Goal: Task Accomplishment & Management: Use online tool/utility

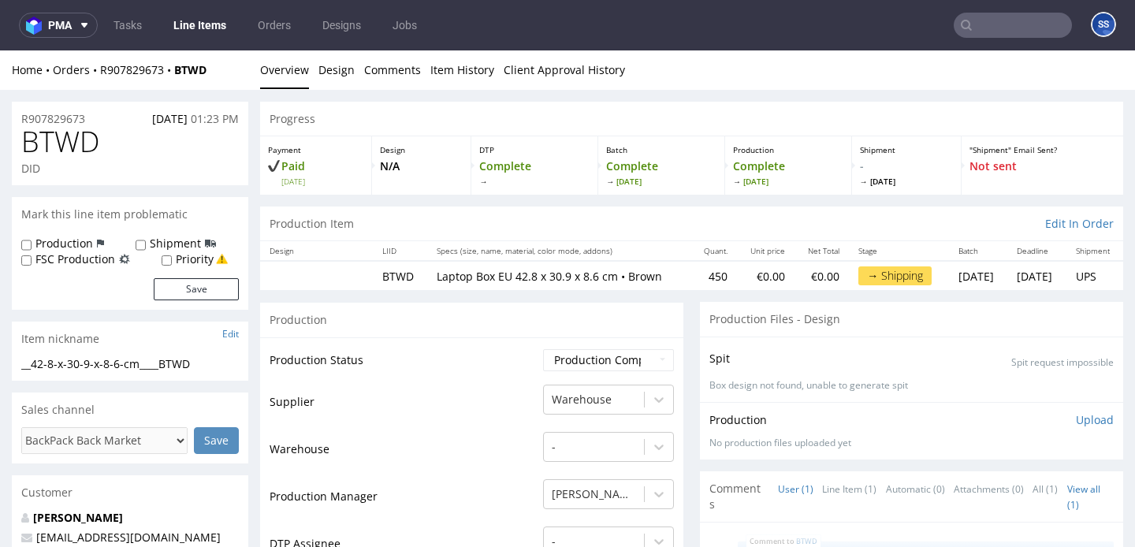
click at [199, 32] on link "Line Items" at bounding box center [200, 25] width 72 height 25
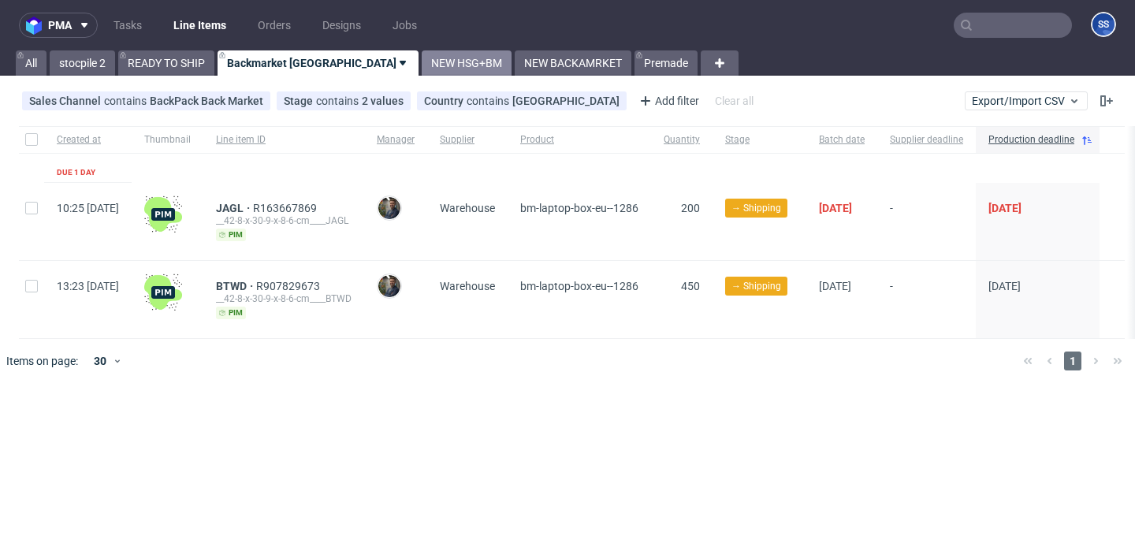
click at [422, 68] on link "NEW HSG+BM" at bounding box center [467, 62] width 90 height 25
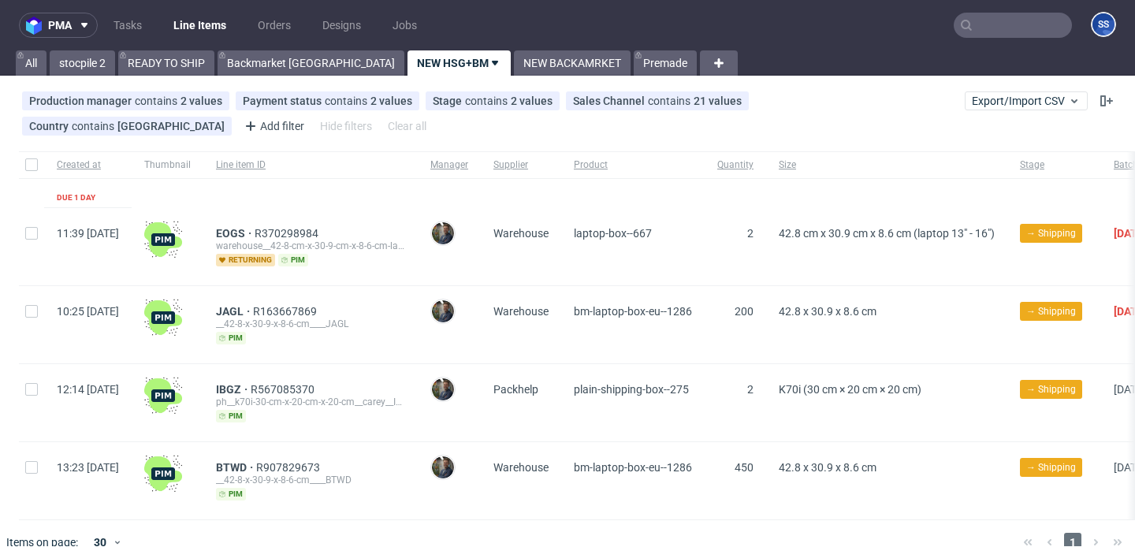
scroll to position [22, 0]
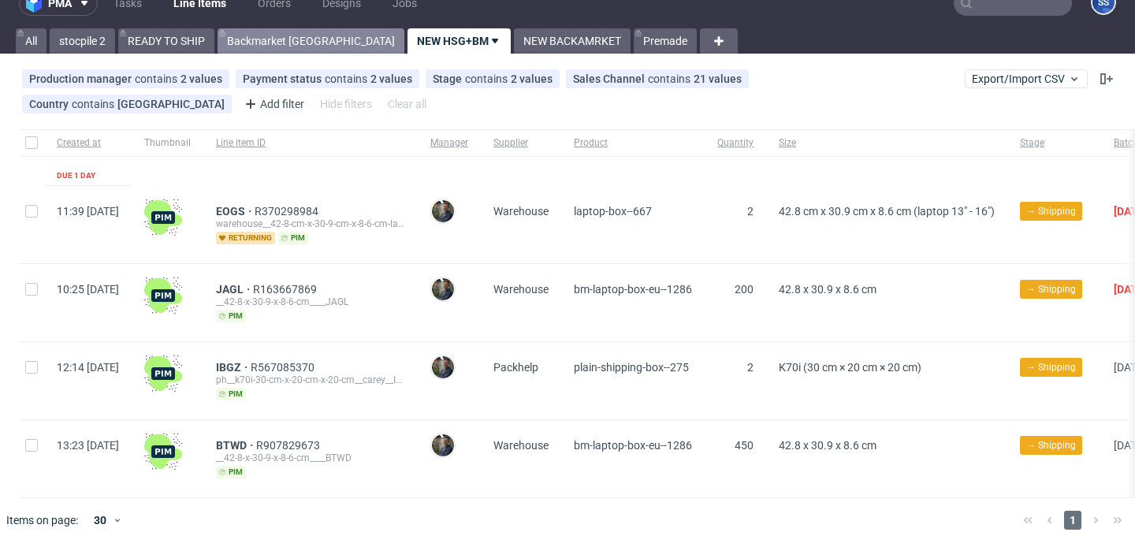
click at [241, 47] on link "Backmarket [GEOGRAPHIC_DATA]" at bounding box center [311, 40] width 187 height 25
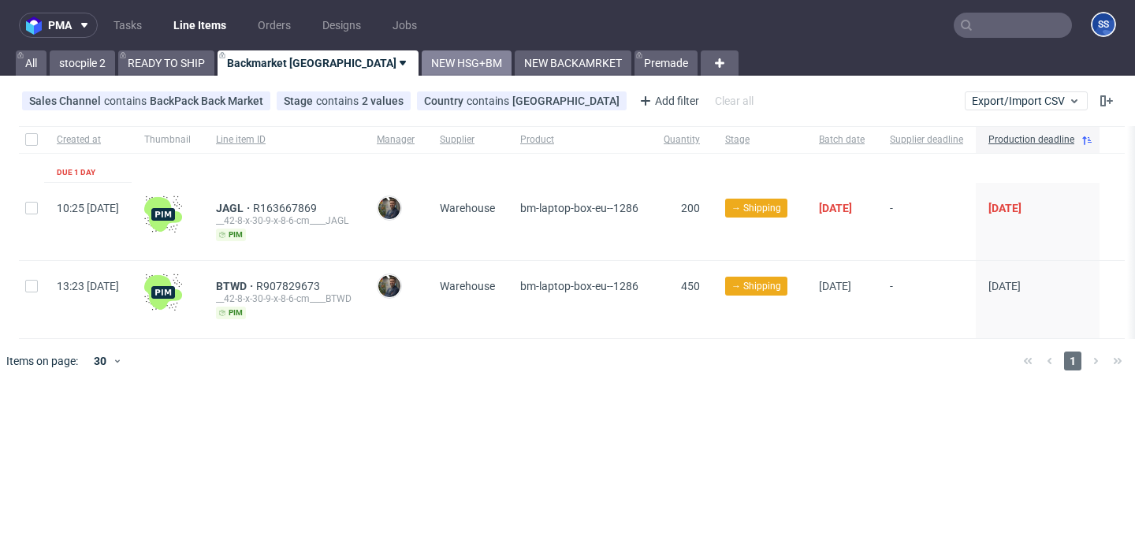
click at [422, 68] on link "NEW HSG+BM" at bounding box center [467, 62] width 90 height 25
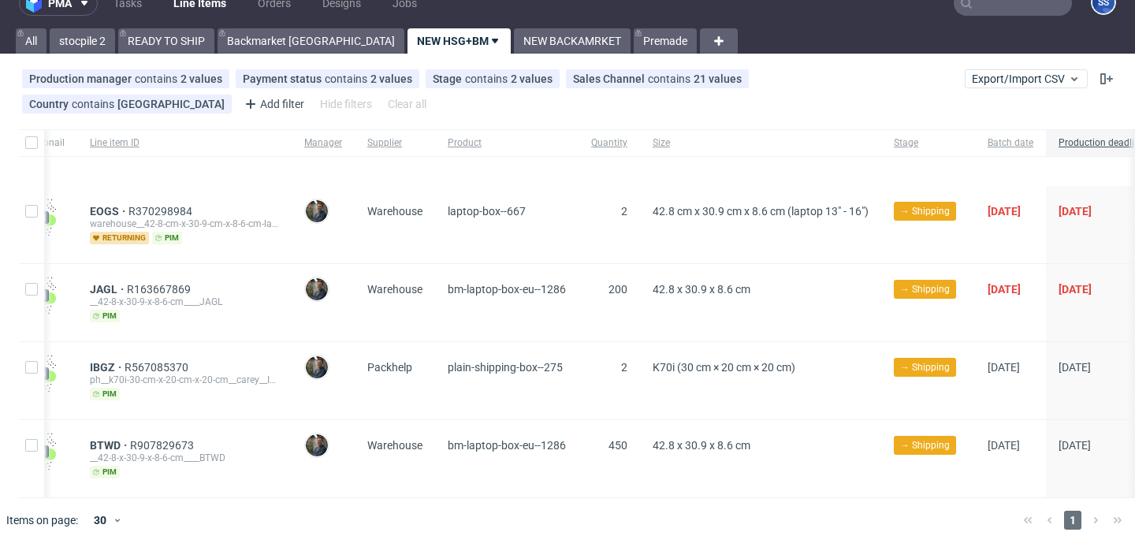
scroll to position [0, 129]
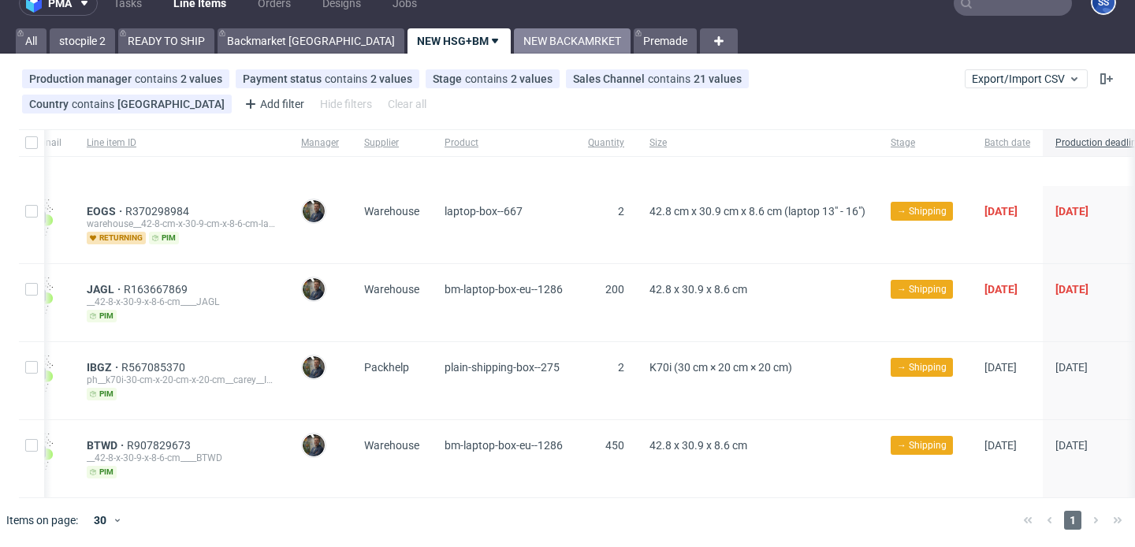
click at [514, 44] on link "NEW BACKAMRKET" at bounding box center [572, 40] width 117 height 25
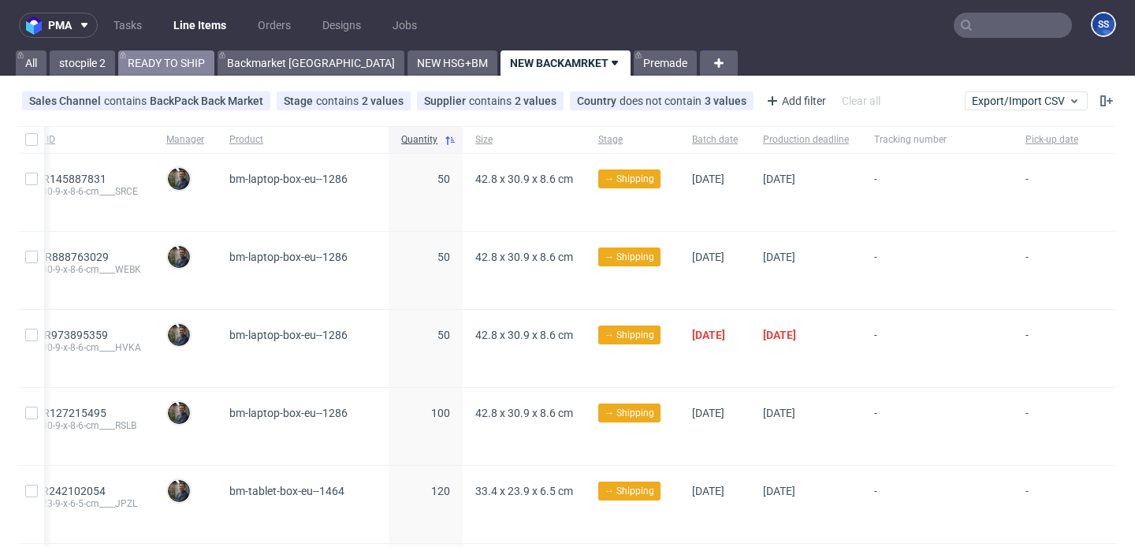
click at [162, 58] on link "READY TO SHIP" at bounding box center [166, 62] width 96 height 25
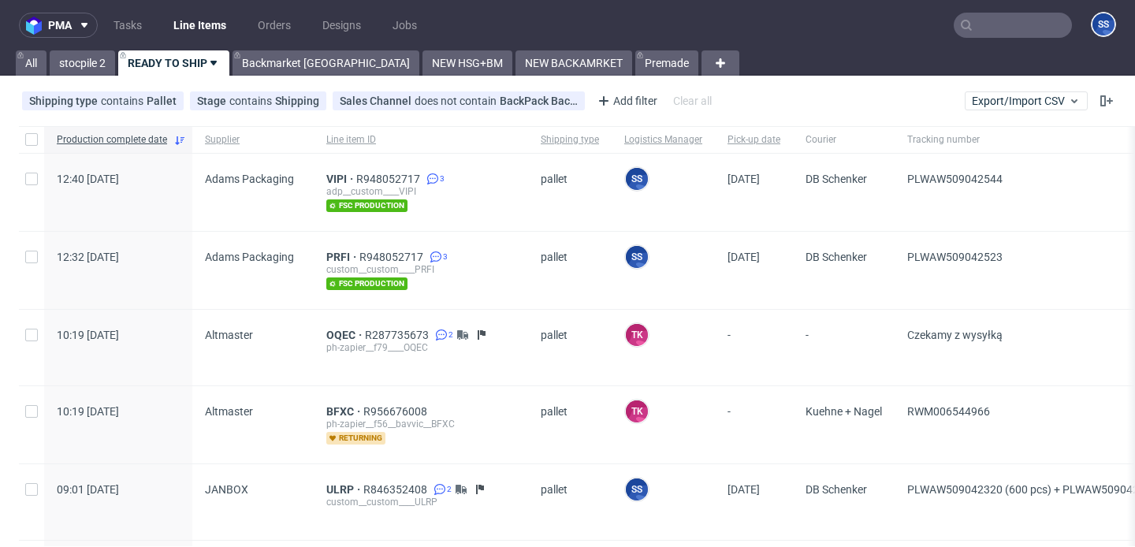
click at [973, 26] on input "text" at bounding box center [1013, 25] width 118 height 25
paste input "MJHP"
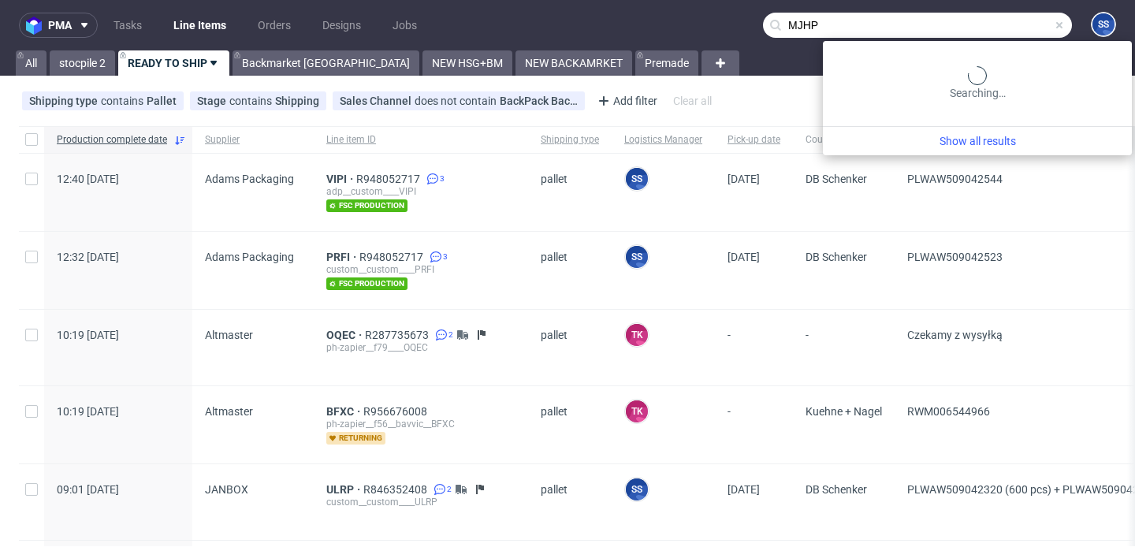
type input "MJHP"
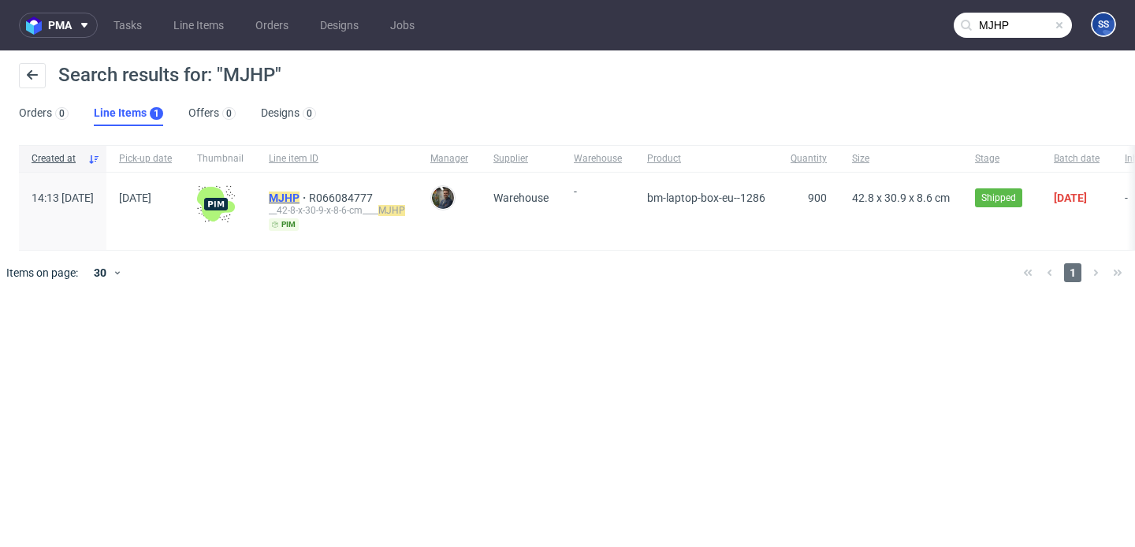
click at [300, 195] on mark "MJHP" at bounding box center [284, 198] width 31 height 13
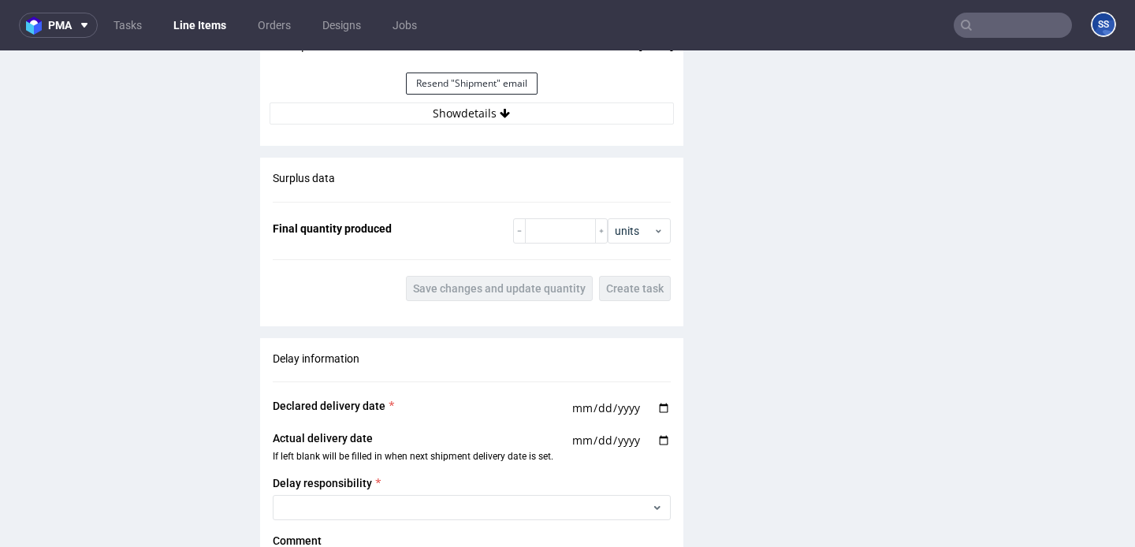
scroll to position [1605, 0]
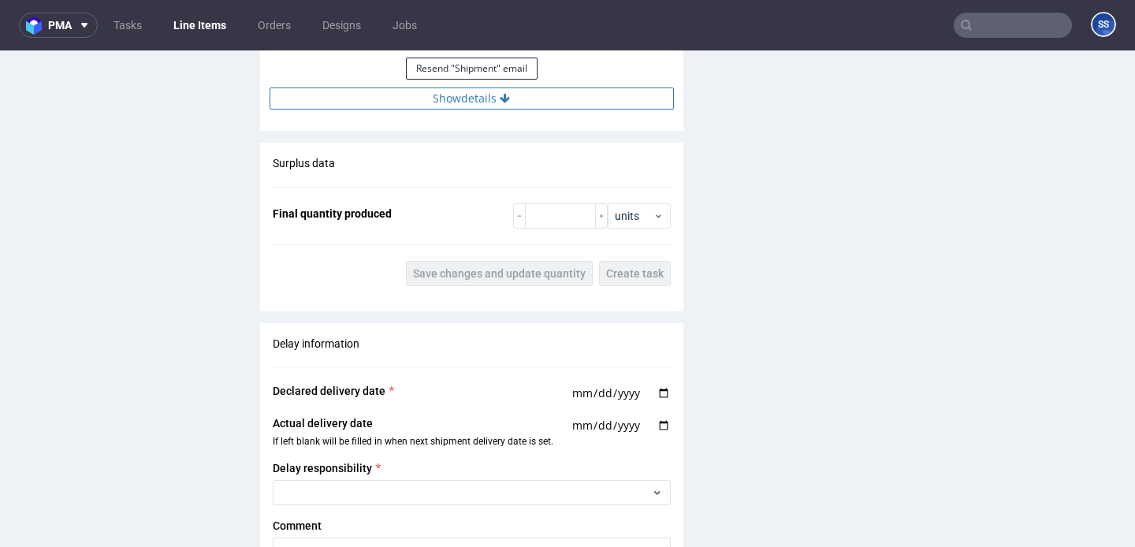
click at [492, 110] on button "Show details" at bounding box center [472, 99] width 404 height 22
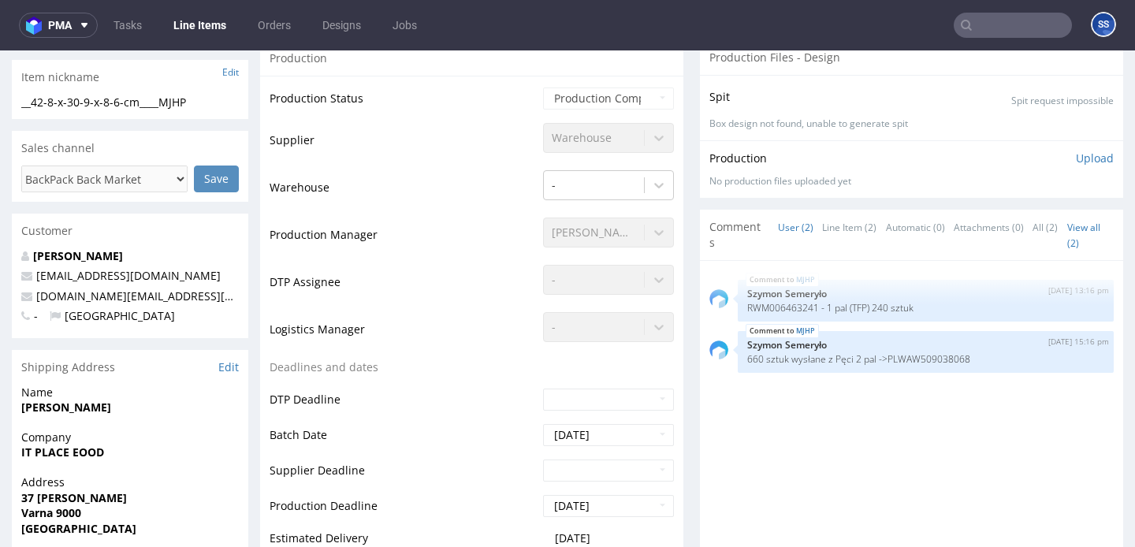
scroll to position [259, 0]
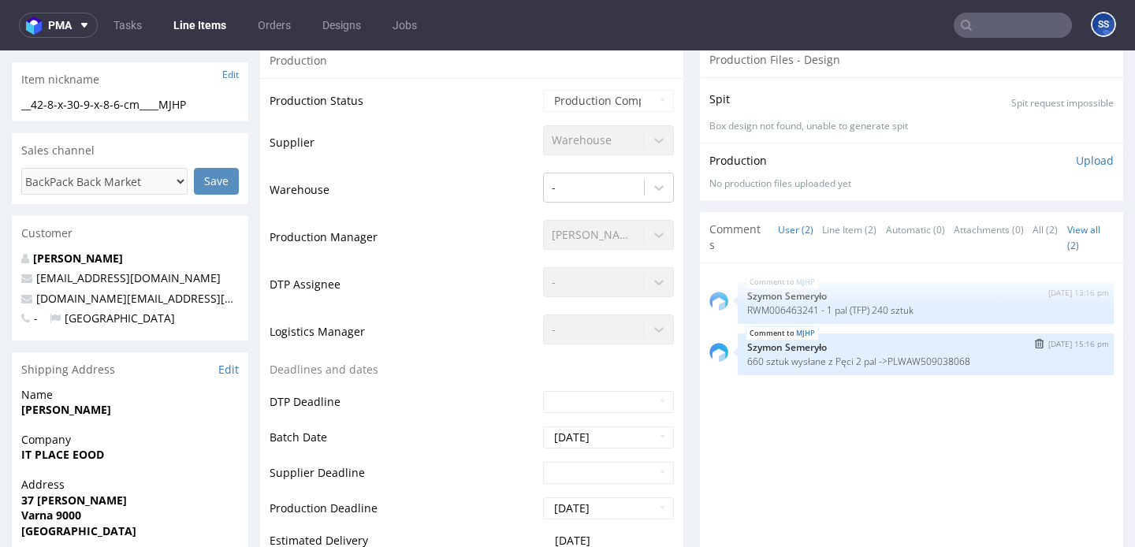
click at [944, 367] on p "660 sztuk wysłane z Pęci 2 pal ->PLWAW509038068" at bounding box center [925, 362] width 357 height 12
copy p "PLWAW509038068"
click at [188, 27] on link "Line Items" at bounding box center [200, 25] width 72 height 25
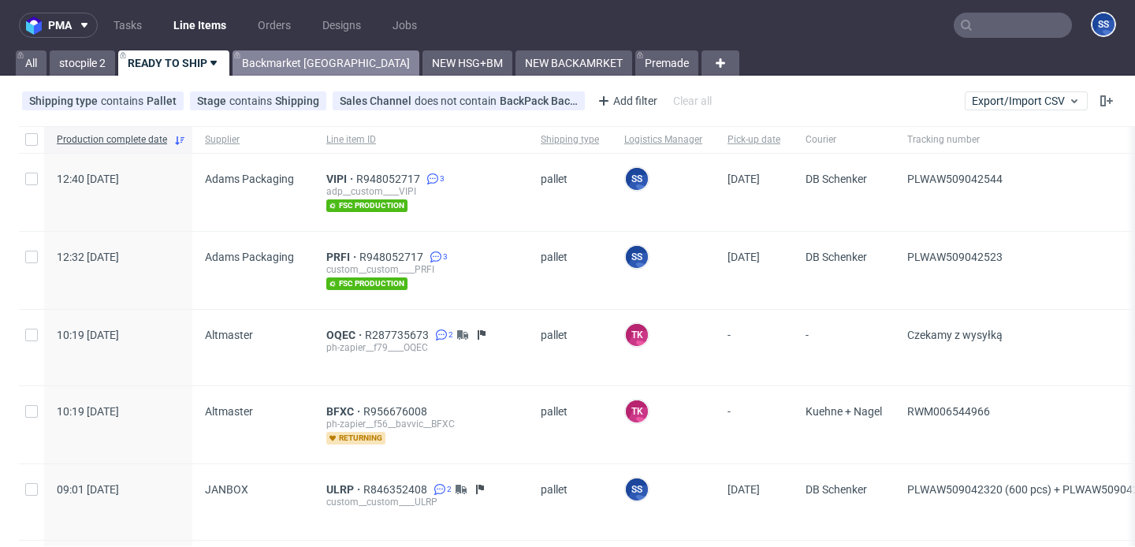
click at [288, 65] on link "Backmarket GB" at bounding box center [326, 62] width 187 height 25
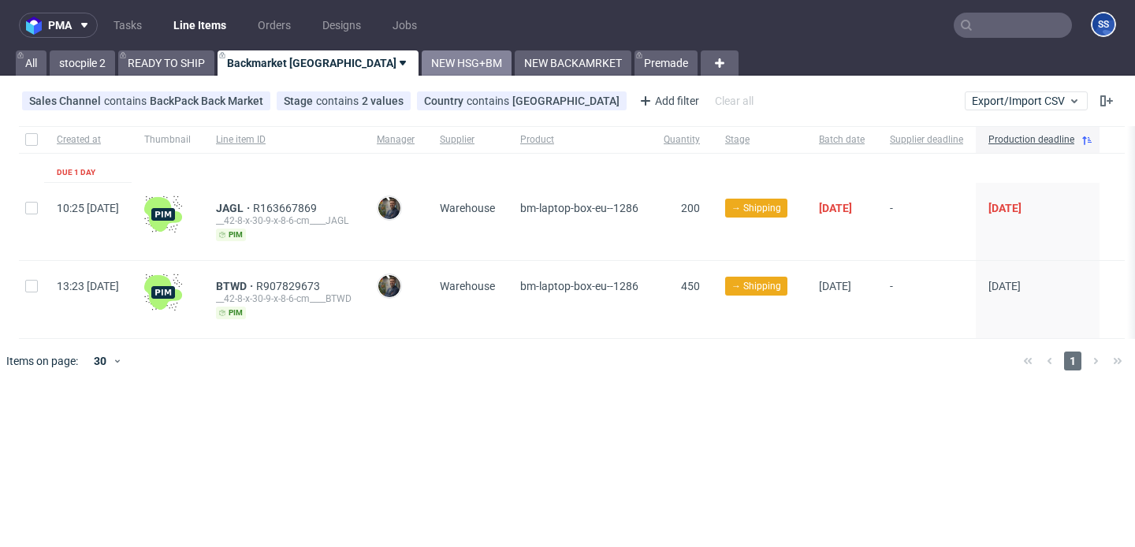
click at [422, 65] on link "NEW HSG+BM" at bounding box center [467, 62] width 90 height 25
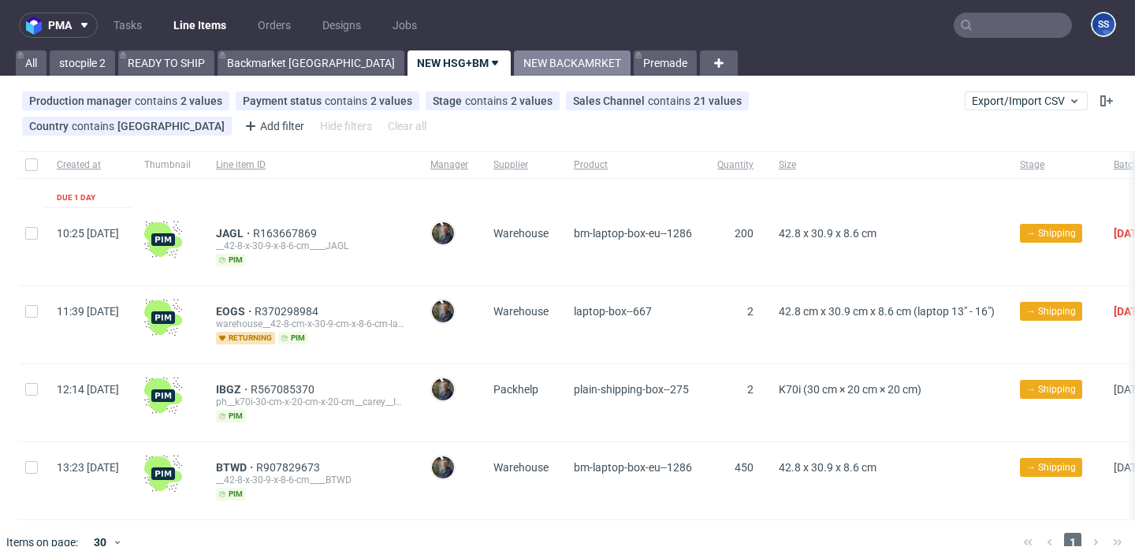
click at [514, 58] on link "NEW BACKAMRKET" at bounding box center [572, 62] width 117 height 25
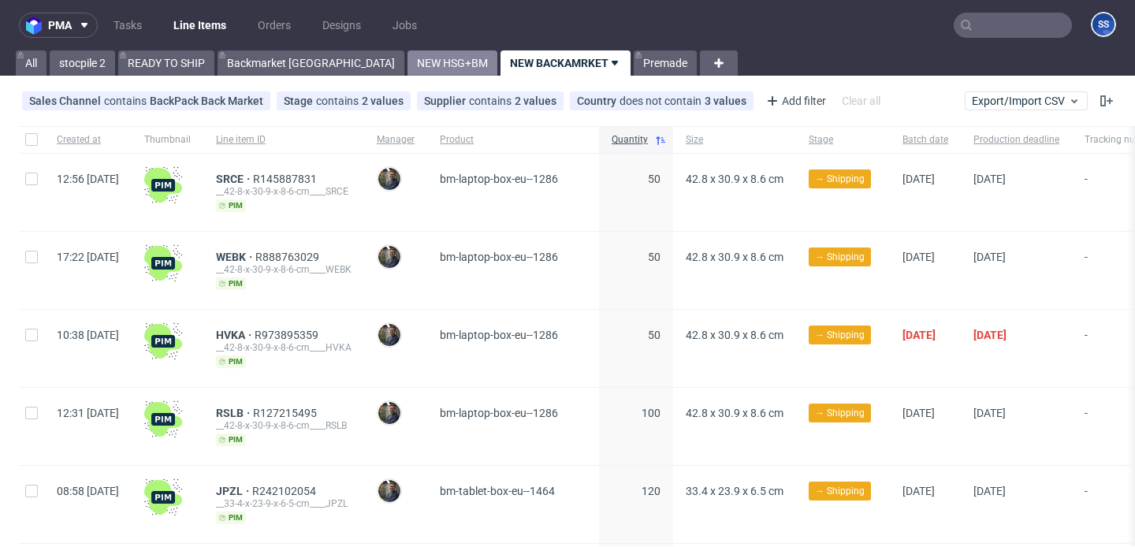
click at [408, 69] on link "NEW HSG+BM" at bounding box center [453, 62] width 90 height 25
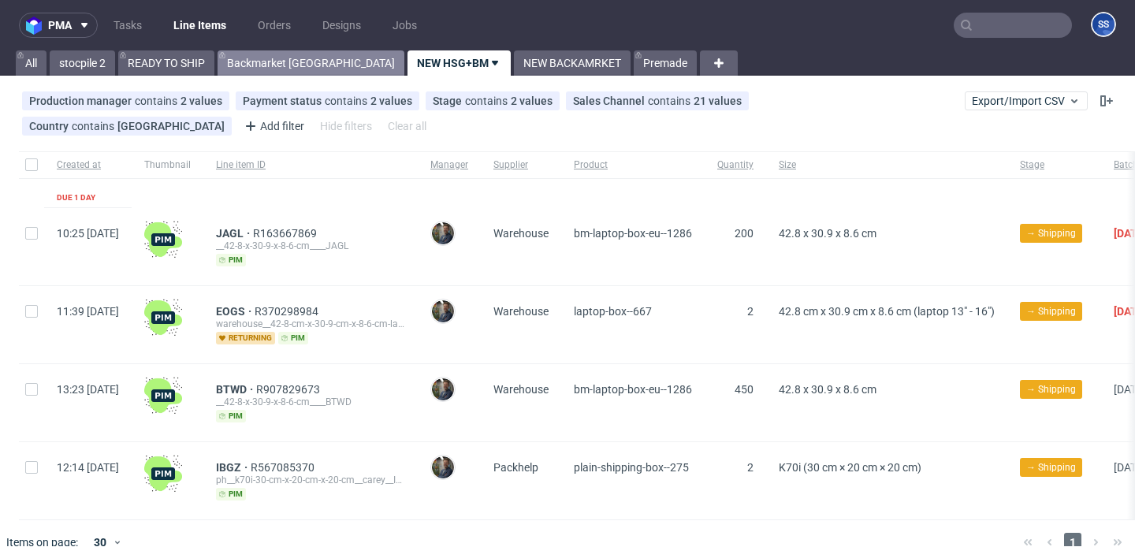
click at [261, 58] on link "Backmarket [GEOGRAPHIC_DATA]" at bounding box center [311, 62] width 187 height 25
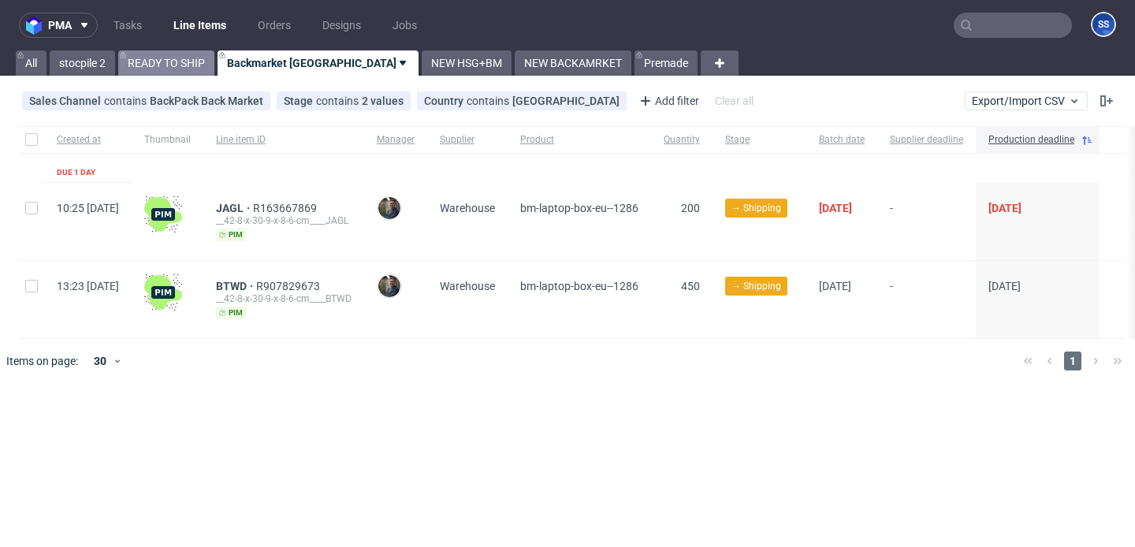
click at [181, 54] on link "READY TO SHIP" at bounding box center [166, 62] width 96 height 25
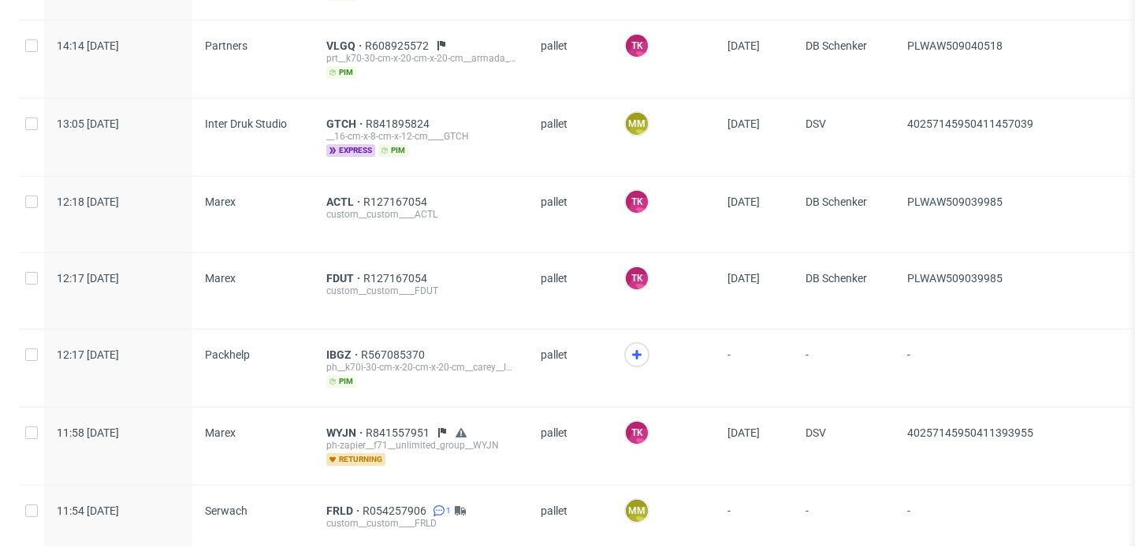
scroll to position [722, 0]
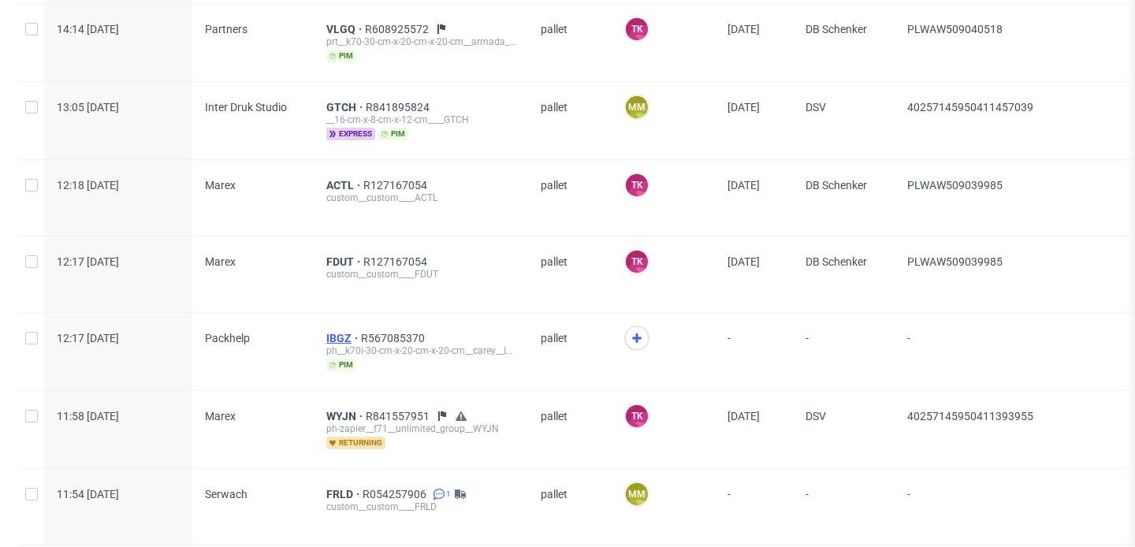
click at [341, 333] on span "IBGZ" at bounding box center [343, 338] width 35 height 13
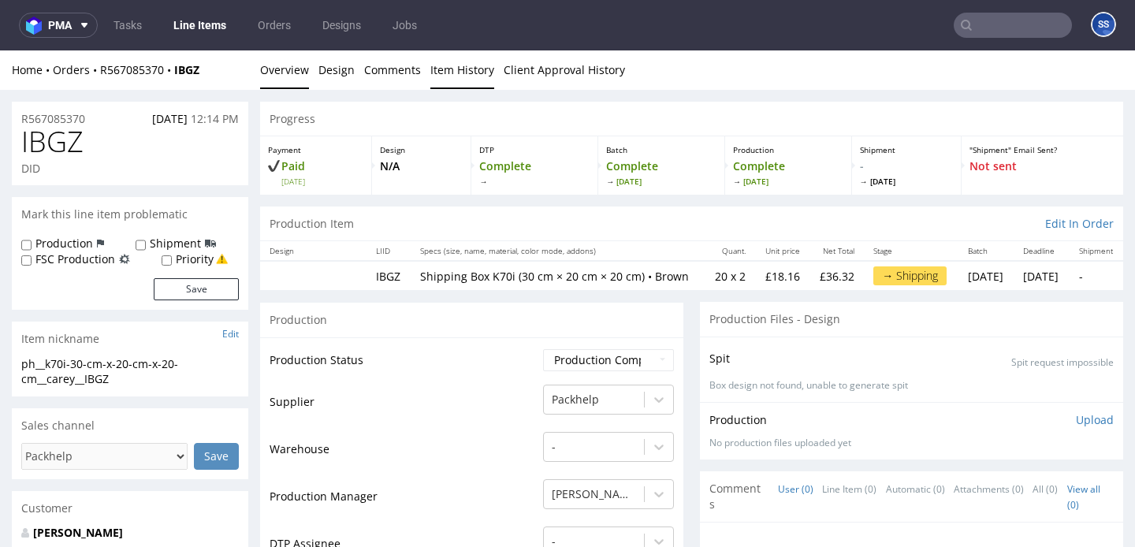
click at [440, 71] on link "Item History" at bounding box center [462, 69] width 64 height 39
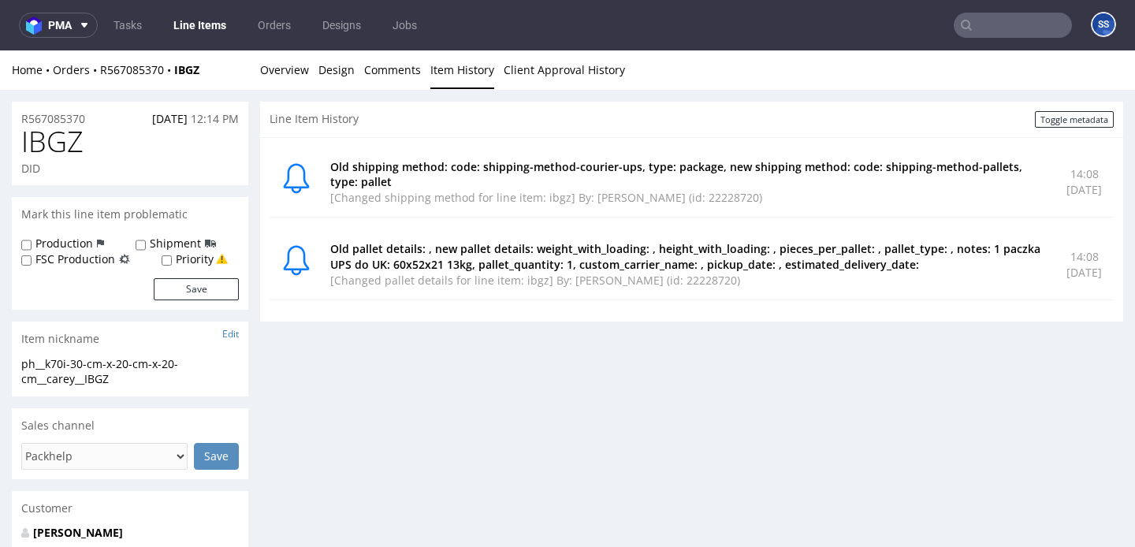
click at [195, 23] on link "Line Items" at bounding box center [200, 25] width 72 height 25
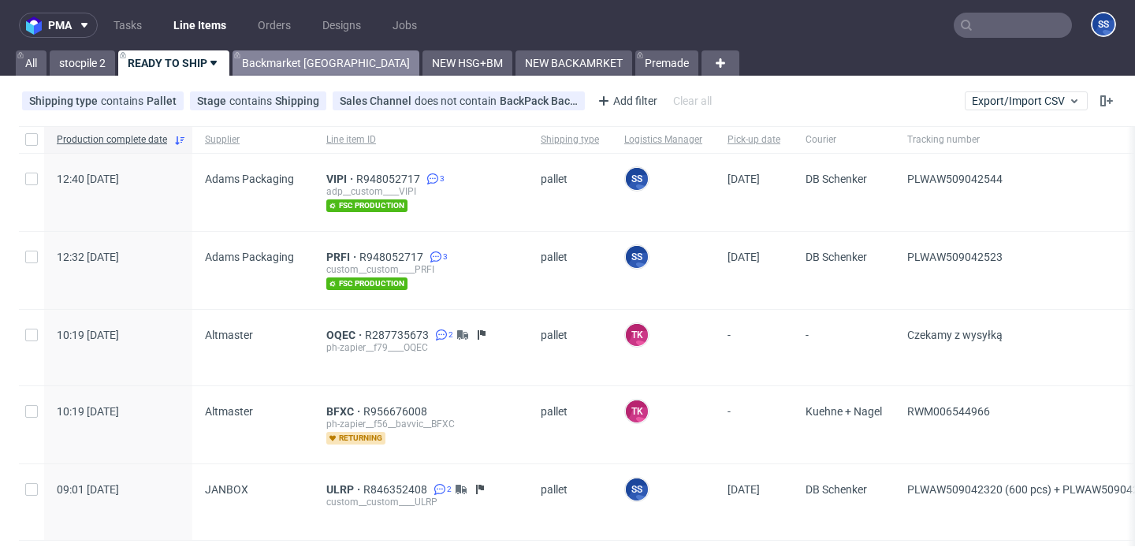
click at [270, 61] on link "Backmarket [GEOGRAPHIC_DATA]" at bounding box center [326, 62] width 187 height 25
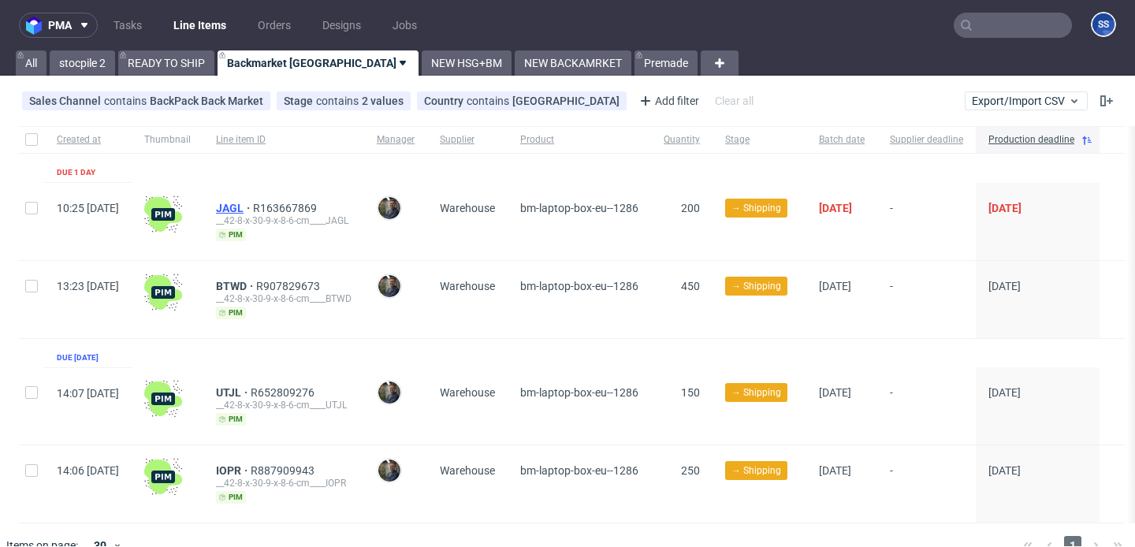
click at [253, 210] on span "JAGL" at bounding box center [234, 208] width 37 height 13
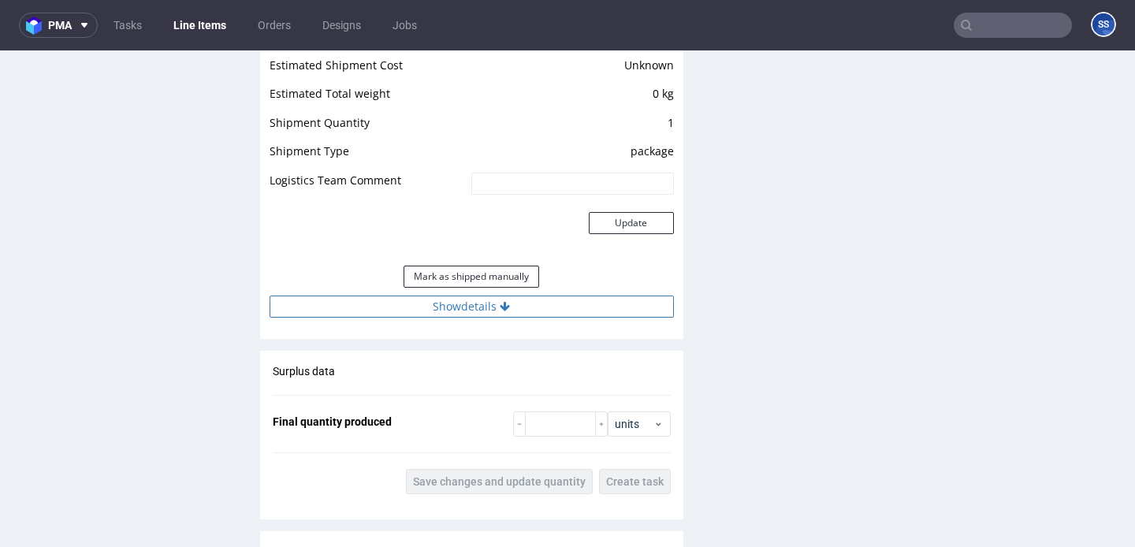
click at [553, 301] on button "Show details" at bounding box center [472, 307] width 404 height 22
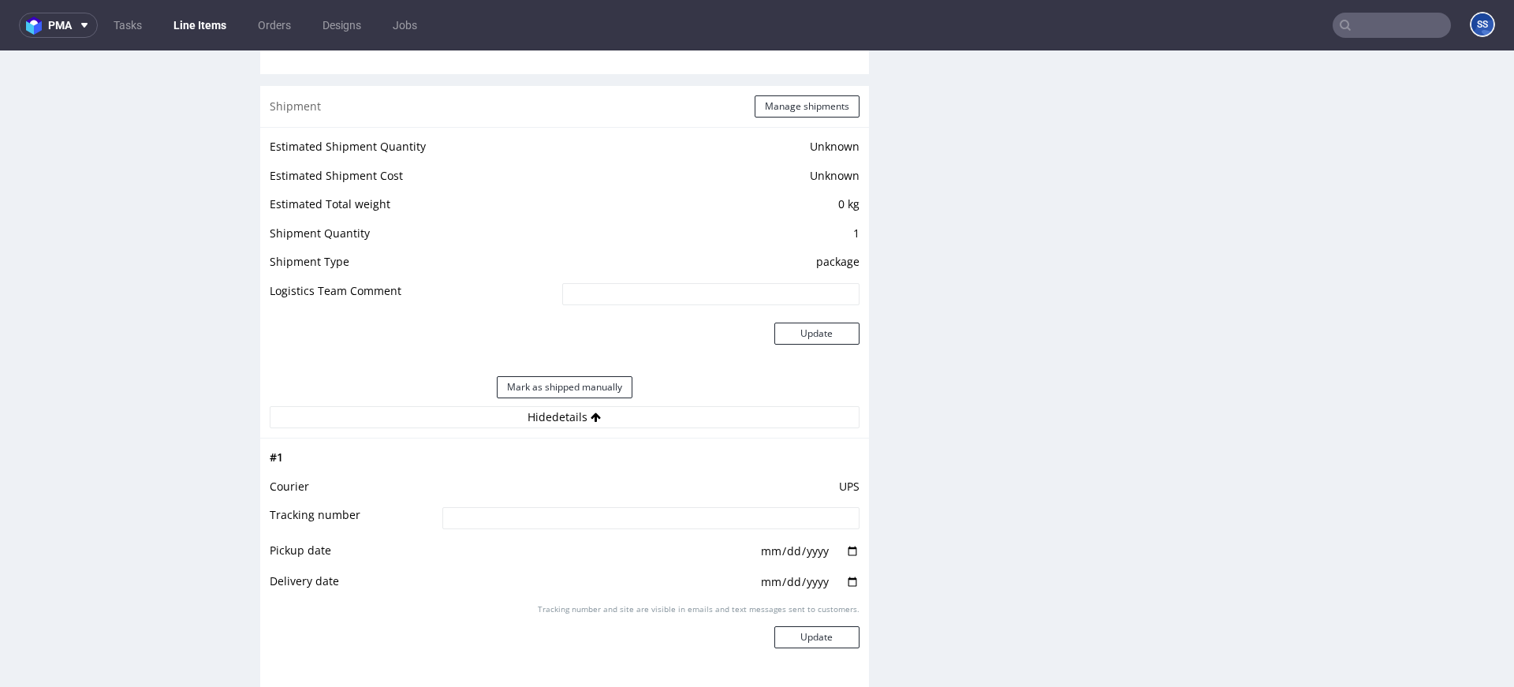
scroll to position [1232, 0]
click at [581, 508] on input at bounding box center [650, 515] width 417 height 22
paste input "1Z5A15806894199005"
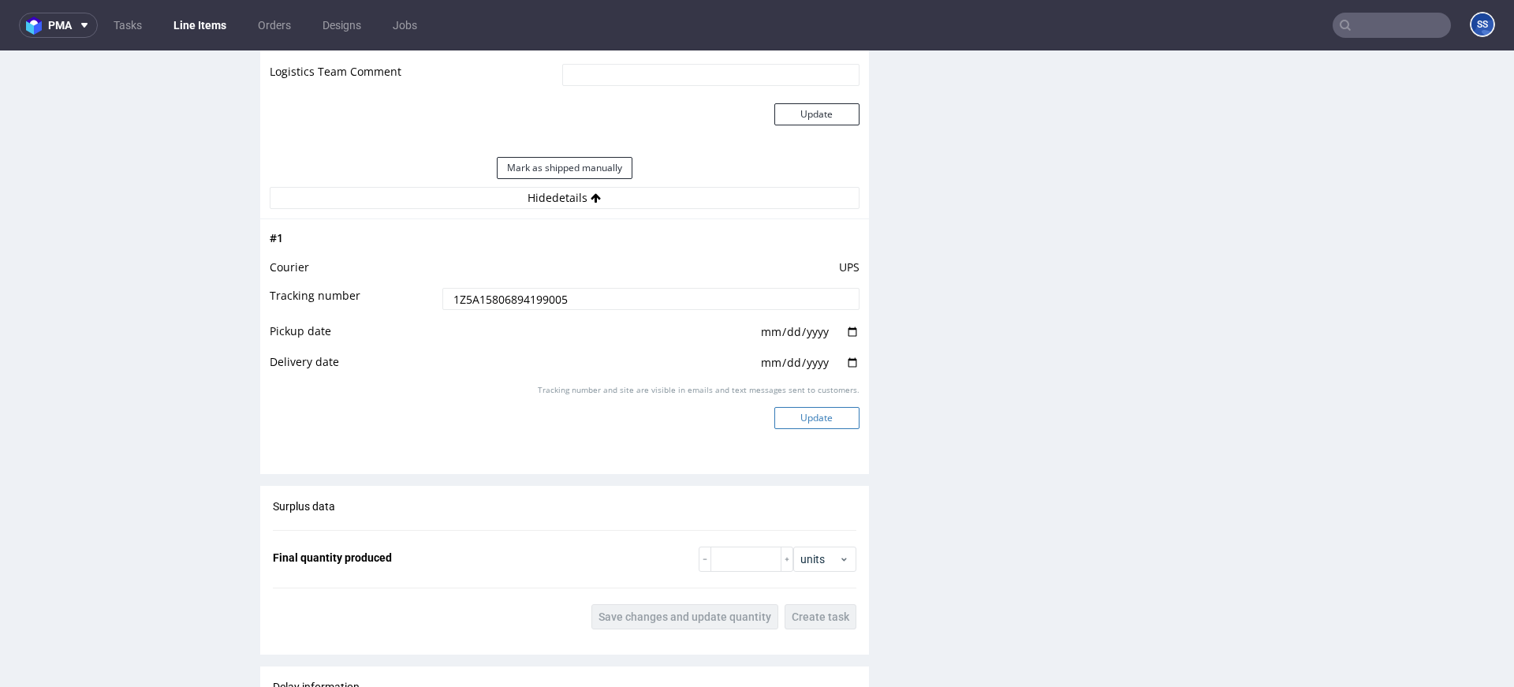
type input "1Z5A15806894199005"
click at [810, 421] on button "Update" at bounding box center [816, 418] width 85 height 22
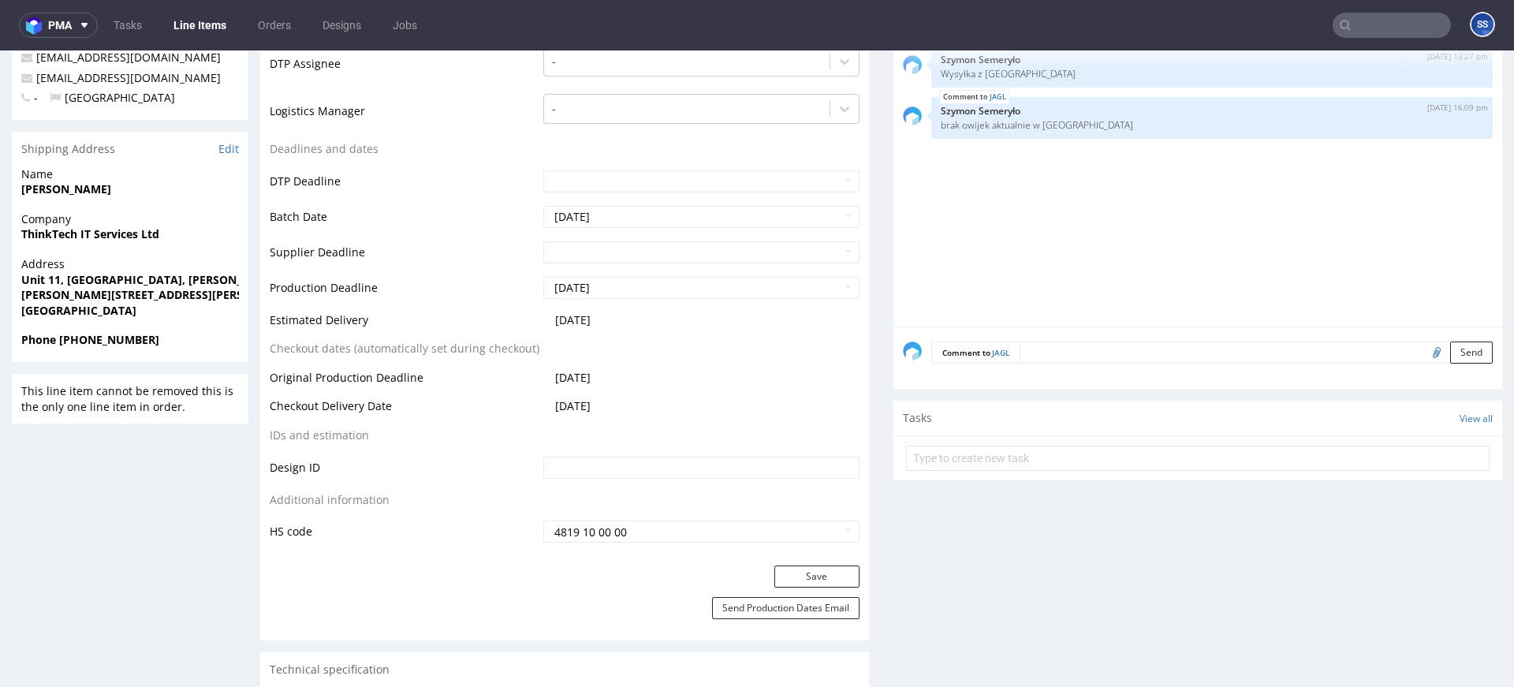
scroll to position [0, 0]
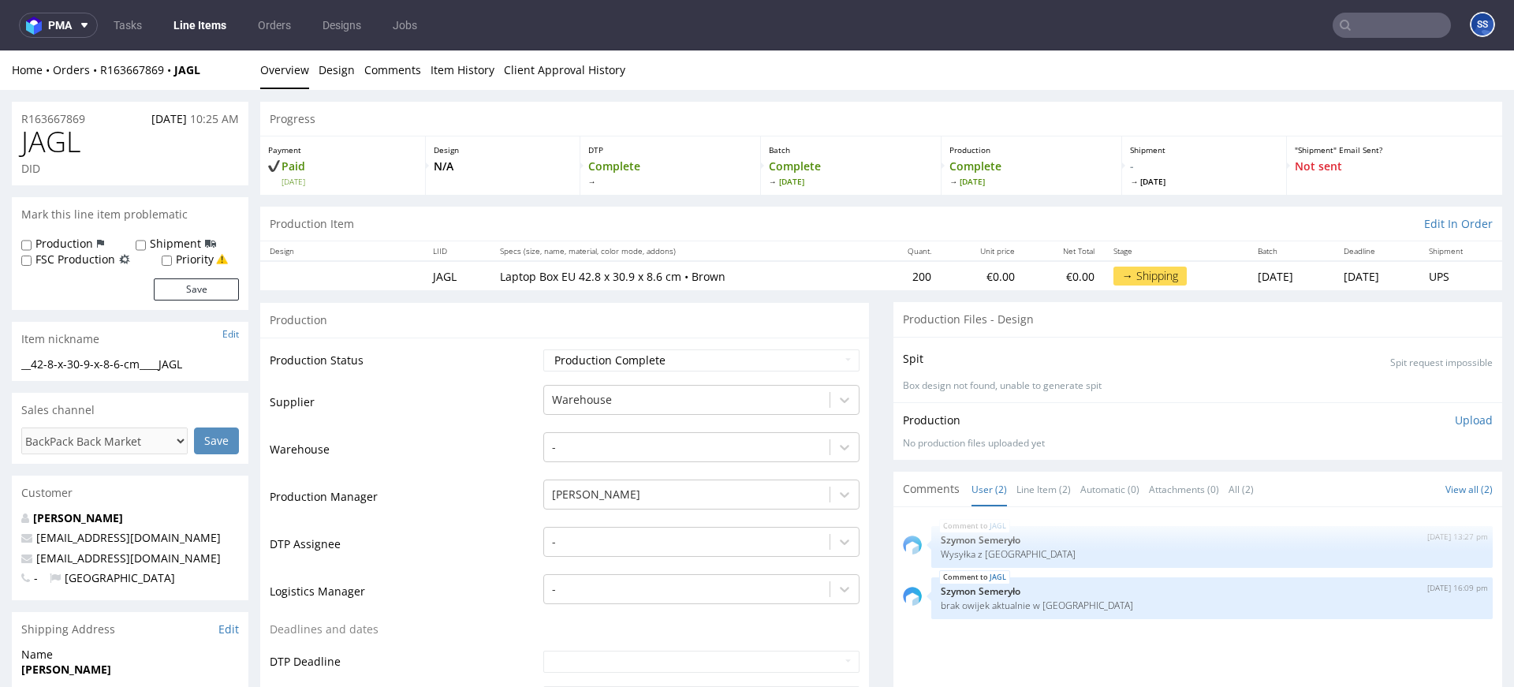
click at [197, 18] on link "Line Items" at bounding box center [200, 25] width 72 height 25
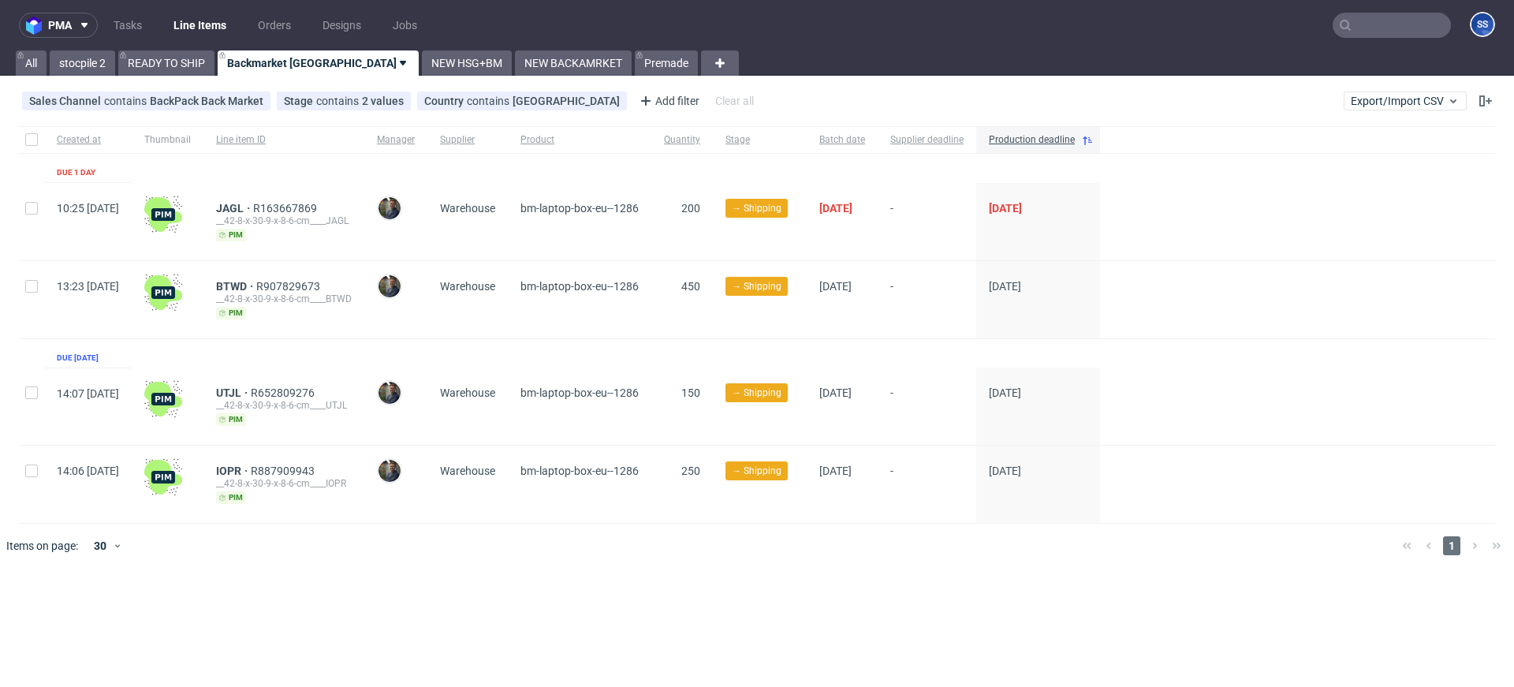
click at [1134, 31] on input "text" at bounding box center [1391, 25] width 118 height 25
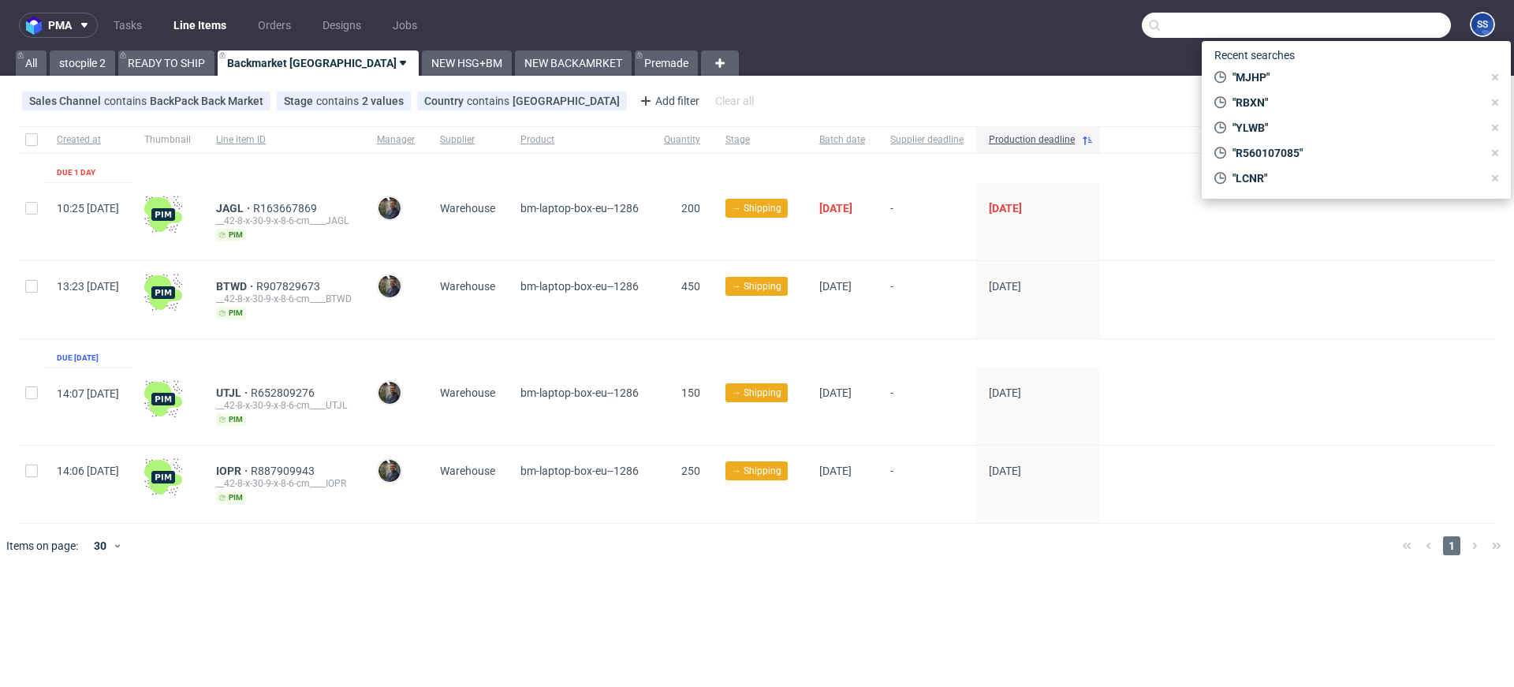
paste input "USNO"
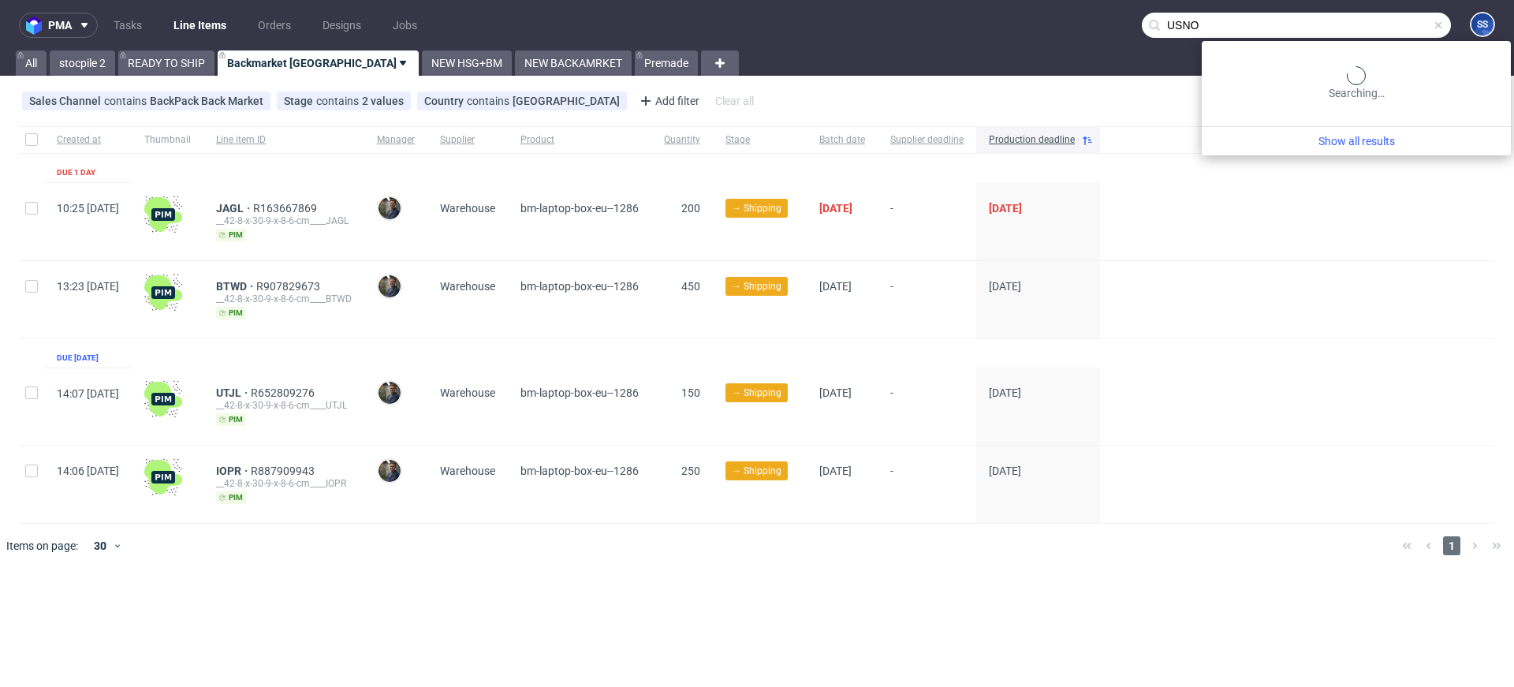
type input "USNO"
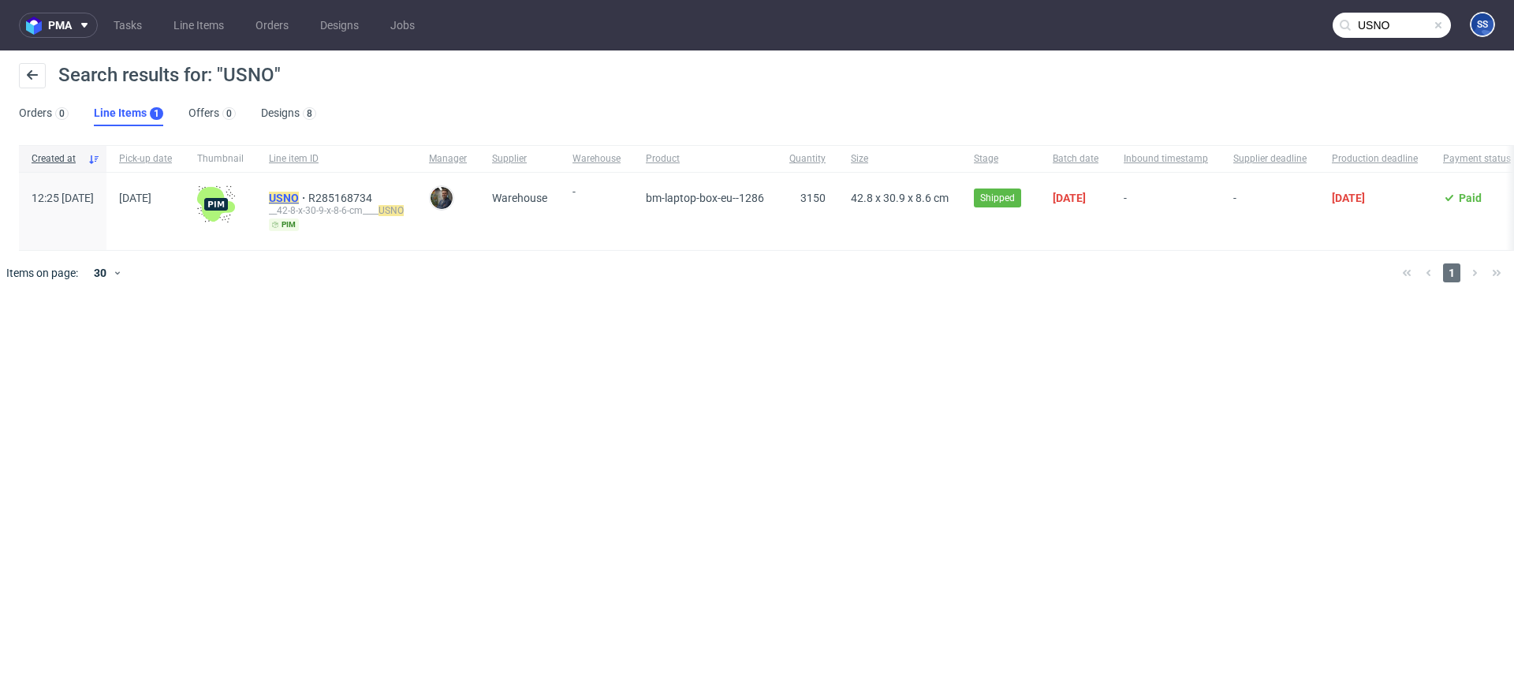
click at [299, 195] on mark "USNO" at bounding box center [284, 198] width 30 height 13
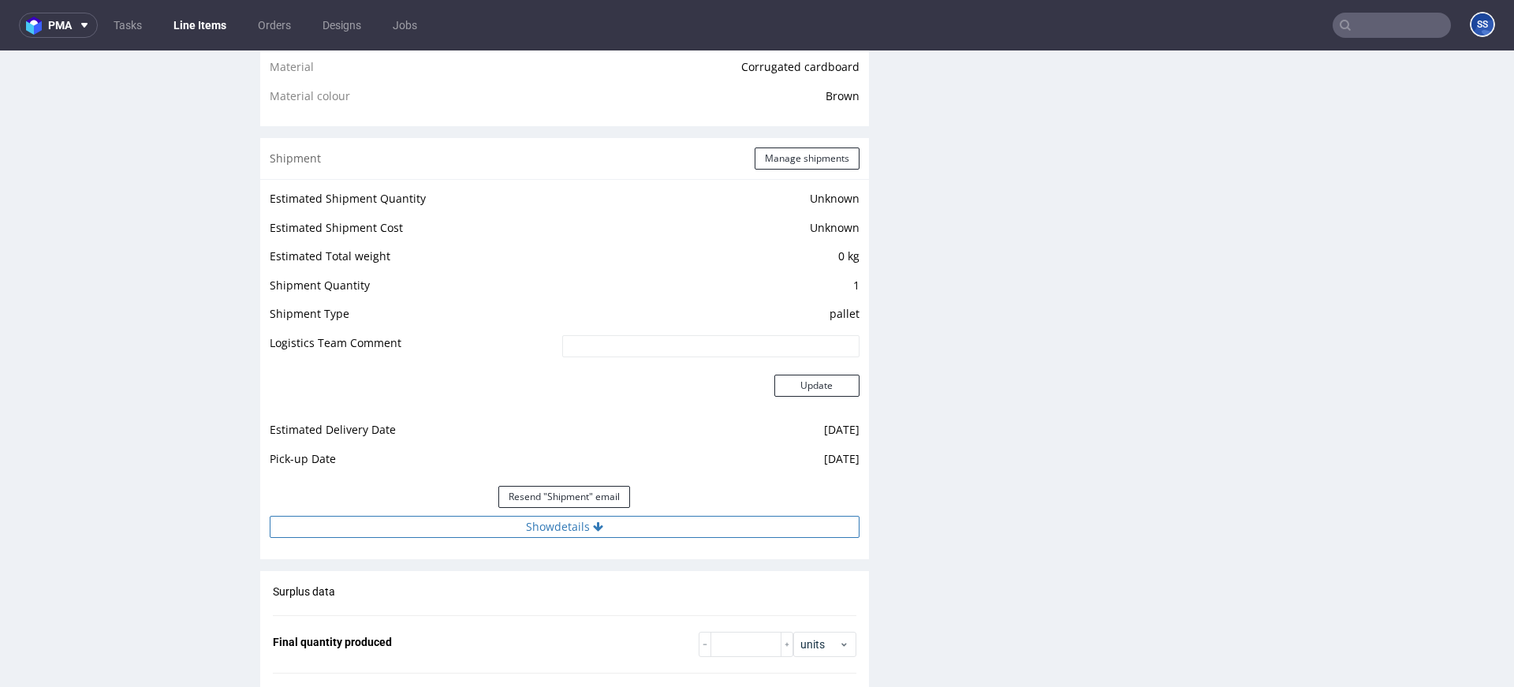
click at [536, 521] on button "Show details" at bounding box center [565, 527] width 590 height 22
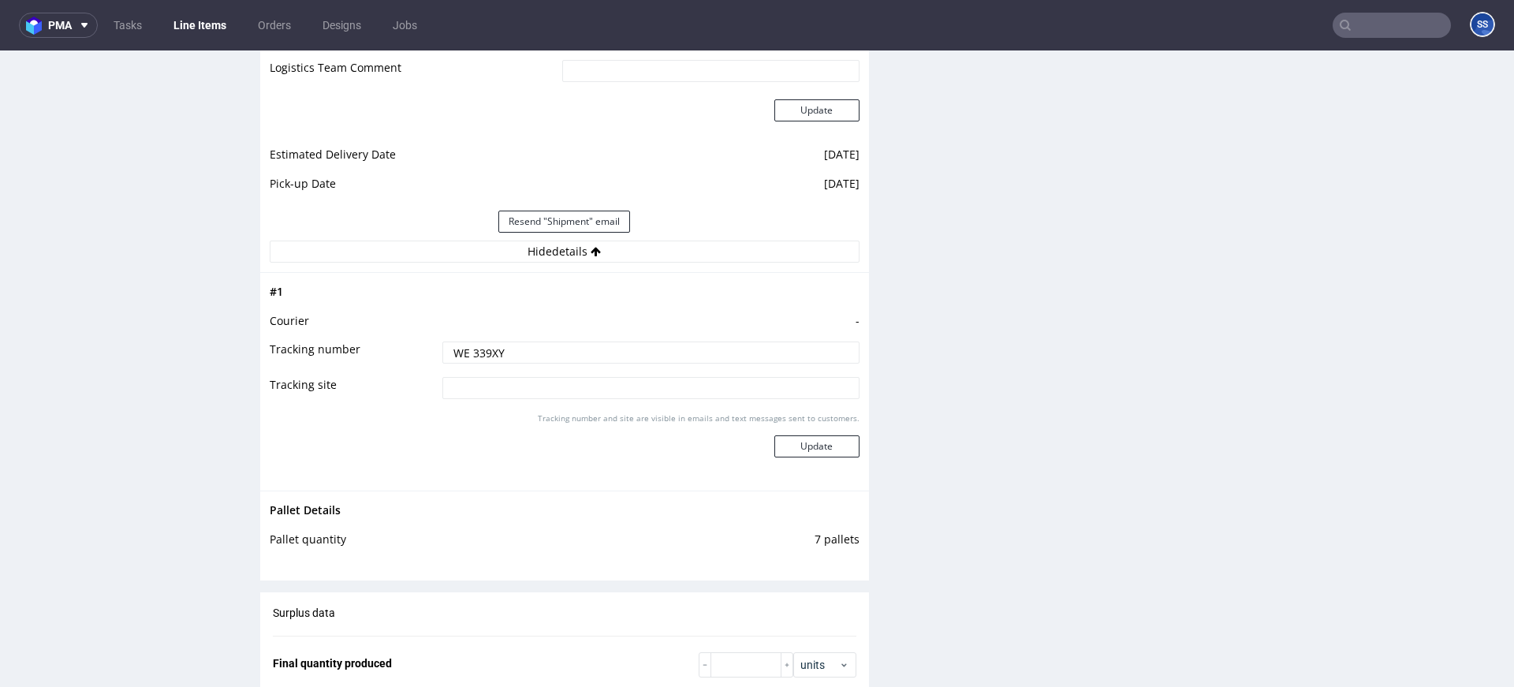
scroll to position [1451, 0]
click at [223, 32] on link "Line Items" at bounding box center [200, 25] width 72 height 25
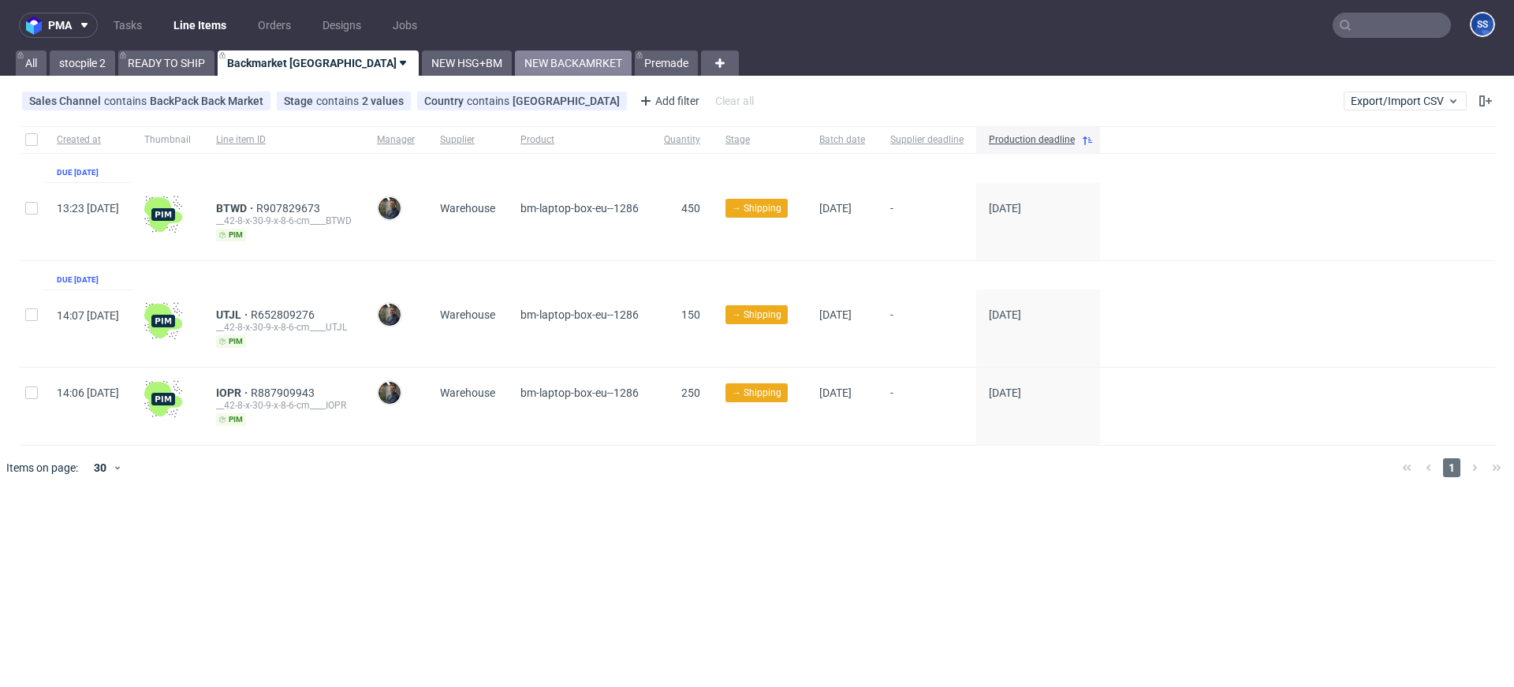
click at [517, 61] on link "NEW BACKAMRKET" at bounding box center [573, 62] width 117 height 25
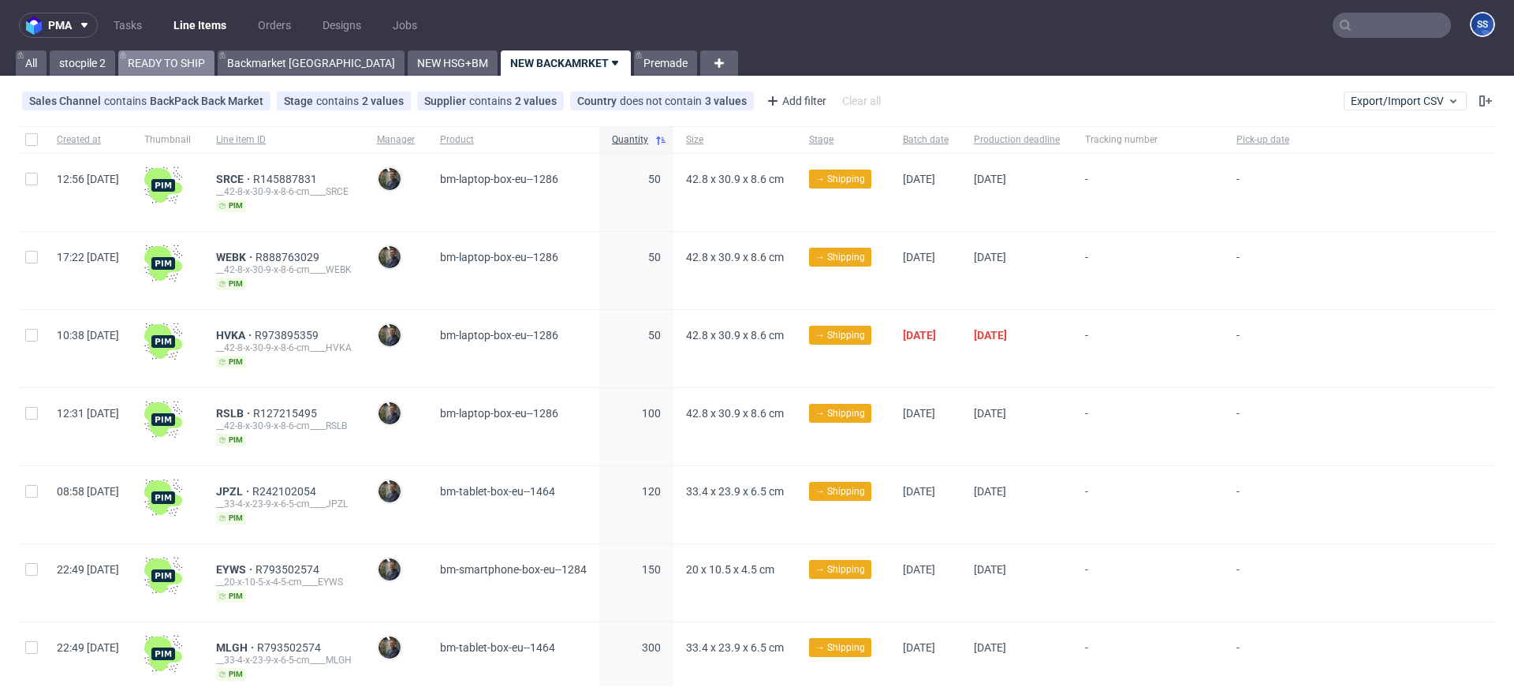
click at [192, 74] on link "READY TO SHIP" at bounding box center [166, 62] width 96 height 25
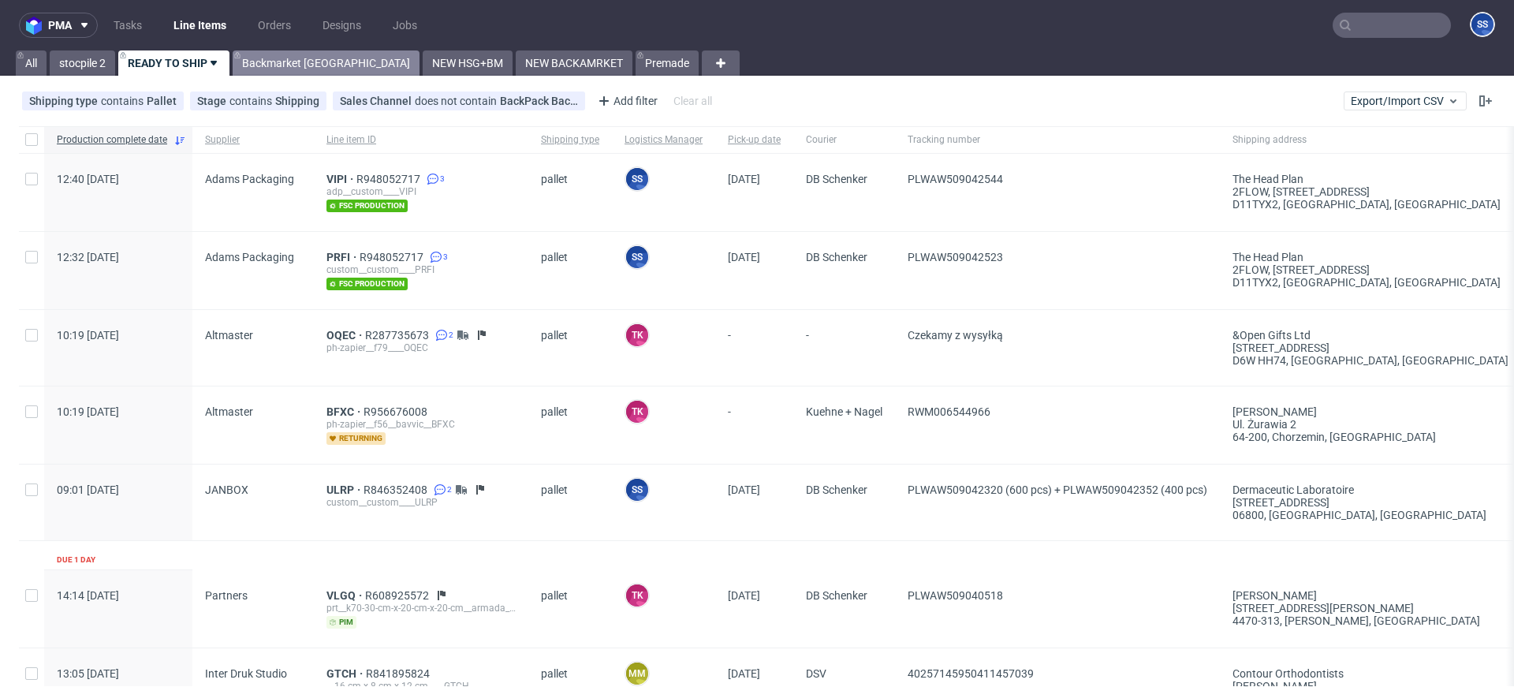
click at [291, 72] on link "Backmarket [GEOGRAPHIC_DATA]" at bounding box center [326, 62] width 187 height 25
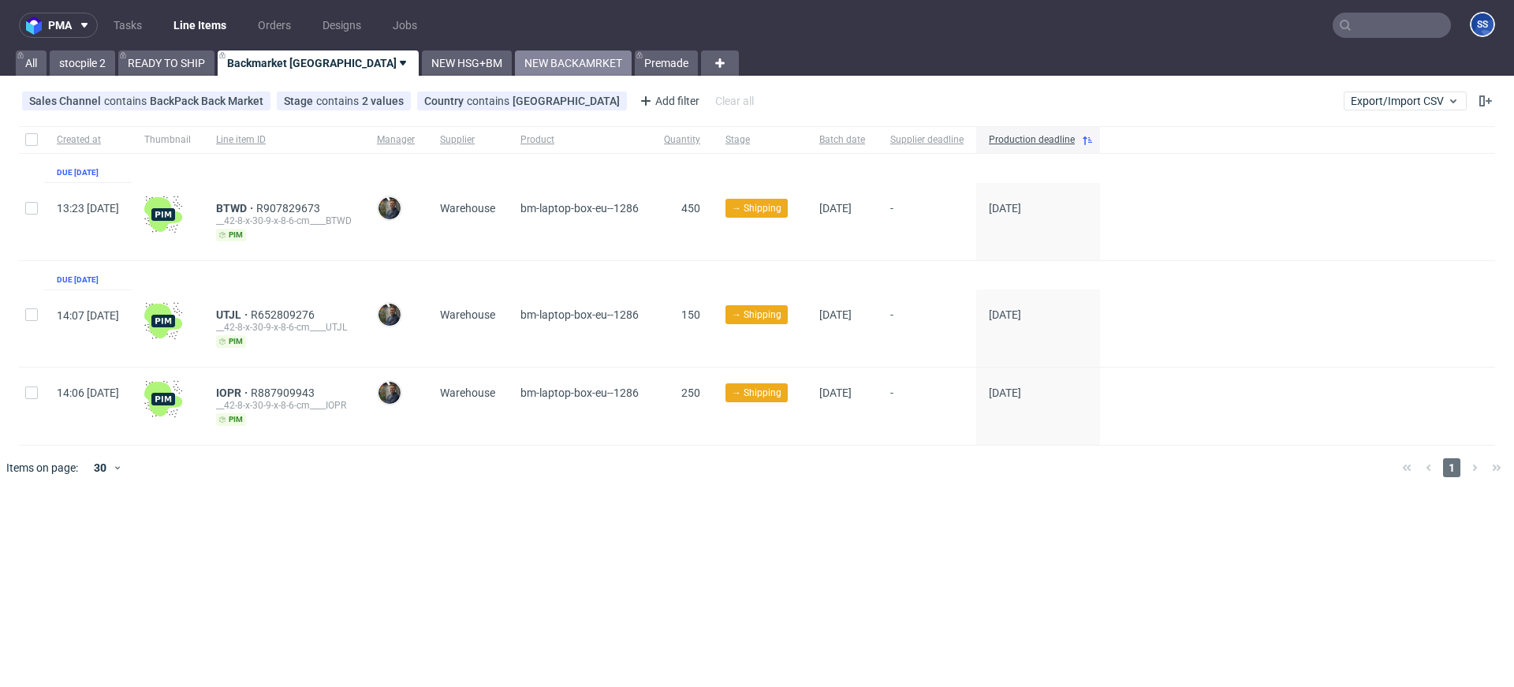
click at [515, 67] on link "NEW BACKAMRKET" at bounding box center [573, 62] width 117 height 25
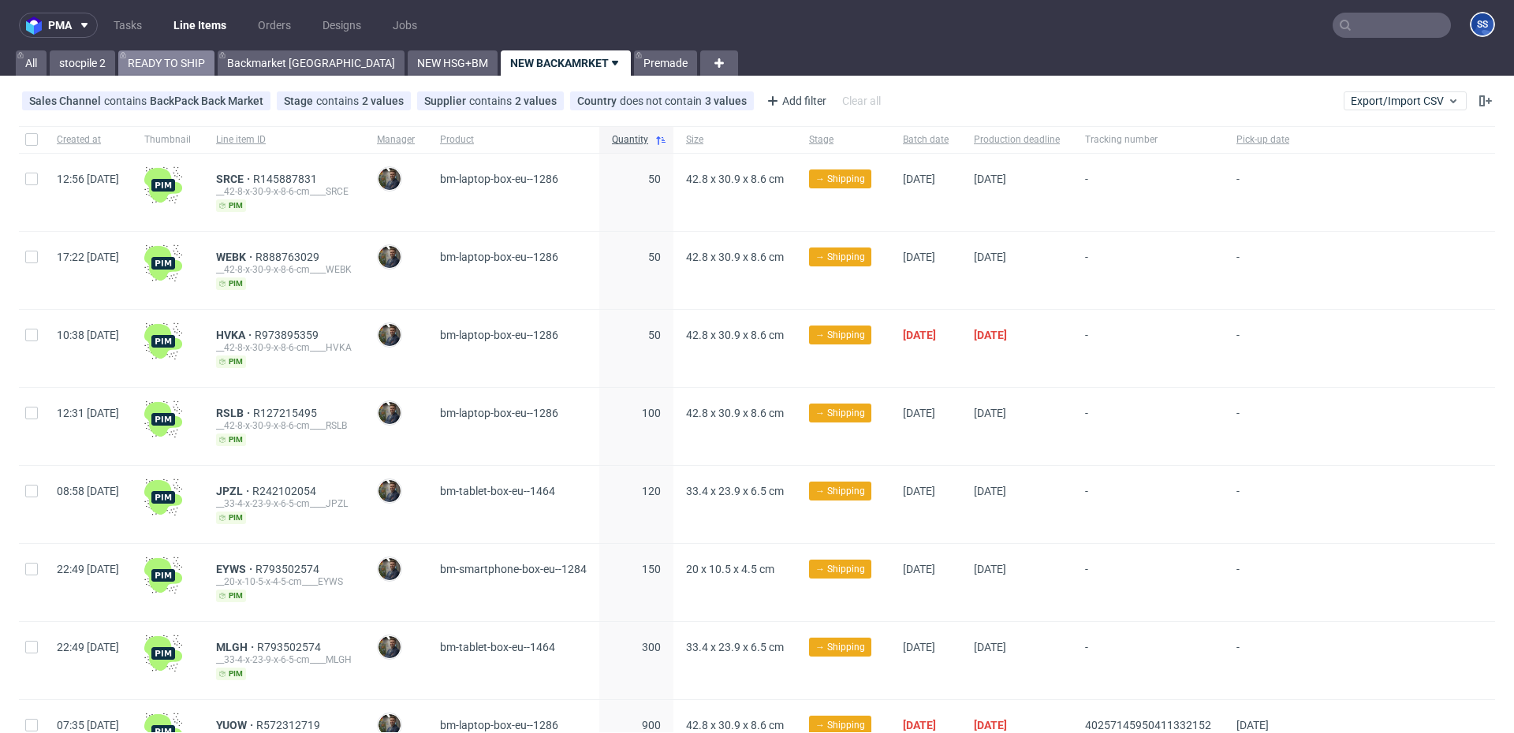
click at [188, 65] on link "READY TO SHIP" at bounding box center [166, 62] width 96 height 25
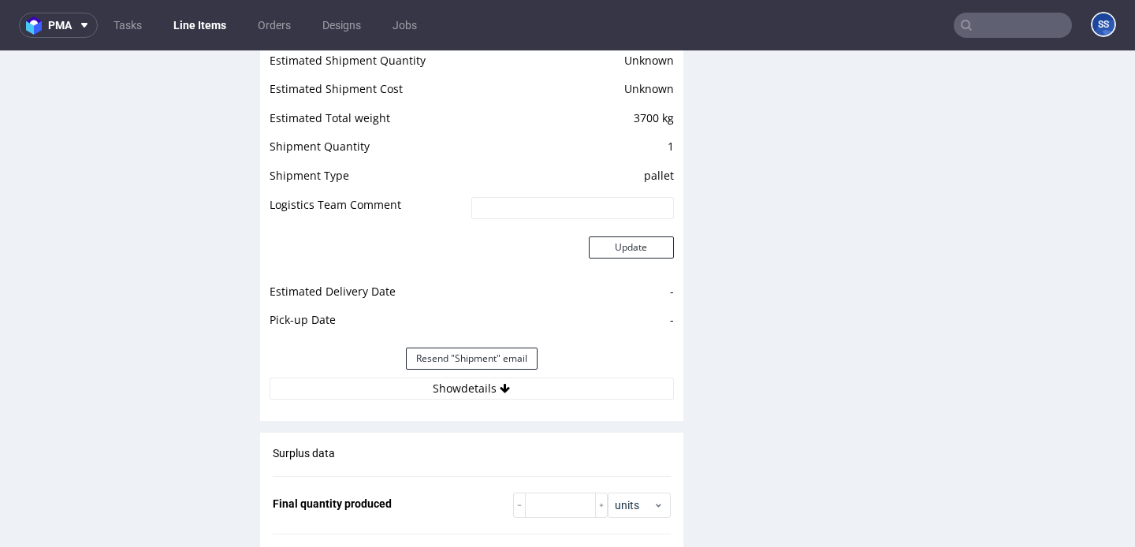
click at [447, 389] on button "Show details" at bounding box center [472, 389] width 404 height 22
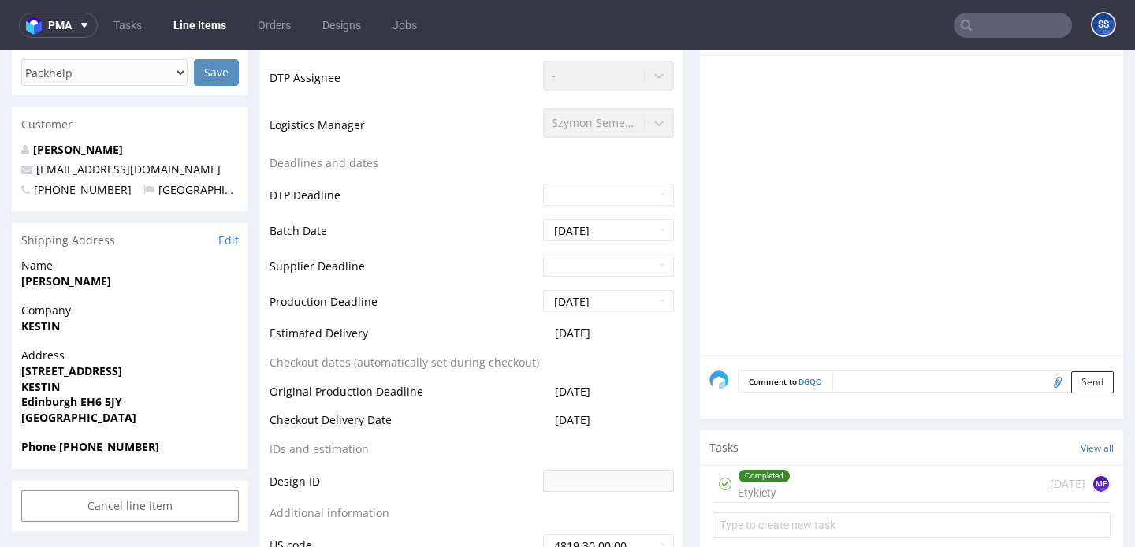
scroll to position [508, 0]
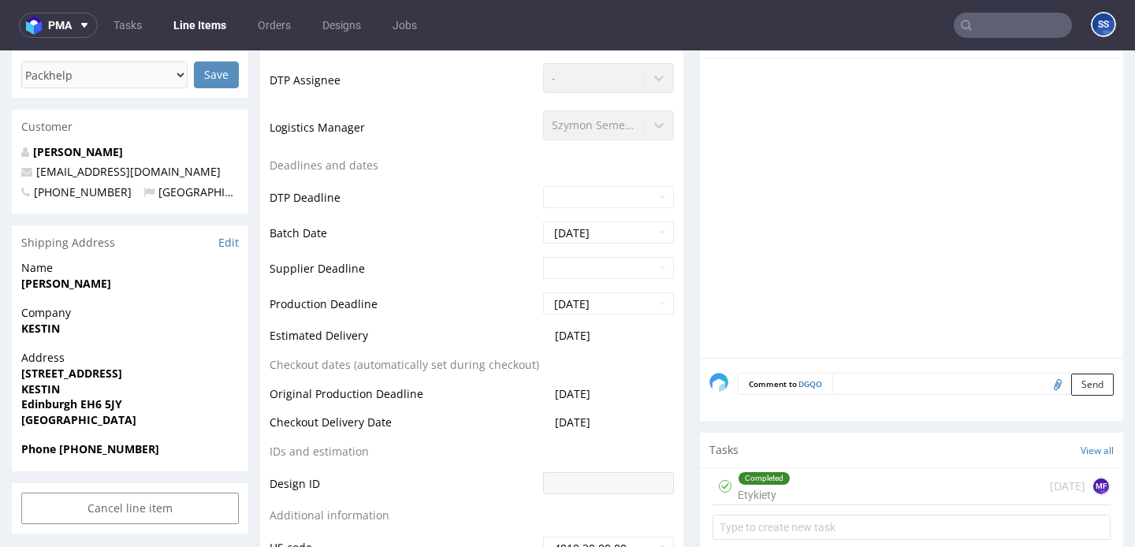
click at [812, 477] on div "Completed Etykiety today MF" at bounding box center [912, 486] width 398 height 37
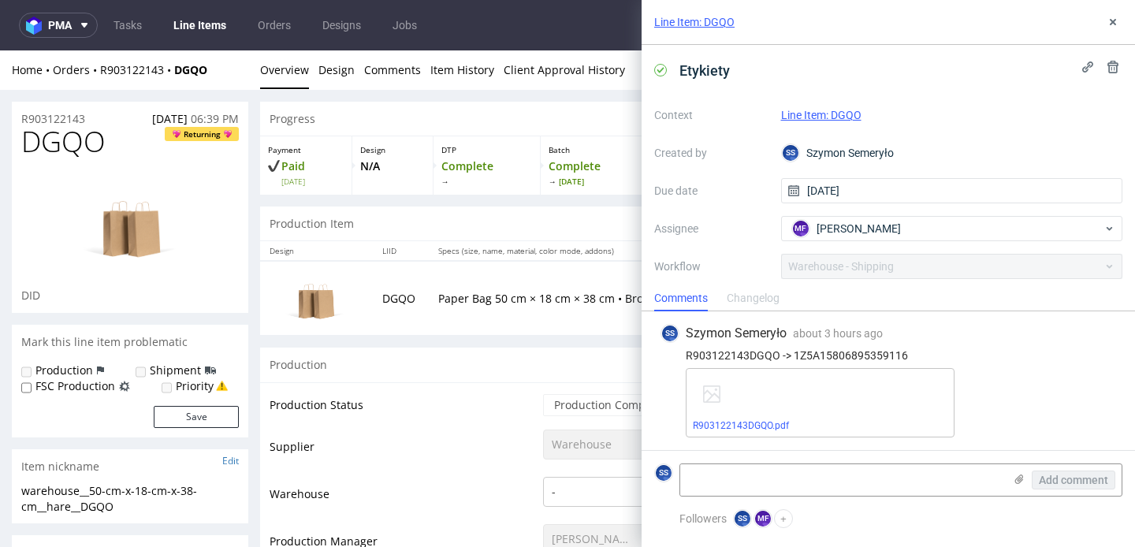
click at [205, 23] on link "Line Items" at bounding box center [200, 25] width 72 height 25
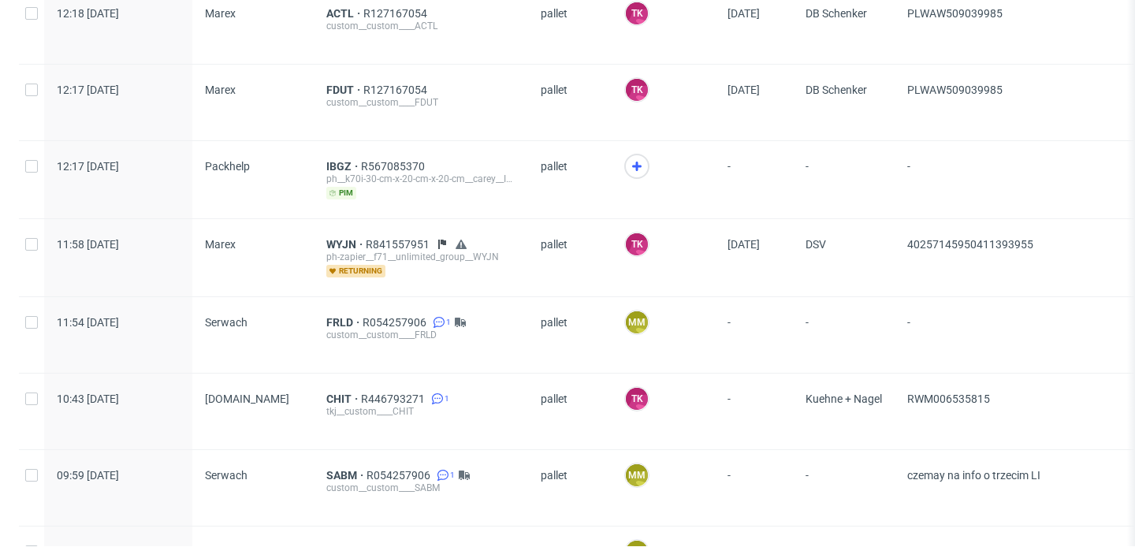
scroll to position [874, 0]
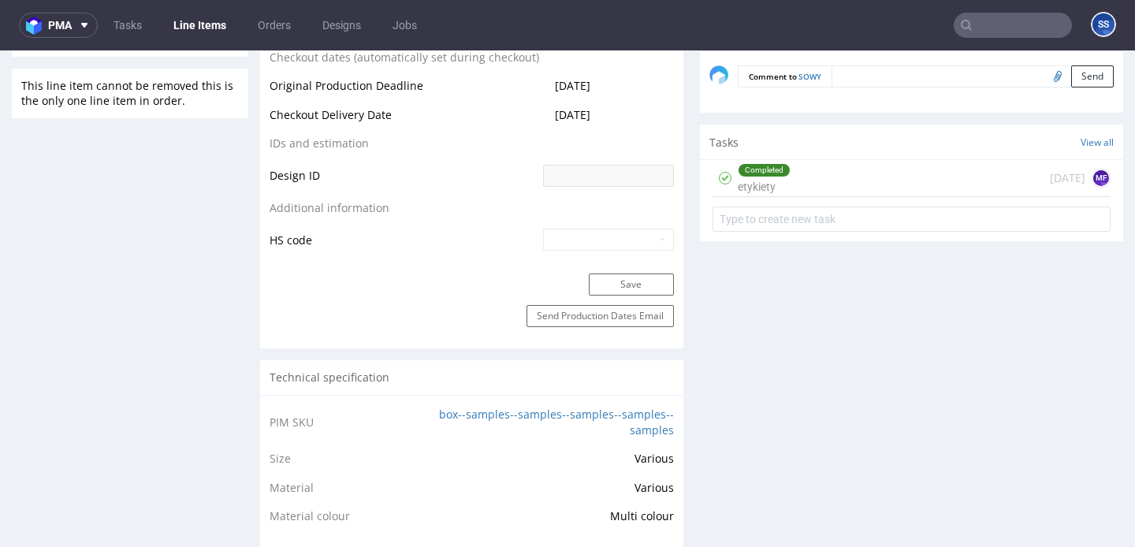
scroll to position [887, 0]
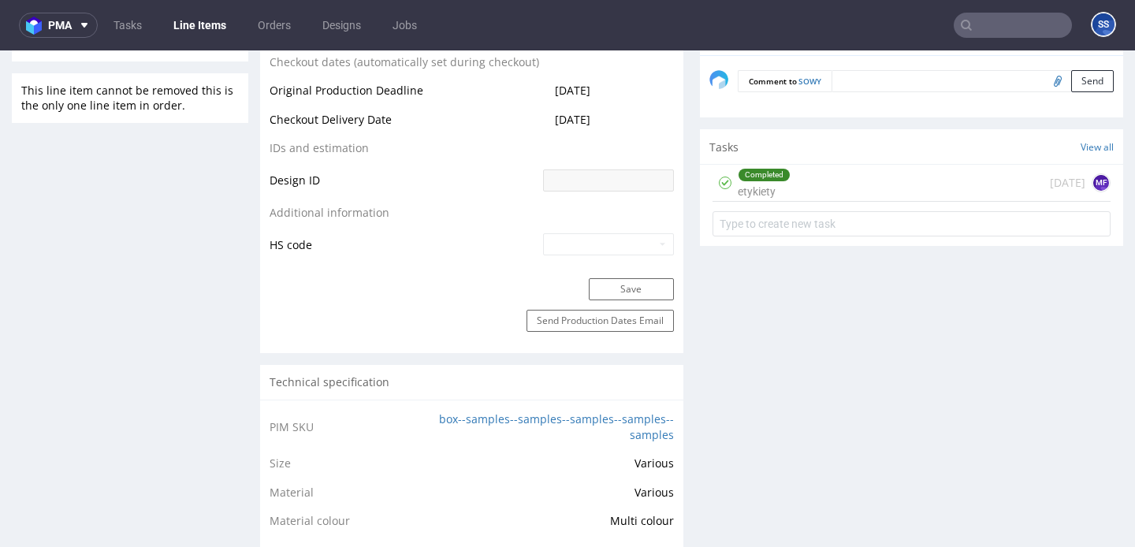
click at [811, 195] on div "Completed etykiety today MF" at bounding box center [912, 183] width 398 height 37
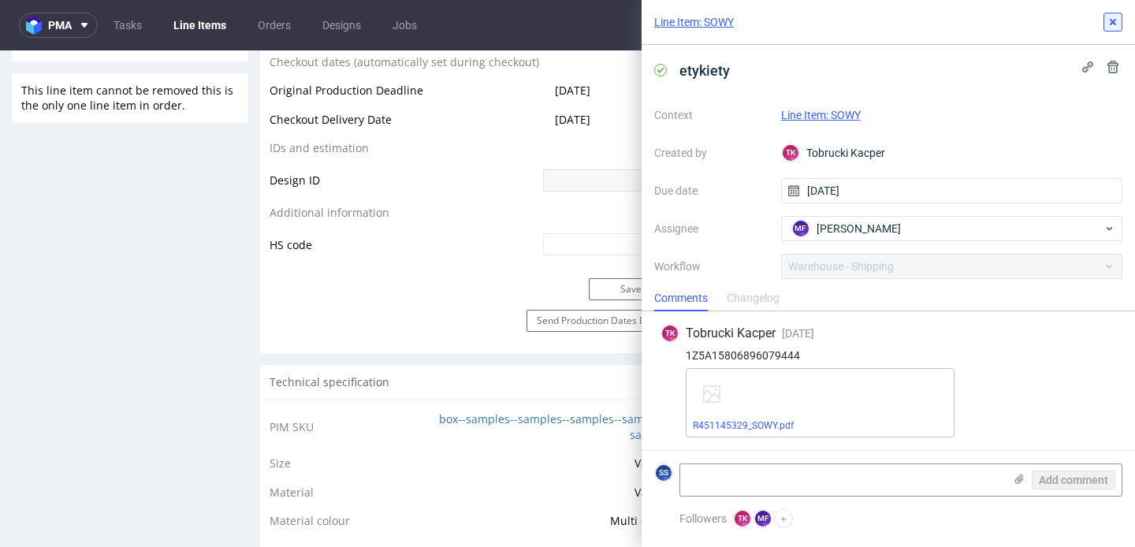
click at [1112, 27] on icon at bounding box center [1113, 22] width 13 height 13
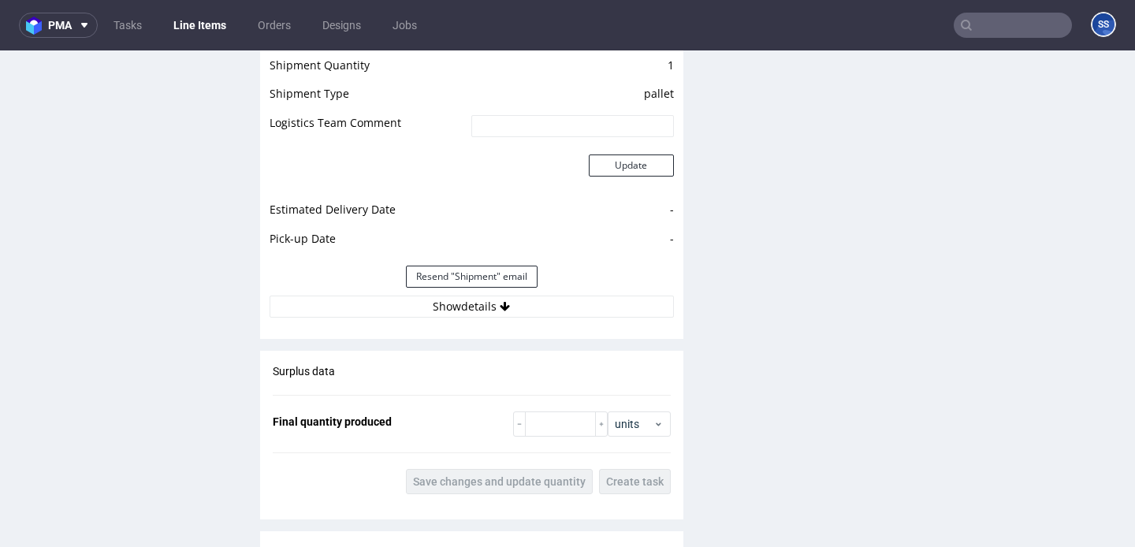
scroll to position [1455, 0]
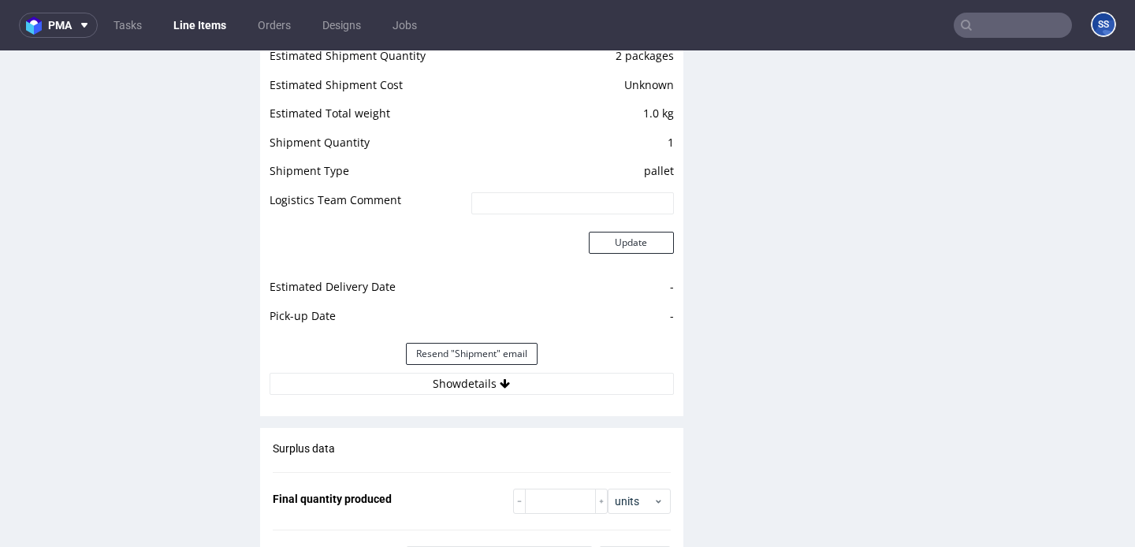
click at [404, 396] on div "Estimated Shipment Quantity 2 packages Estimated Shipment Cost Unknown Estimate…" at bounding box center [471, 220] width 423 height 368
click at [404, 387] on button "Show details" at bounding box center [472, 384] width 404 height 22
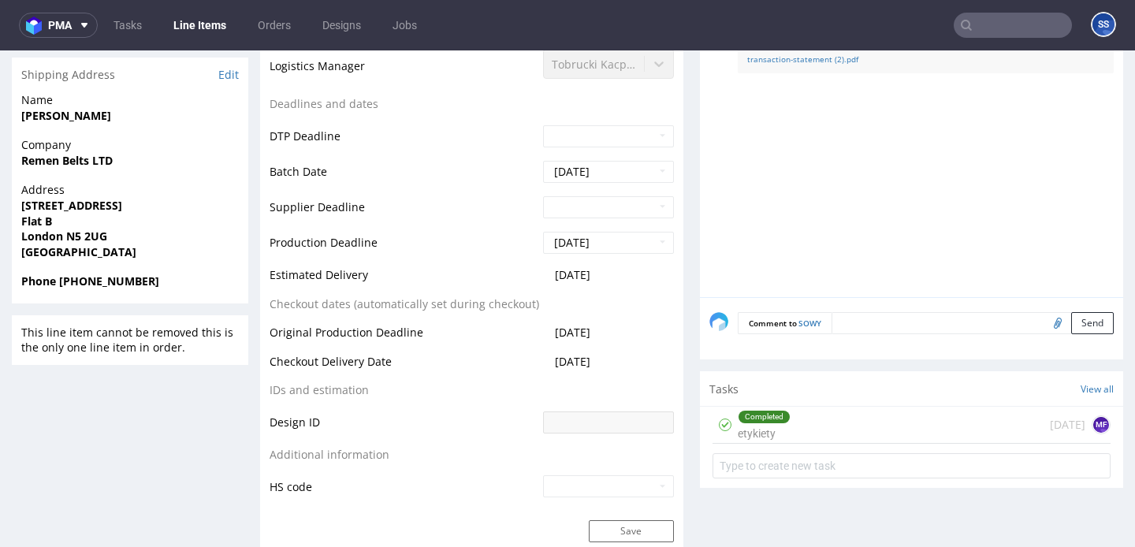
scroll to position [601, 0]
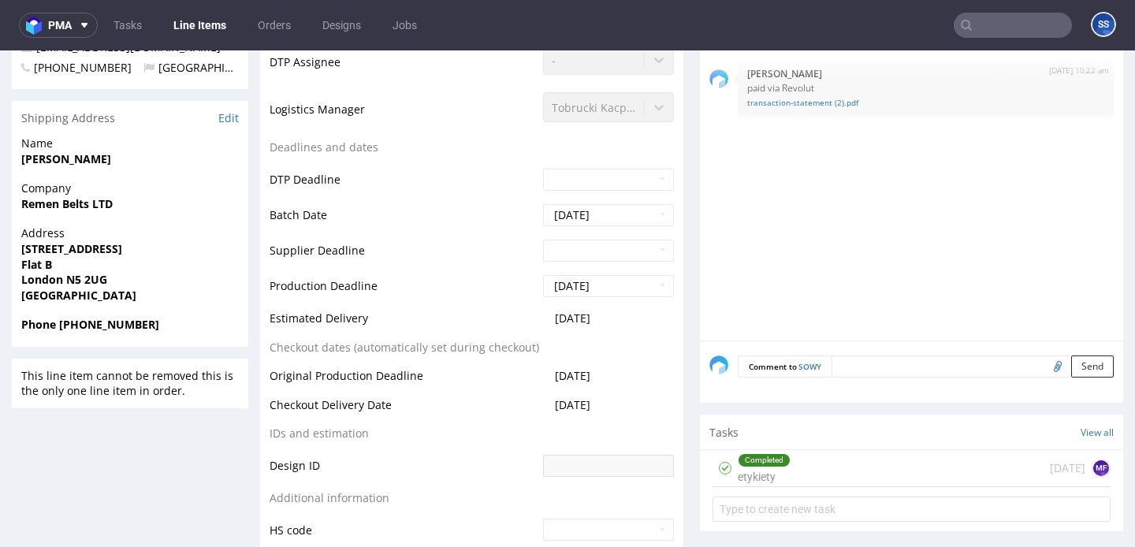
click at [865, 458] on div "Completed etykiety today MF" at bounding box center [912, 468] width 398 height 37
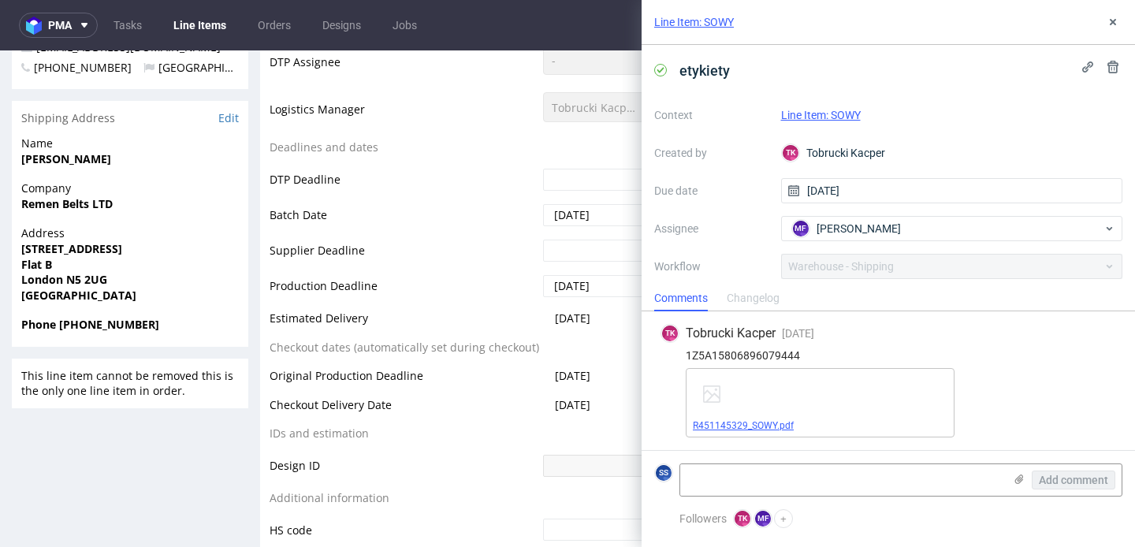
click at [728, 423] on link "R451145329_SOWY.pdf" at bounding box center [743, 425] width 101 height 11
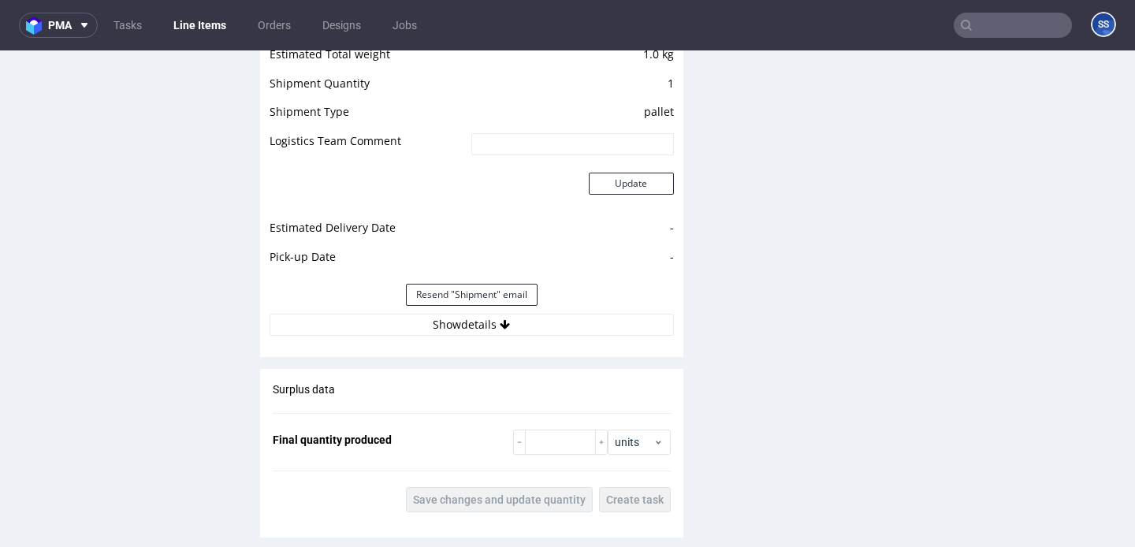
scroll to position [1491, 0]
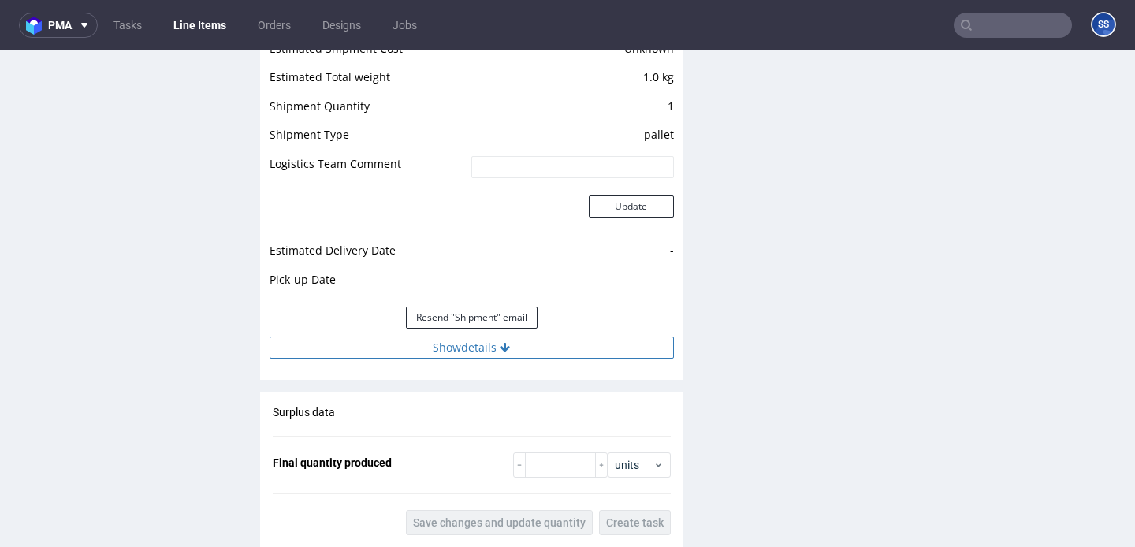
click at [603, 349] on button "Show details" at bounding box center [472, 348] width 404 height 22
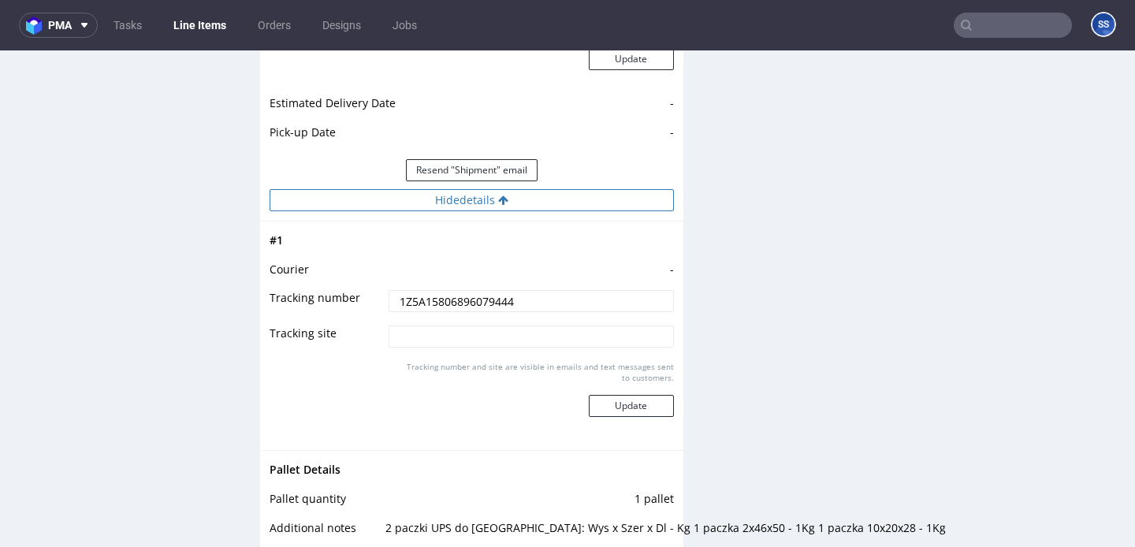
scroll to position [1745, 0]
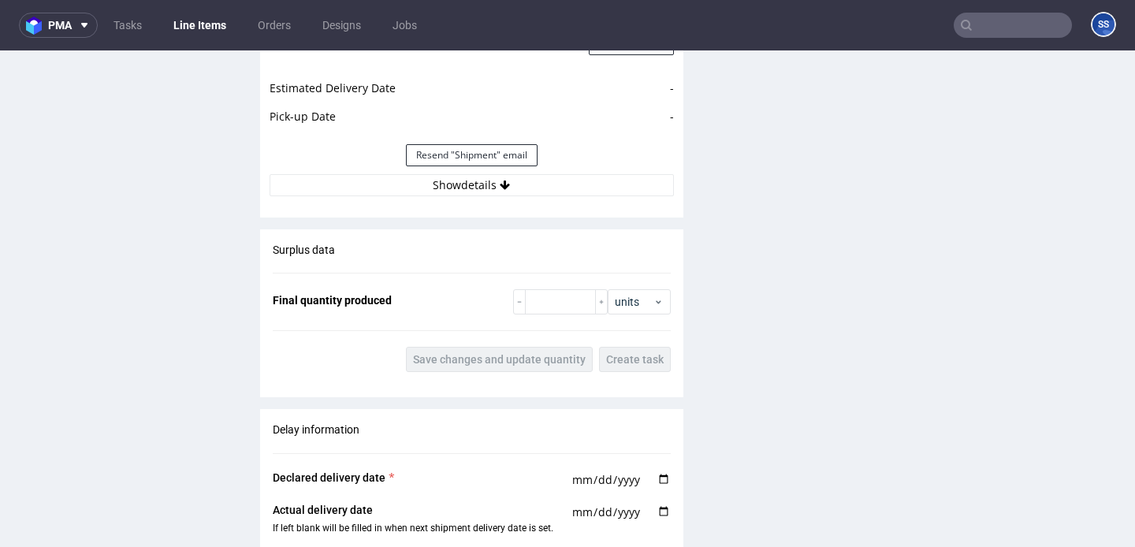
scroll to position [1611, 0]
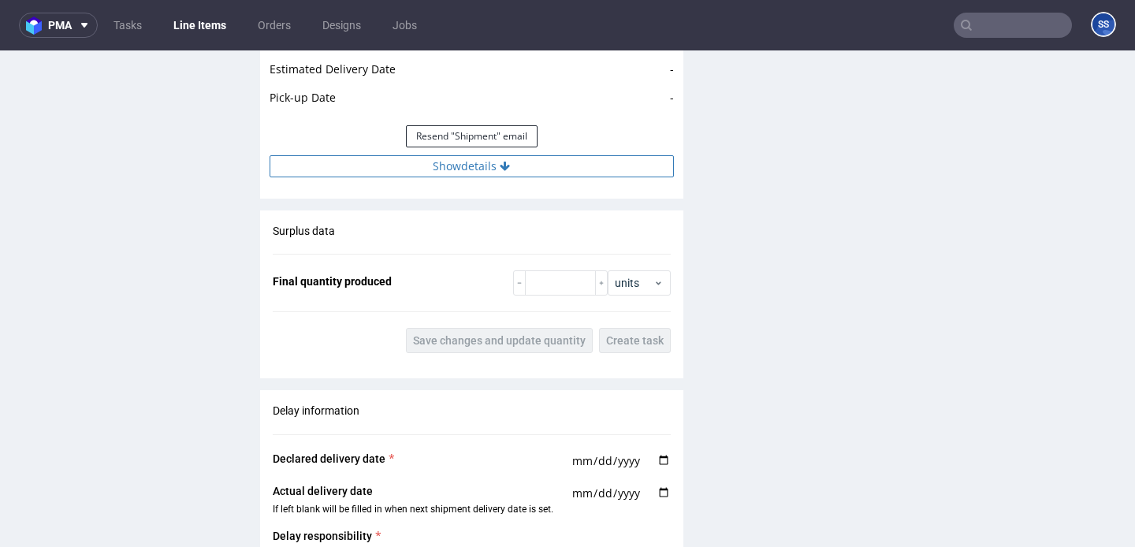
click at [516, 170] on button "Show details" at bounding box center [472, 166] width 404 height 22
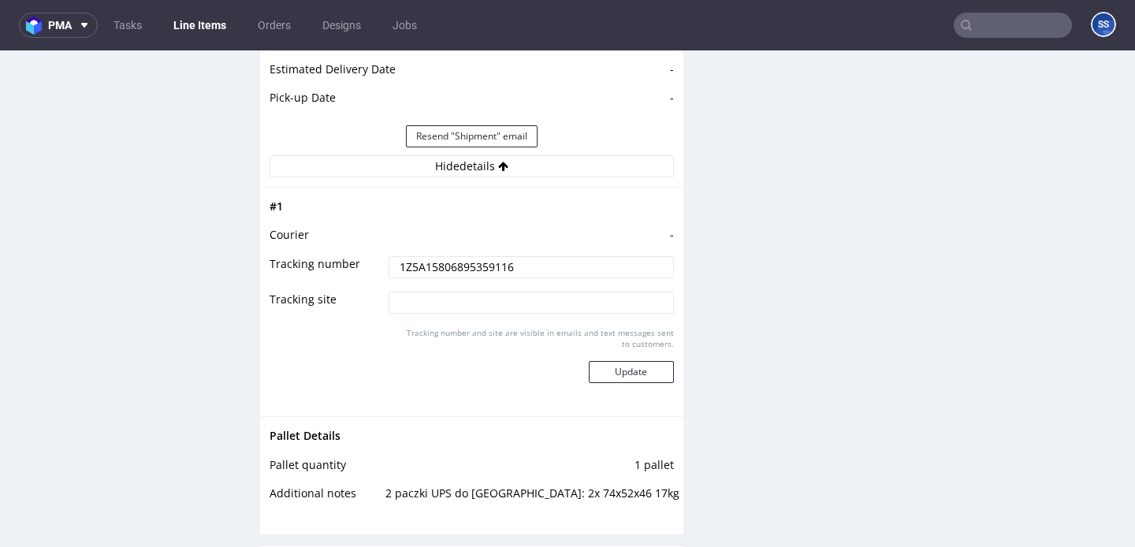
click at [443, 268] on input "1Z5A15806895359116" at bounding box center [531, 267] width 285 height 22
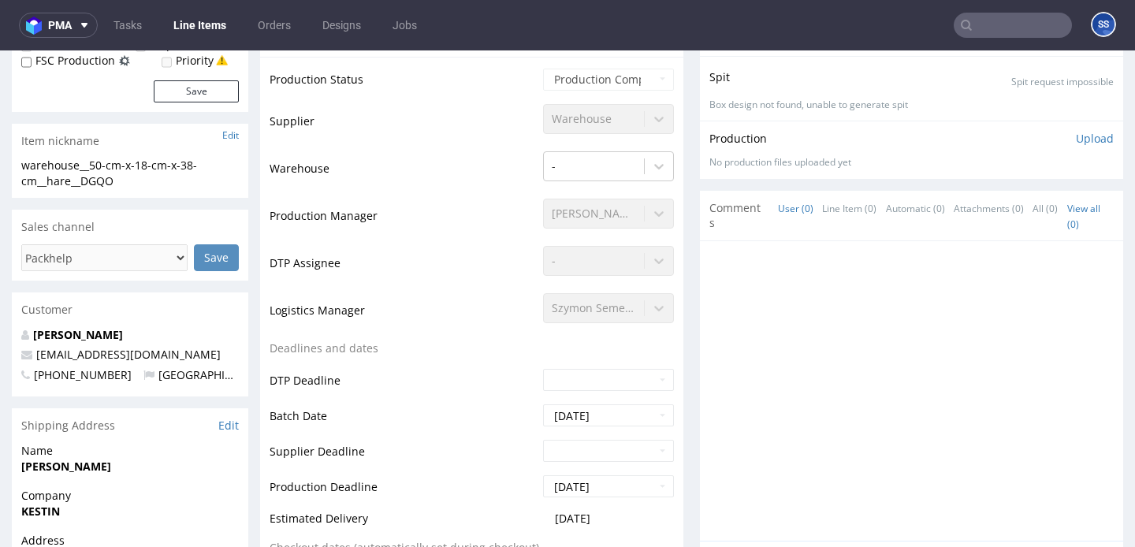
scroll to position [0, 0]
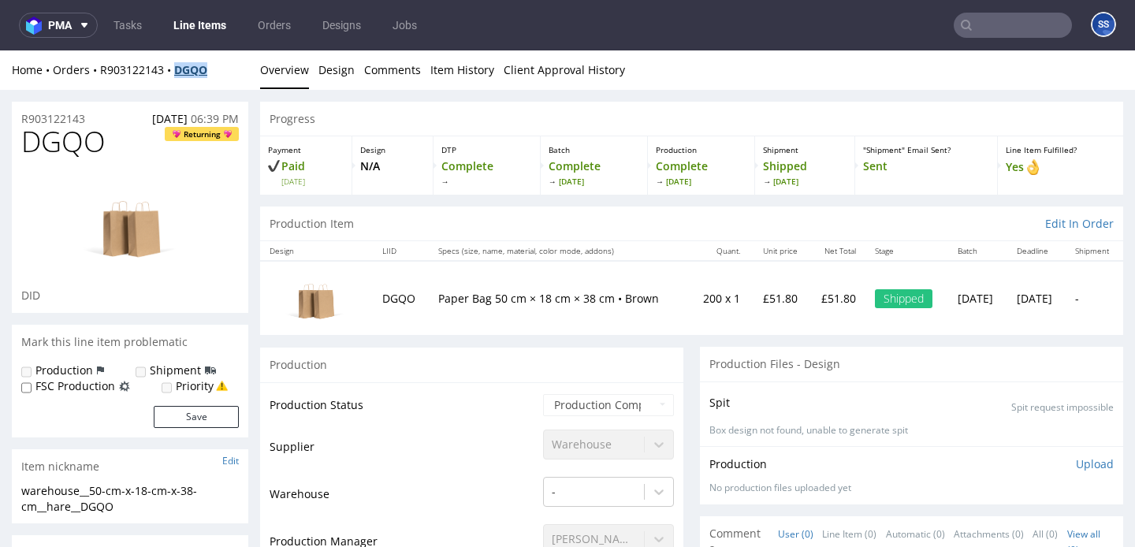
drag, startPoint x: 215, startPoint y: 74, endPoint x: 188, endPoint y: 70, distance: 27.9
click at [169, 73] on div "Home Orders R903122143 DGQO" at bounding box center [130, 70] width 236 height 16
drag, startPoint x: 218, startPoint y: 69, endPoint x: 101, endPoint y: 72, distance: 117.5
click at [101, 72] on div "Home Orders R903122143 DGQO" at bounding box center [130, 70] width 236 height 16
copy div "R903122143 DGQO"
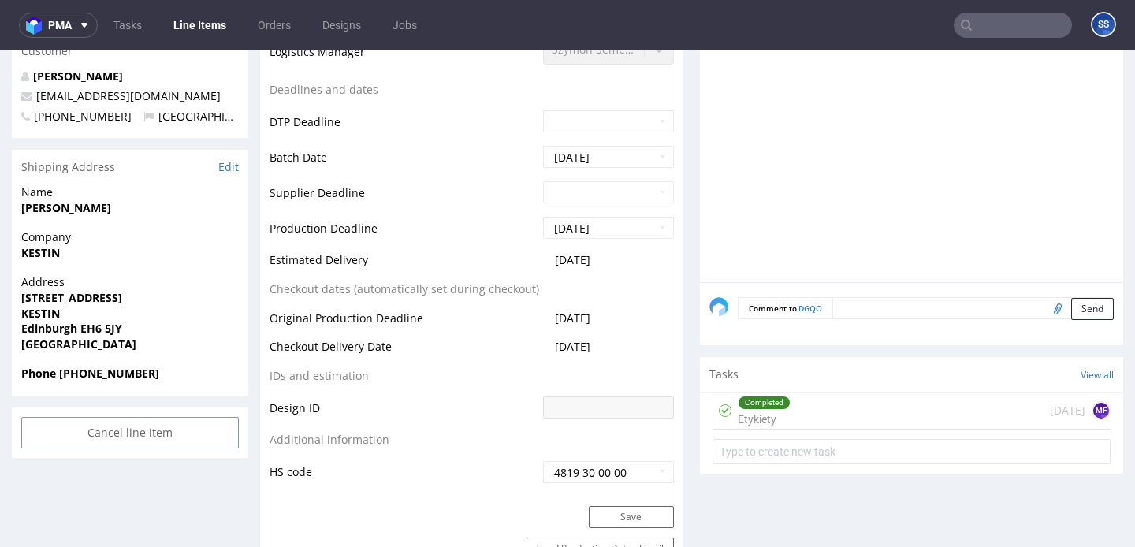
scroll to position [591, 0]
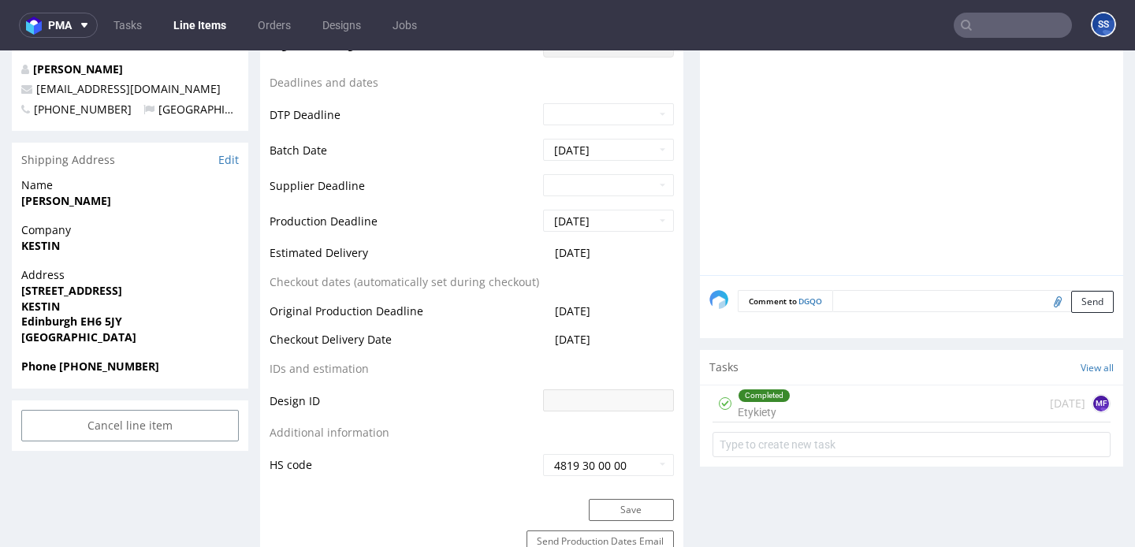
click at [855, 300] on textarea at bounding box center [972, 301] width 281 height 22
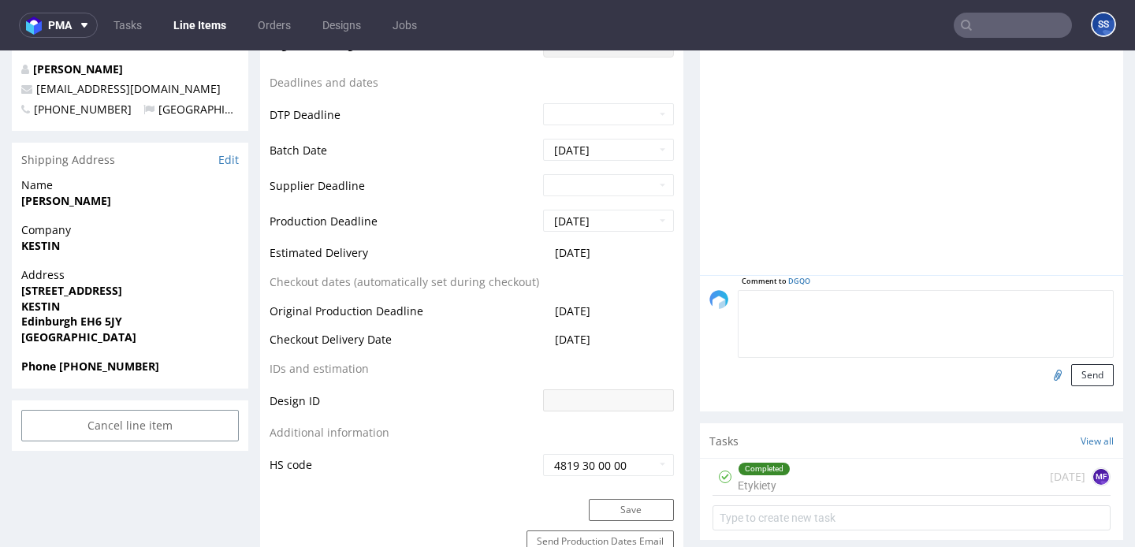
click at [847, 473] on div "Completed Etykiety today MF" at bounding box center [912, 477] width 398 height 37
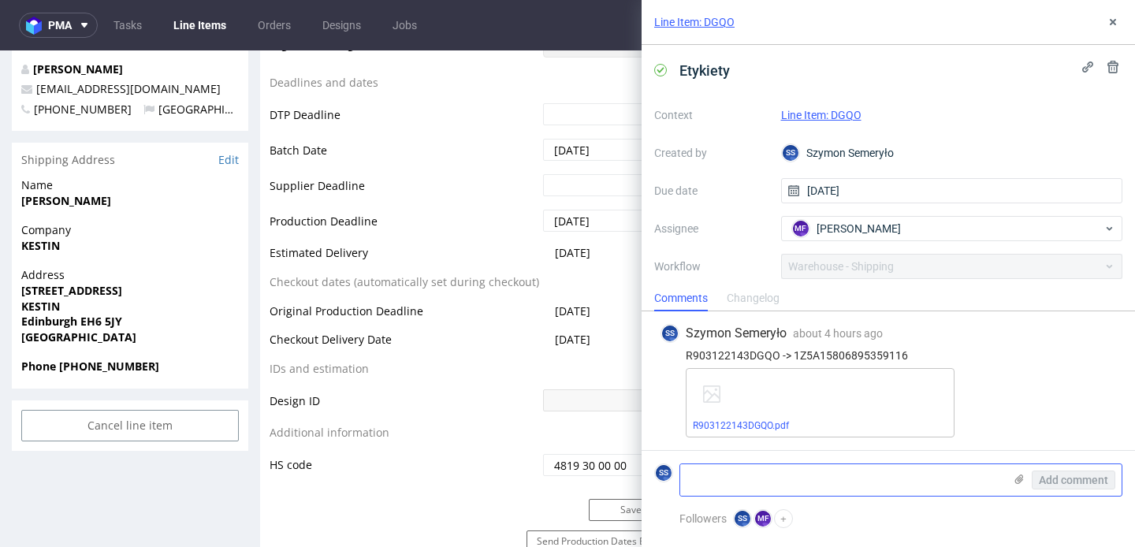
click at [762, 484] on textarea at bounding box center [841, 480] width 323 height 32
paste textarea "1Z5A15806897056412"
click at [909, 478] on textarea "Nowe etykiety 1Z5A15806897056412" at bounding box center [841, 480] width 323 height 32
paste textarea "1Z5A15806897317201"
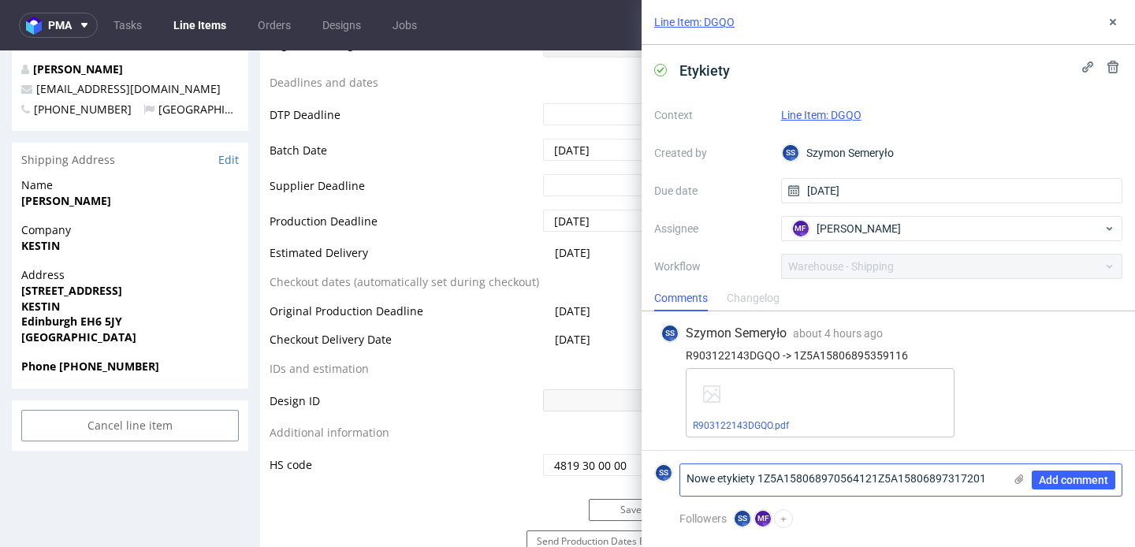
type textarea "Nowe etykiety 1Z5A158068970564121Z5A15806897317201"
click at [1022, 477] on use at bounding box center [1019, 479] width 9 height 9
click at [0, 0] on input "file" at bounding box center [0, 0] width 0 height 0
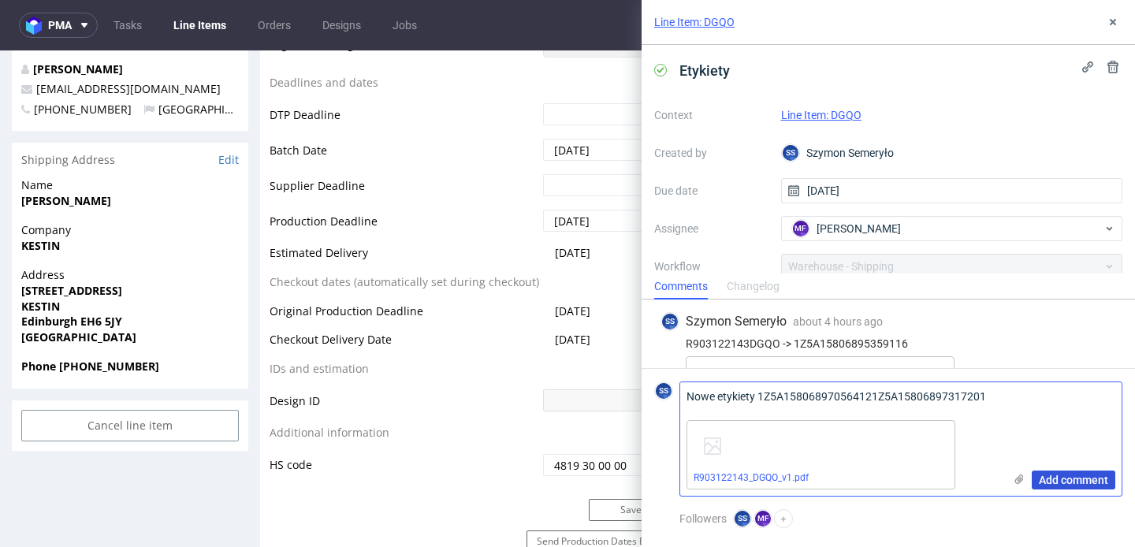
click at [1076, 484] on span "Add comment" at bounding box center [1073, 480] width 69 height 11
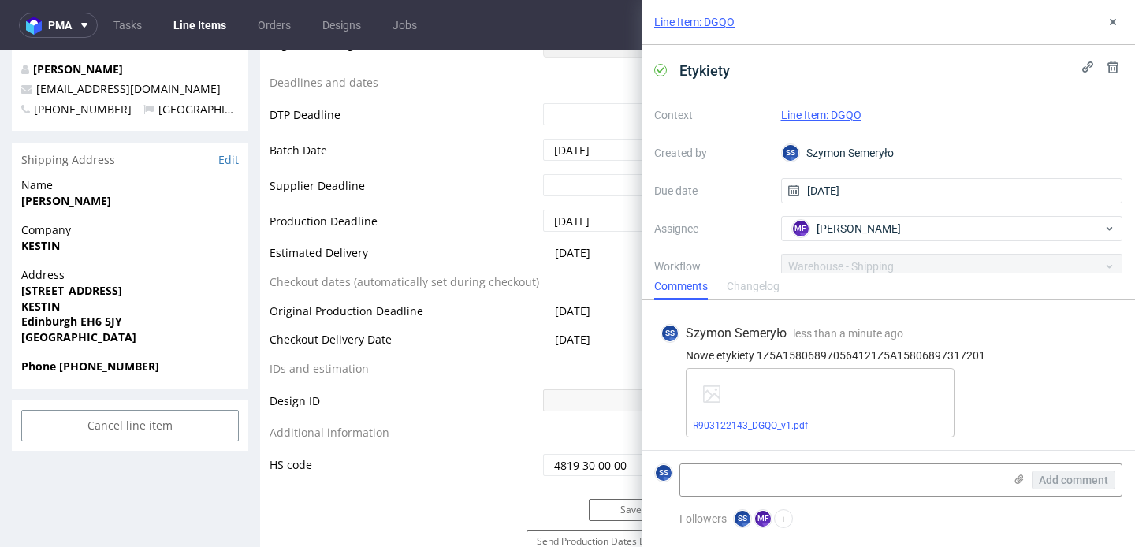
click at [790, 356] on div "Nowe etykiety 1Z5A158068970564121Z5A15806897317201" at bounding box center [889, 355] width 456 height 13
copy div "1Z5A158068970564121Z5A15806897317201"
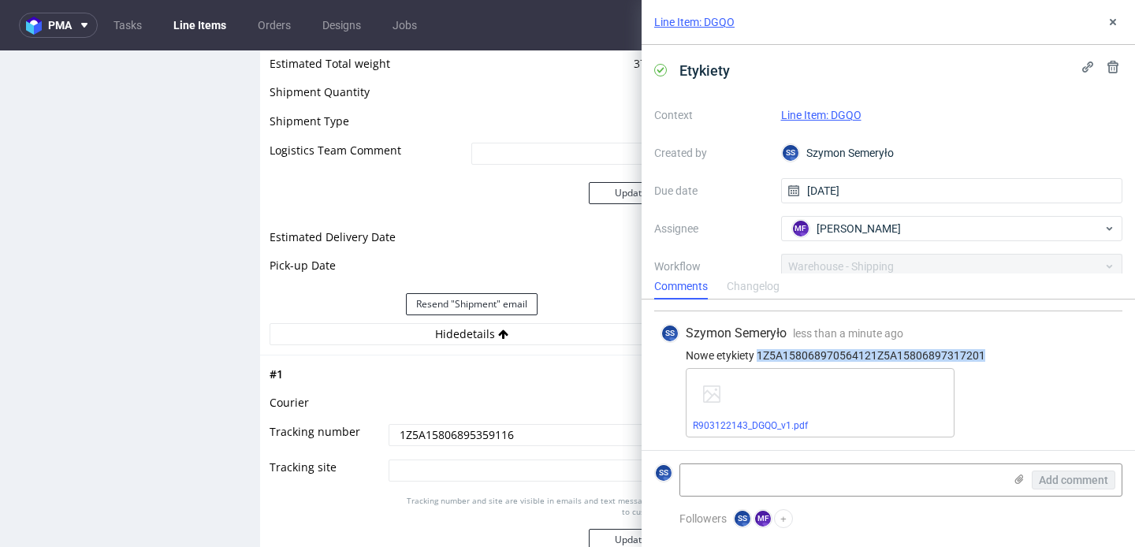
scroll to position [1446, 0]
click at [433, 424] on input "1Z5A15806895359116" at bounding box center [531, 433] width 285 height 22
click at [426, 428] on input "1Z5A15806895359116" at bounding box center [531, 433] width 285 height 22
paste input "70564121Z5A15806897317201"
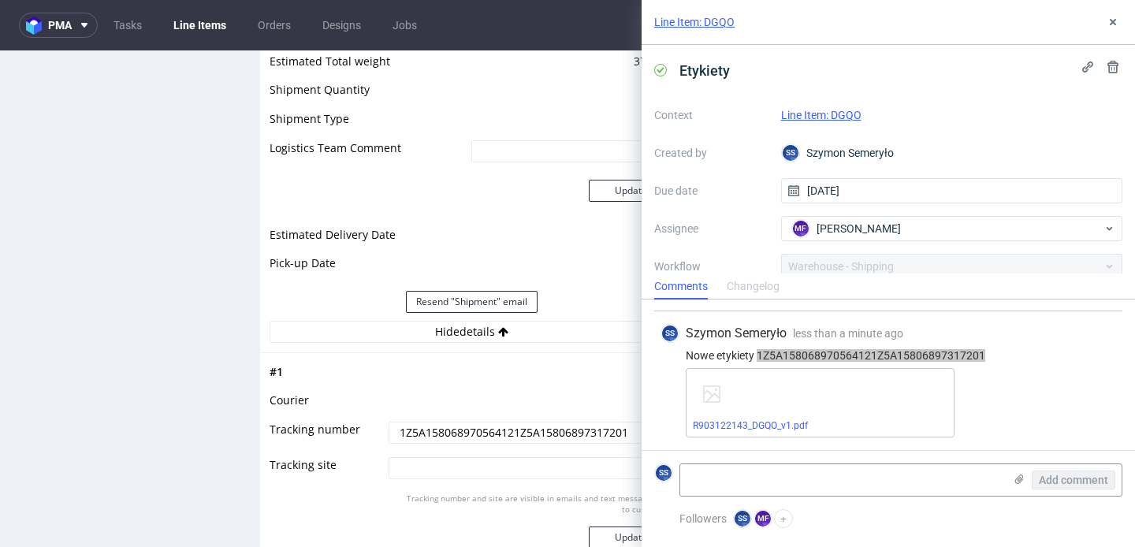
click at [513, 433] on input "1Z5A158068970564121Z5A15806897317201" at bounding box center [531, 433] width 285 height 22
type input "1Z5A158068970564121 Z5A15806897317201"
click at [597, 532] on button "Update" at bounding box center [631, 538] width 85 height 22
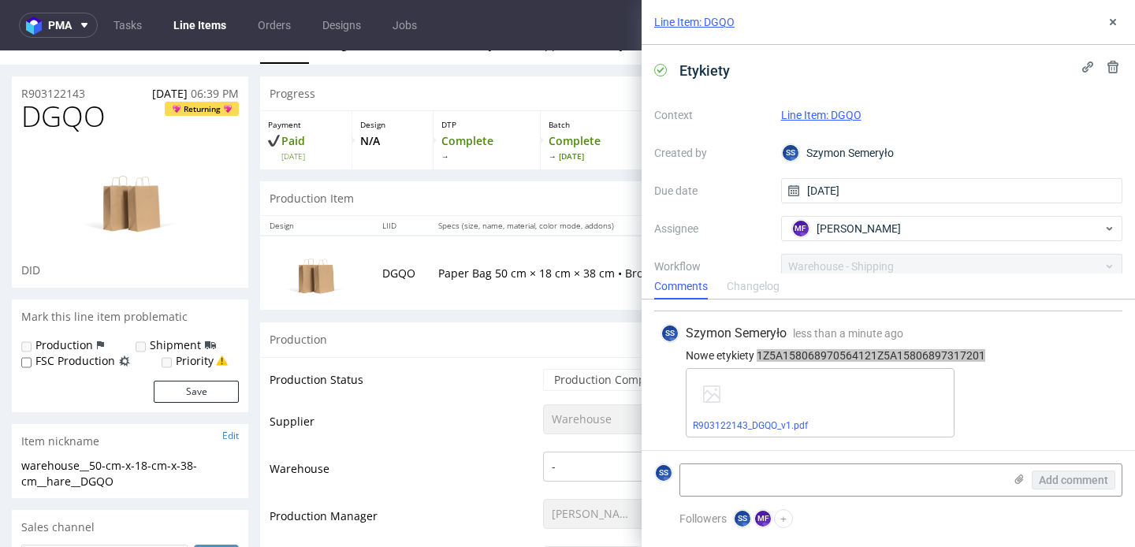
scroll to position [0, 0]
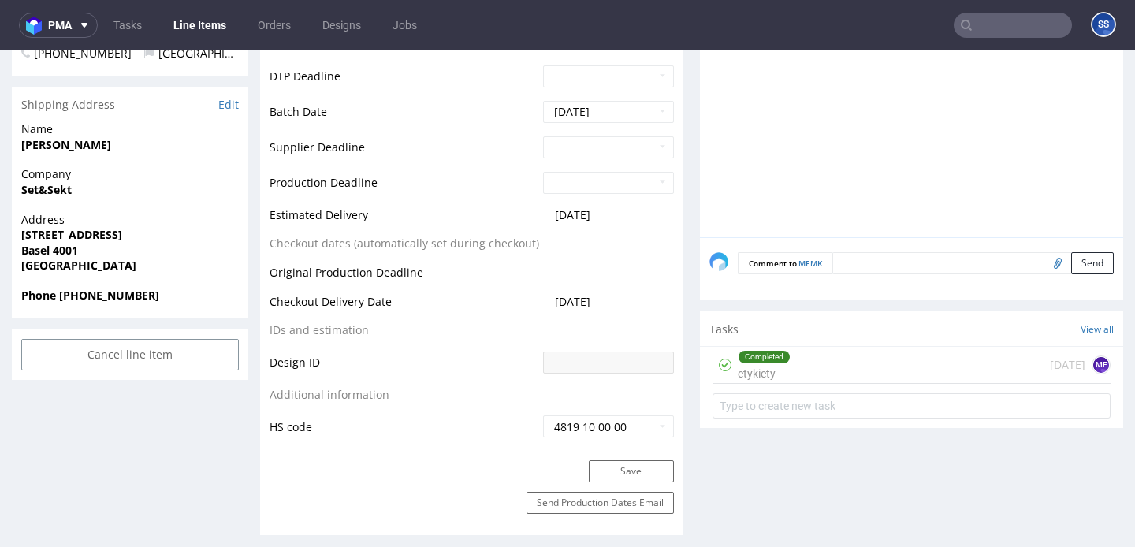
scroll to position [616, 0]
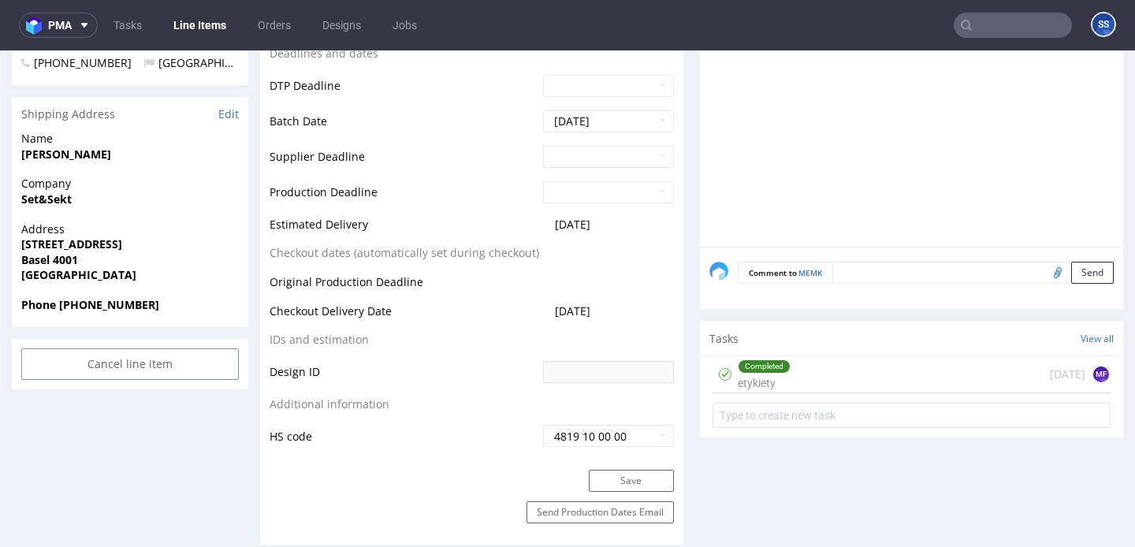
click at [798, 360] on div "Completed etykiety [DATE] MF" at bounding box center [912, 374] width 398 height 37
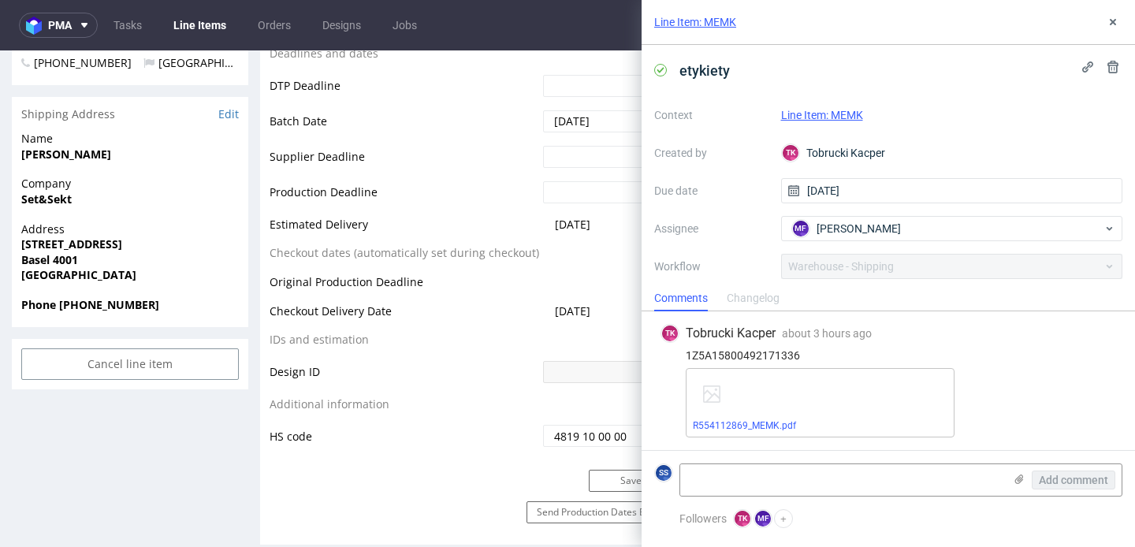
click at [776, 356] on div "1Z5A15800492171336" at bounding box center [889, 355] width 456 height 13
copy div "1Z5A15800492171336"
click at [1104, 24] on button at bounding box center [1113, 22] width 19 height 19
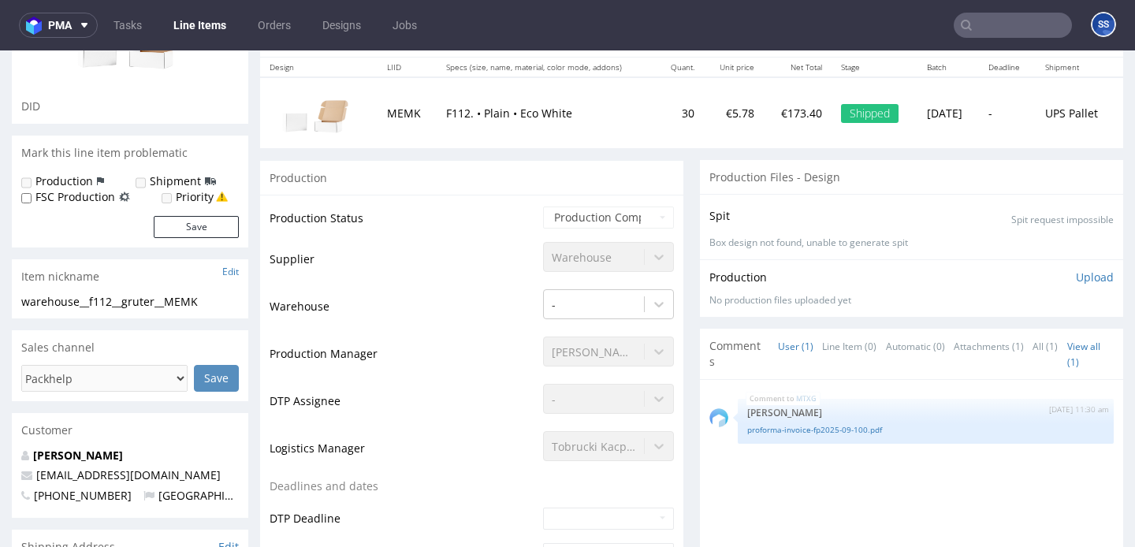
scroll to position [158, 0]
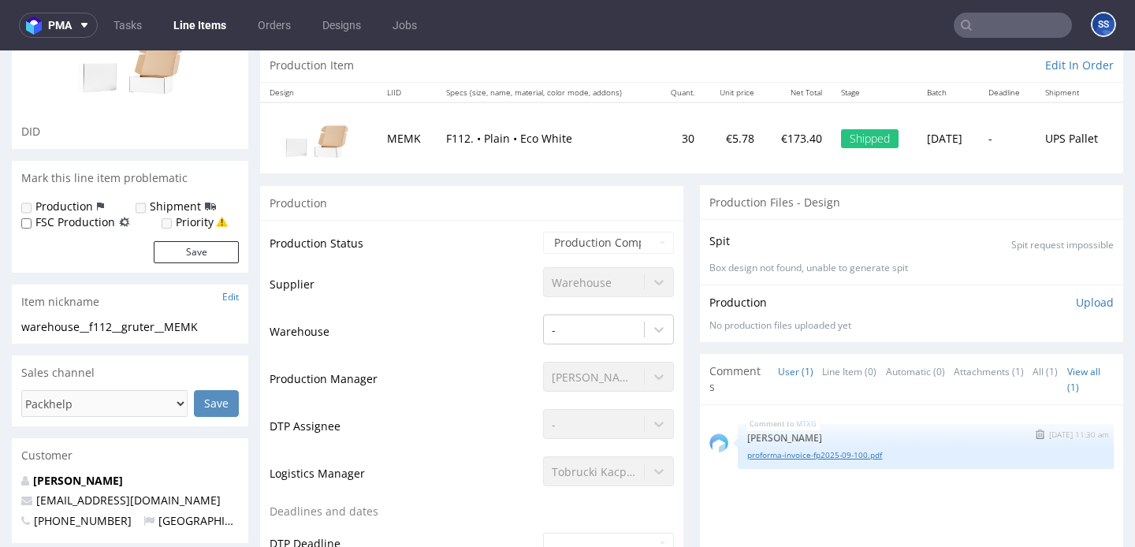
click at [857, 456] on link "proforma-invoice-fp2025-09-100.pdf" at bounding box center [925, 455] width 357 height 12
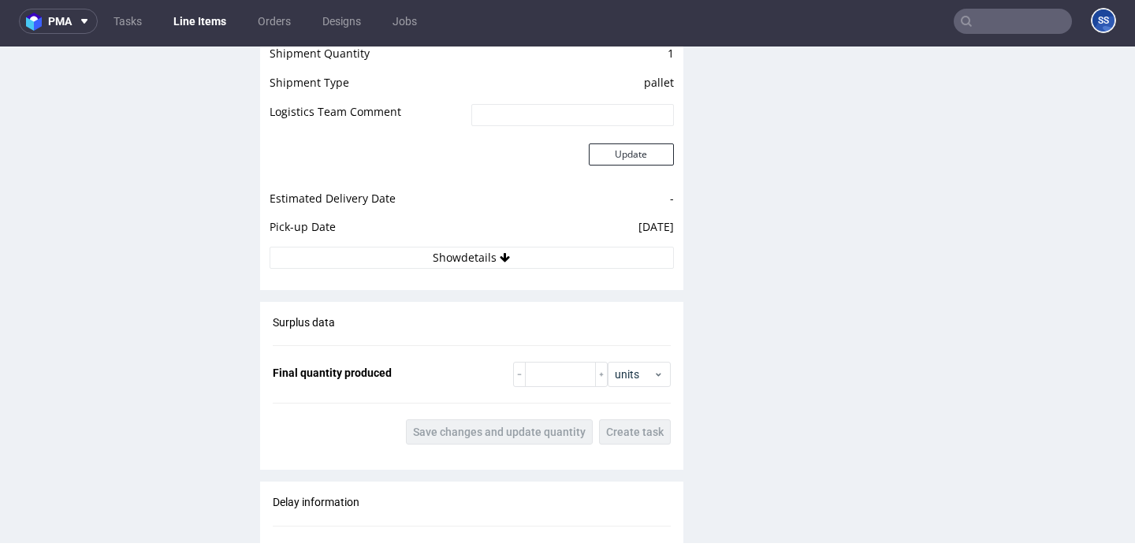
scroll to position [1670, 0]
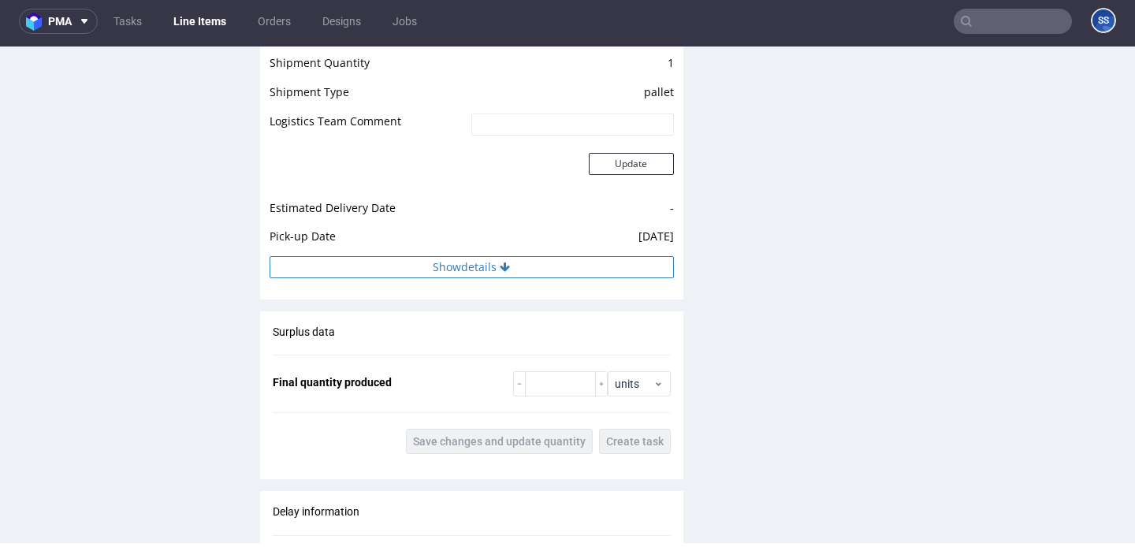
click at [460, 264] on button "Show details" at bounding box center [472, 267] width 404 height 22
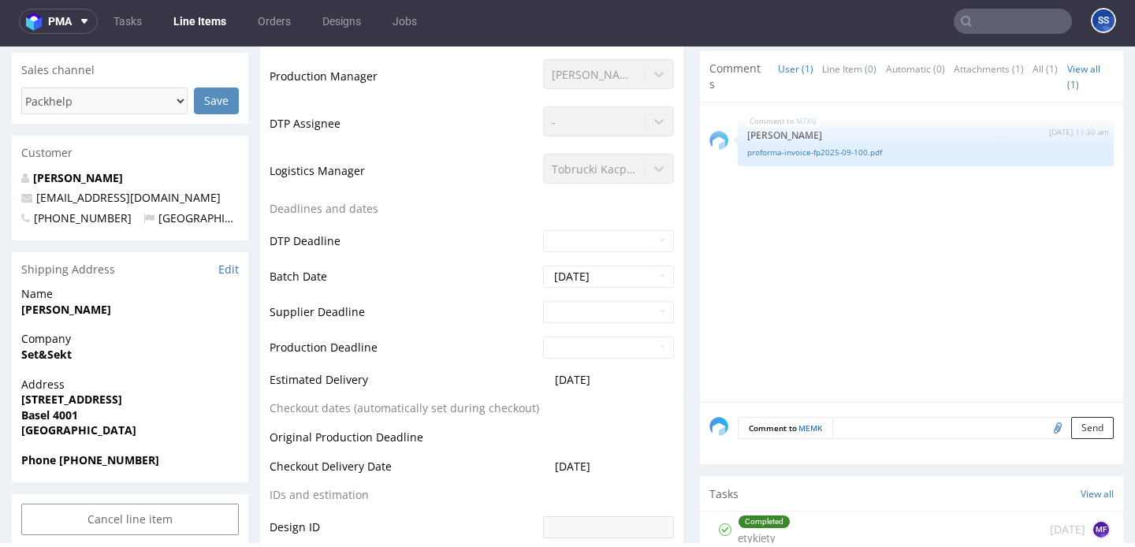
scroll to position [0, 0]
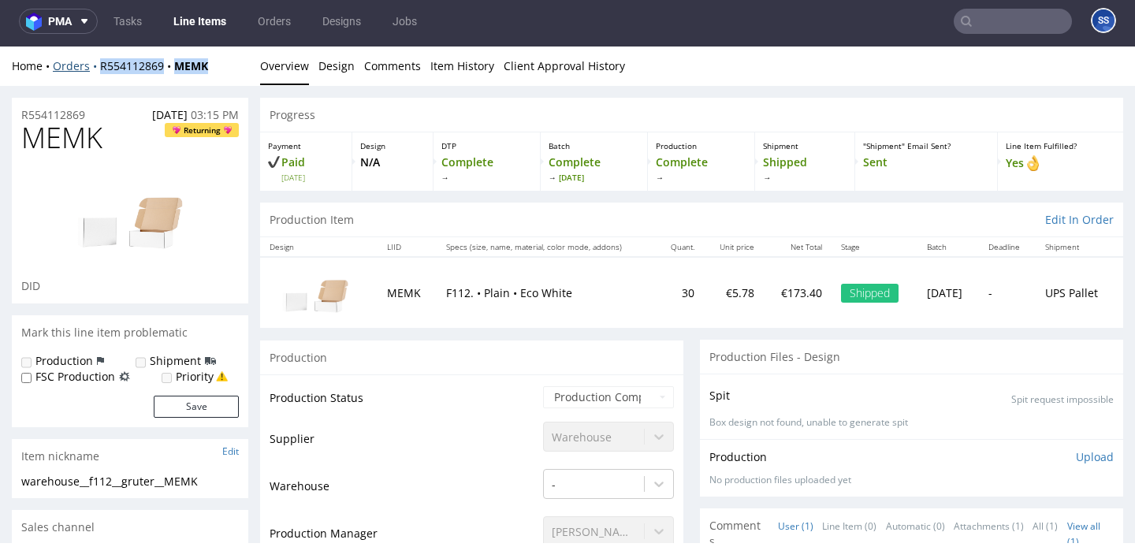
drag, startPoint x: 222, startPoint y: 65, endPoint x: 98, endPoint y: 70, distance: 123.9
click at [98, 70] on div "Home Orders R554112869 MEMK" at bounding box center [130, 66] width 236 height 16
copy div "R554112869 MEMK"
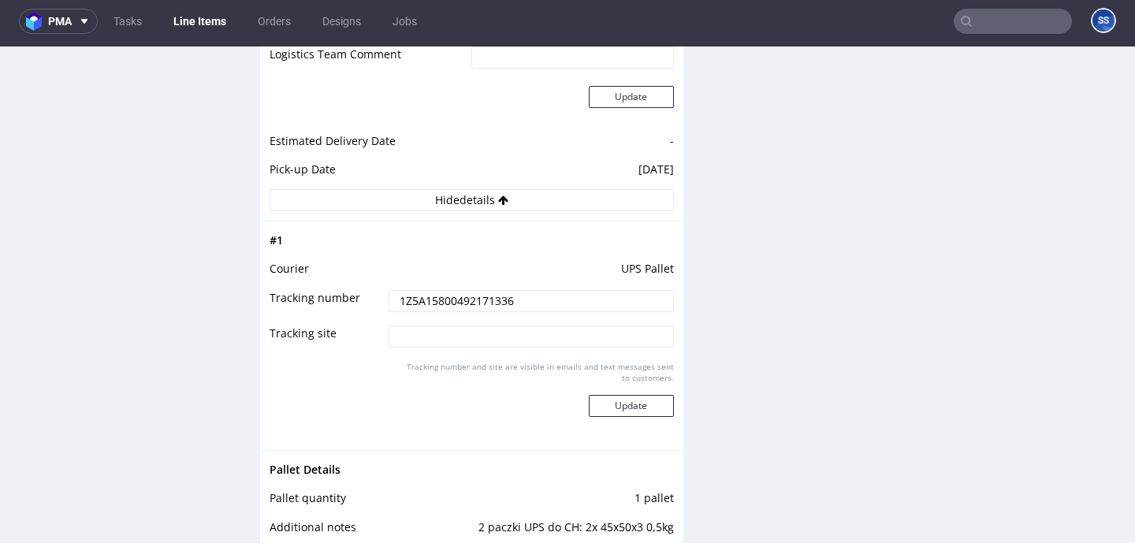
scroll to position [1741, 0]
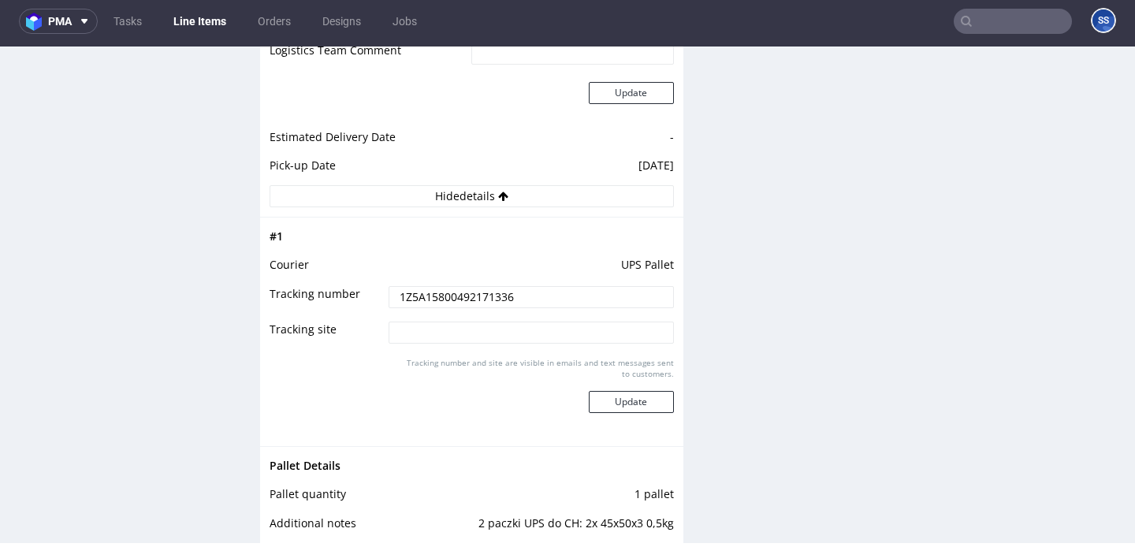
click at [429, 296] on input "1Z5A15800492171336" at bounding box center [531, 297] width 285 height 22
paste input "8977036 1Z5A15800496990444"
type input "1Z5A15800498977036 1Z5A15800496990444"
click at [627, 407] on button "Update" at bounding box center [631, 402] width 85 height 22
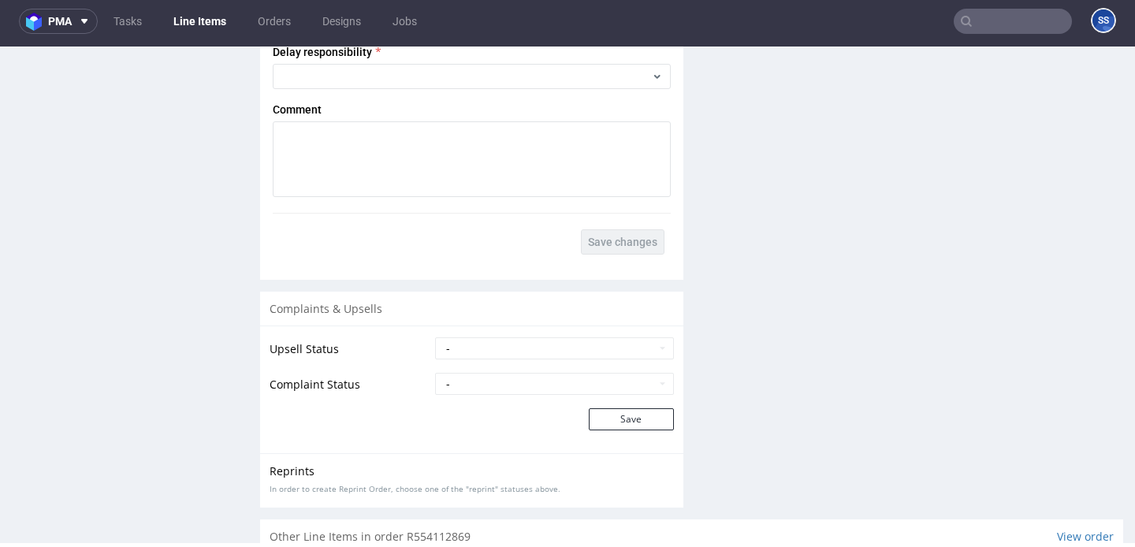
scroll to position [2389, 0]
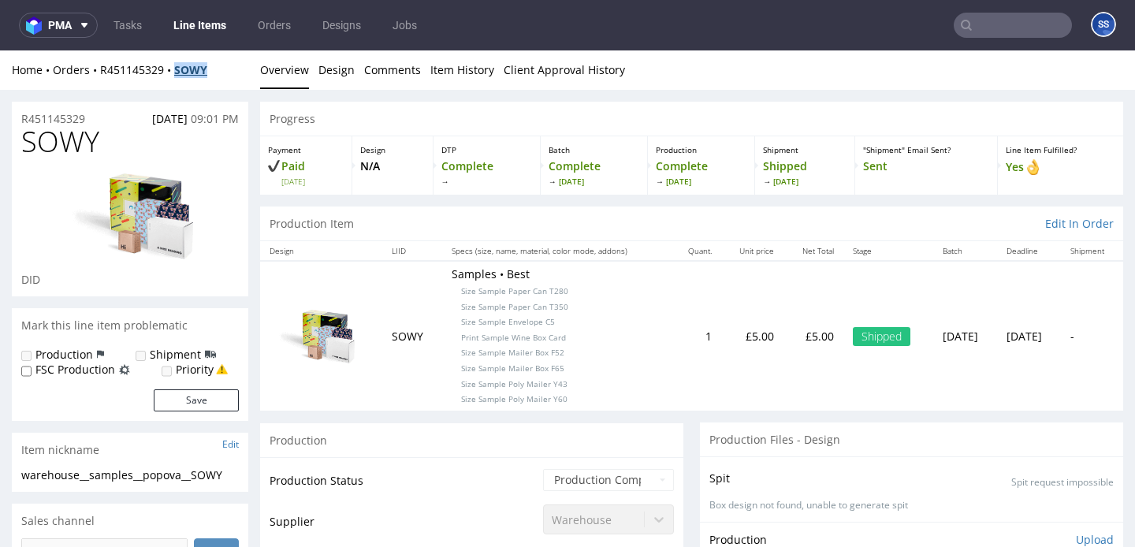
copy strong "SOWY"
drag, startPoint x: 220, startPoint y: 73, endPoint x: 177, endPoint y: 72, distance: 42.6
click at [177, 72] on div "Home Orders R451145329 SOWY" at bounding box center [130, 70] width 236 height 16
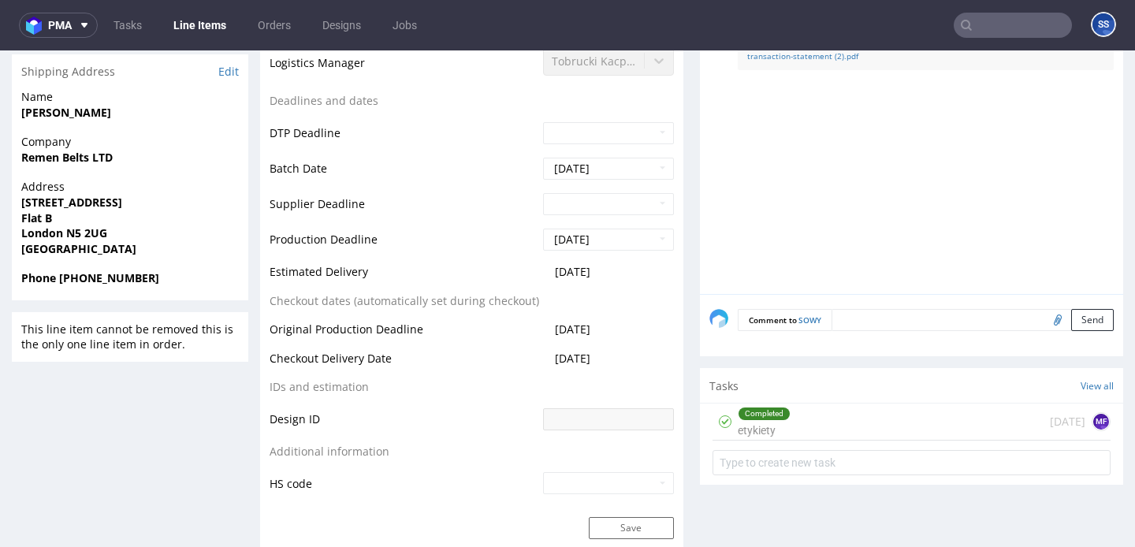
scroll to position [650, 0]
click at [828, 411] on div "Completed etykiety [DATE] MF" at bounding box center [912, 420] width 398 height 37
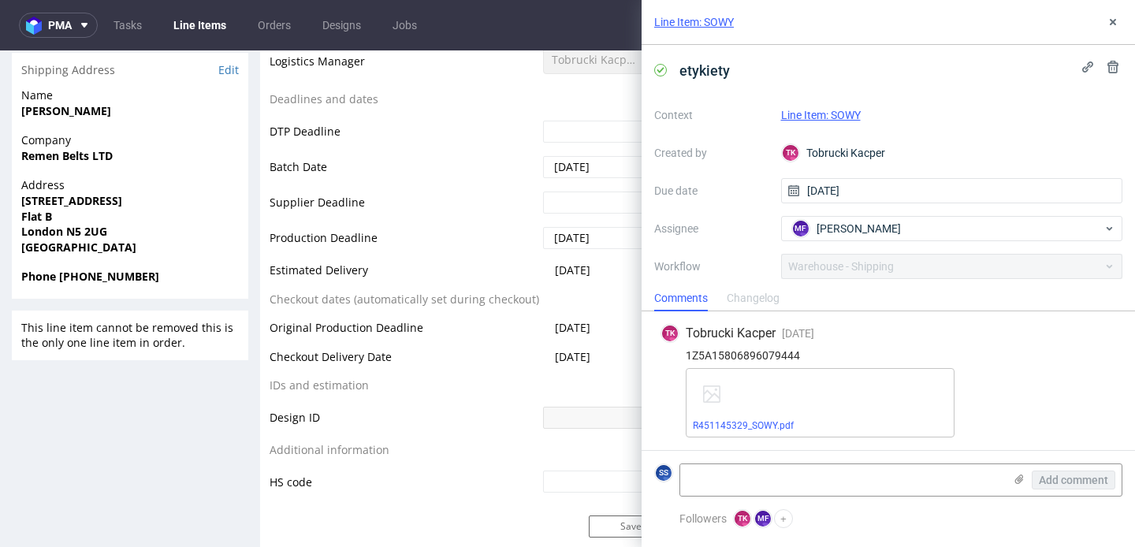
click at [761, 351] on div "1Z5A15806896079444" at bounding box center [889, 355] width 456 height 13
copy div "1Z5A15806896079444"
copy strong "Remen Belts LTD"
drag, startPoint x: 20, startPoint y: 157, endPoint x: 330, endPoint y: 136, distance: 309.7
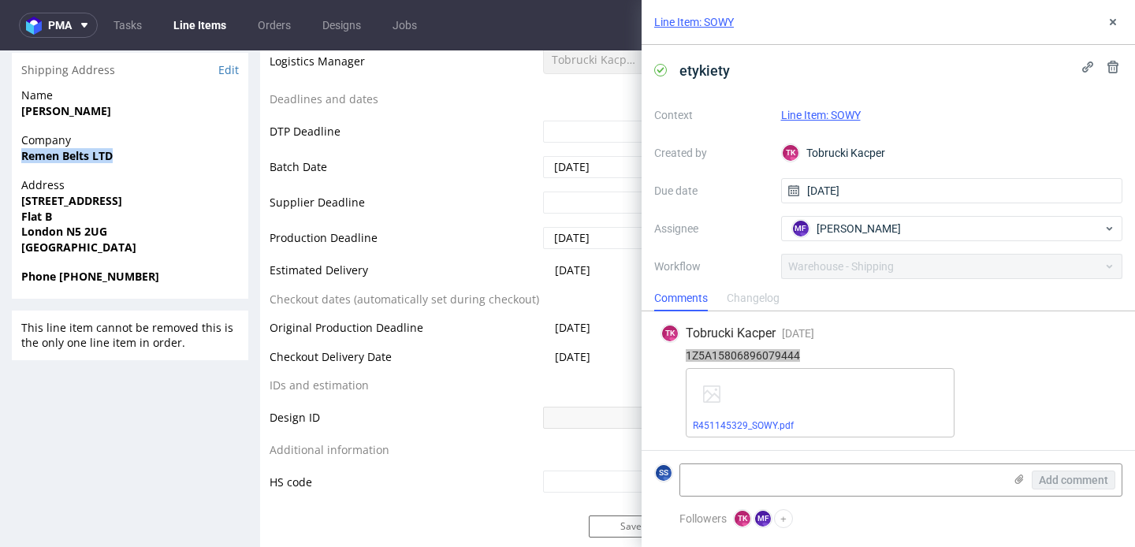
click at [130, 153] on div "Company Remen Belts LTD" at bounding box center [130, 154] width 236 height 45
click at [806, 352] on div "1Z5A15806896079444" at bounding box center [889, 355] width 456 height 13
drag, startPoint x: 797, startPoint y: 353, endPoint x: 1126, endPoint y: 248, distance: 345.0
click at [768, 356] on div "1Z5A15806896079444" at bounding box center [889, 355] width 456 height 13
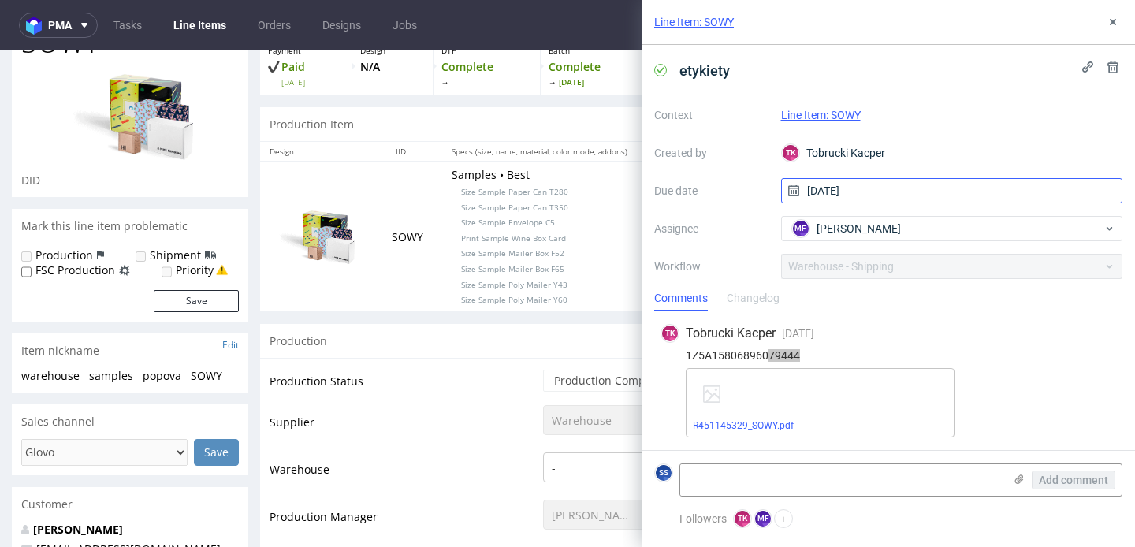
scroll to position [101, 0]
click at [747, 350] on div "1Z5A15806896079444" at bounding box center [889, 355] width 456 height 13
copy div "1Z5A15806896079444"
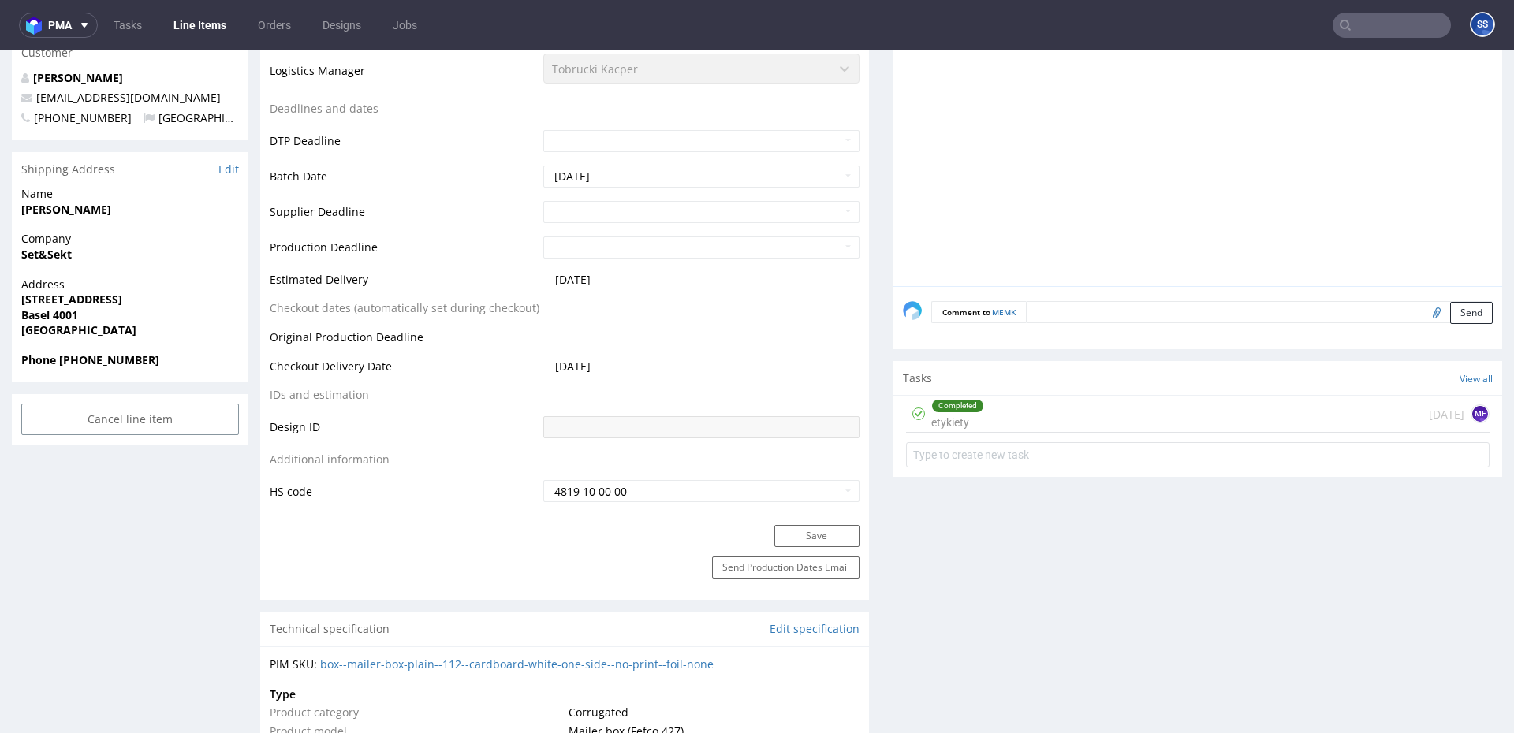
scroll to position [569, 0]
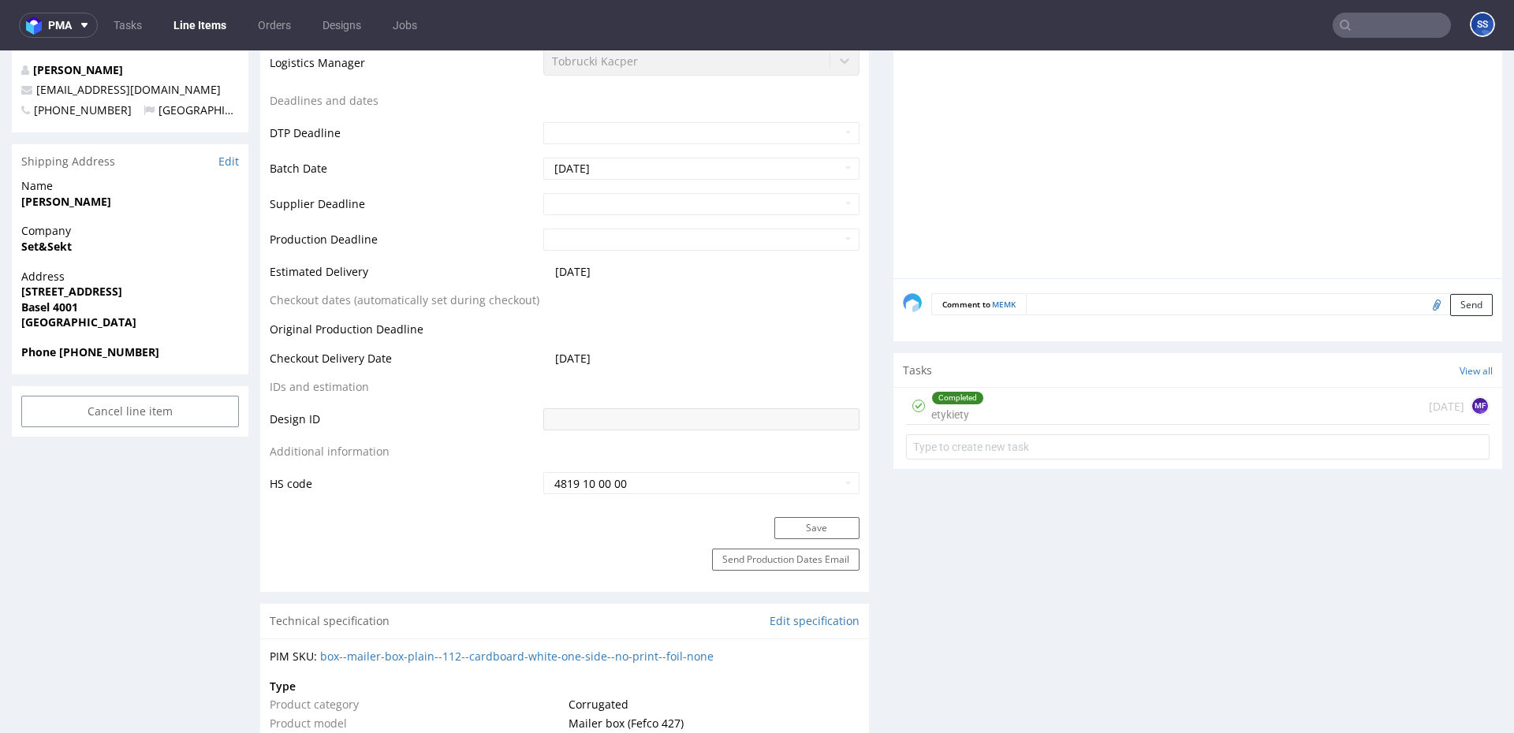
click at [1050, 411] on div "Completed etykiety [DATE] MF" at bounding box center [1197, 406] width 583 height 37
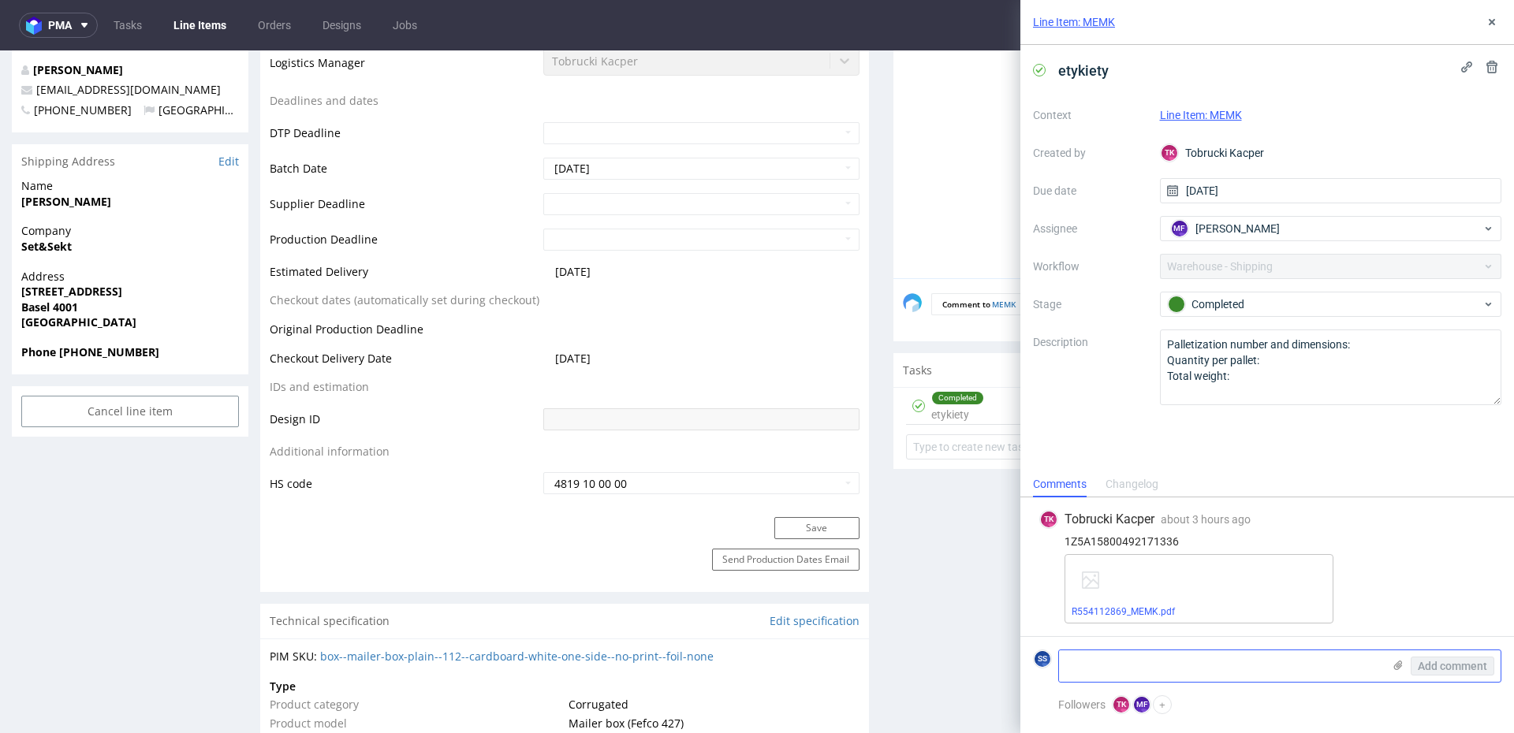
click at [1138, 656] on textarea at bounding box center [1220, 666] width 323 height 32
paste textarea "1Z5A15800498977036 1Z5A15800496990444"
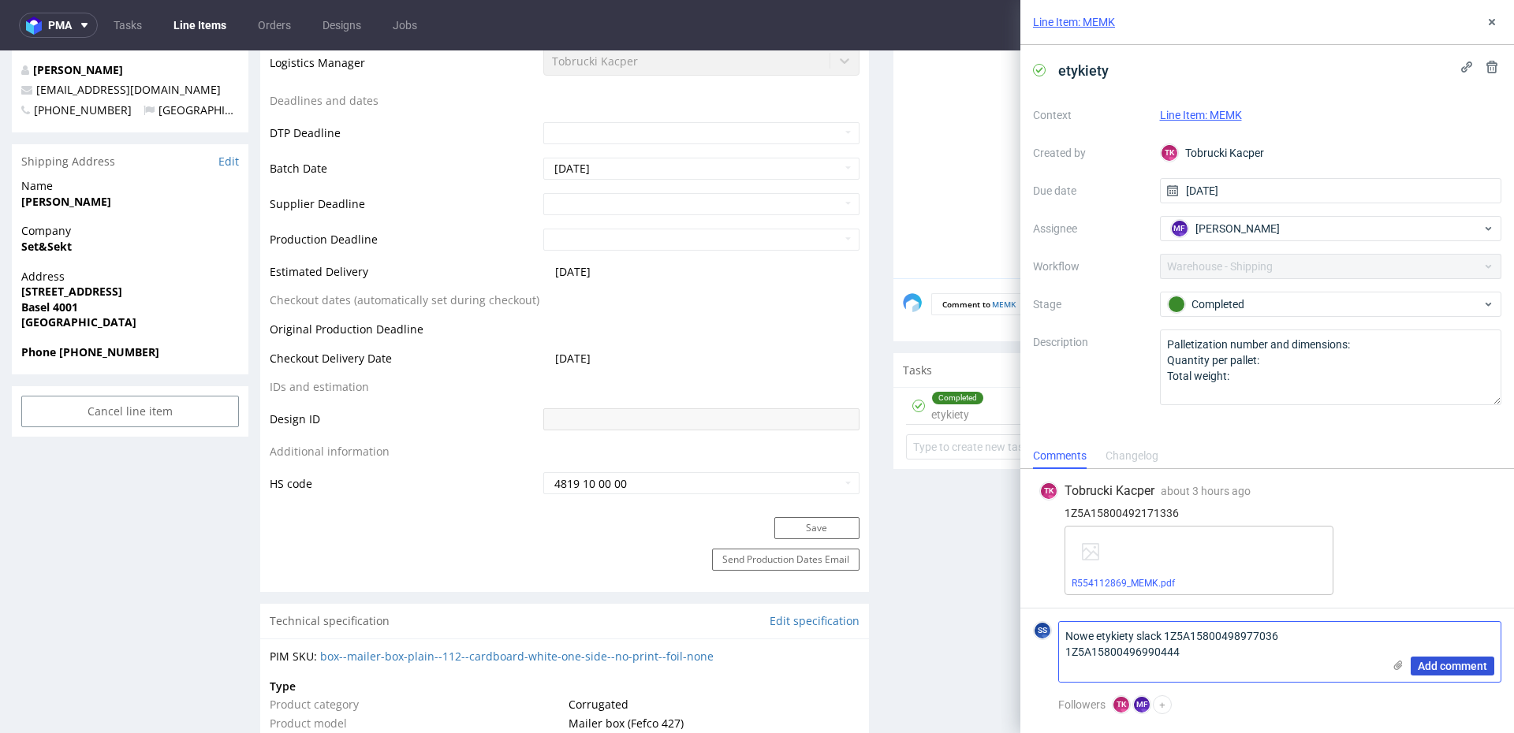
type textarea "Nowe etykiety slack 1Z5A15800498977036 1Z5A15800496990444"
click at [1472, 664] on span "Add comment" at bounding box center [1451, 666] width 69 height 11
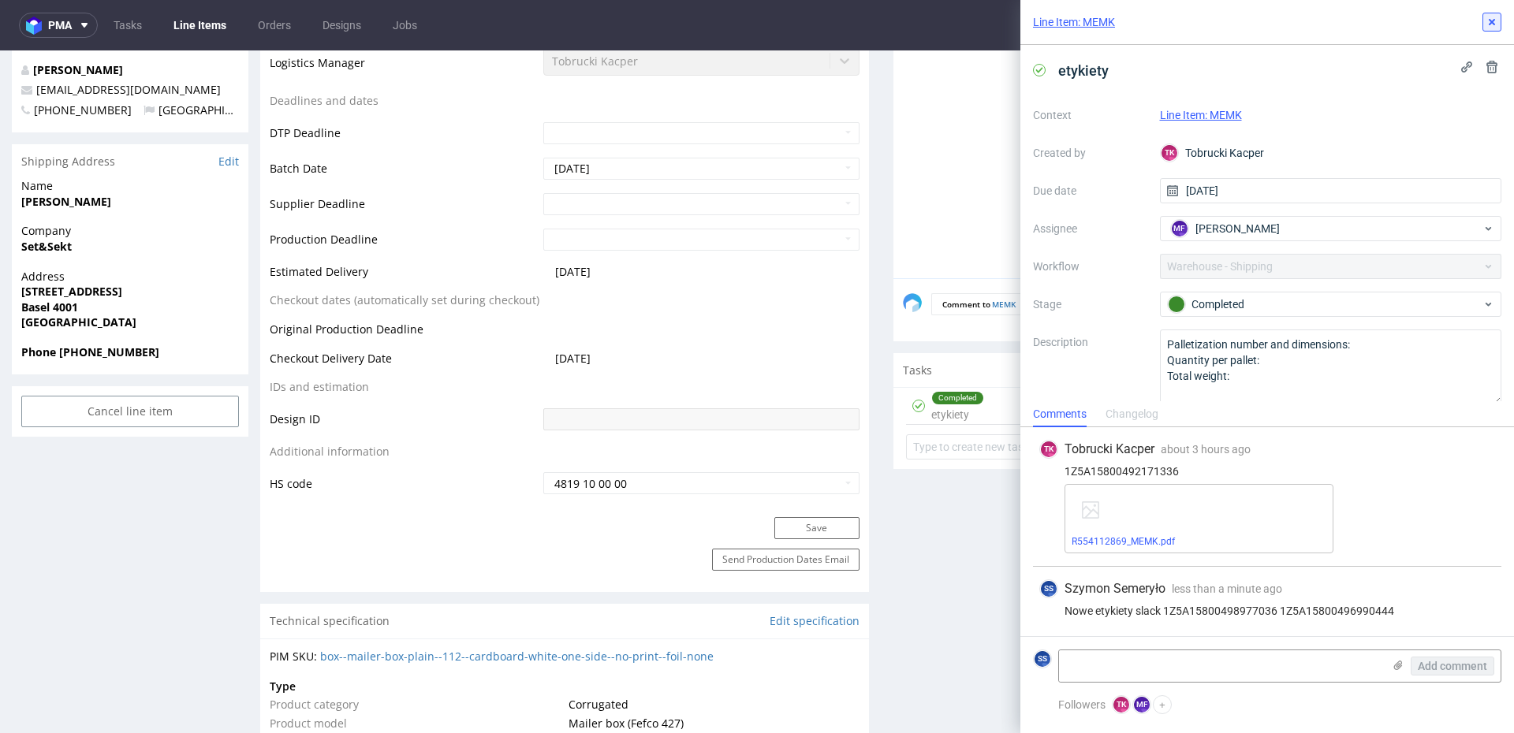
click at [1484, 21] on button at bounding box center [1491, 22] width 19 height 19
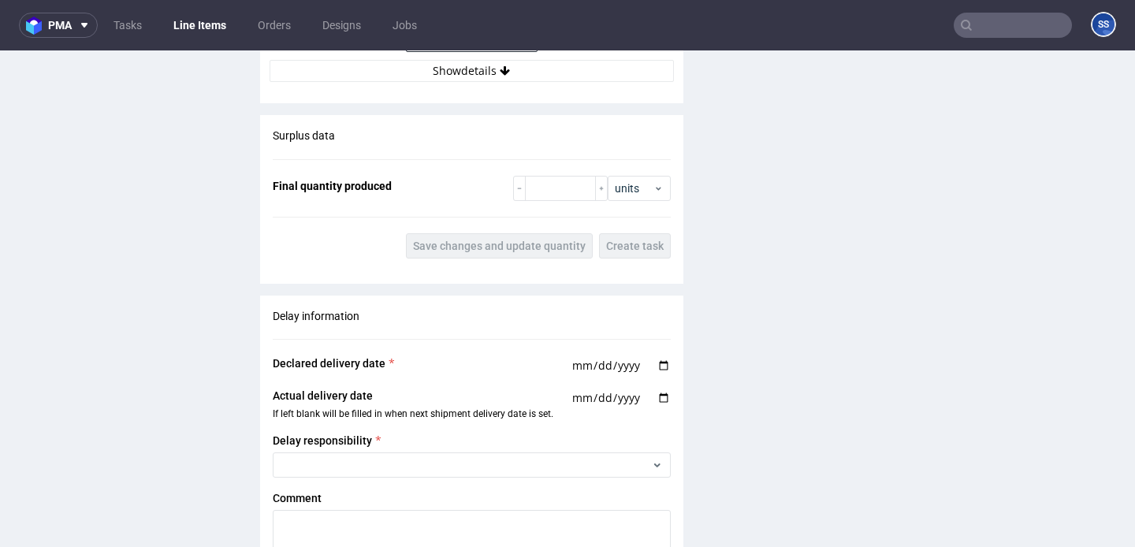
scroll to position [1724, 0]
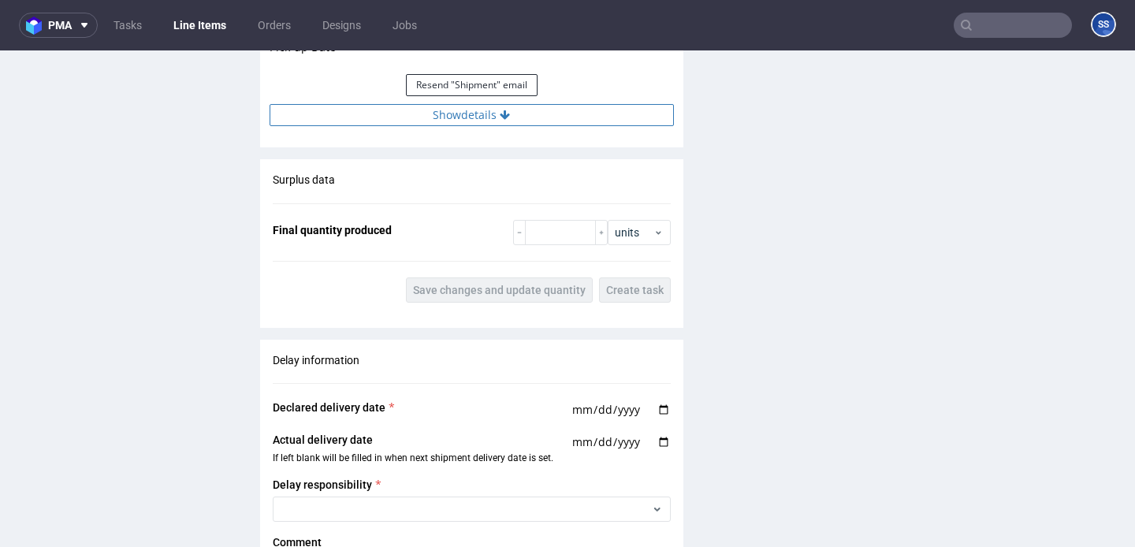
click at [484, 122] on button "Show details" at bounding box center [472, 115] width 404 height 22
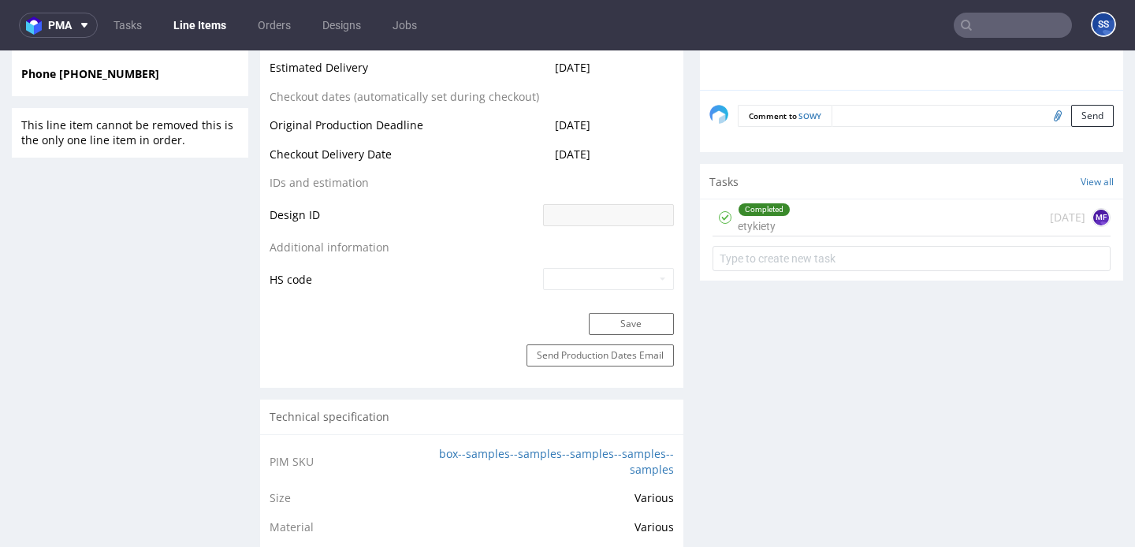
scroll to position [791, 0]
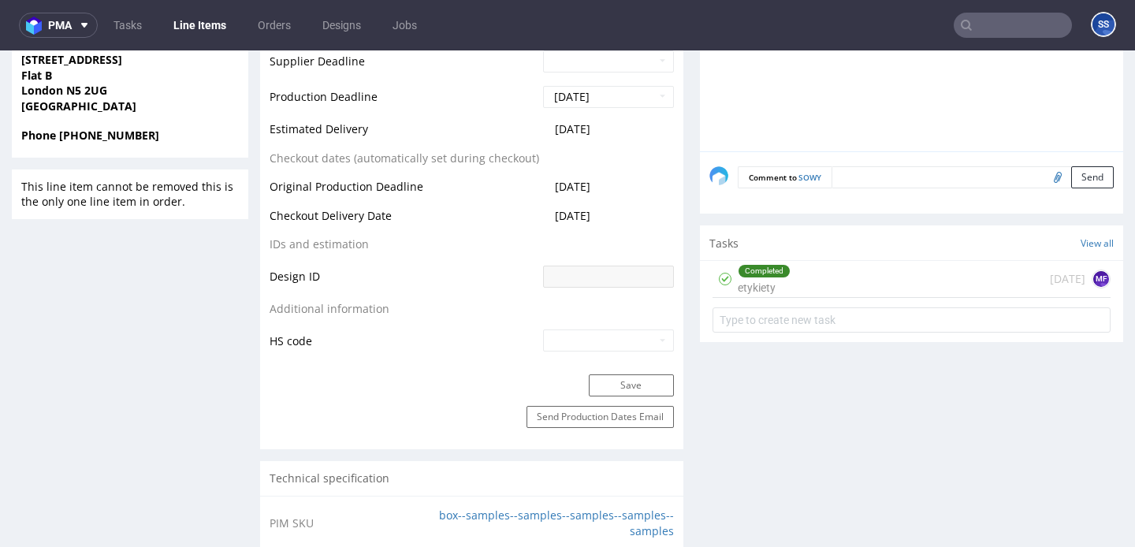
click at [817, 285] on div "Completed etykiety [DATE] MF" at bounding box center [912, 279] width 398 height 37
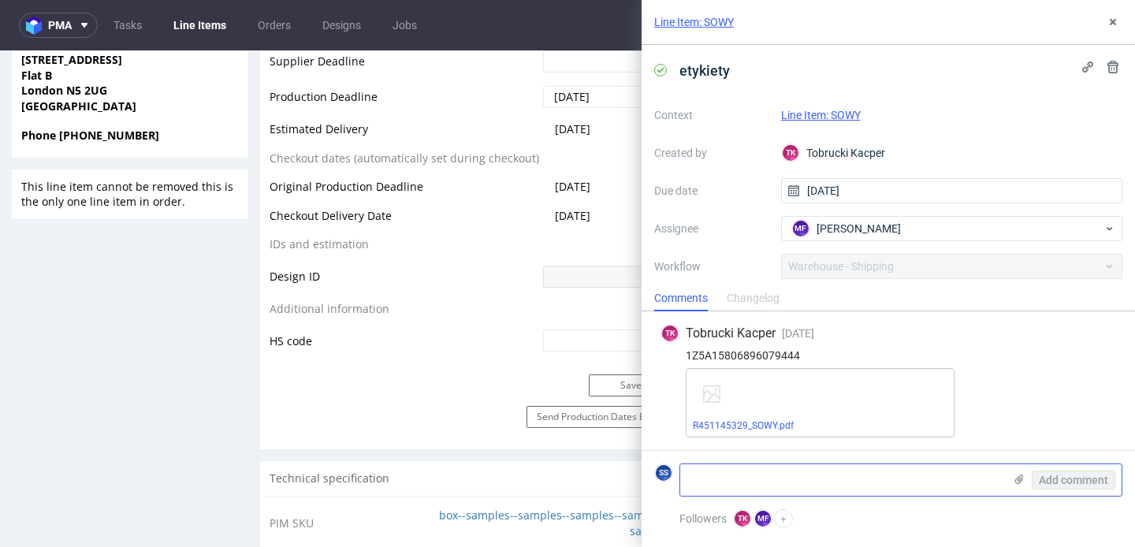
click at [766, 485] on textarea at bounding box center [841, 480] width 323 height 32
type textarea "n"
paste textarea "1Z5A15806899927254 1Z5A15806896103461"
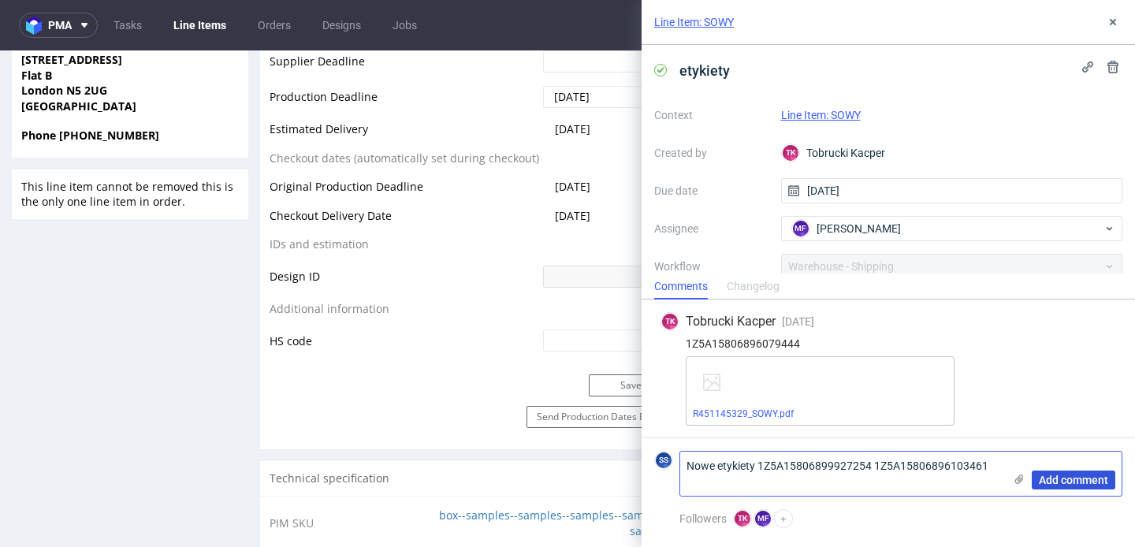
type textarea "Nowe etykiety 1Z5A15806899927254 1Z5A15806896103461"
click at [1093, 483] on span "Add comment" at bounding box center [1073, 480] width 69 height 11
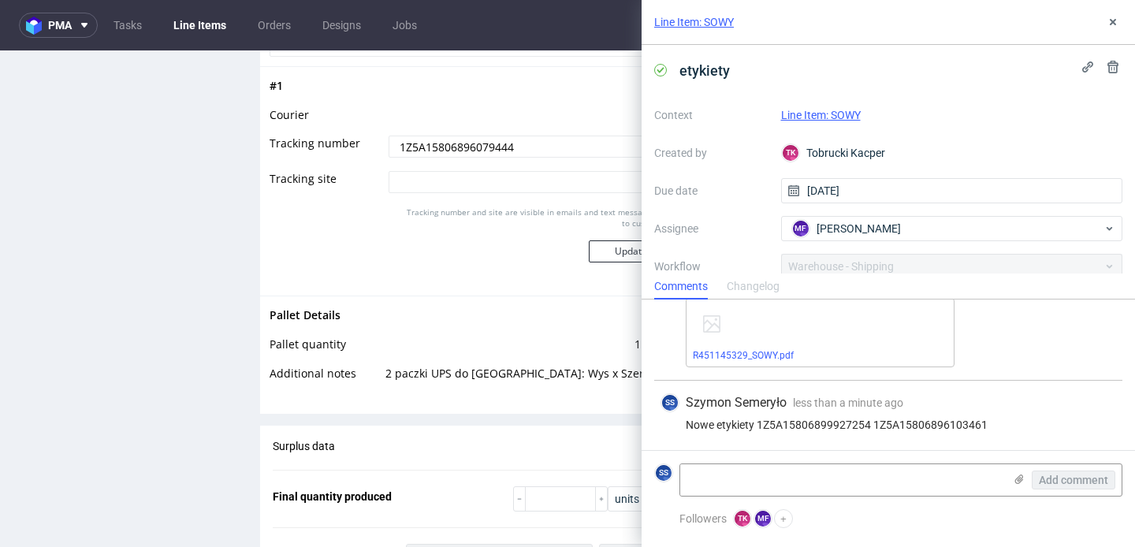
scroll to position [1927, 0]
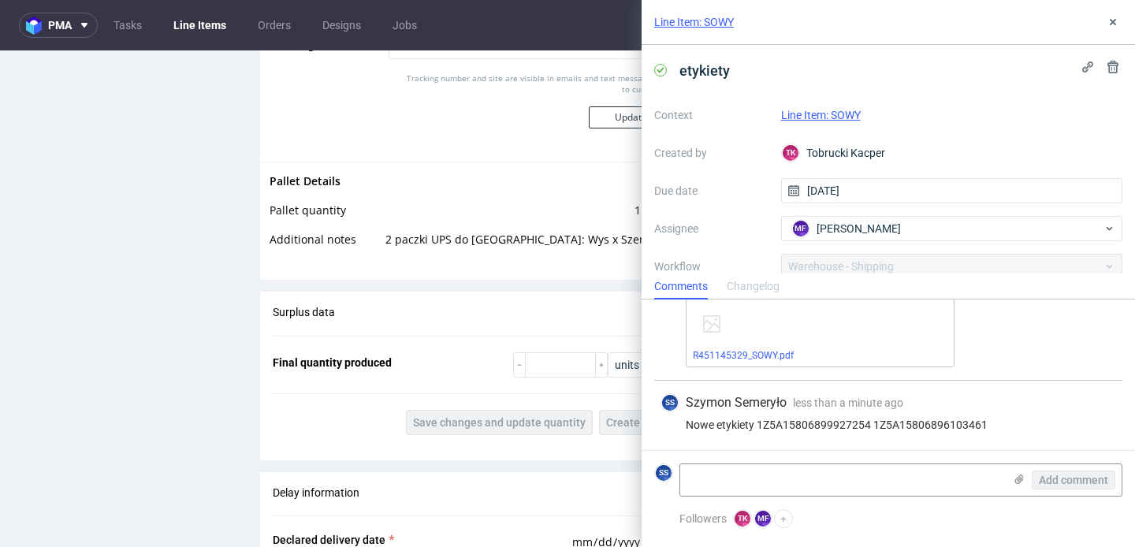
click at [1112, 21] on use at bounding box center [1113, 22] width 6 height 6
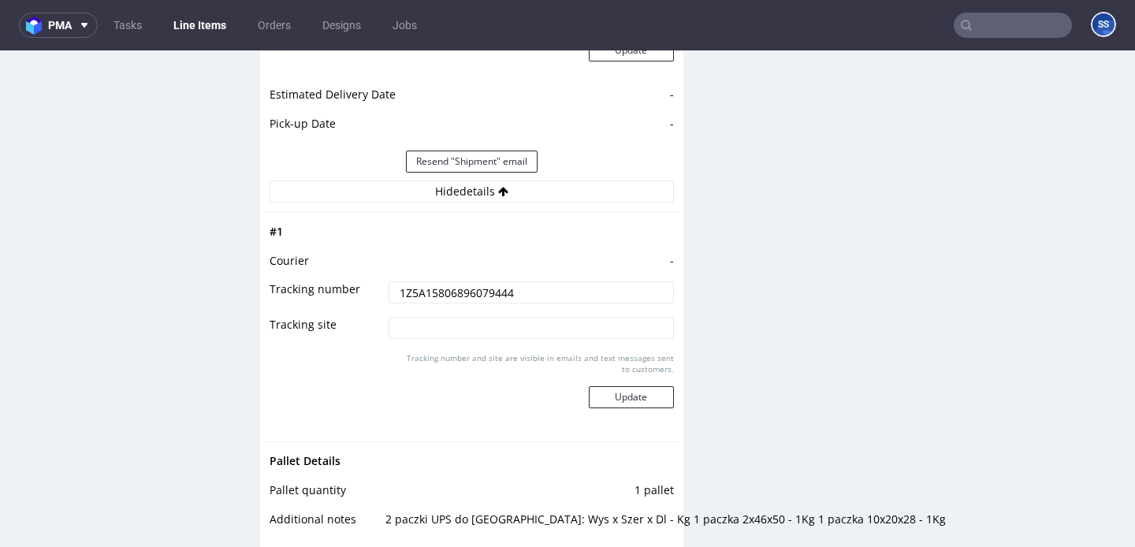
scroll to position [1628, 0]
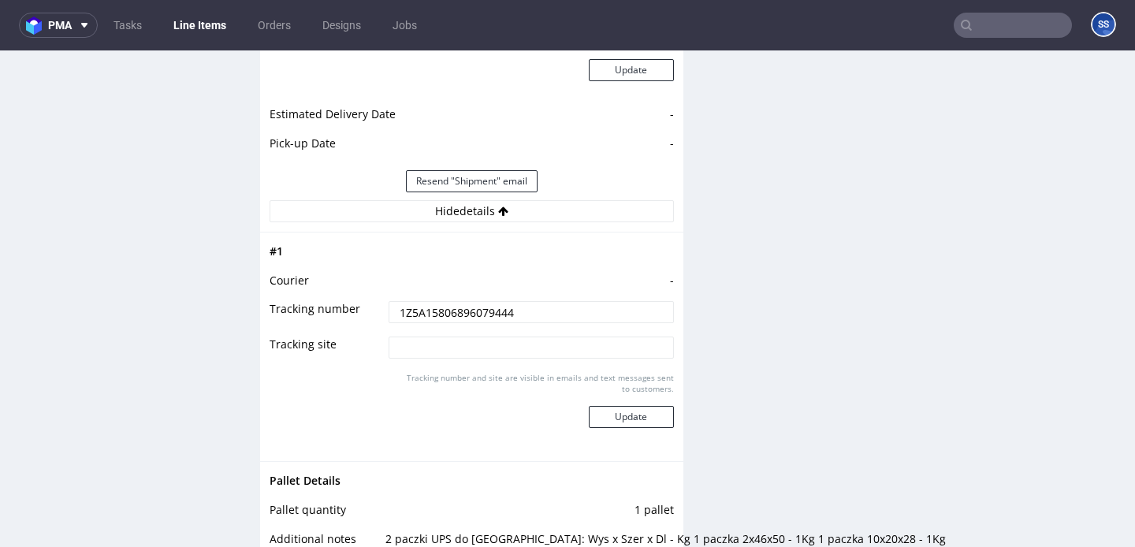
drag, startPoint x: 323, startPoint y: 311, endPoint x: 242, endPoint y: 311, distance: 81.2
type input "1Z5A15806899927254 1Z5A15806896103461"
click at [636, 417] on button "Update" at bounding box center [631, 417] width 85 height 22
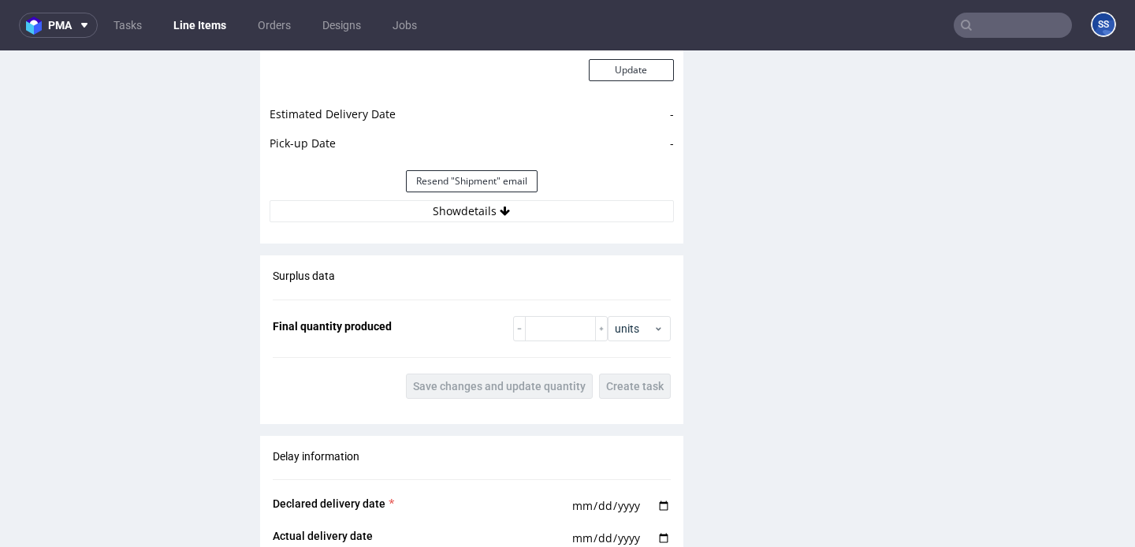
click at [181, 13] on link "Line Items" at bounding box center [200, 25] width 72 height 25
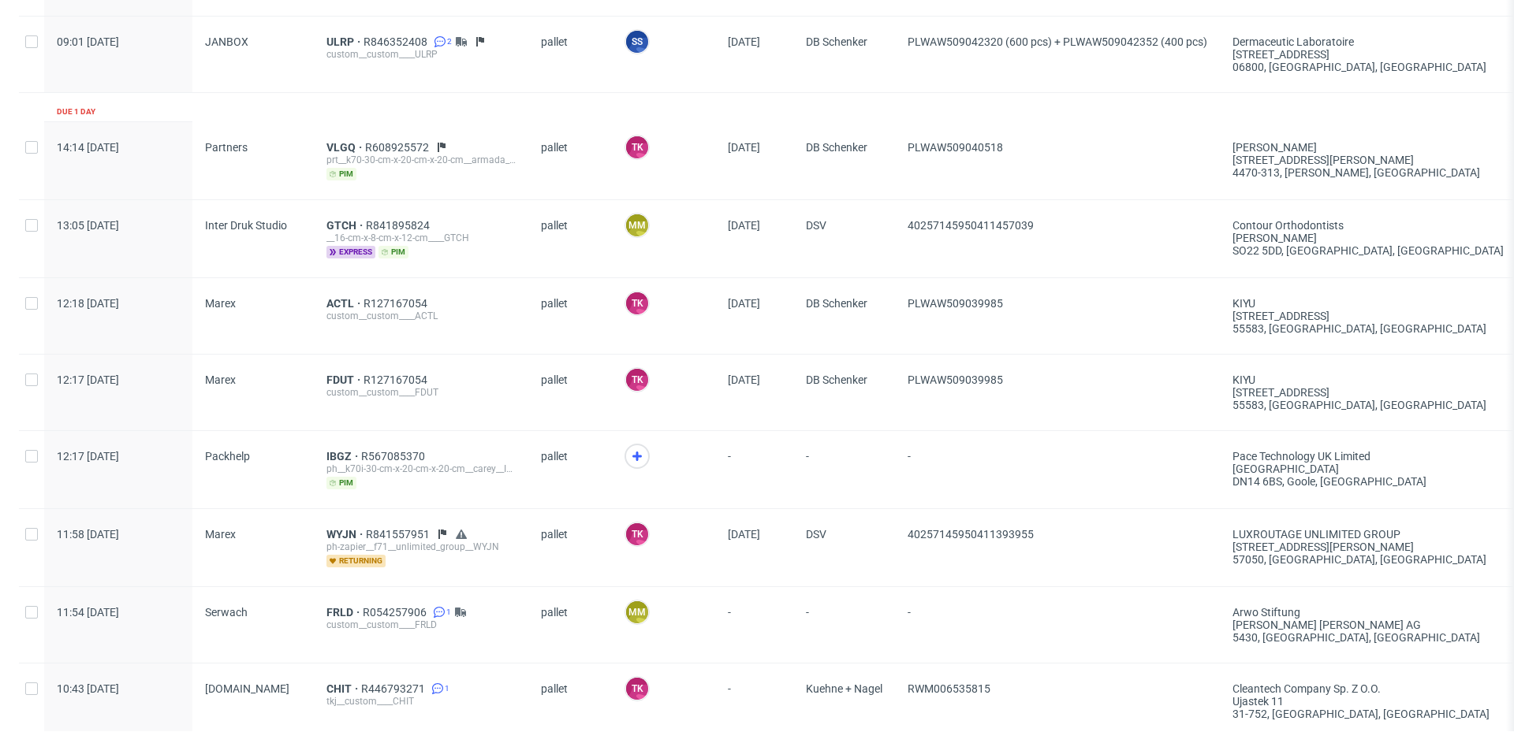
scroll to position [456, 0]
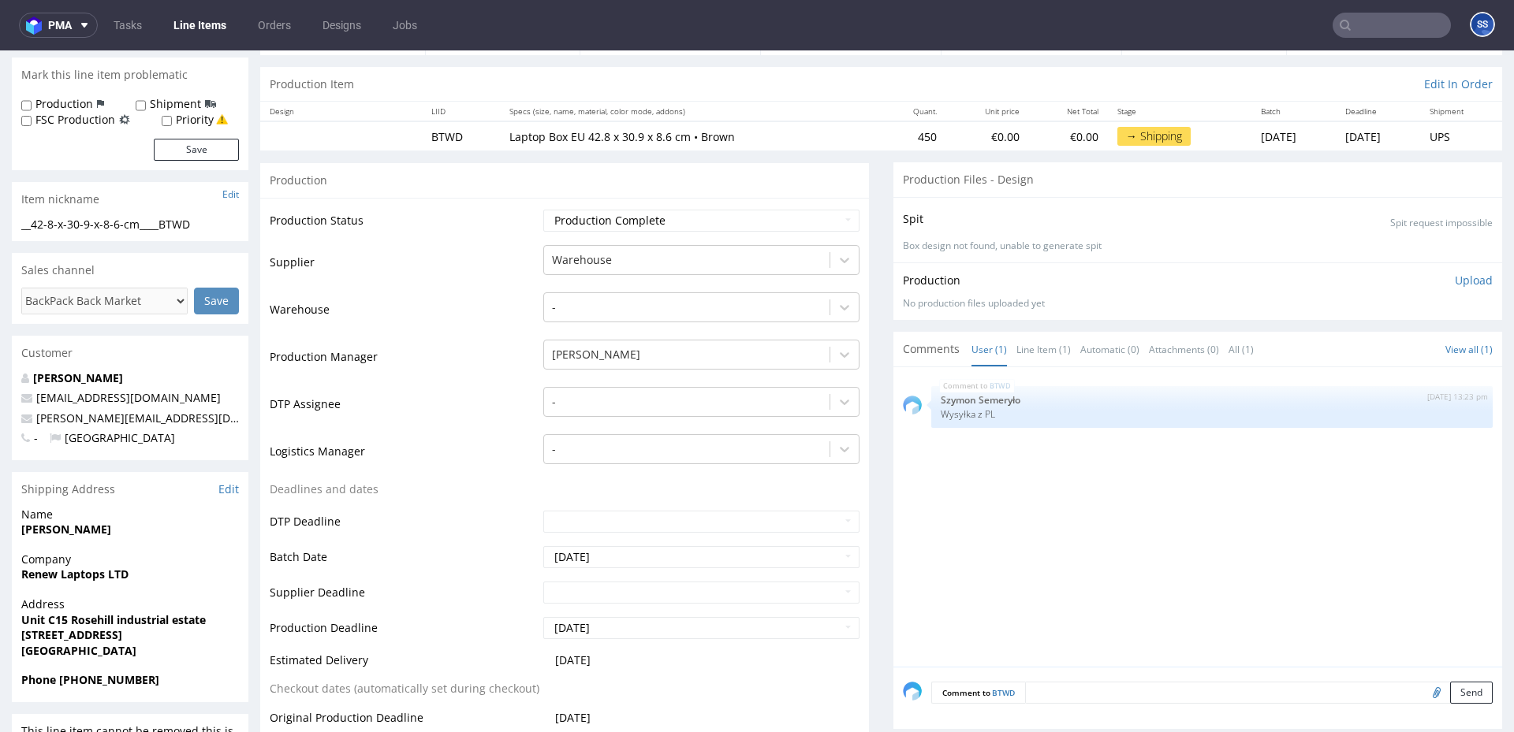
scroll to position [173, 0]
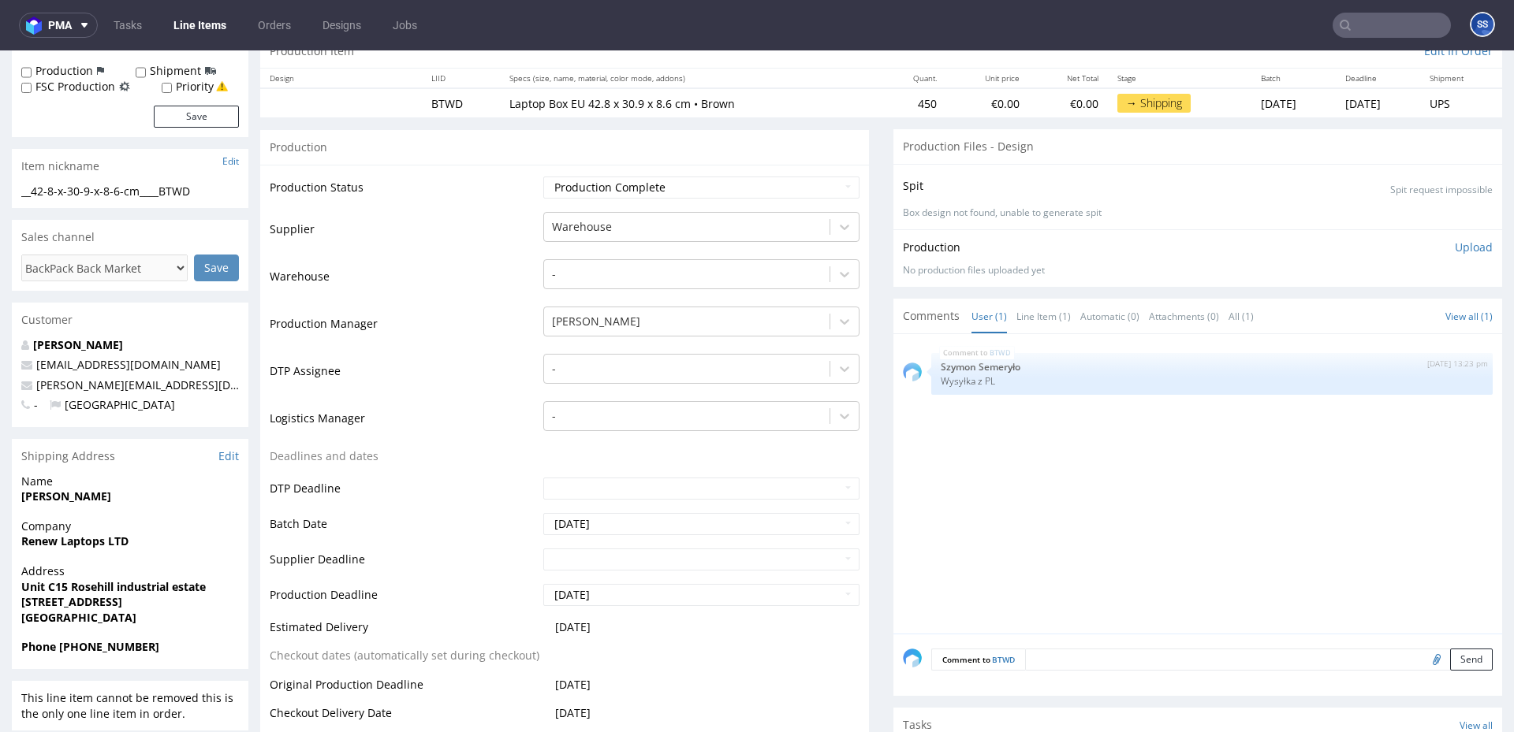
click at [79, 539] on strong "Renew Laptops LTD" at bounding box center [74, 541] width 107 height 15
copy strong "Renew Laptops LTD"
click at [98, 589] on strong "Unit C15 Rosehill industrial estate" at bounding box center [113, 586] width 184 height 15
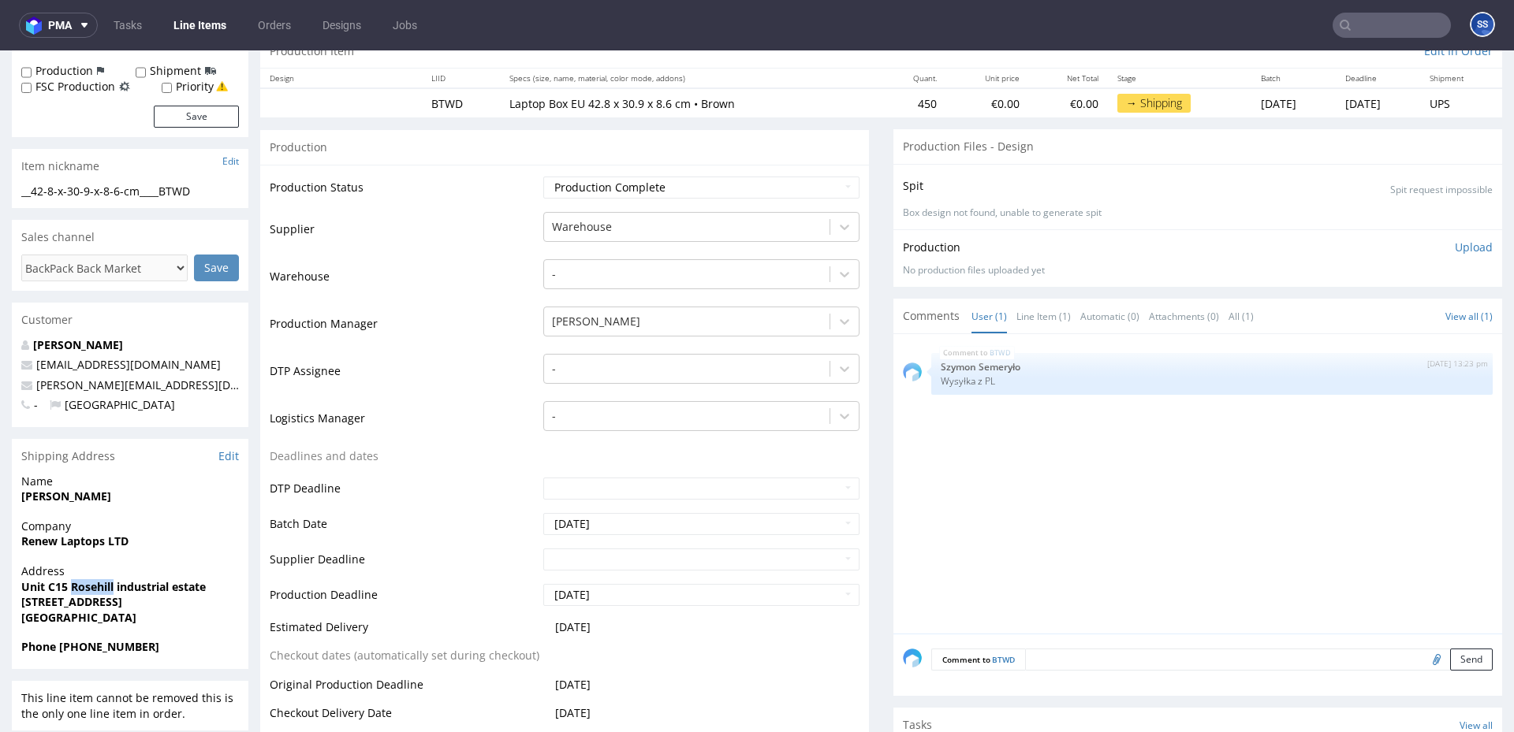
click at [98, 589] on strong "Unit C15 Rosehill industrial estate" at bounding box center [113, 586] width 184 height 15
copy strong "Unit C15 Rosehill industrial estate"
drag, startPoint x: 21, startPoint y: 601, endPoint x: 106, endPoint y: 603, distance: 85.2
click at [106, 604] on strong "[STREET_ADDRESS]" at bounding box center [71, 601] width 101 height 15
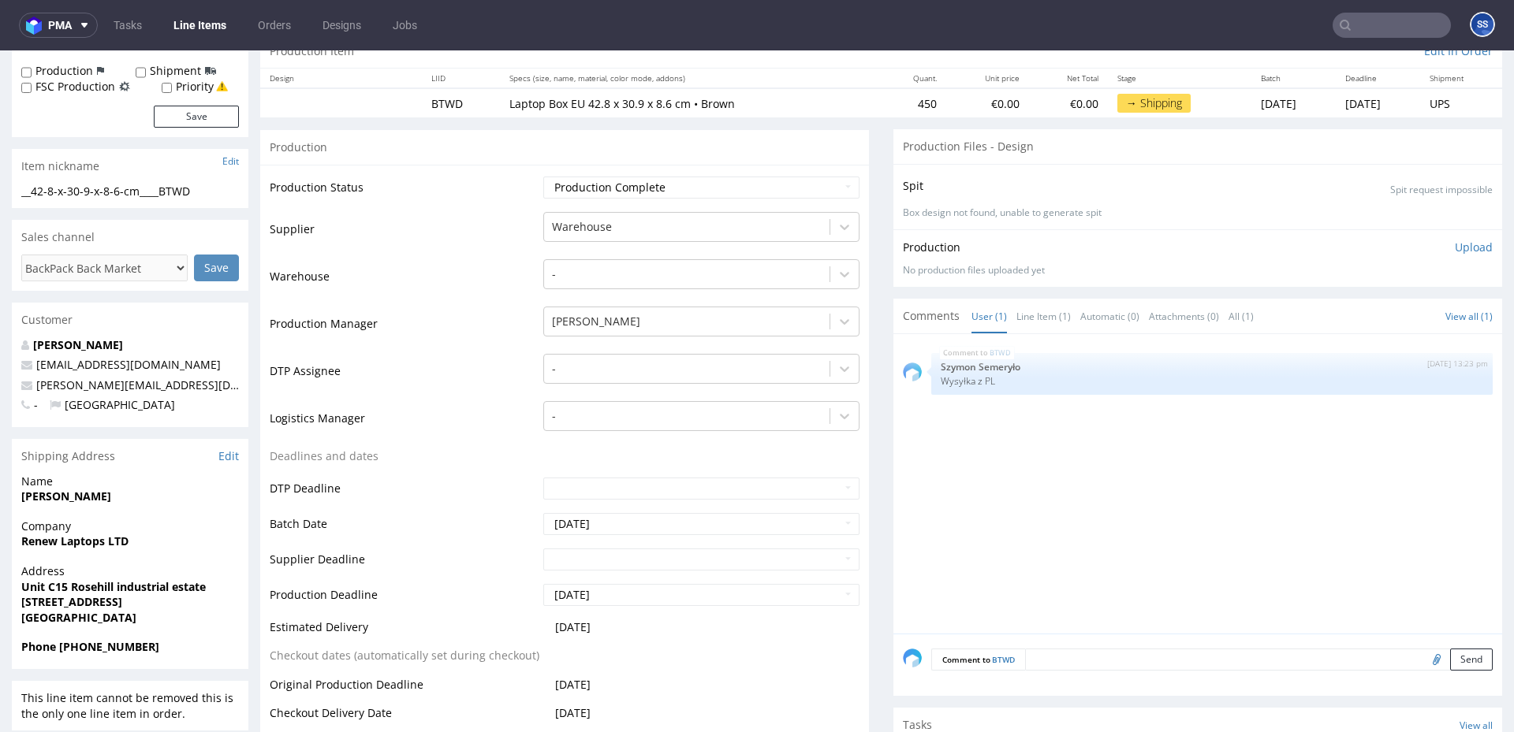
click at [106, 603] on strong "[STREET_ADDRESS]" at bounding box center [71, 601] width 101 height 15
drag, startPoint x: 106, startPoint y: 603, endPoint x: -13, endPoint y: 603, distance: 119.0
copy strong "Market Drayton"
drag, startPoint x: 110, startPoint y: 604, endPoint x: 229, endPoint y: 550, distance: 130.5
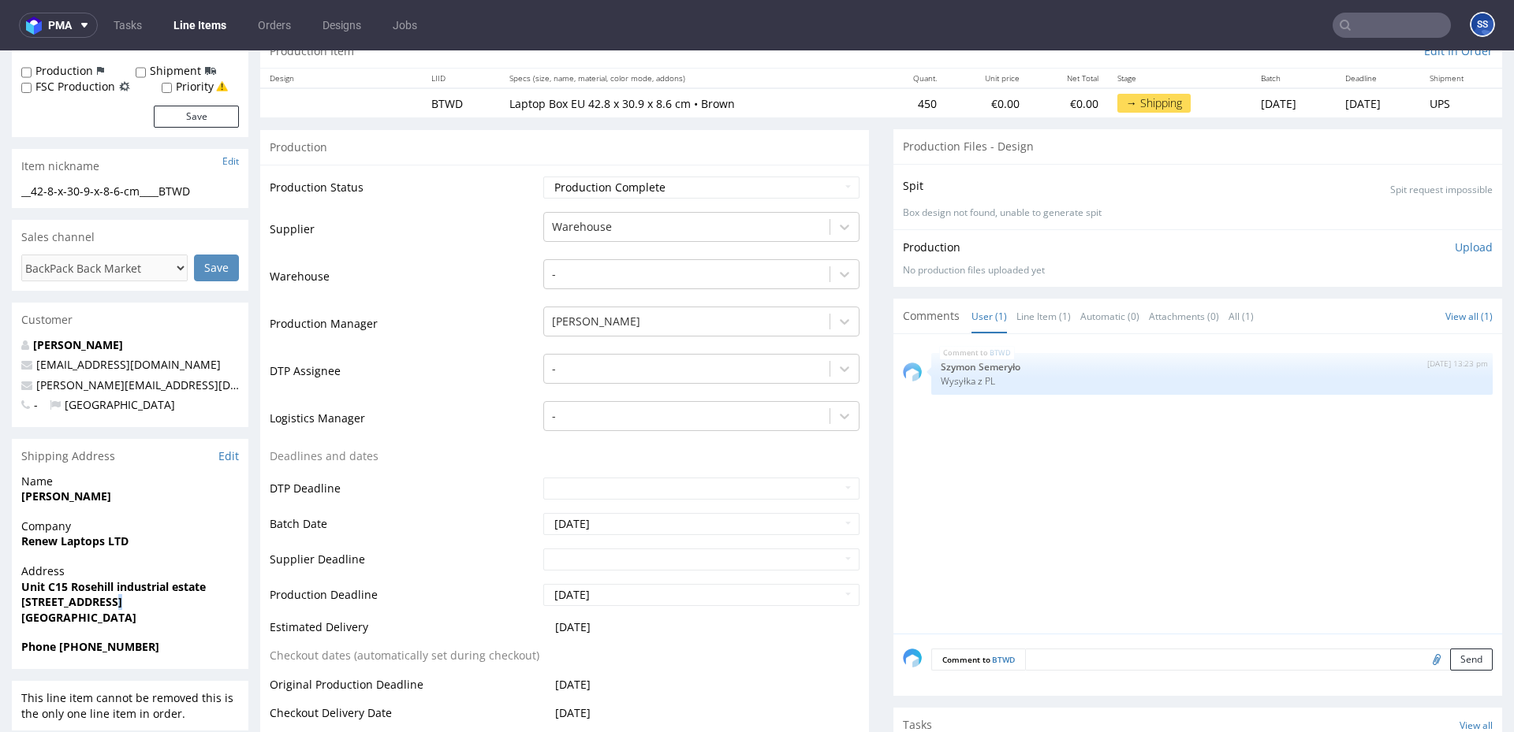
click at [192, 603] on span "[STREET_ADDRESS]" at bounding box center [130, 602] width 218 height 16
copy strong "TF9 2JU"
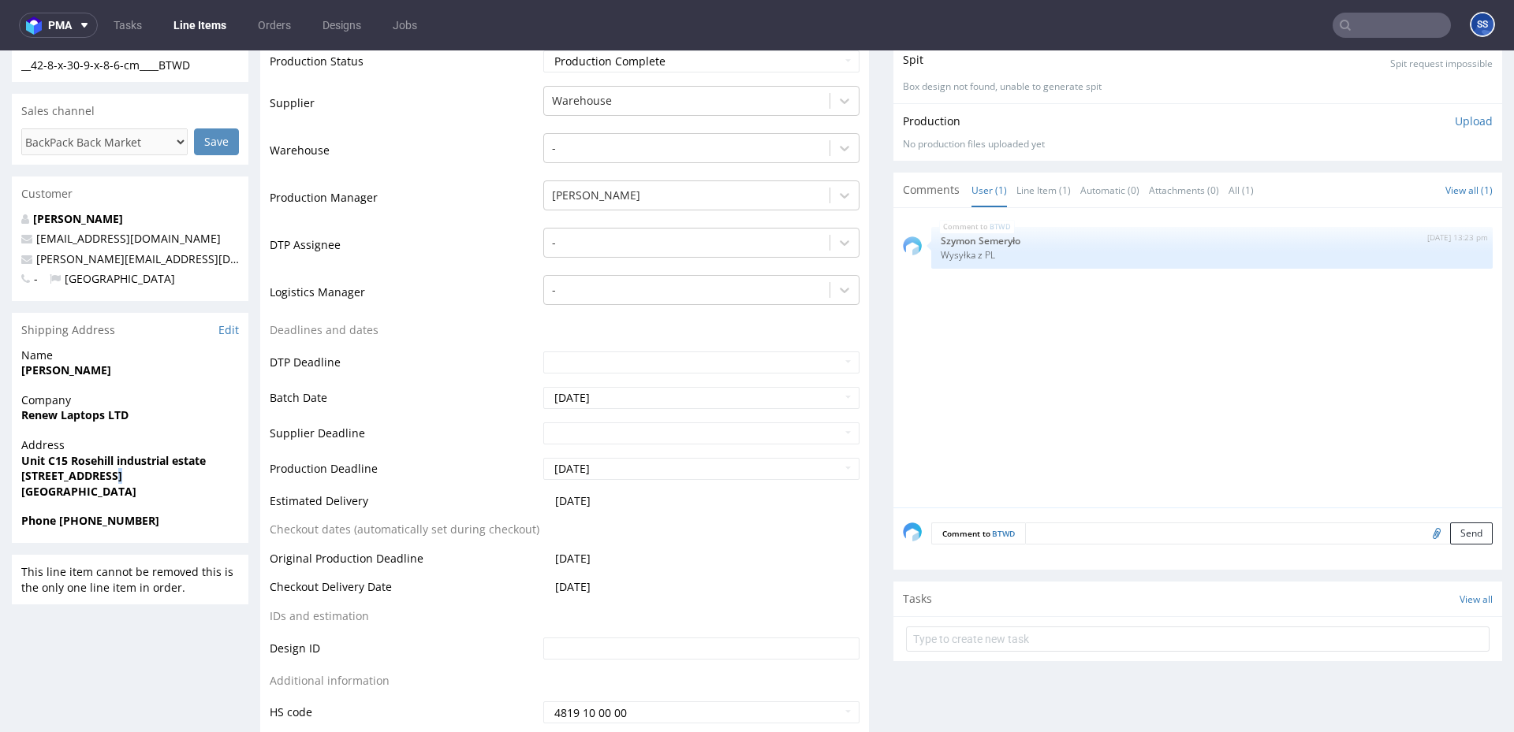
scroll to position [304, 0]
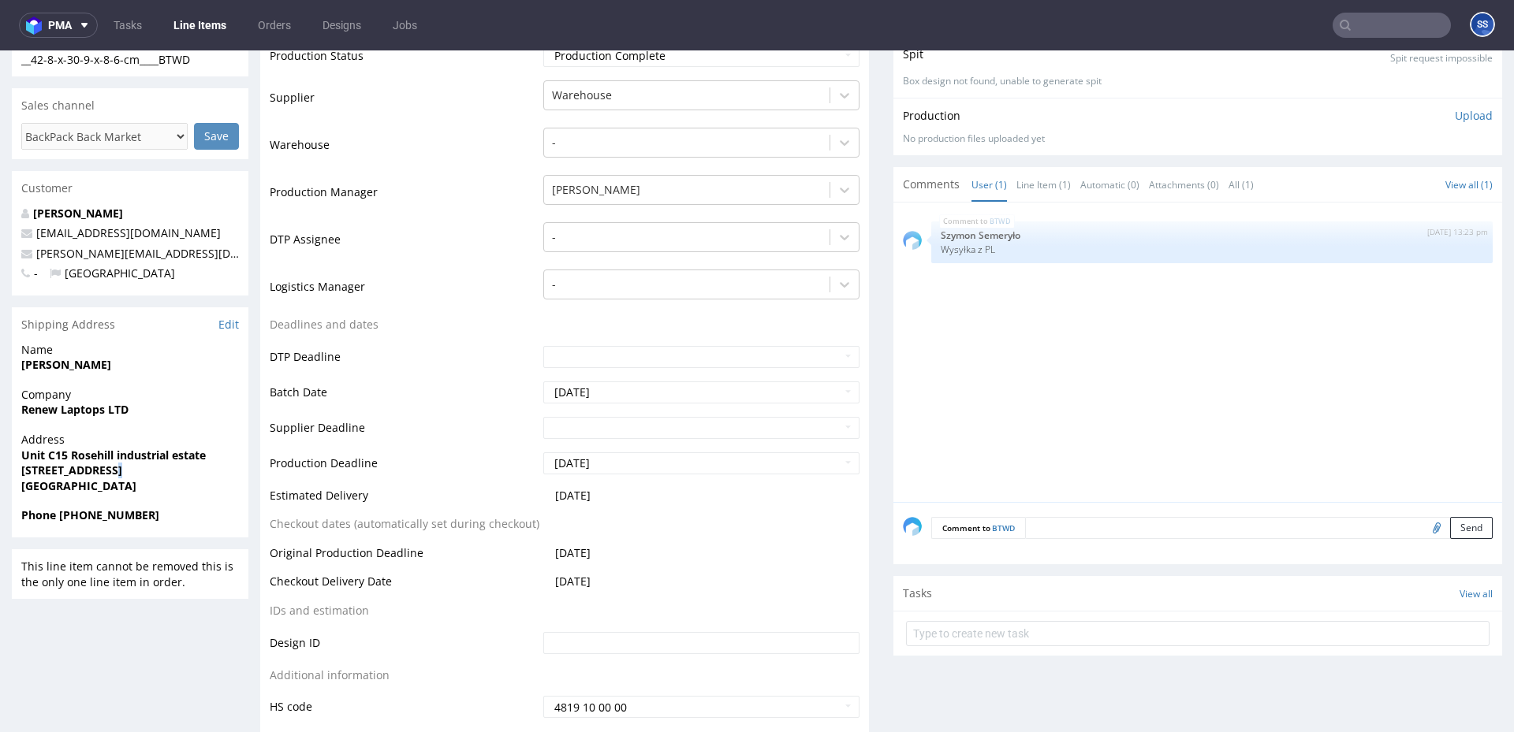
drag, startPoint x: 127, startPoint y: 368, endPoint x: 19, endPoint y: 368, distance: 108.0
click at [19, 368] on div "Name Christopher Guest" at bounding box center [130, 364] width 236 height 45
copy strong "[PERSON_NAME]"
drag, startPoint x: 195, startPoint y: 289, endPoint x: 211, endPoint y: 251, distance: 41.0
click at [199, 285] on div "Christopher Guest whitelabel@packhelp.com chris.guest@renewlaptops.co.uk - Unit…" at bounding box center [130, 251] width 236 height 90
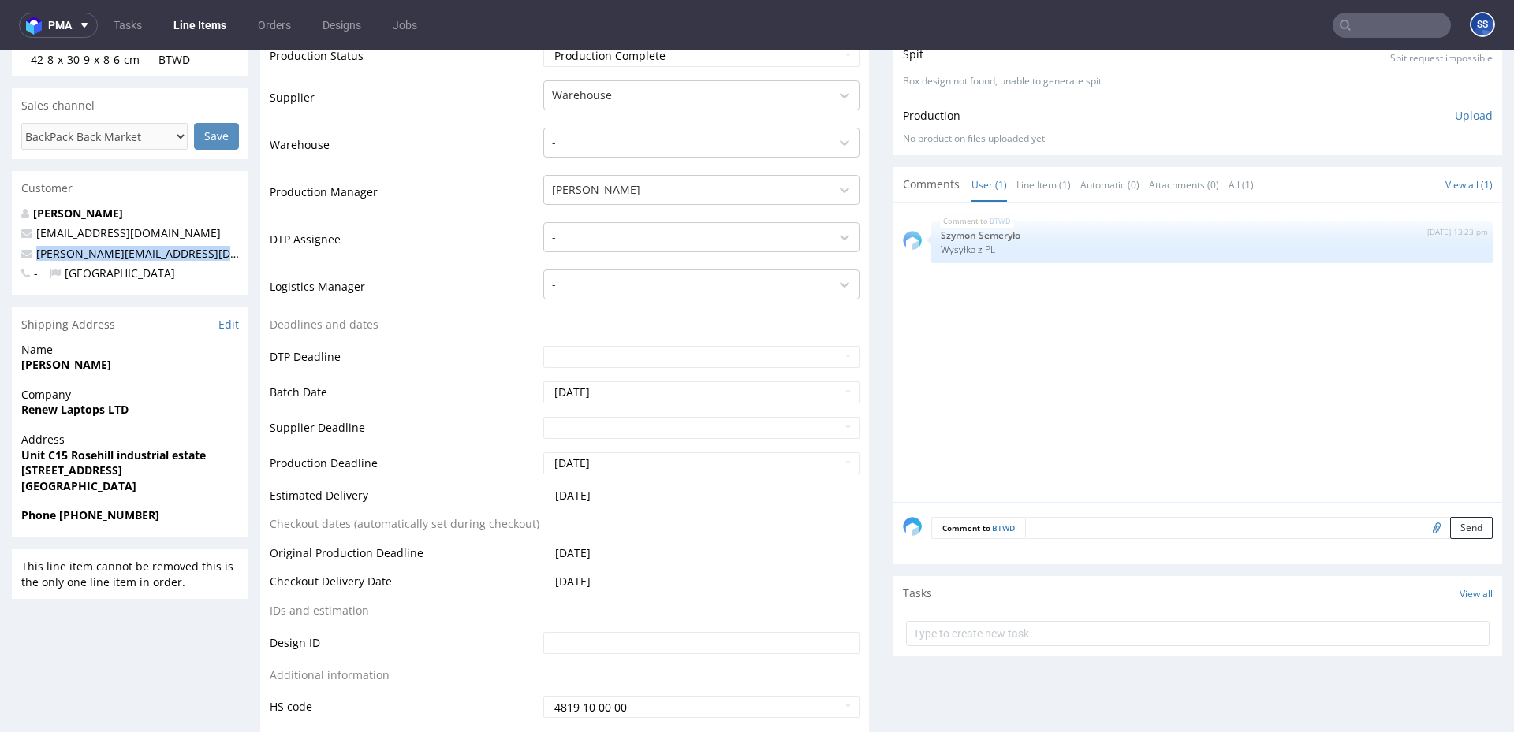
drag, startPoint x: 199, startPoint y: 255, endPoint x: 69, endPoint y: 240, distance: 130.9
click at [35, 259] on p "[PERSON_NAME][EMAIL_ADDRESS][DOMAIN_NAME]" at bounding box center [130, 254] width 218 height 16
copy link "[PERSON_NAME][EMAIL_ADDRESS][DOMAIN_NAME]"
drag, startPoint x: 93, startPoint y: 512, endPoint x: 382, endPoint y: 60, distance: 537.1
click at [222, 511] on span "Phone [PHONE_NUMBER]" at bounding box center [130, 516] width 218 height 16
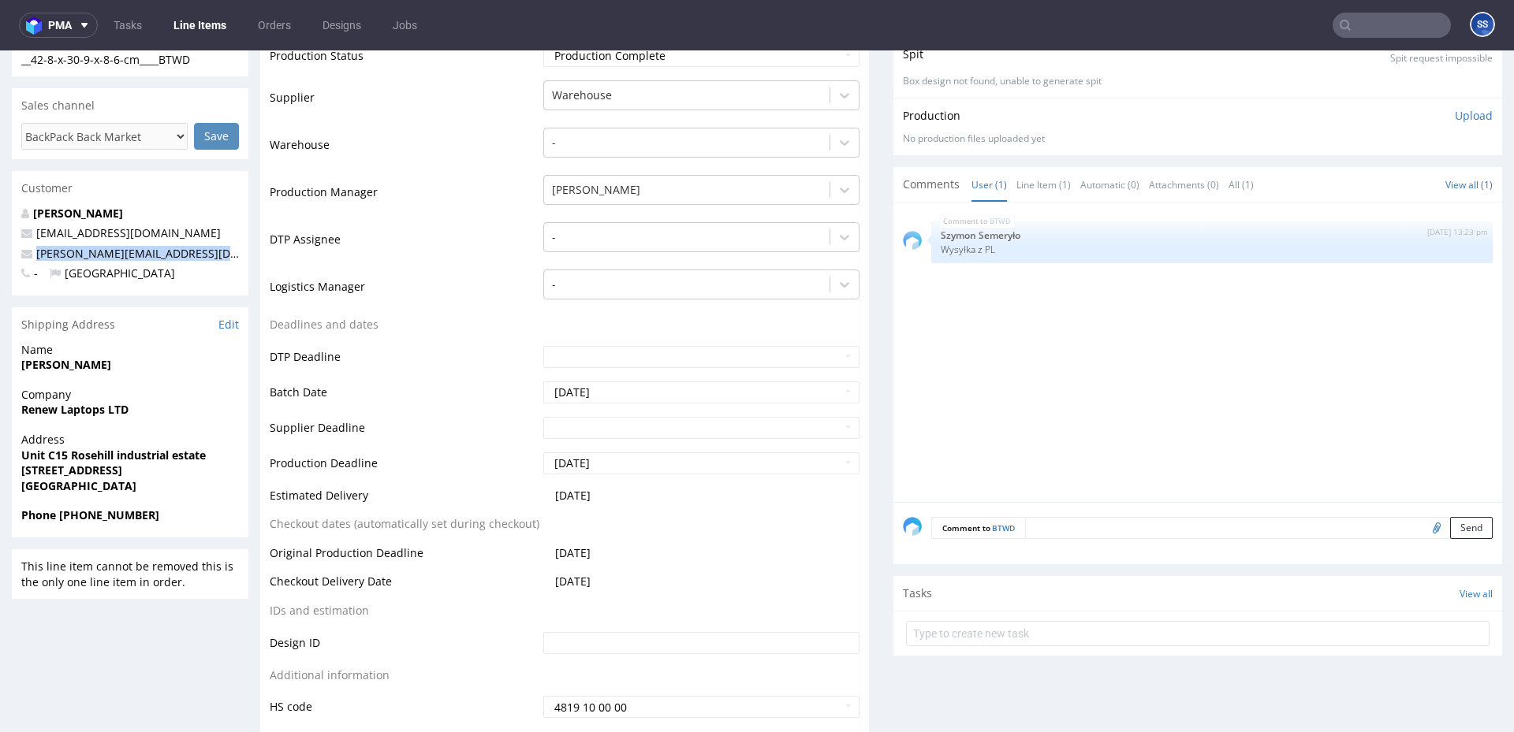
copy strong "7307899094"
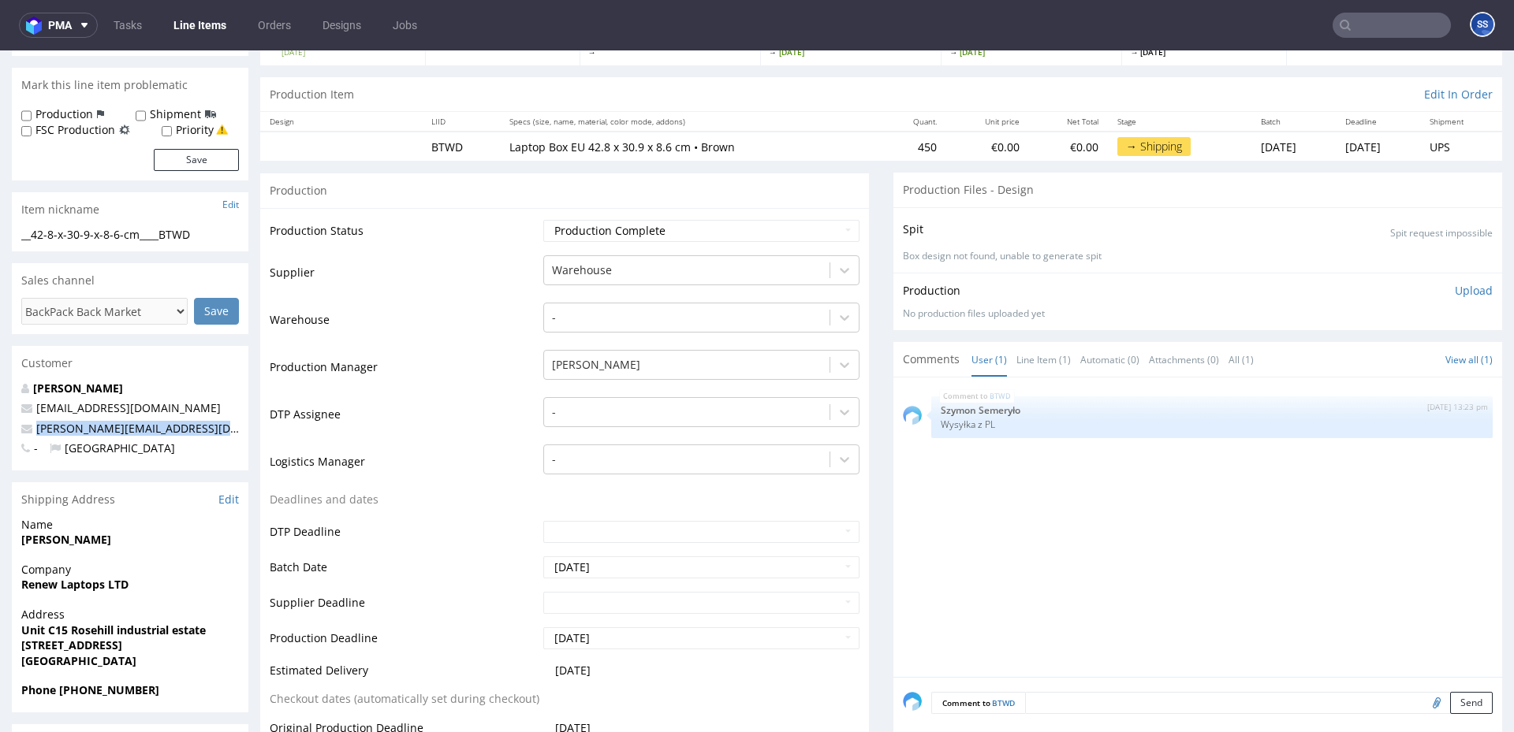
scroll to position [0, 0]
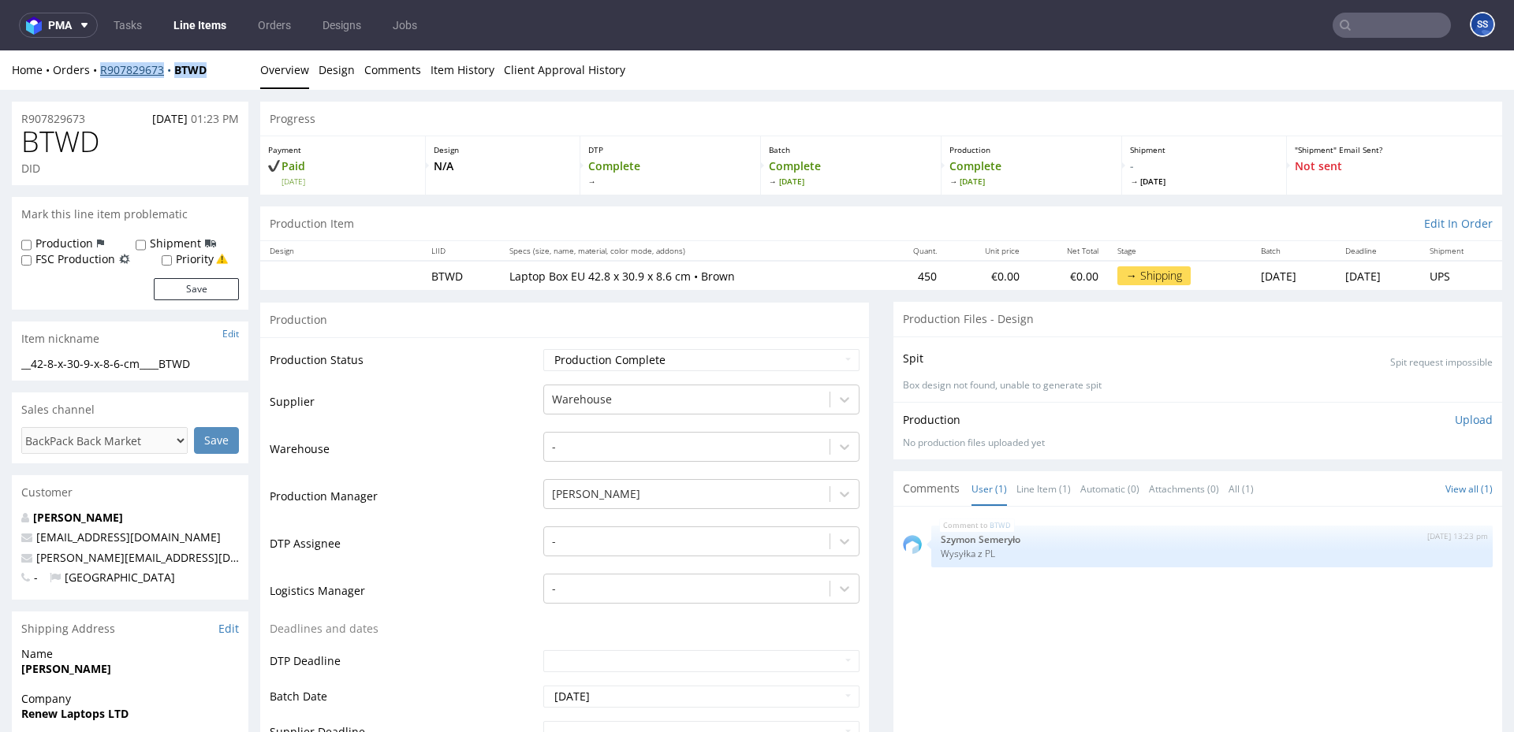
drag, startPoint x: 202, startPoint y: 73, endPoint x: 99, endPoint y: 74, distance: 103.3
click at [99, 74] on div "Home Orders R907829673 BTWD" at bounding box center [130, 70] width 236 height 16
copy div "R907829673 BTWD"
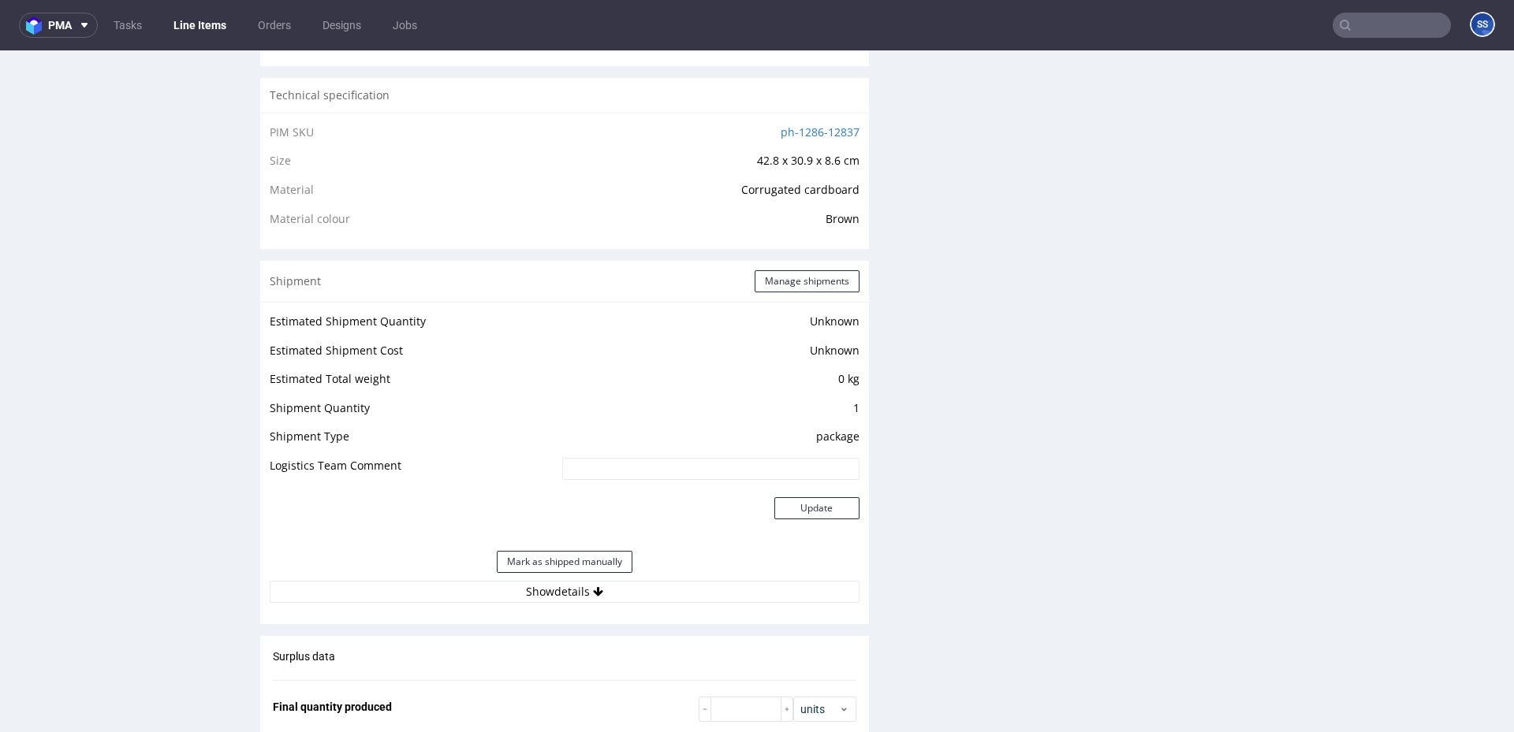
scroll to position [1064, 0]
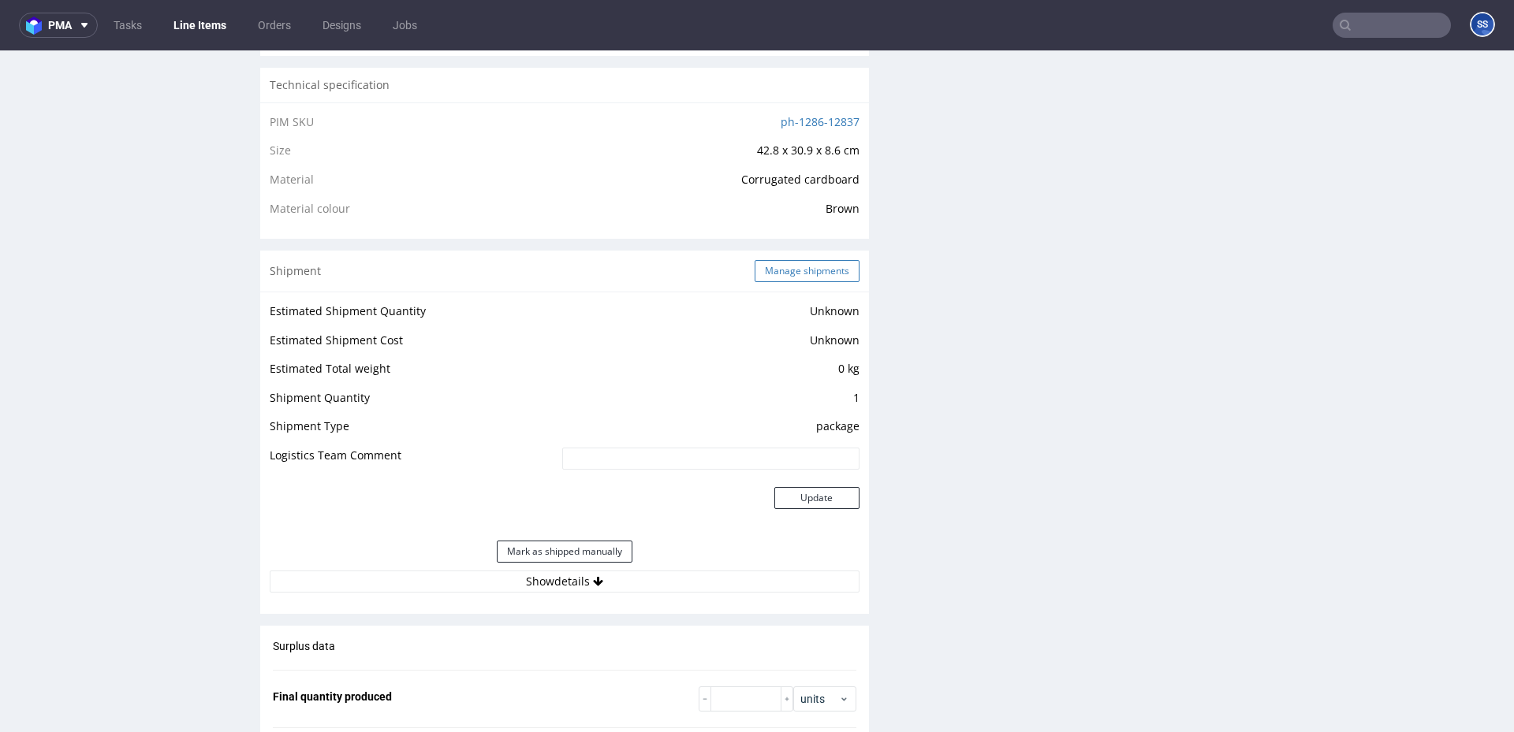
click at [758, 273] on button "Manage shipments" at bounding box center [806, 271] width 105 height 22
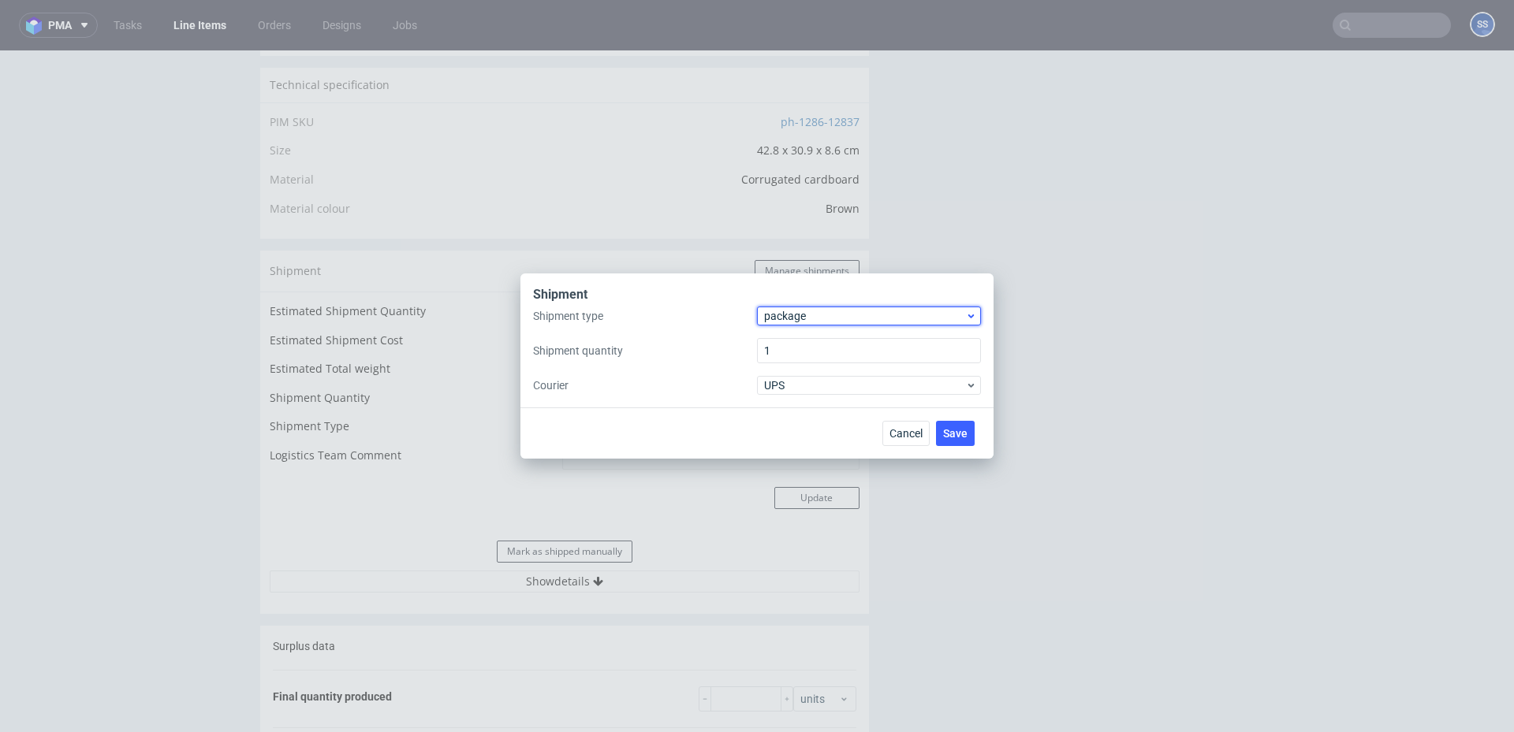
click at [805, 307] on div "package" at bounding box center [869, 316] width 224 height 19
click at [798, 340] on div "pallet" at bounding box center [868, 349] width 211 height 28
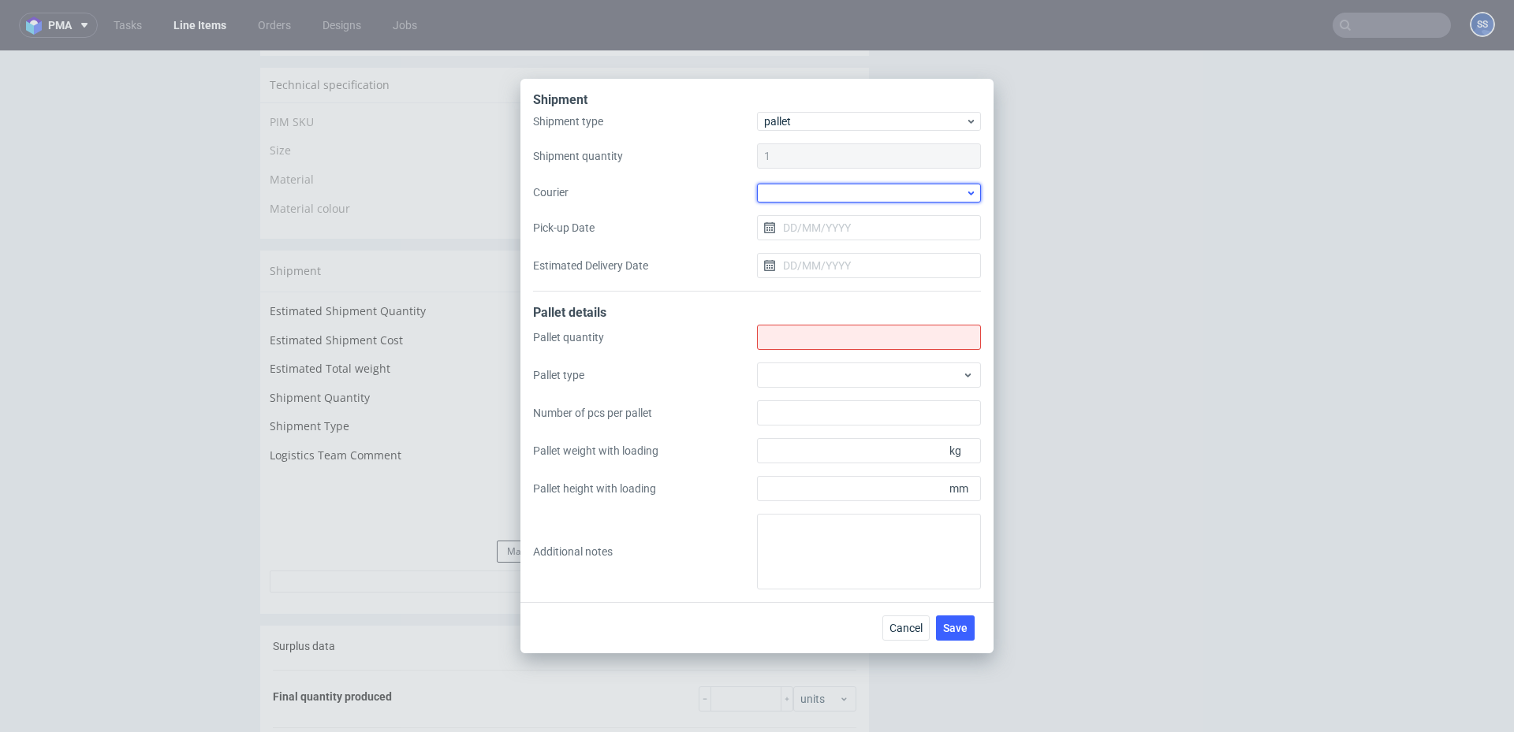
click at [790, 196] on div at bounding box center [869, 193] width 224 height 19
click at [804, 282] on div "DSV" at bounding box center [868, 286] width 211 height 28
click at [802, 233] on input "Pick-up Date" at bounding box center [869, 226] width 224 height 25
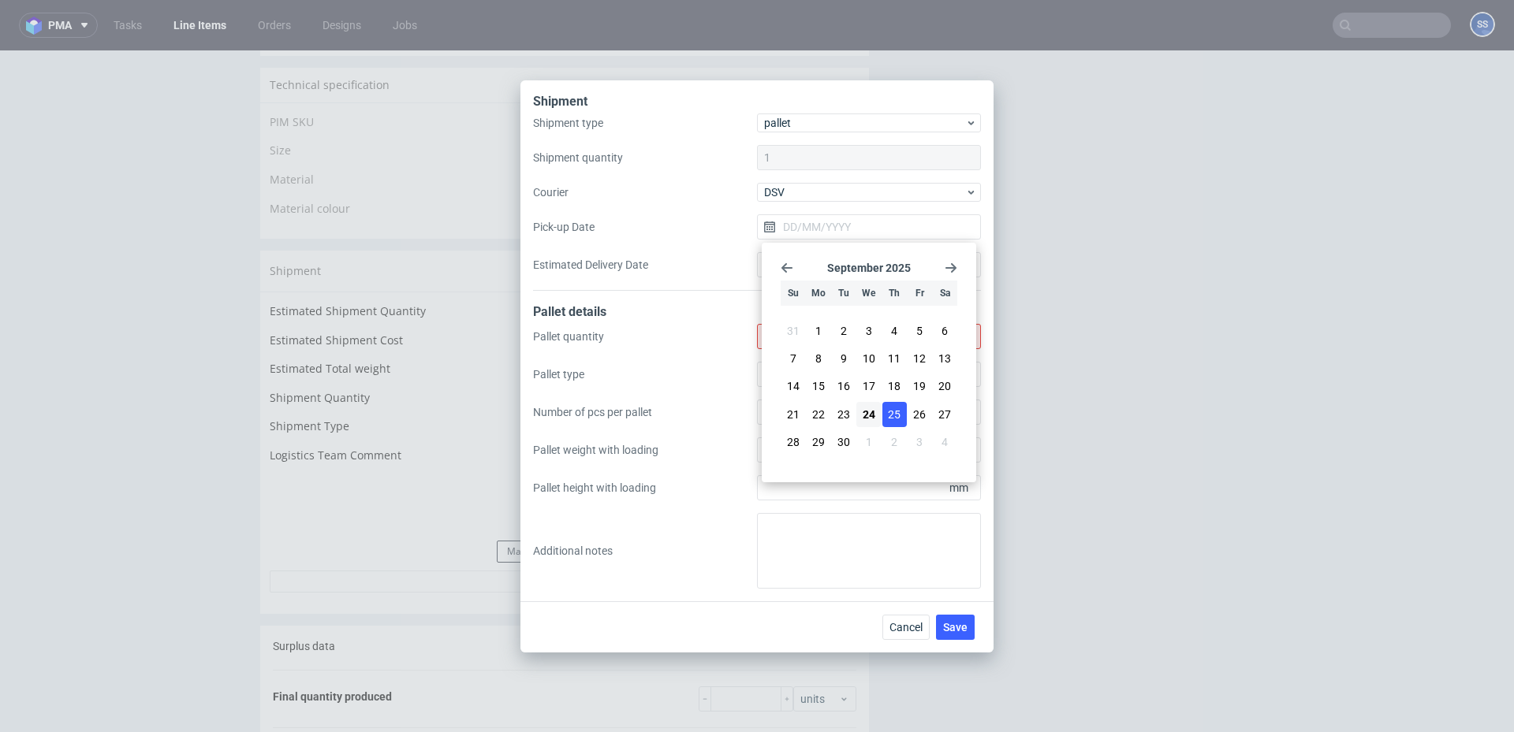
click at [889, 423] on button "25" at bounding box center [894, 414] width 24 height 25
type input "[DATE]"
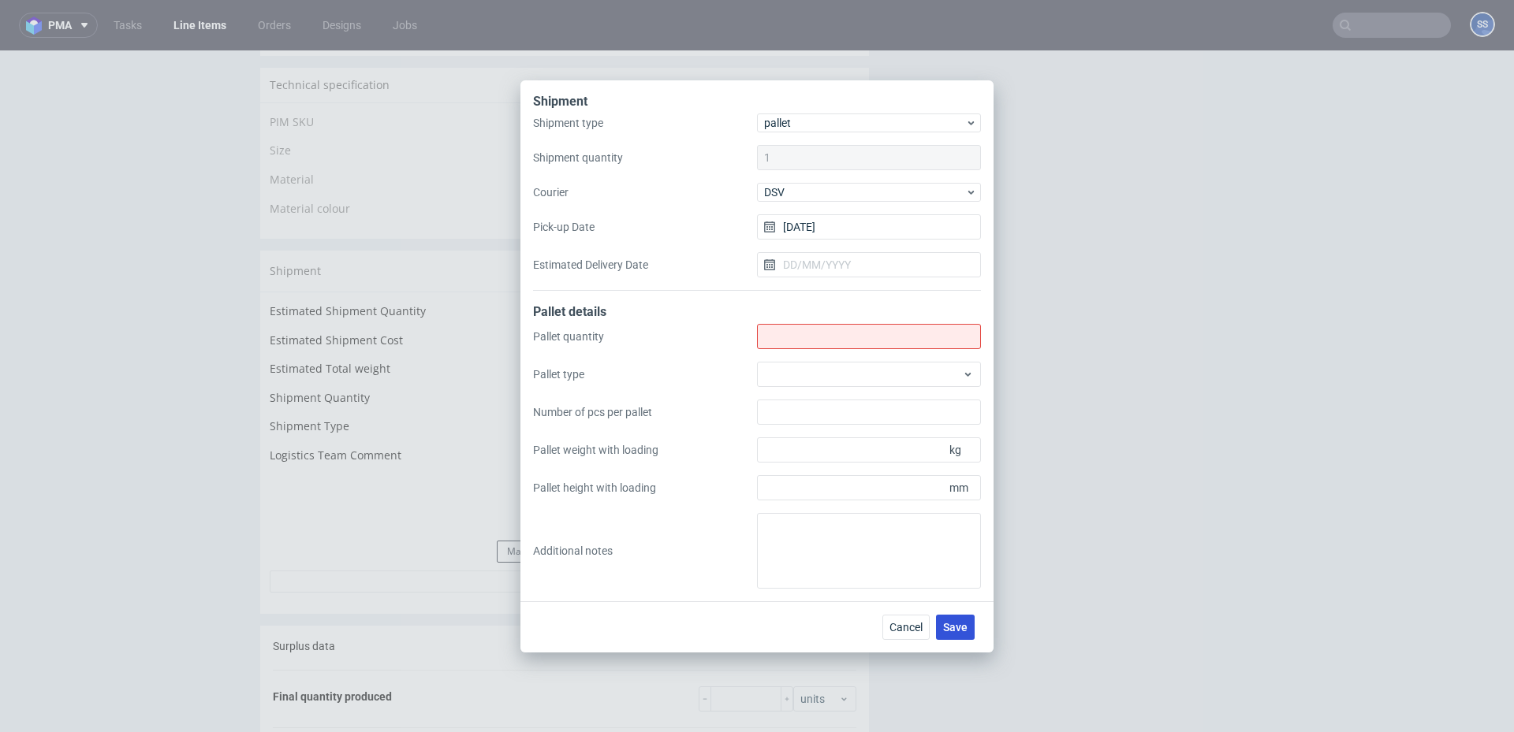
click at [951, 622] on span "Save" at bounding box center [955, 627] width 24 height 11
click at [805, 336] on input "Shipment type" at bounding box center [869, 336] width 224 height 25
type input "1"
click at [956, 628] on span "Save" at bounding box center [955, 627] width 24 height 11
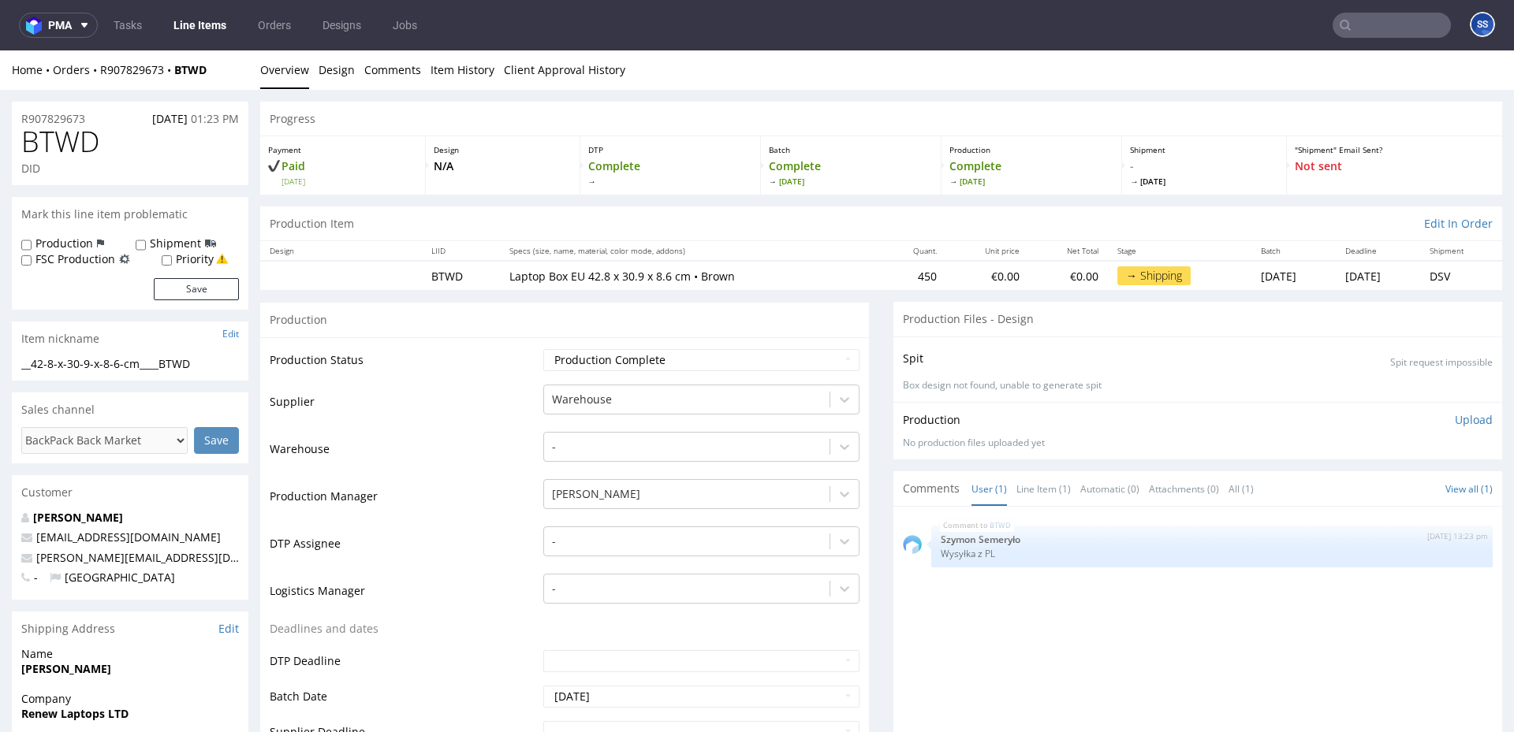
click at [203, 30] on link "Line Items" at bounding box center [200, 25] width 72 height 25
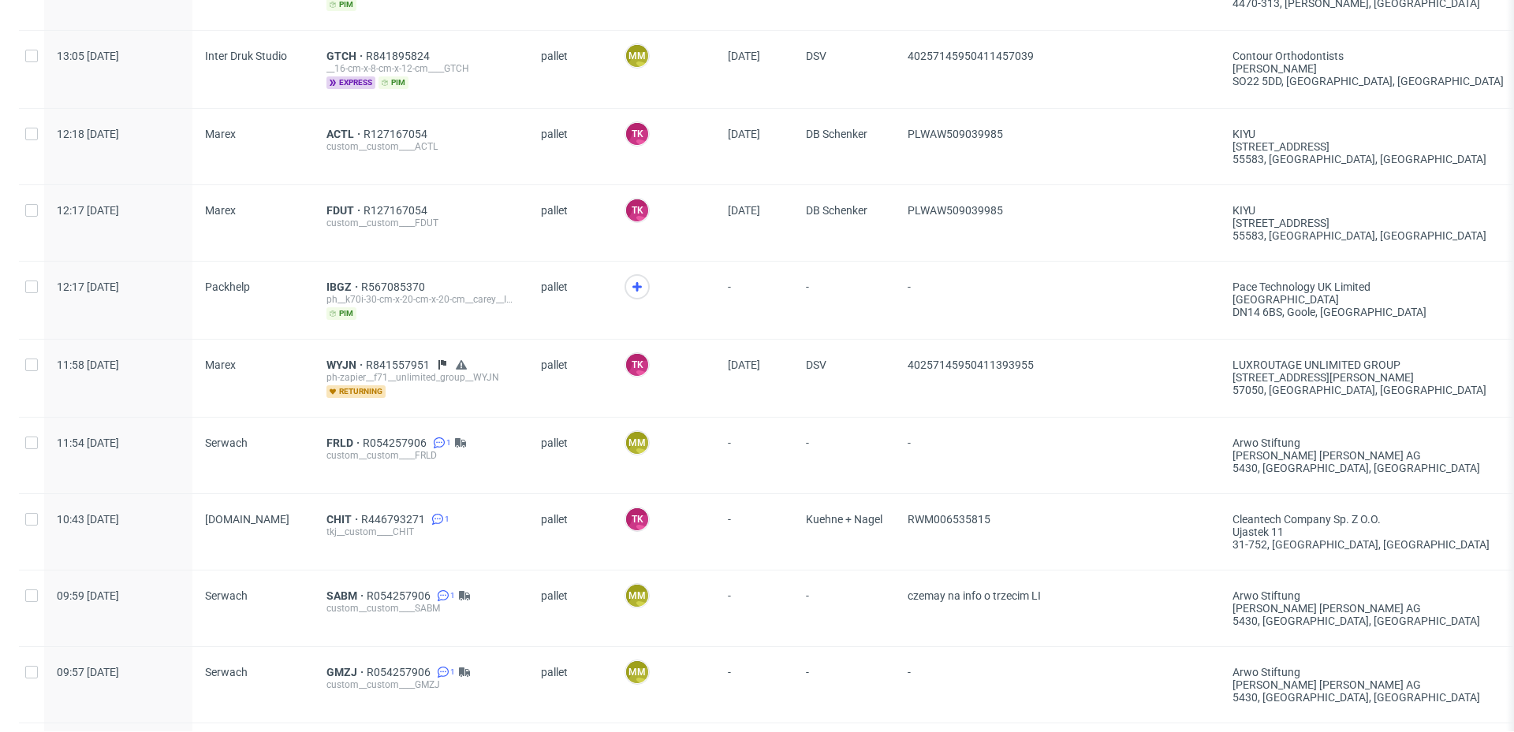
scroll to position [708, 0]
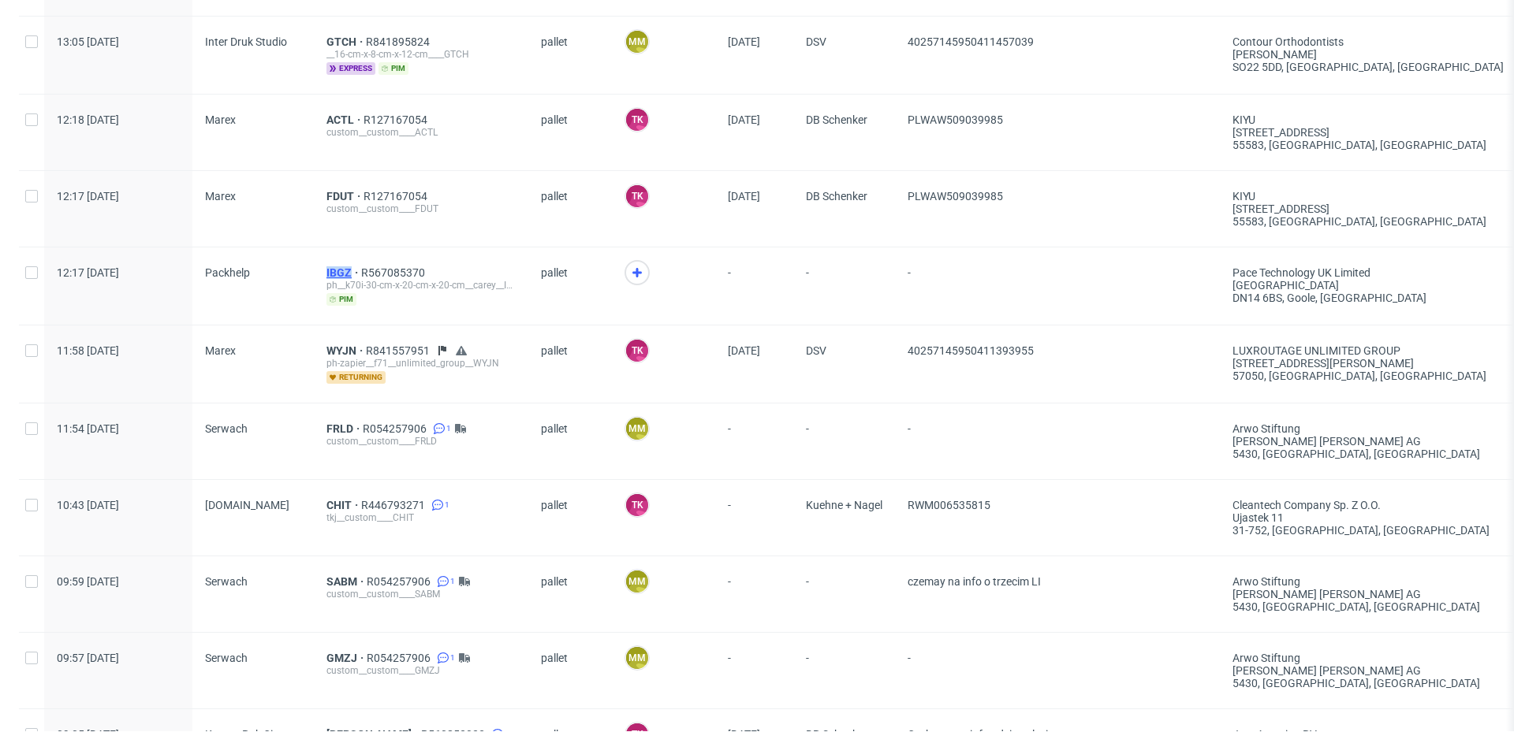
drag, startPoint x: 310, startPoint y: 272, endPoint x: 356, endPoint y: 269, distance: 46.6
click at [356, 269] on div "12:17 [DATE] Packhelp IBGZ R567085370 ph__k70i-30-cm-x-20-cm-x-20-cm__carey__IB…" at bounding box center [1271, 286] width 2504 height 78
copy div "IBGZ"
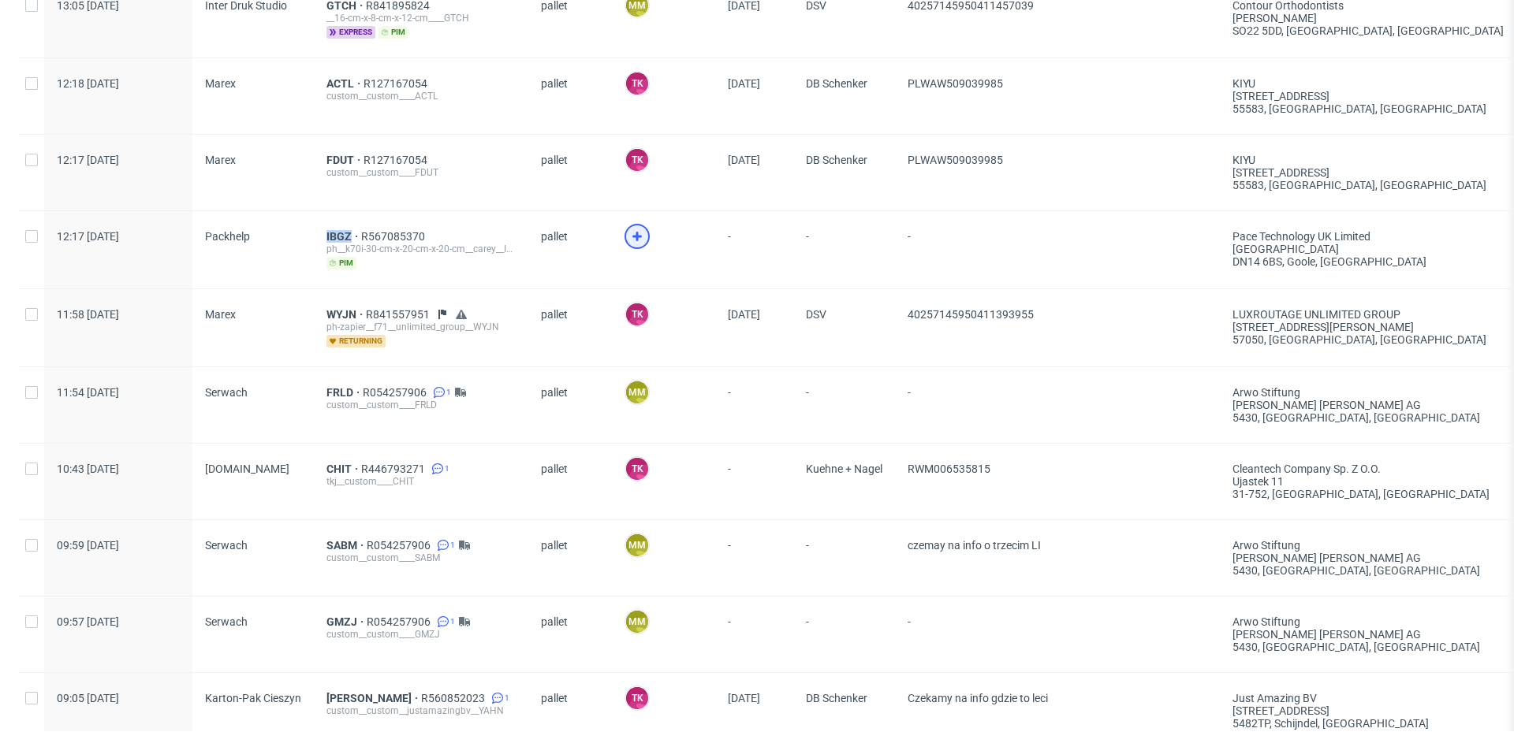
click at [632, 234] on use at bounding box center [636, 236] width 9 height 9
click at [341, 233] on span "IBGZ" at bounding box center [343, 234] width 35 height 13
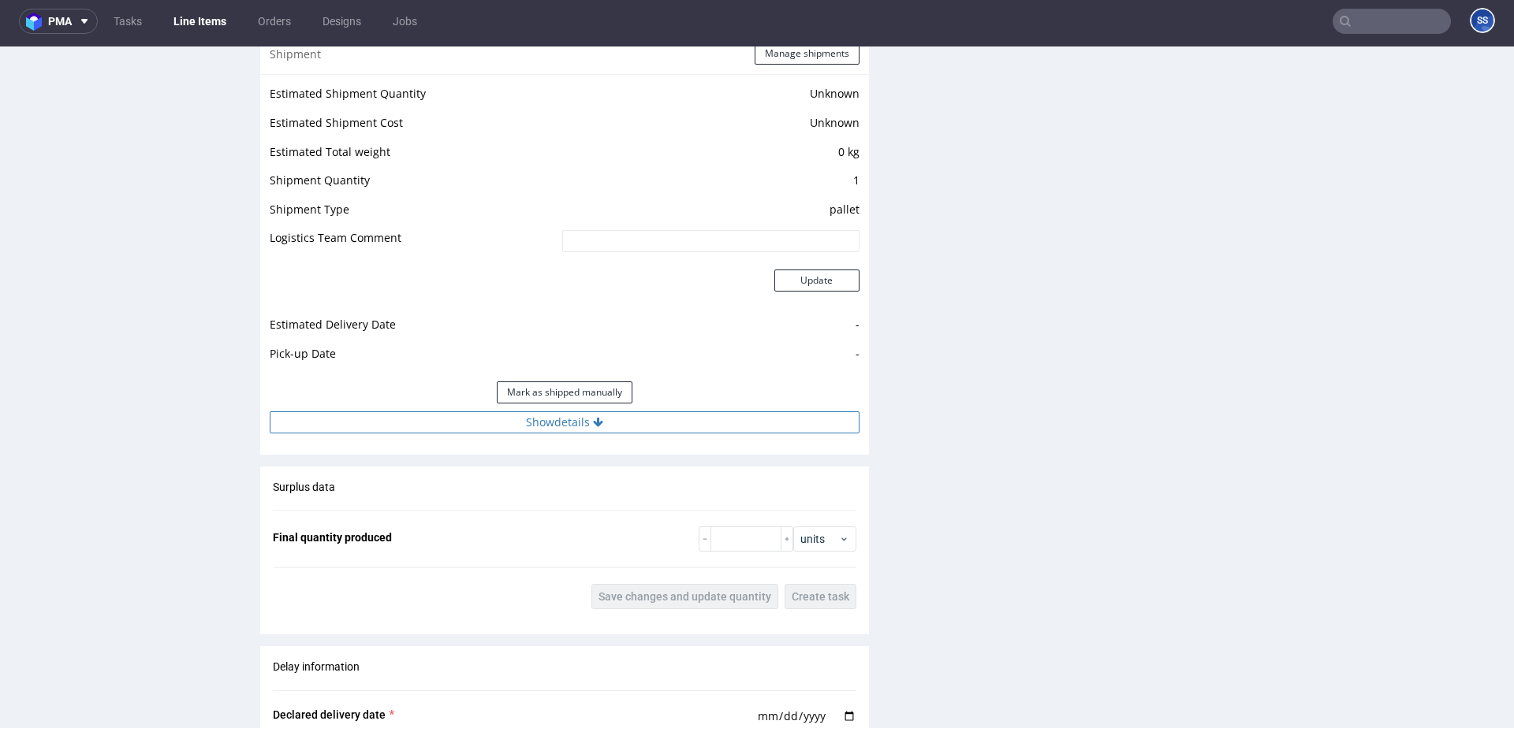
click at [578, 418] on button "Show details" at bounding box center [565, 422] width 590 height 22
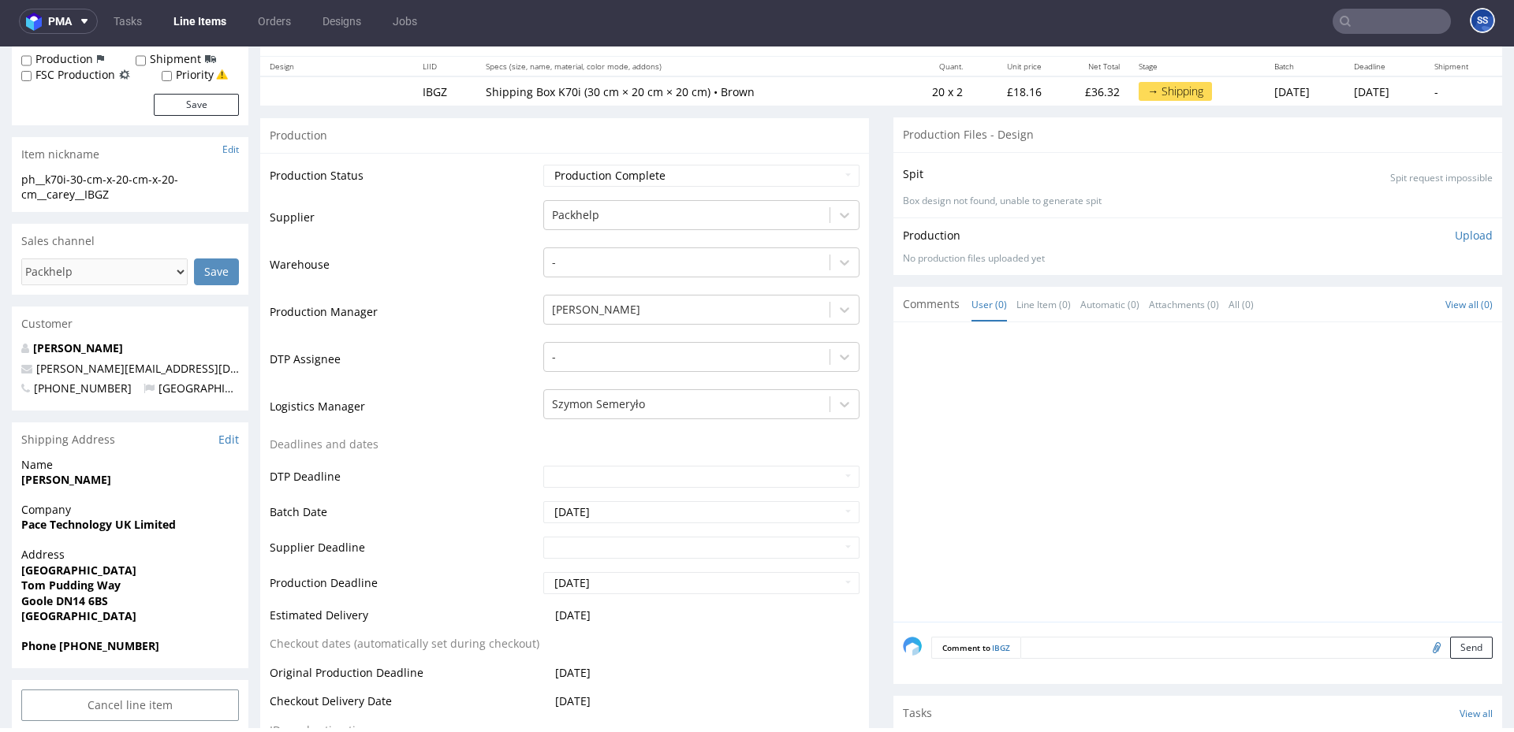
scroll to position [184, 0]
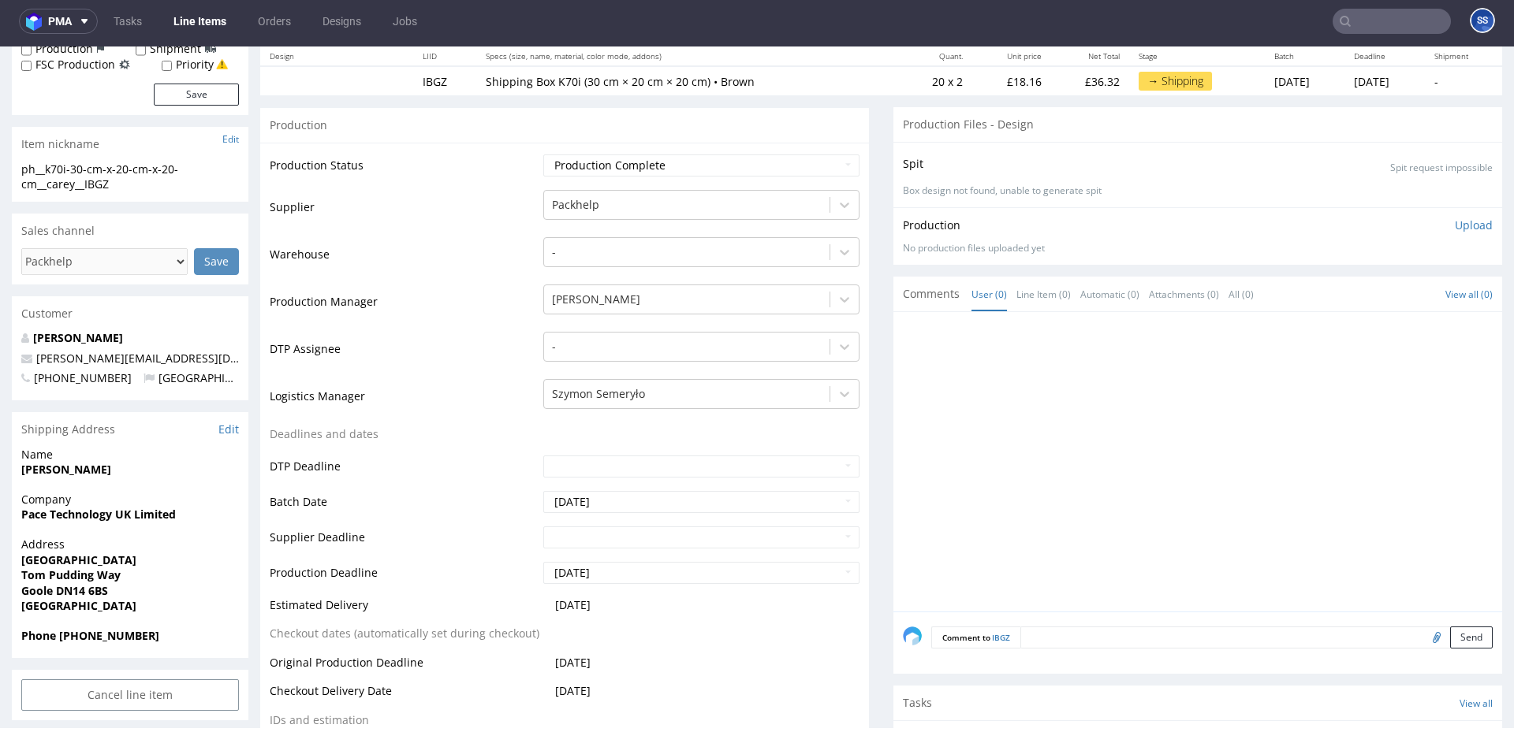
click at [74, 521] on div "Company Pace Technology UK Limited" at bounding box center [130, 514] width 236 height 45
click at [74, 521] on strong "Pace Technology UK Limited" at bounding box center [98, 515] width 155 height 15
click at [78, 517] on strong "Pace Technology UK Limited" at bounding box center [98, 513] width 155 height 15
click at [78, 517] on strong "Pace Technology UK Limited" at bounding box center [98, 517] width 155 height 15
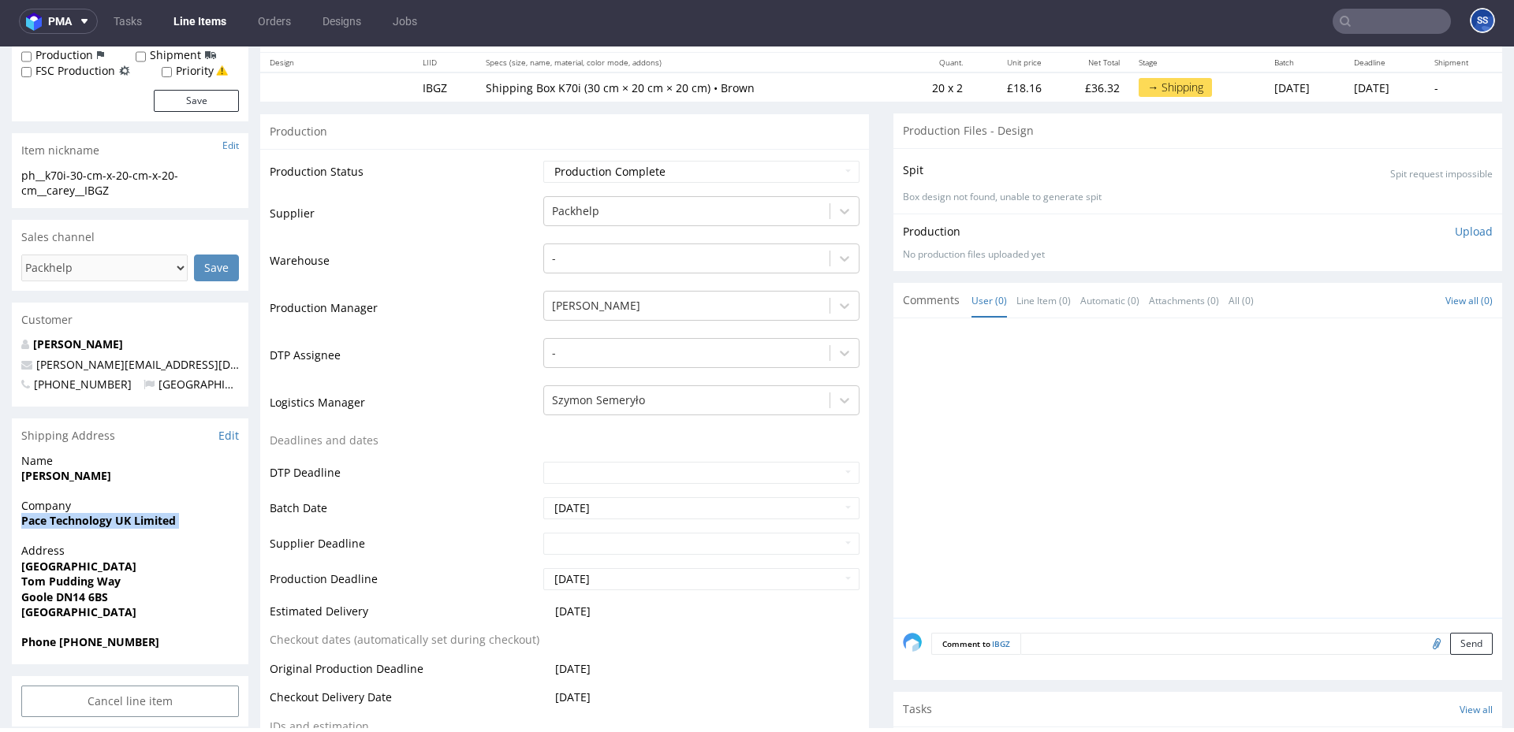
click at [78, 517] on strong "Pace Technology UK Limited" at bounding box center [98, 520] width 155 height 15
click at [43, 485] on div "Name Brent Carey" at bounding box center [130, 475] width 236 height 45
click at [42, 483] on div "Name Brent Carey" at bounding box center [130, 475] width 236 height 45
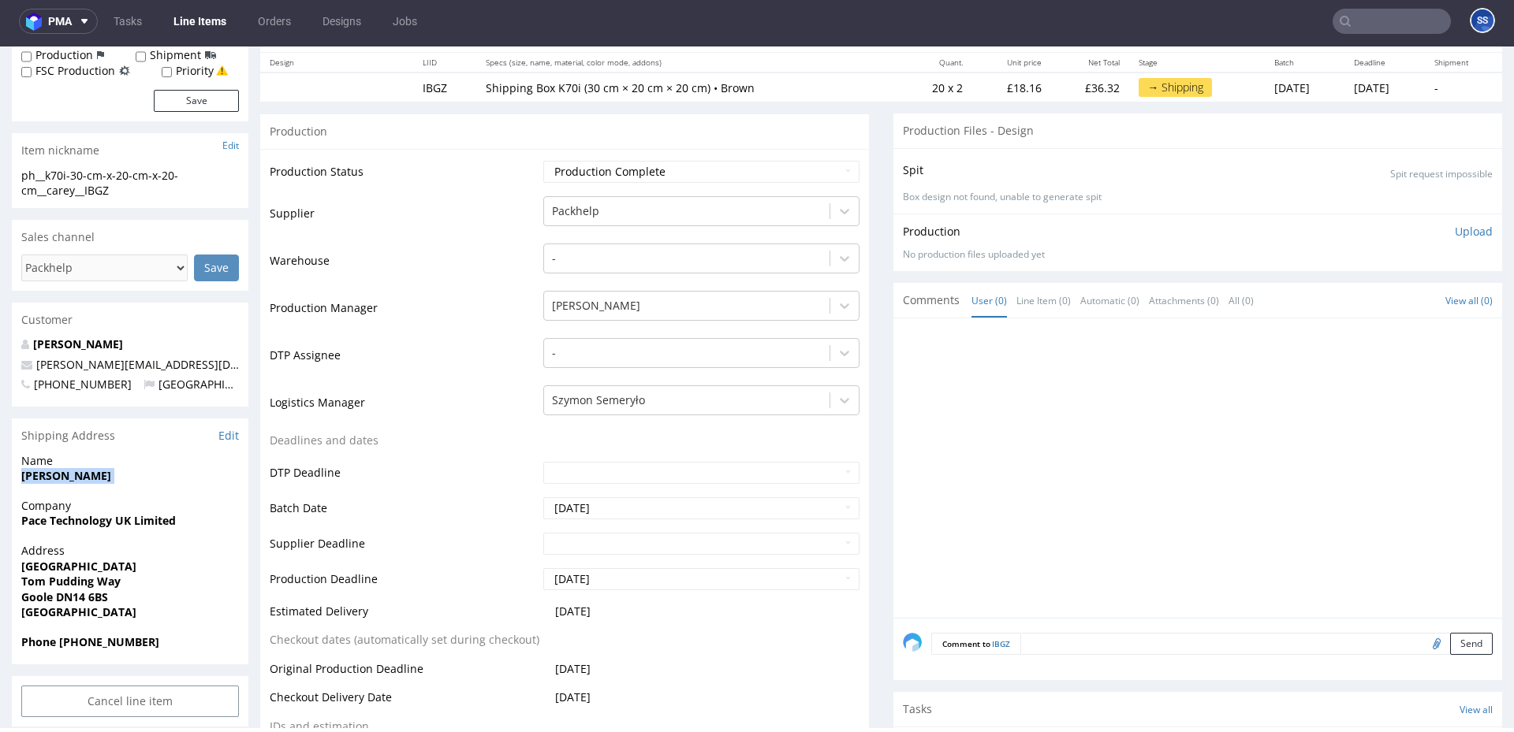
click at [42, 483] on div "Name Brent Carey" at bounding box center [130, 475] width 236 height 45
copy strong "[PERSON_NAME]"
click at [198, 22] on link "Line Items" at bounding box center [200, 21] width 72 height 25
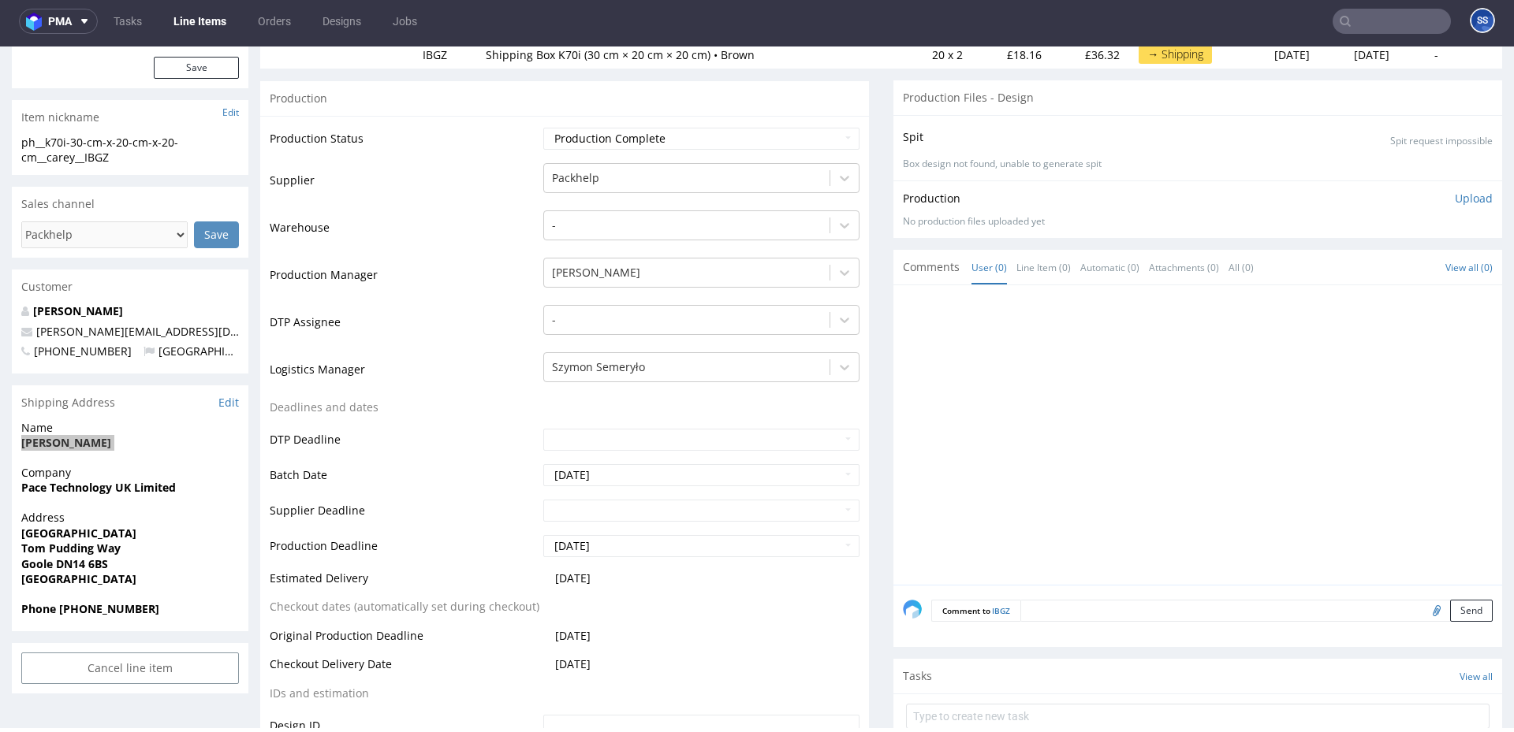
scroll to position [222, 0]
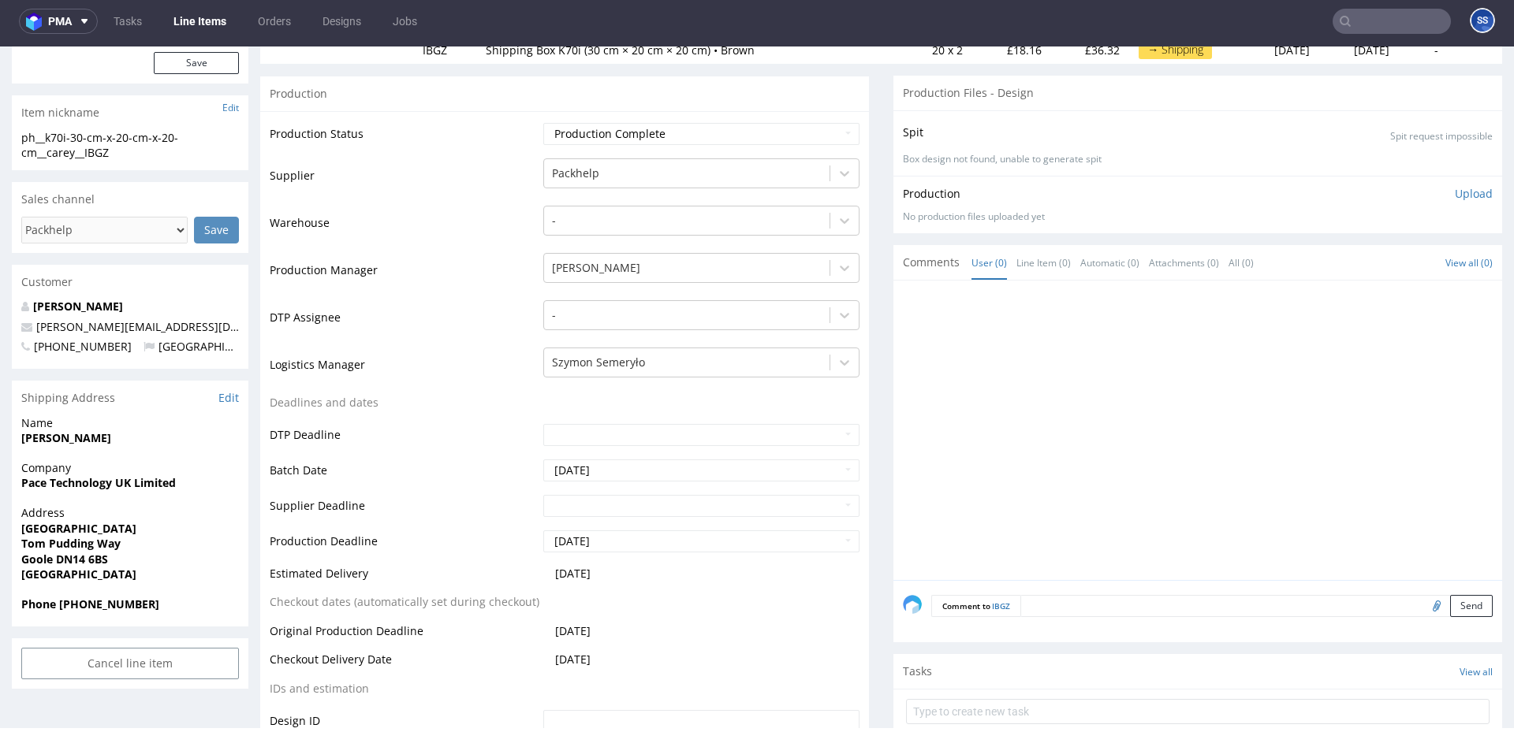
click at [87, 541] on strong "Tom Pudding Way" at bounding box center [70, 543] width 99 height 15
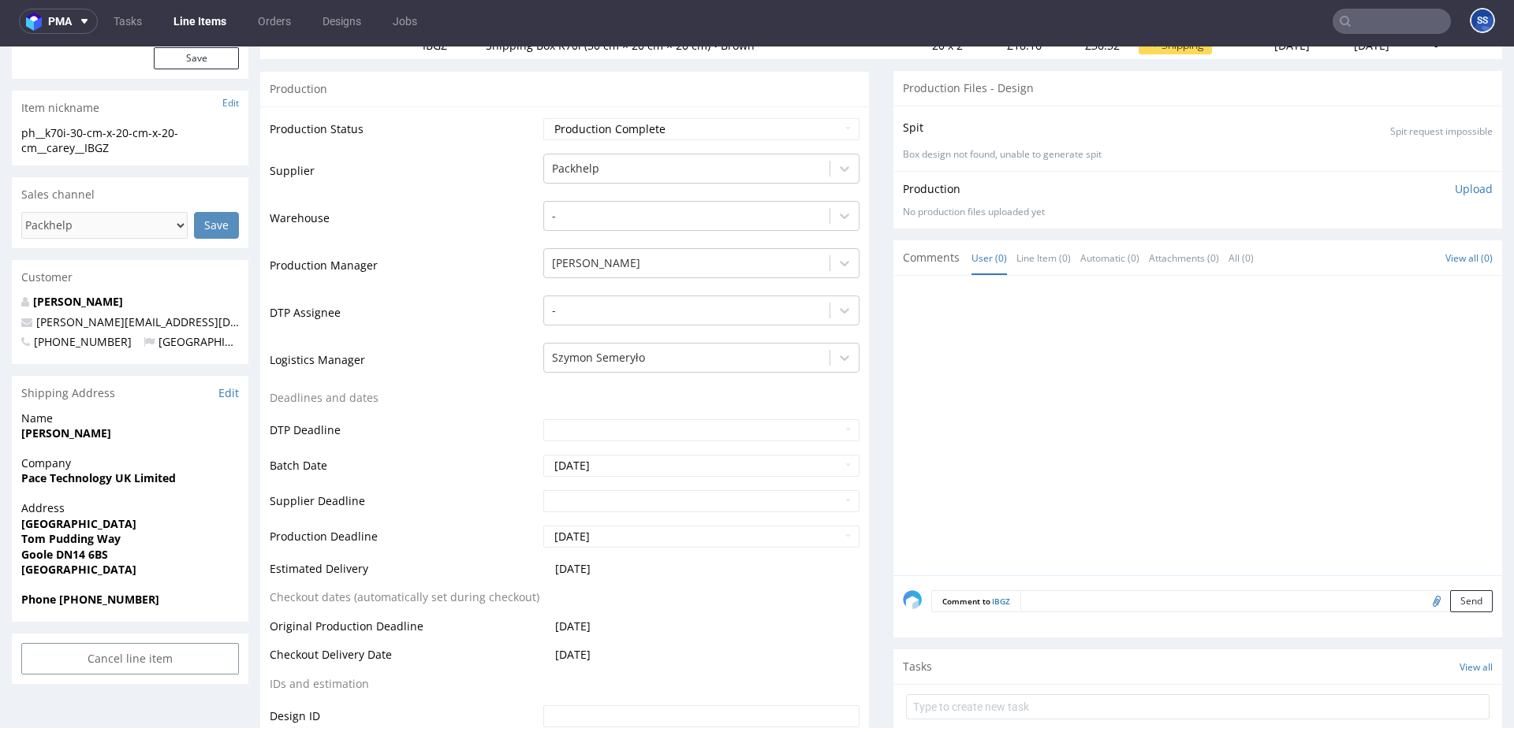
click at [95, 531] on span "Tom Pudding Way" at bounding box center [130, 539] width 218 height 16
click at [95, 531] on strong "Tom Pudding Way" at bounding box center [70, 538] width 99 height 15
click at [99, 522] on strong "[GEOGRAPHIC_DATA]" at bounding box center [78, 523] width 115 height 15
click at [99, 522] on strong "[GEOGRAPHIC_DATA]" at bounding box center [78, 521] width 115 height 15
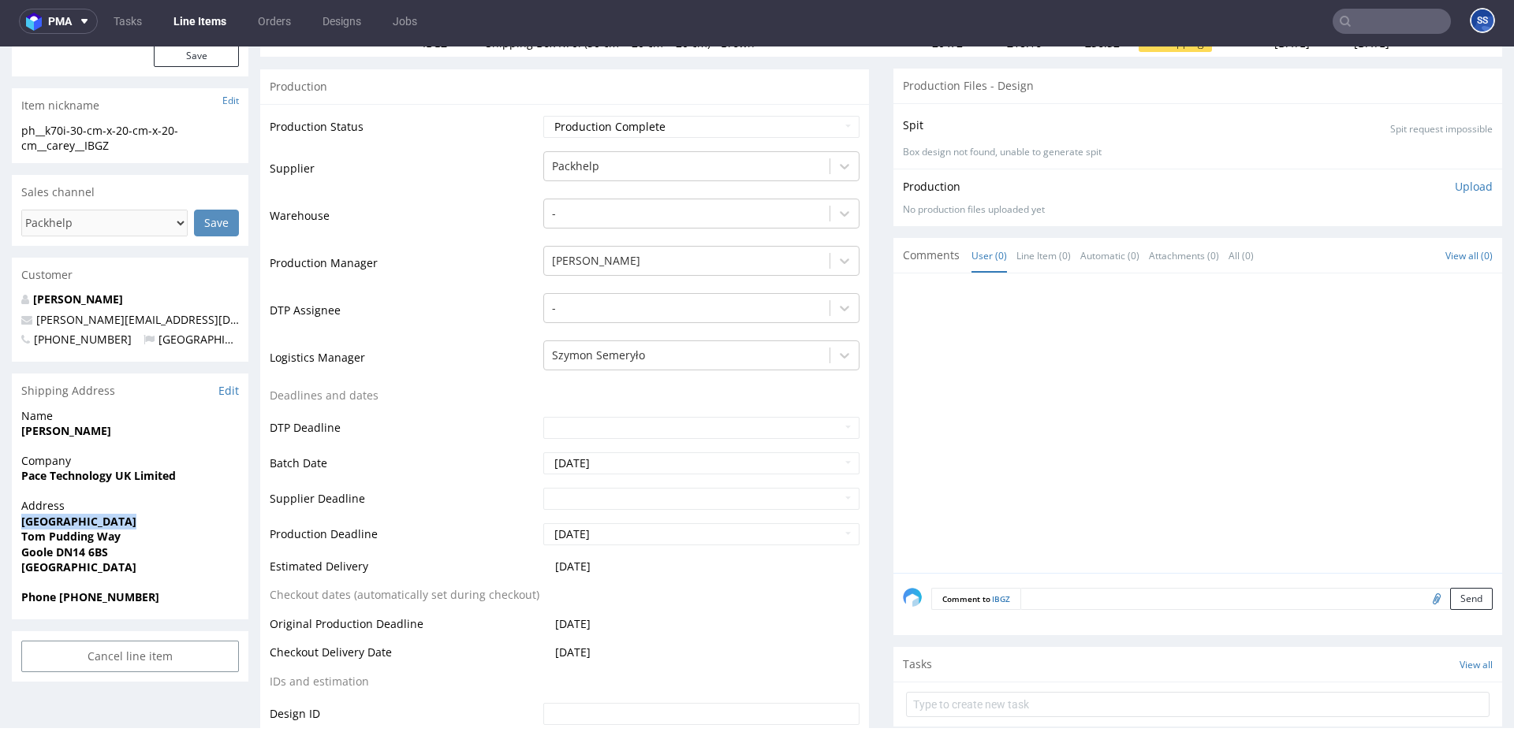
click at [99, 522] on strong "[GEOGRAPHIC_DATA]" at bounding box center [78, 521] width 115 height 15
copy strong "[GEOGRAPHIC_DATA]"
click at [48, 539] on strong "Tom Pudding Way" at bounding box center [70, 536] width 99 height 15
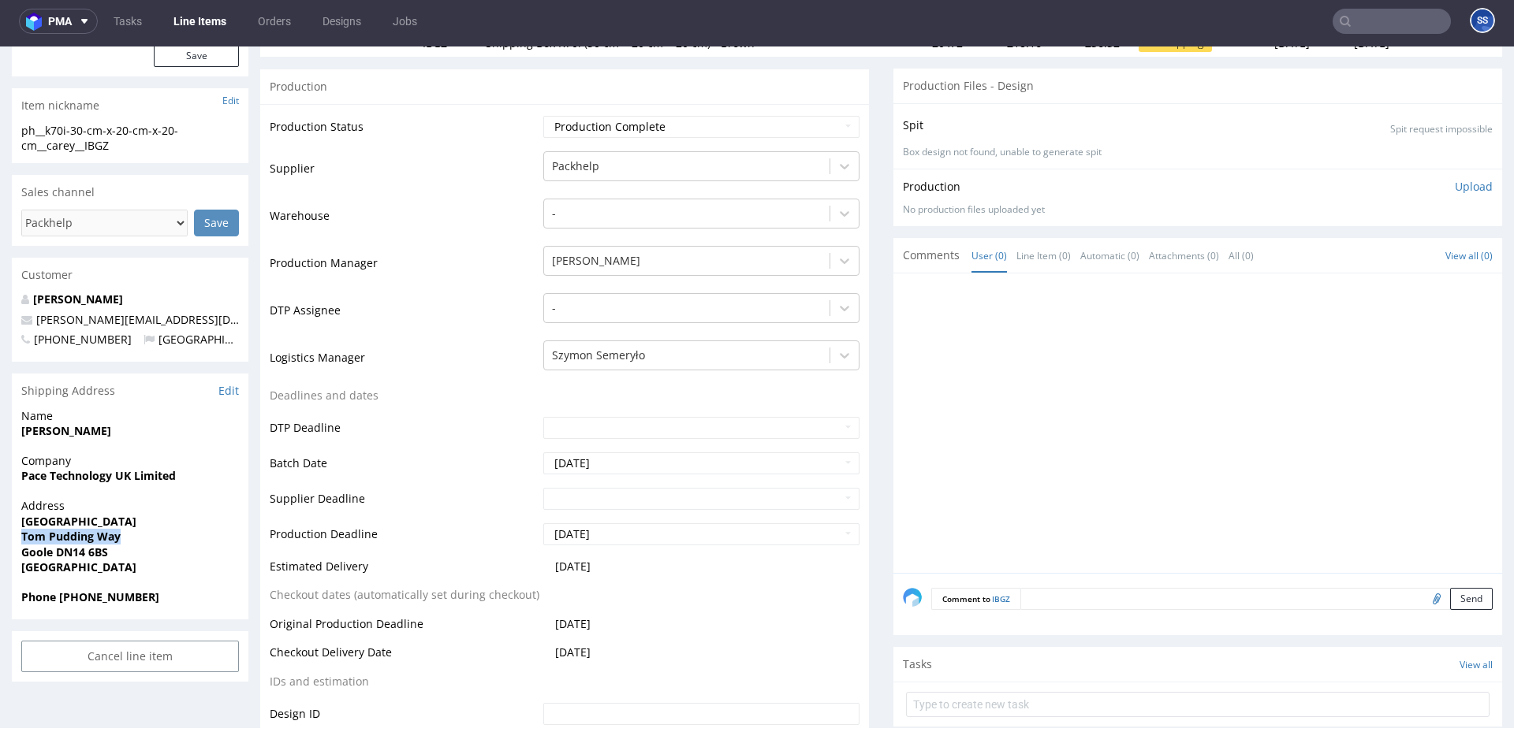
copy strong "Tom Pudding Way"
click at [95, 514] on span "[GEOGRAPHIC_DATA]" at bounding box center [130, 522] width 218 height 16
click at [91, 514] on span "[GEOGRAPHIC_DATA]" at bounding box center [130, 522] width 218 height 16
click at [90, 514] on span "[GEOGRAPHIC_DATA]" at bounding box center [130, 522] width 218 height 16
click at [79, 519] on strong "[GEOGRAPHIC_DATA]" at bounding box center [78, 521] width 115 height 15
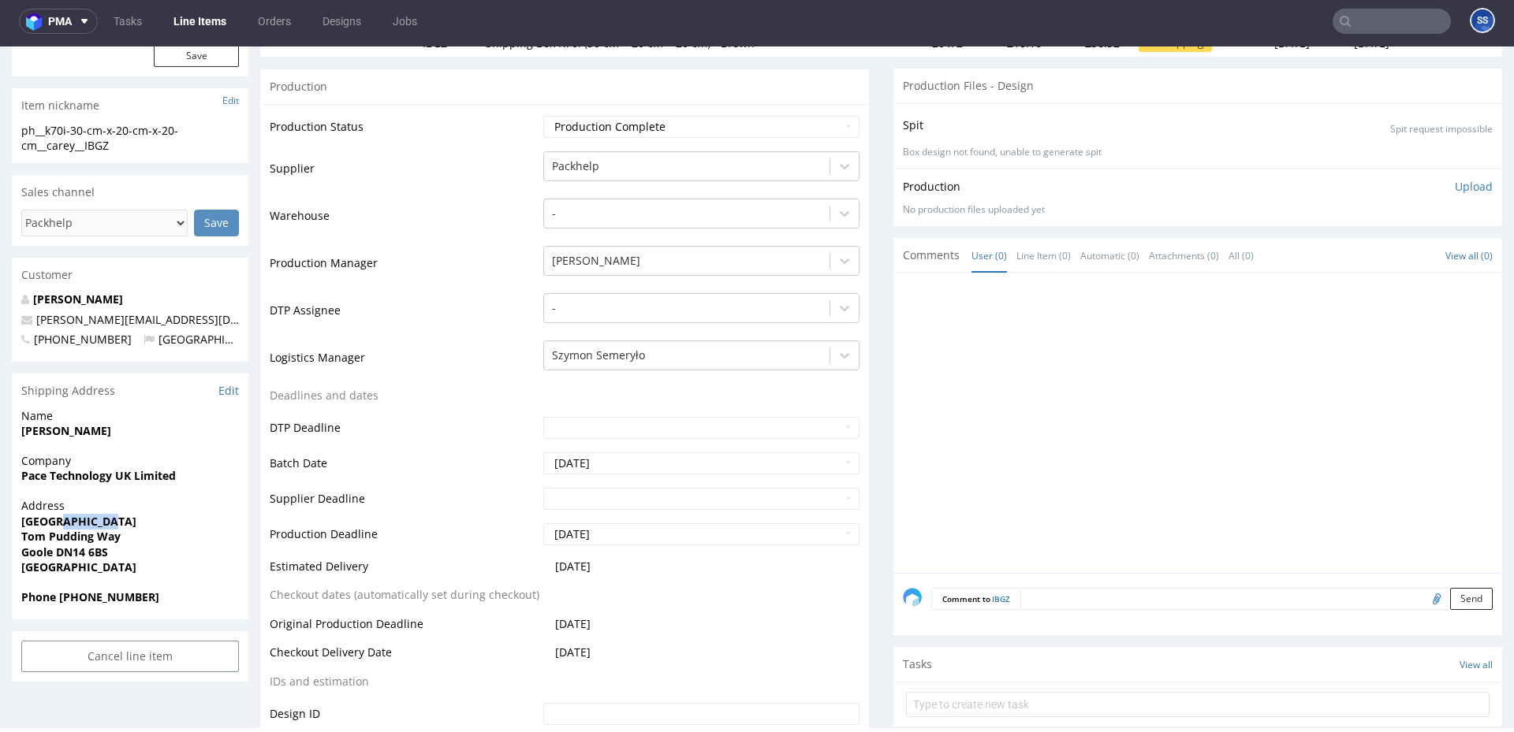
click at [79, 519] on strong "[GEOGRAPHIC_DATA]" at bounding box center [78, 521] width 115 height 15
copy strong "[GEOGRAPHIC_DATA]"
click at [37, 550] on strong "Goole DN14 6BS" at bounding box center [64, 552] width 87 height 15
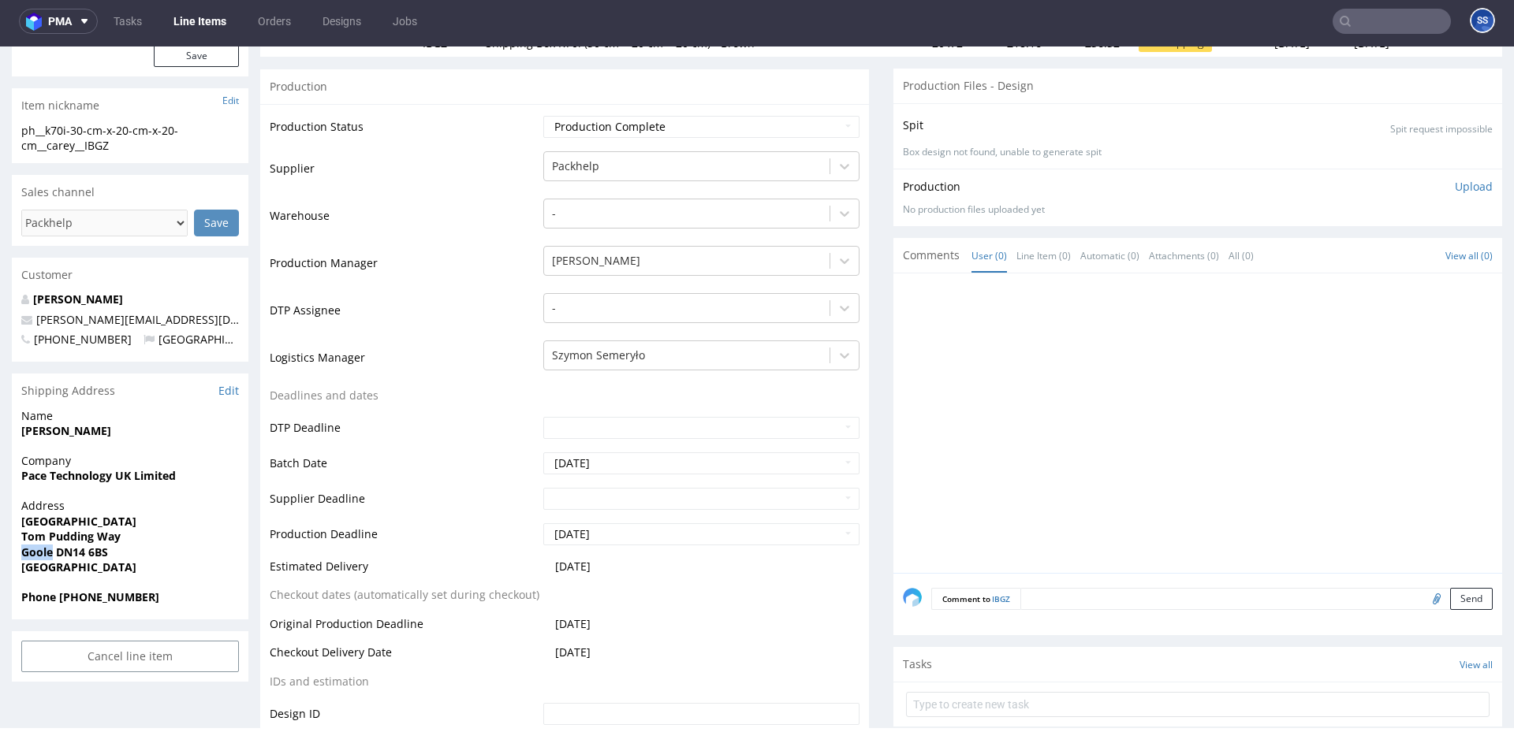
copy strong "Goole"
drag, startPoint x: 58, startPoint y: 557, endPoint x: 169, endPoint y: 533, distance: 114.4
click at [144, 550] on span "Goole DN14 6BS" at bounding box center [130, 553] width 218 height 16
copy strong "DN14 6BS"
drag, startPoint x: 182, startPoint y: 322, endPoint x: 29, endPoint y: 322, distance: 152.9
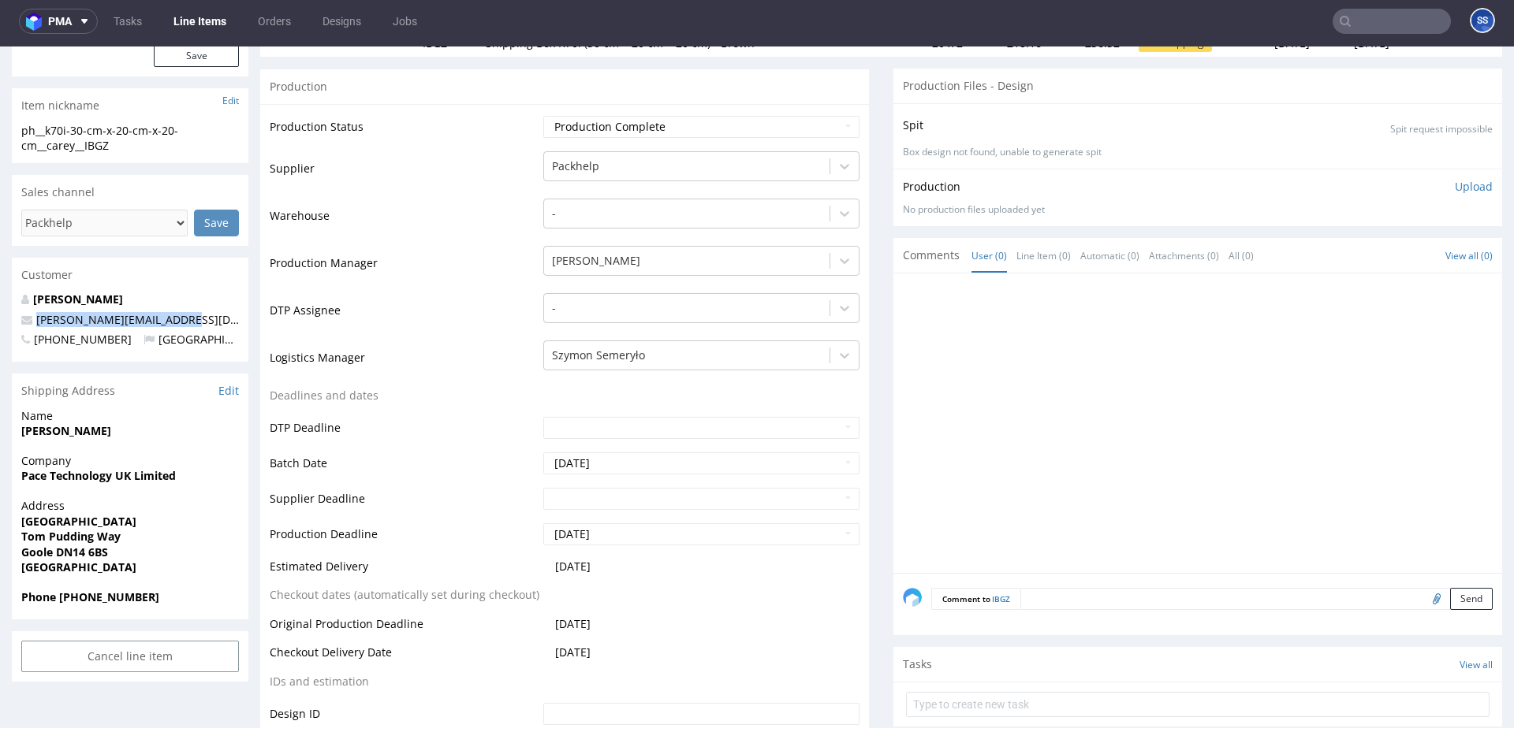
click at [29, 322] on p "[PERSON_NAME][EMAIL_ADDRESS][DOMAIN_NAME]" at bounding box center [130, 320] width 218 height 16
copy span "[PERSON_NAME][EMAIL_ADDRESS][DOMAIN_NAME]"
click at [106, 598] on strong "Phone +27829492391" at bounding box center [90, 597] width 138 height 15
copy strong "27829492391"
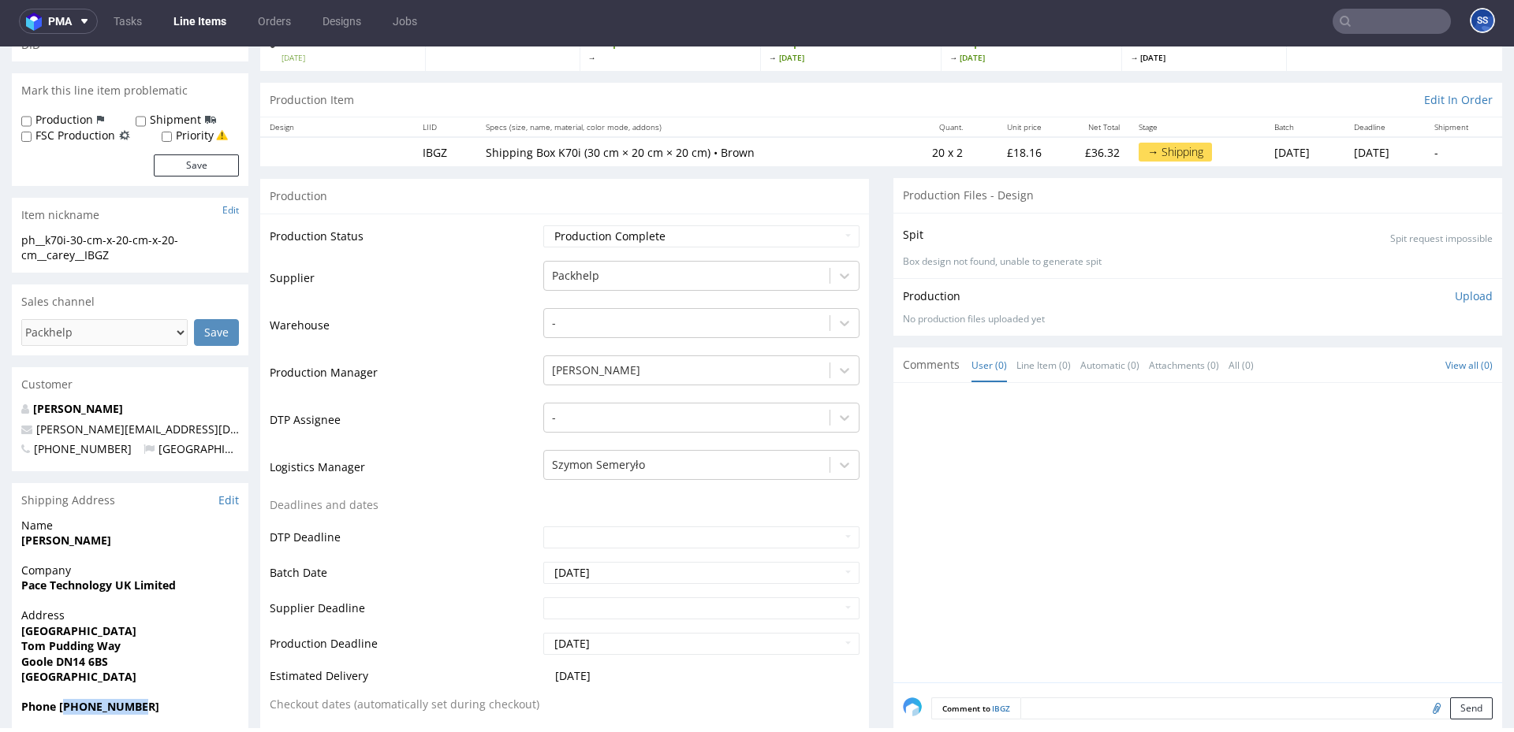
scroll to position [0, 0]
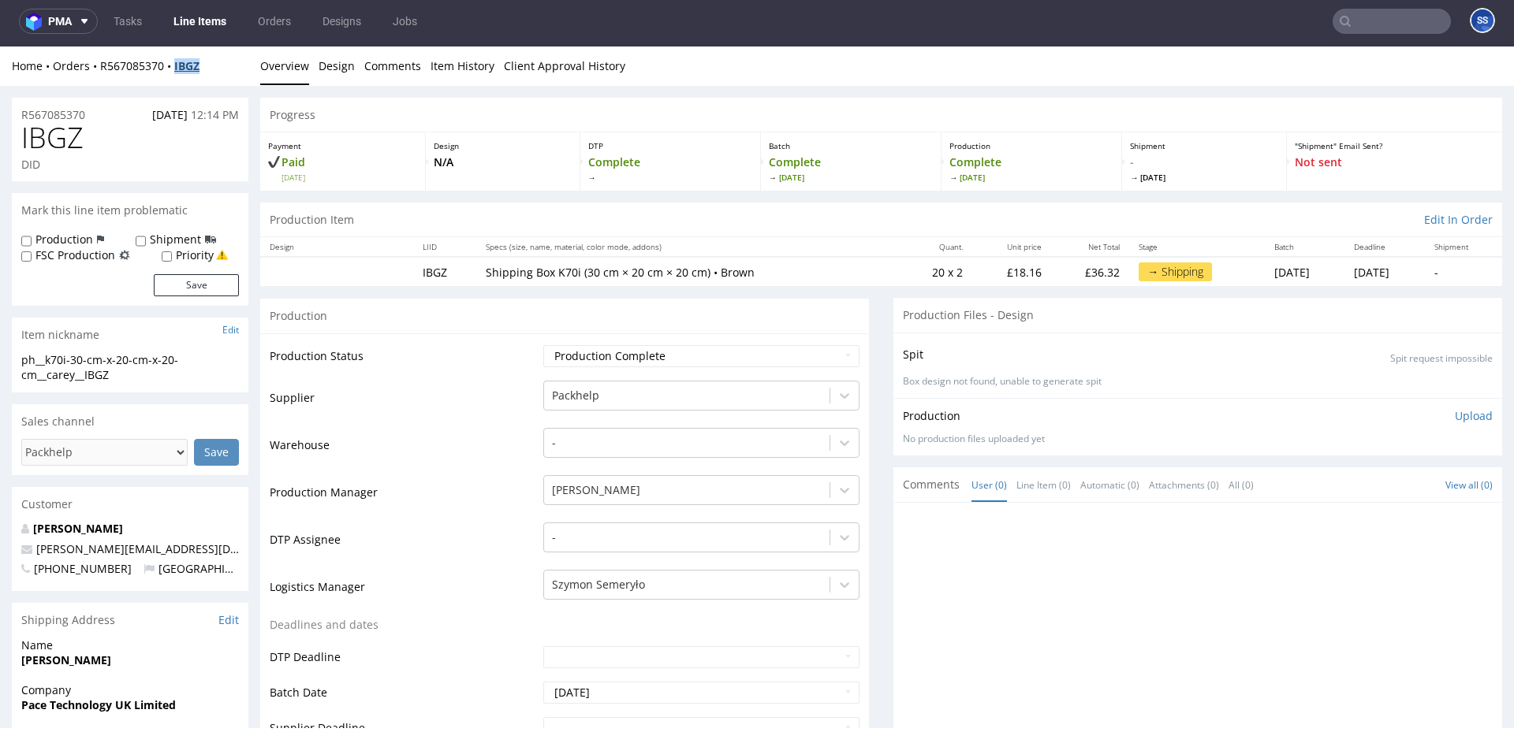
drag, startPoint x: 229, startPoint y: 69, endPoint x: 179, endPoint y: 71, distance: 50.5
click at [179, 71] on div "Home Orders R567085370 IBGZ" at bounding box center [130, 66] width 236 height 16
copy strong "IBGZ"
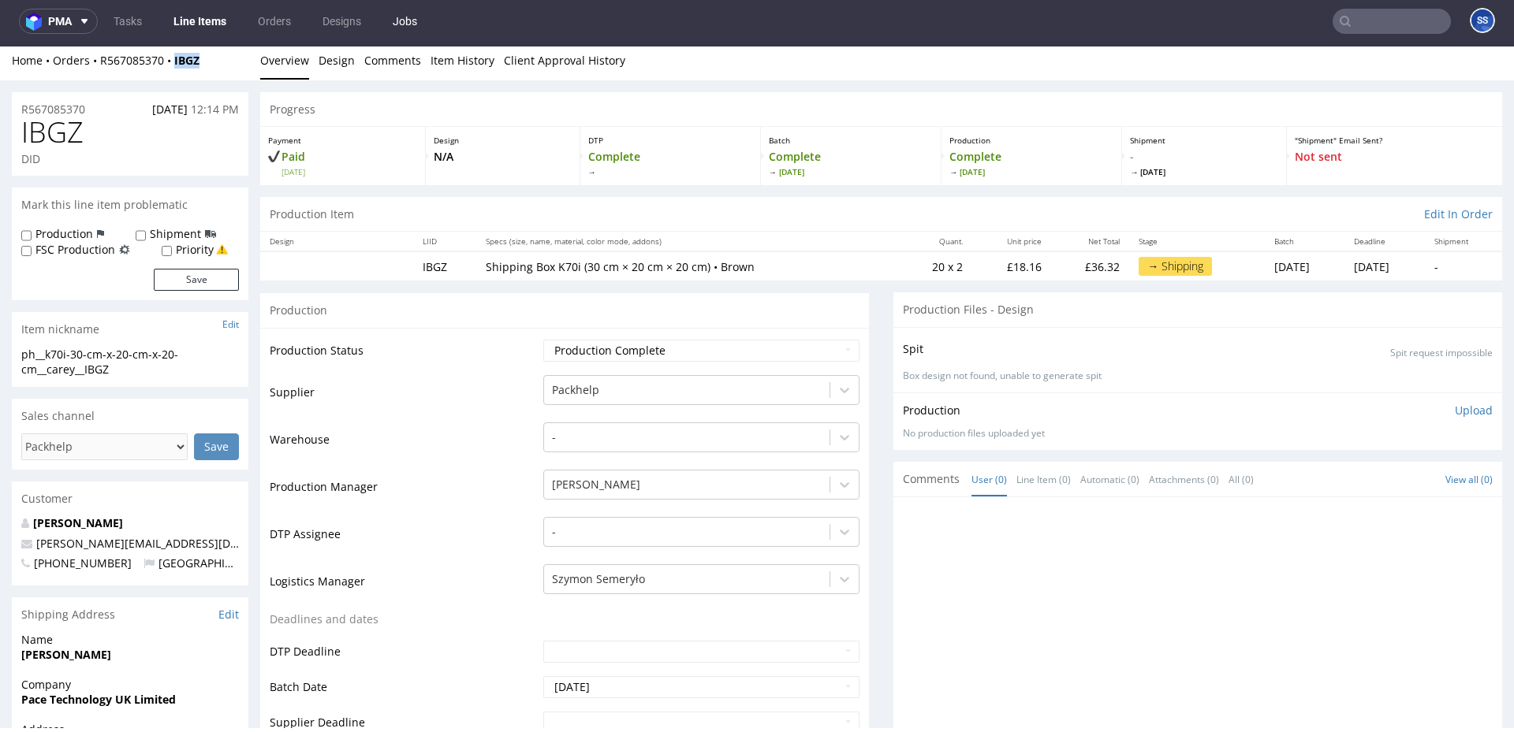
scroll to position [3, 0]
drag, startPoint x: 207, startPoint y: 62, endPoint x: 217, endPoint y: 64, distance: 10.4
click at [212, 62] on div "Home Orders R567085370 IBGZ" at bounding box center [130, 63] width 236 height 16
drag, startPoint x: 171, startPoint y: 66, endPoint x: 103, endPoint y: 66, distance: 67.8
click at [101, 66] on div "Home Orders R567085370 IBGZ" at bounding box center [130, 63] width 236 height 16
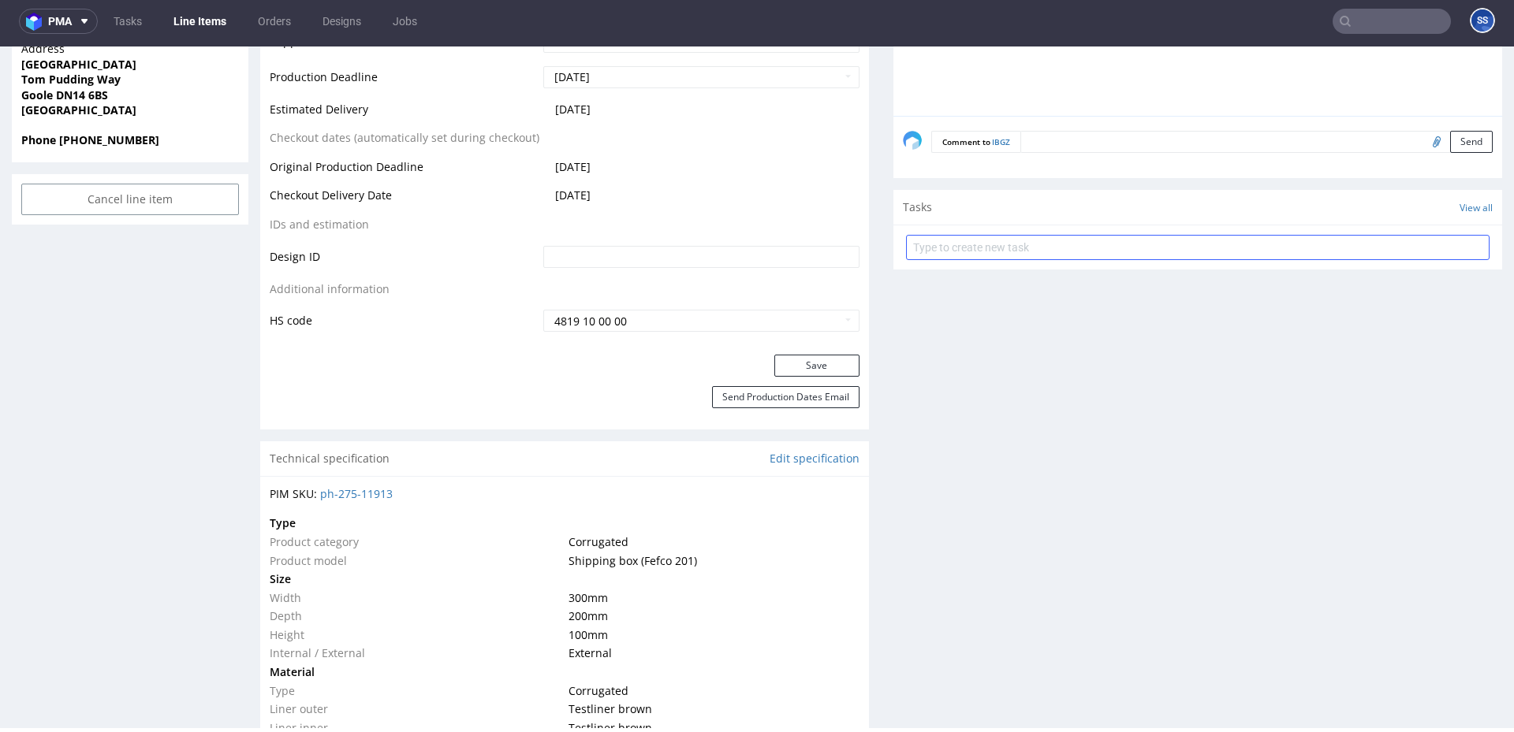
scroll to position [689, 0]
click at [1028, 240] on input "text" at bounding box center [1197, 245] width 583 height 25
type input "Etykiety"
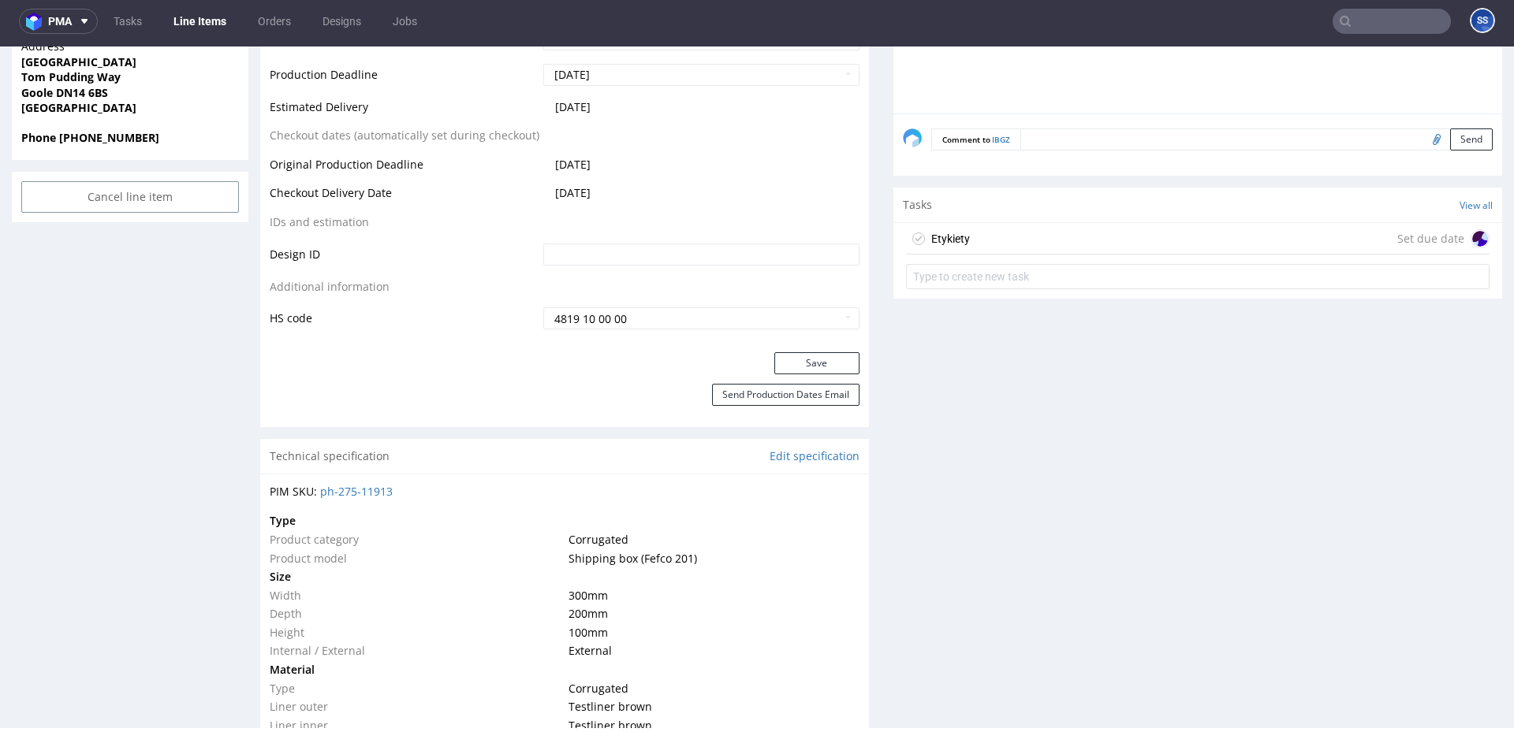
click at [1304, 249] on div "Etykiety Set due date" at bounding box center [1197, 239] width 583 height 32
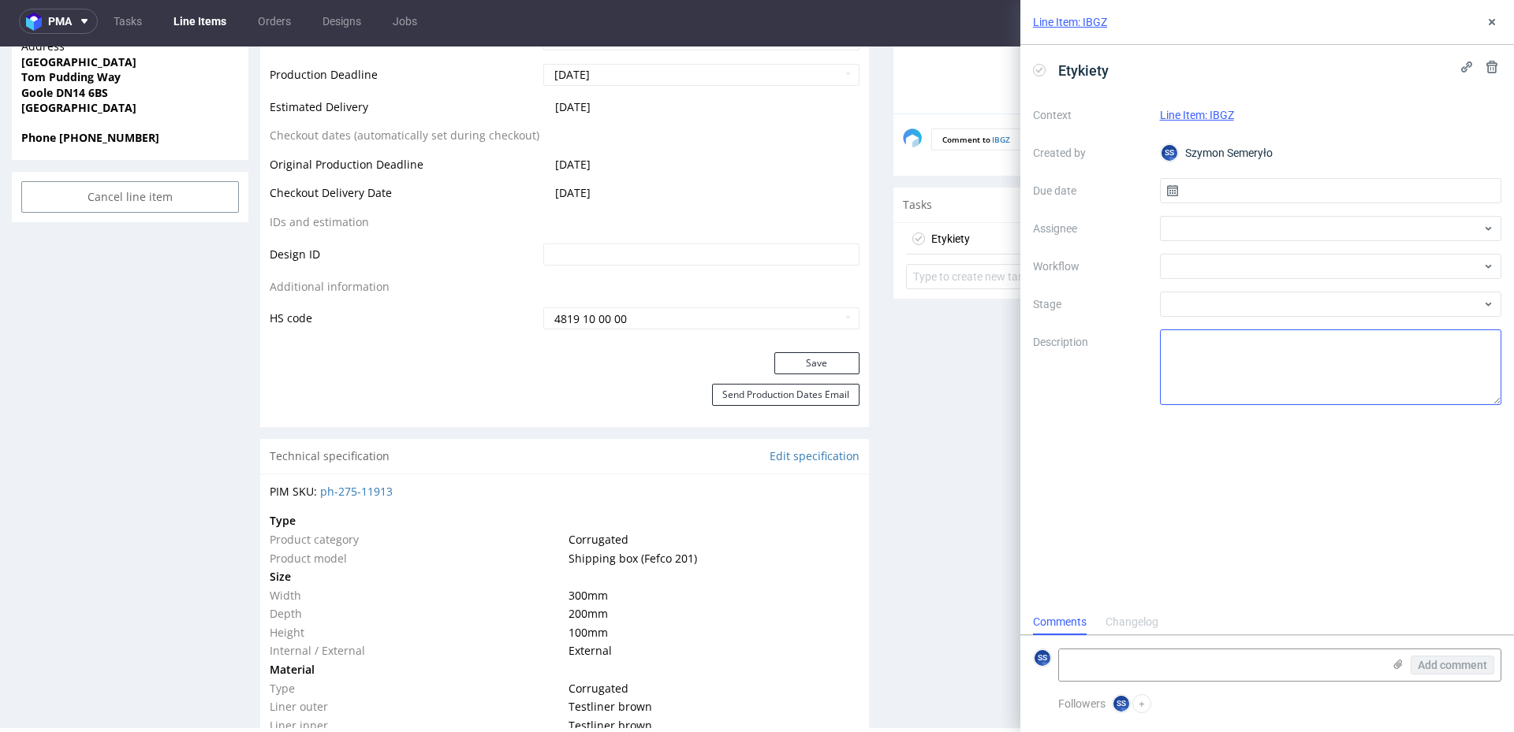
scroll to position [13, 0]
click at [1391, 667] on icon at bounding box center [1397, 664] width 13 height 13
click at [0, 0] on input "file" at bounding box center [0, 0] width 0 height 0
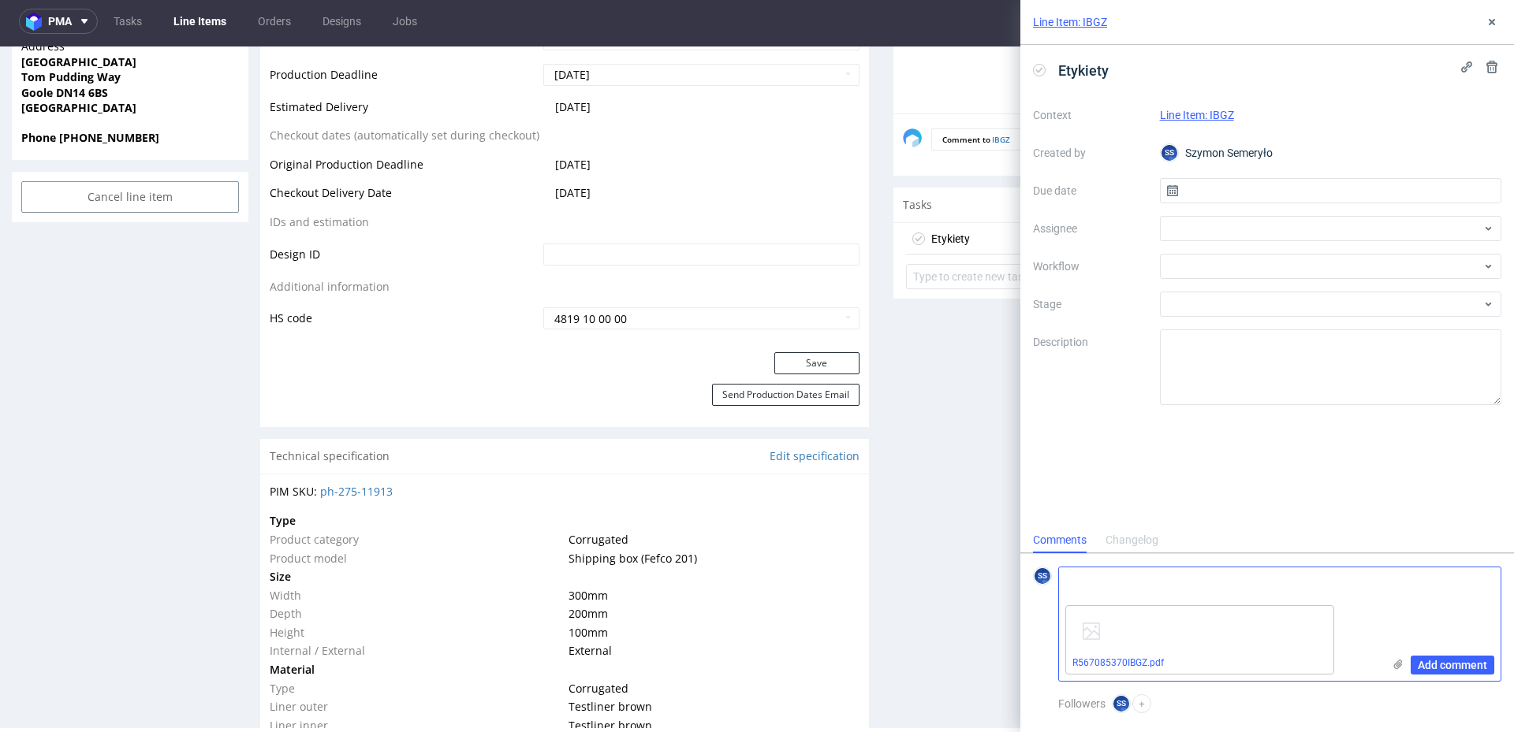
click at [1108, 577] on textarea at bounding box center [1220, 584] width 323 height 32
paste textarea "1Z5A15806893998224"
type textarea "1Z5A15806893998224"
click at [1462, 668] on span "Add comment" at bounding box center [1451, 665] width 69 height 11
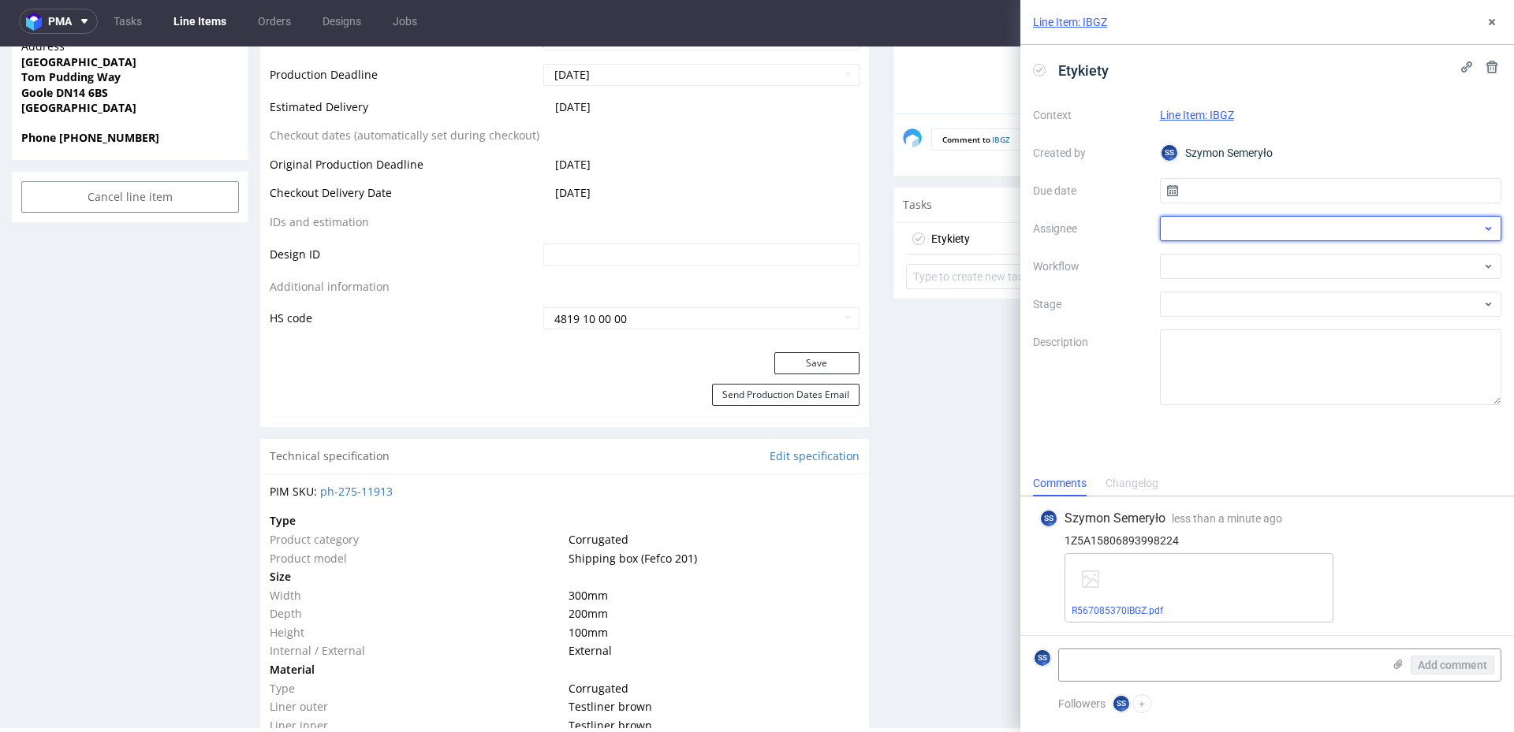
click at [1247, 227] on div at bounding box center [1331, 228] width 342 height 25
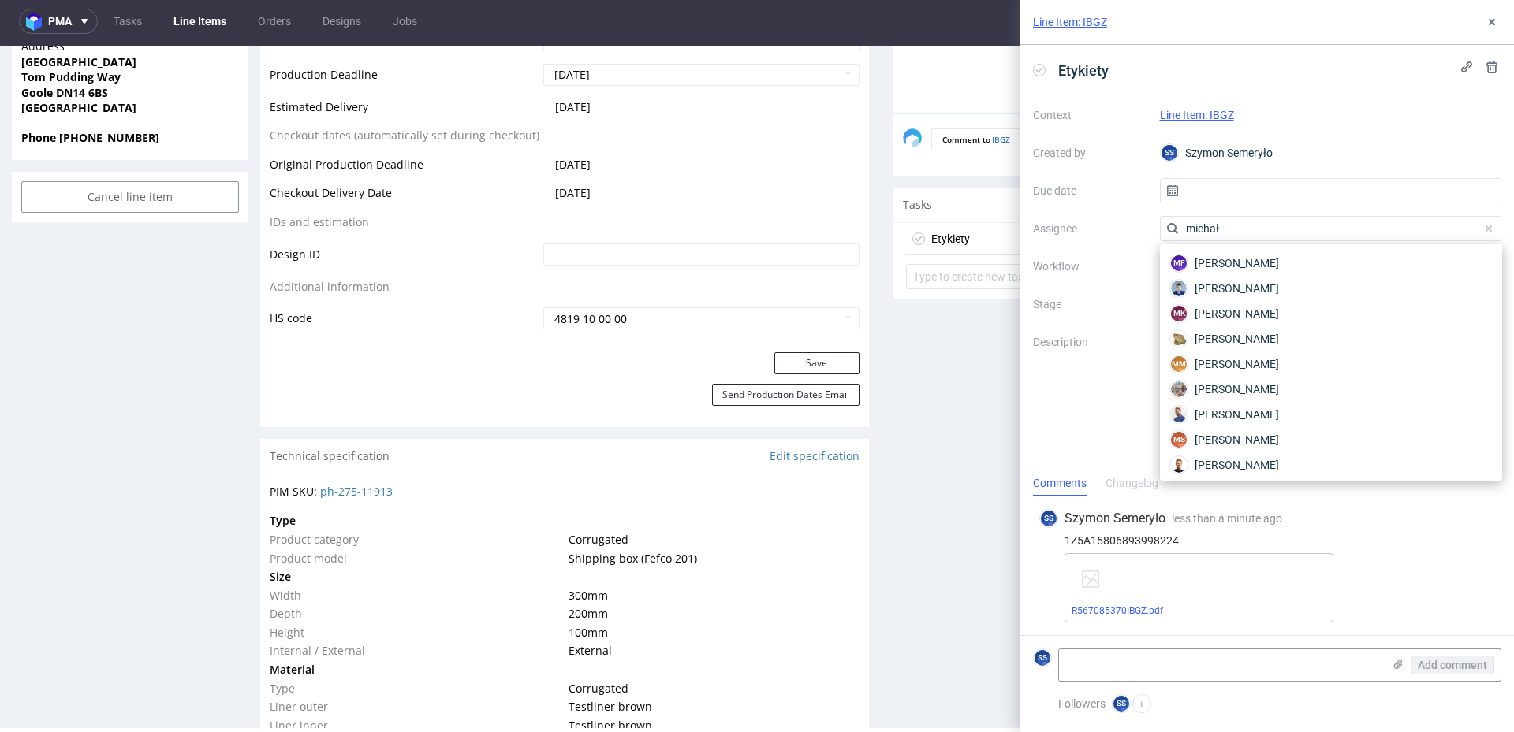
type input "michał f"
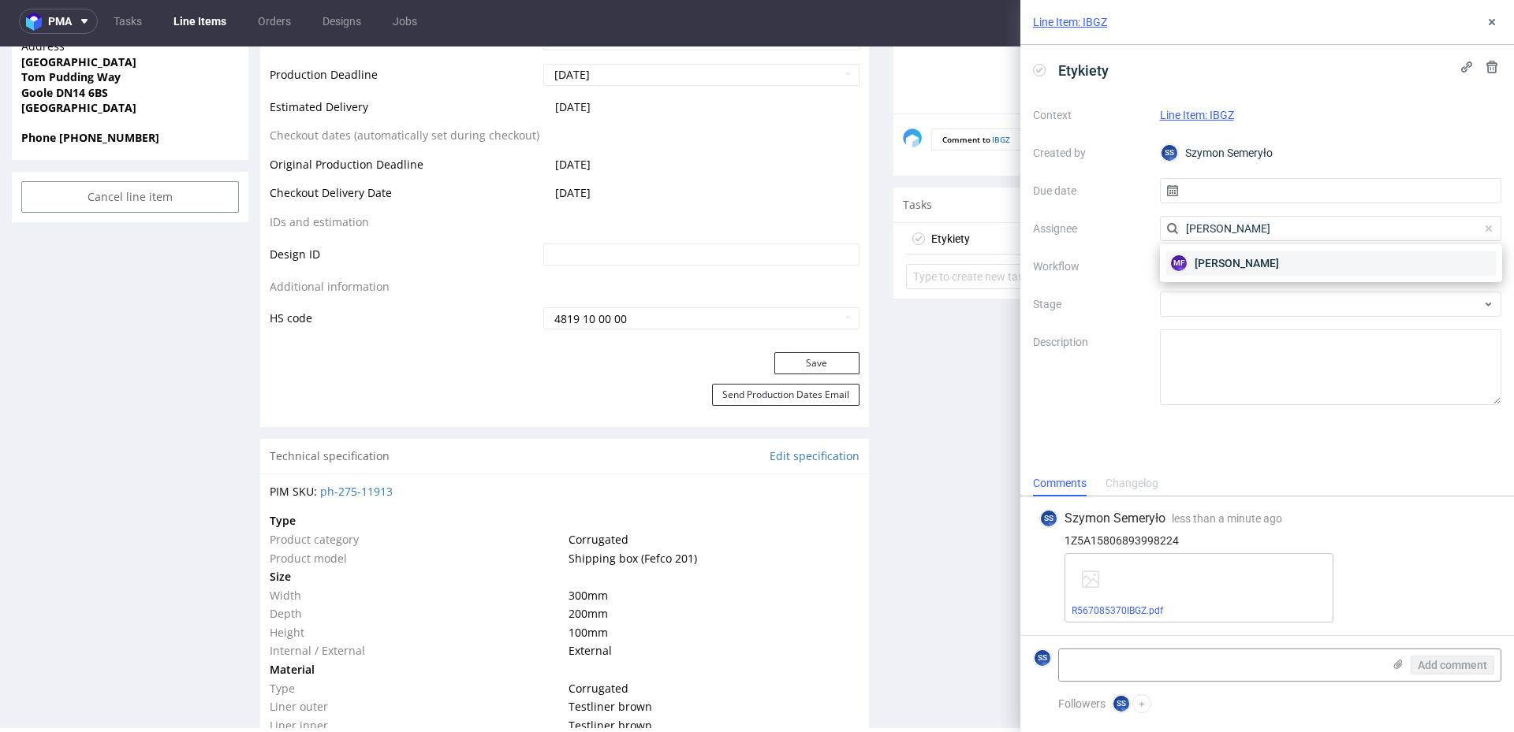
click at [1258, 260] on span "Michał Fedorowicz" at bounding box center [1236, 263] width 84 height 16
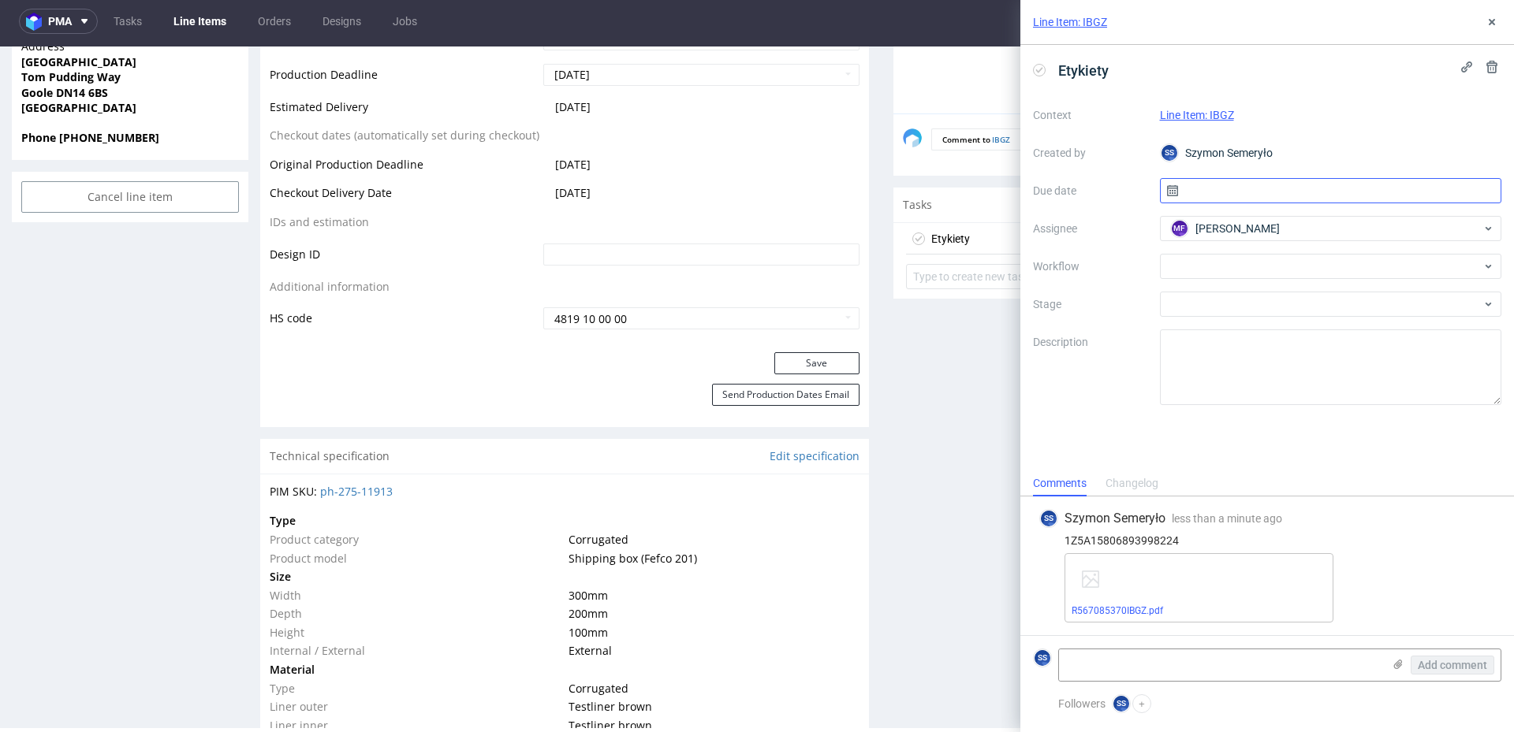
click at [1227, 199] on input "text" at bounding box center [1331, 190] width 342 height 25
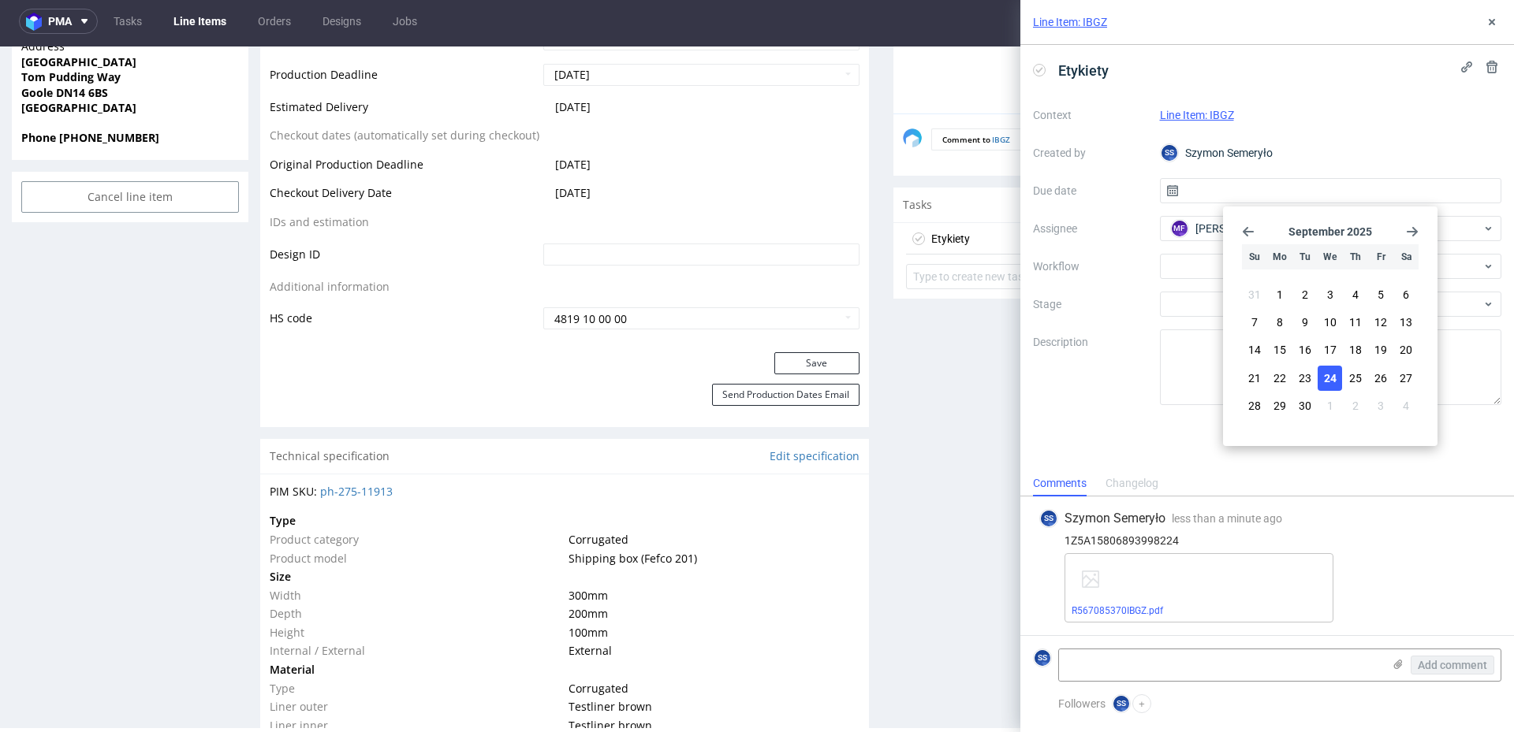
click at [1331, 372] on span "24" at bounding box center [1330, 379] width 13 height 16
type input "[DATE]"
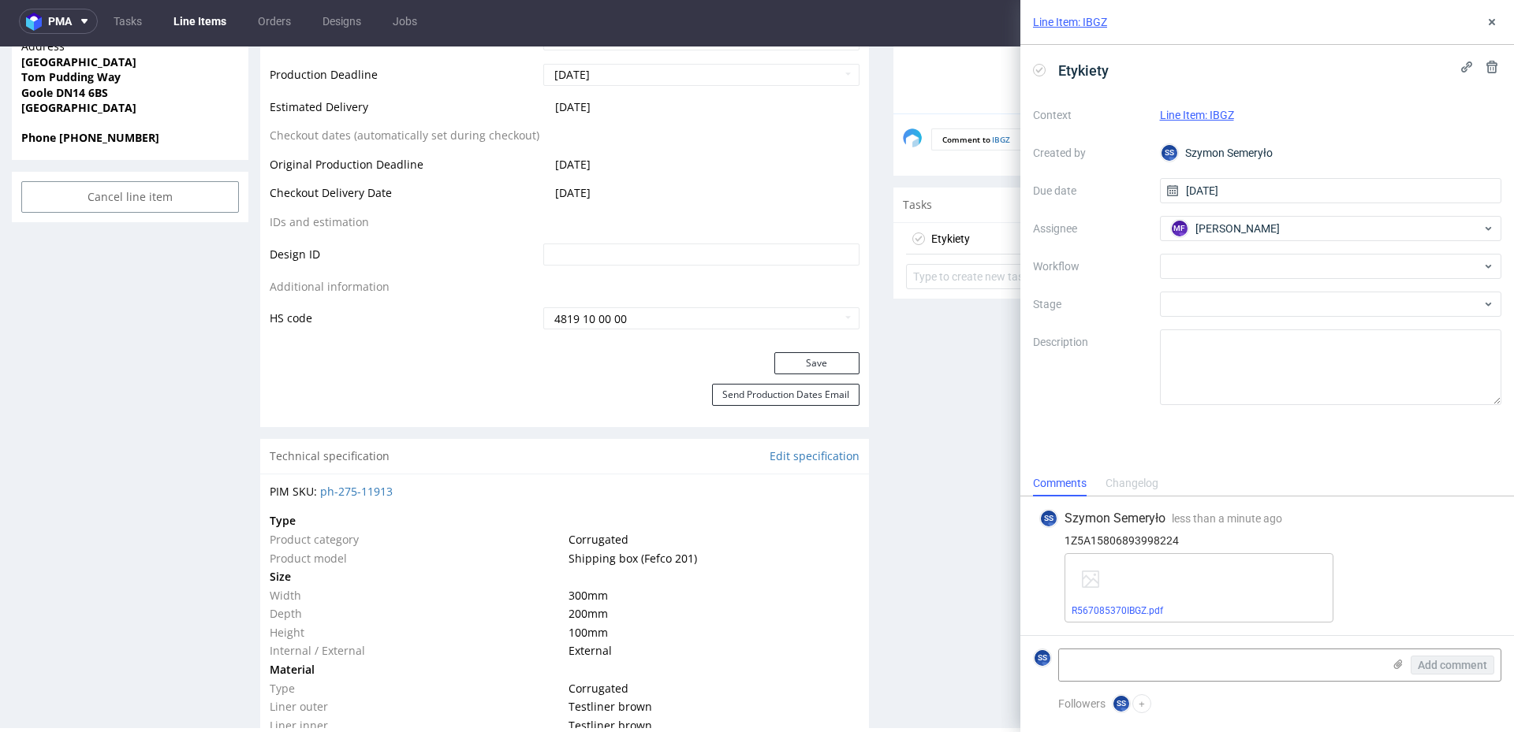
click at [1420, 576] on div "R567085370IBGZ.pdf" at bounding box center [1279, 587] width 430 height 69
click at [1396, 613] on div "R567085370IBGZ.pdf" at bounding box center [1279, 587] width 430 height 69
click at [1143, 707] on button "+" at bounding box center [1141, 703] width 19 height 19
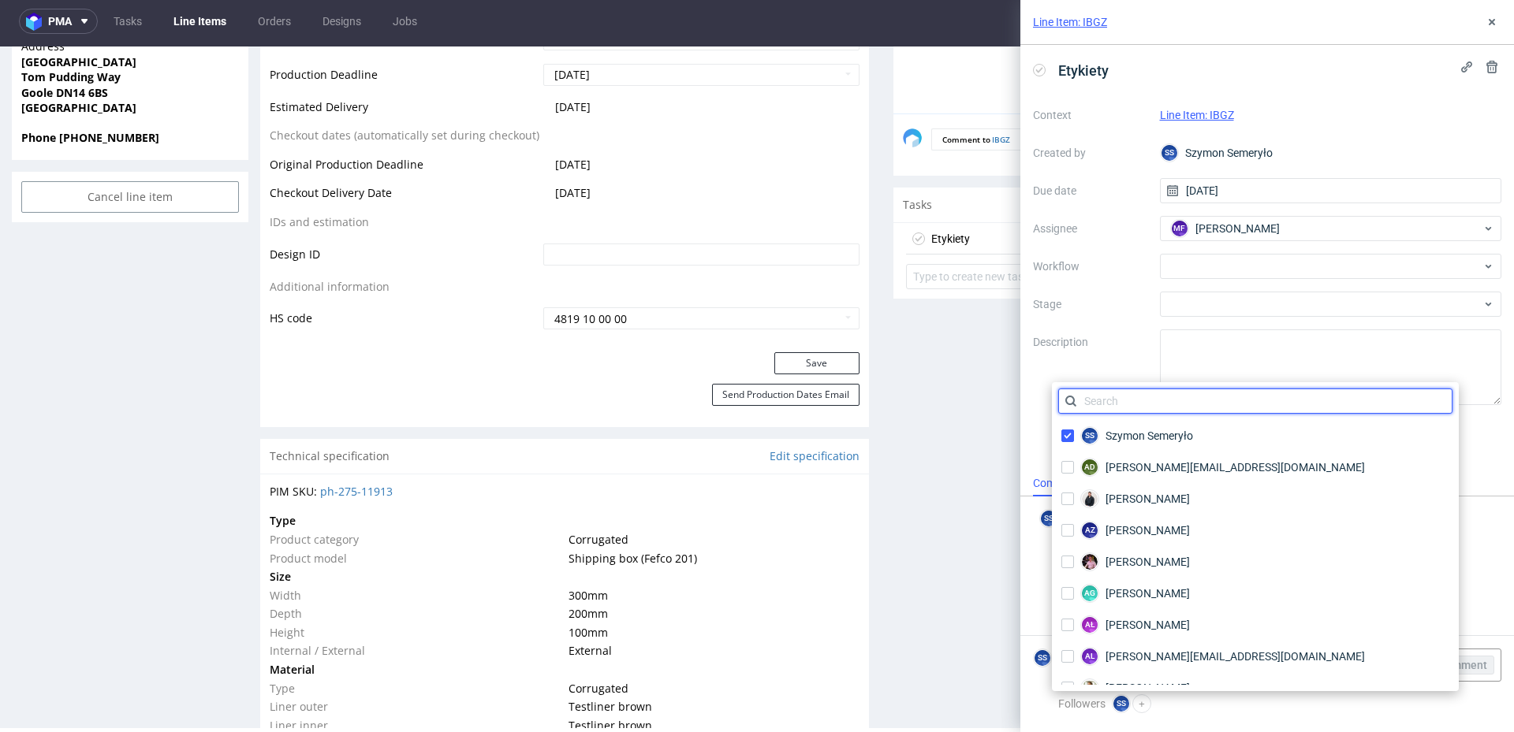
click at [1145, 406] on input "text" at bounding box center [1255, 401] width 394 height 25
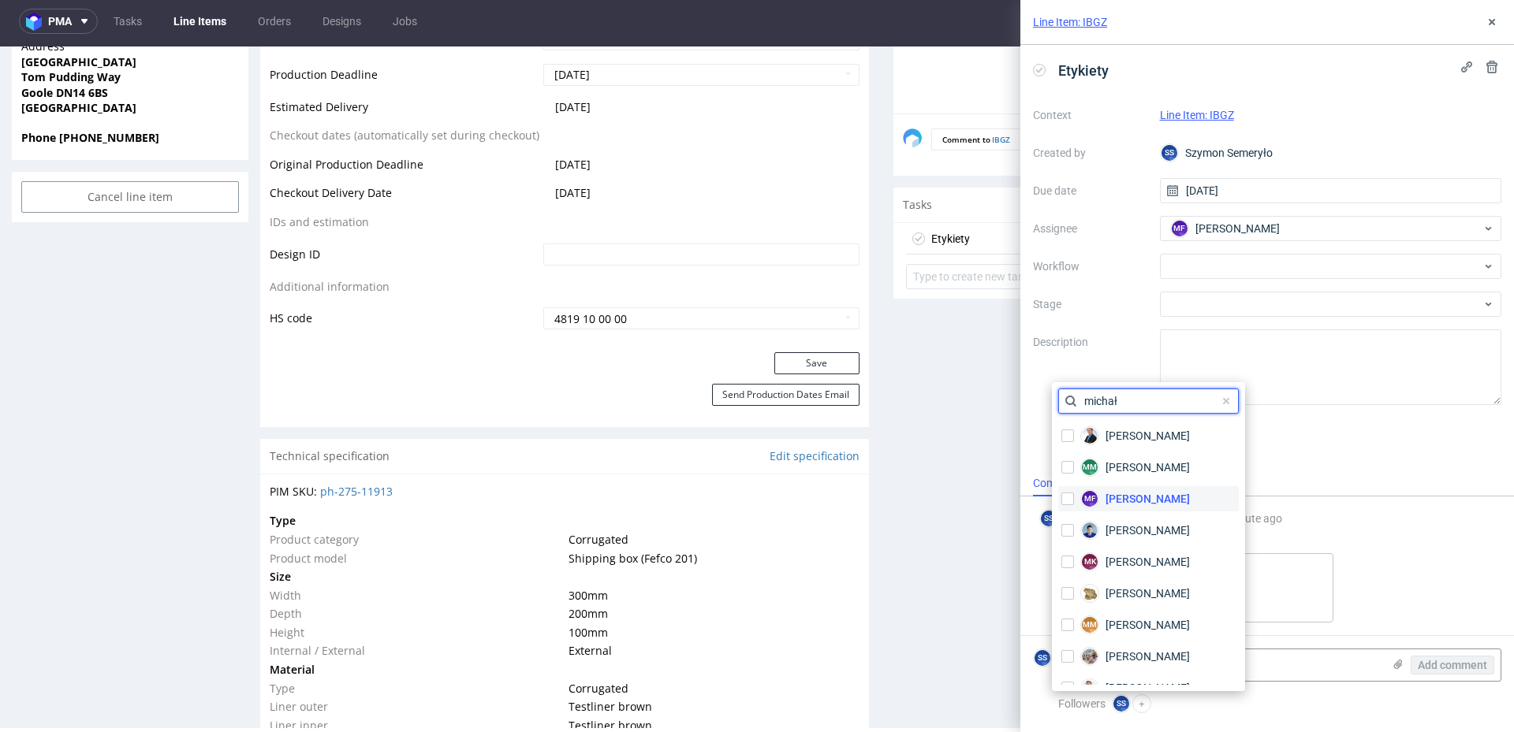
type input "michał"
click at [1166, 487] on div "MF Michał Fedorowicz" at bounding box center [1125, 498] width 135 height 25
click at [1328, 713] on div "Followers SS Szymon Semeryło MF Michał Fedorowicz +" at bounding box center [1266, 713] width 493 height 38
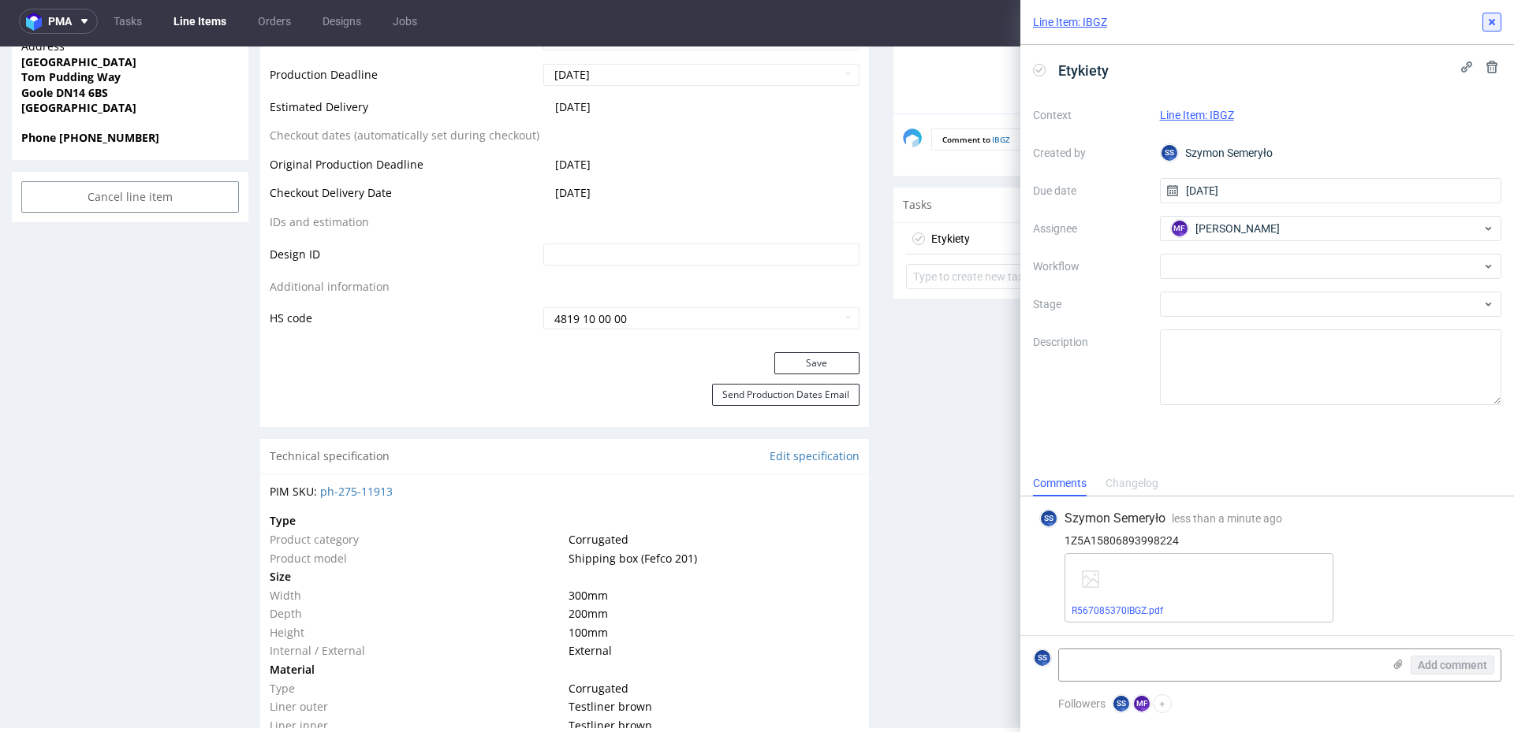
click at [1491, 24] on icon at bounding box center [1491, 22] width 13 height 13
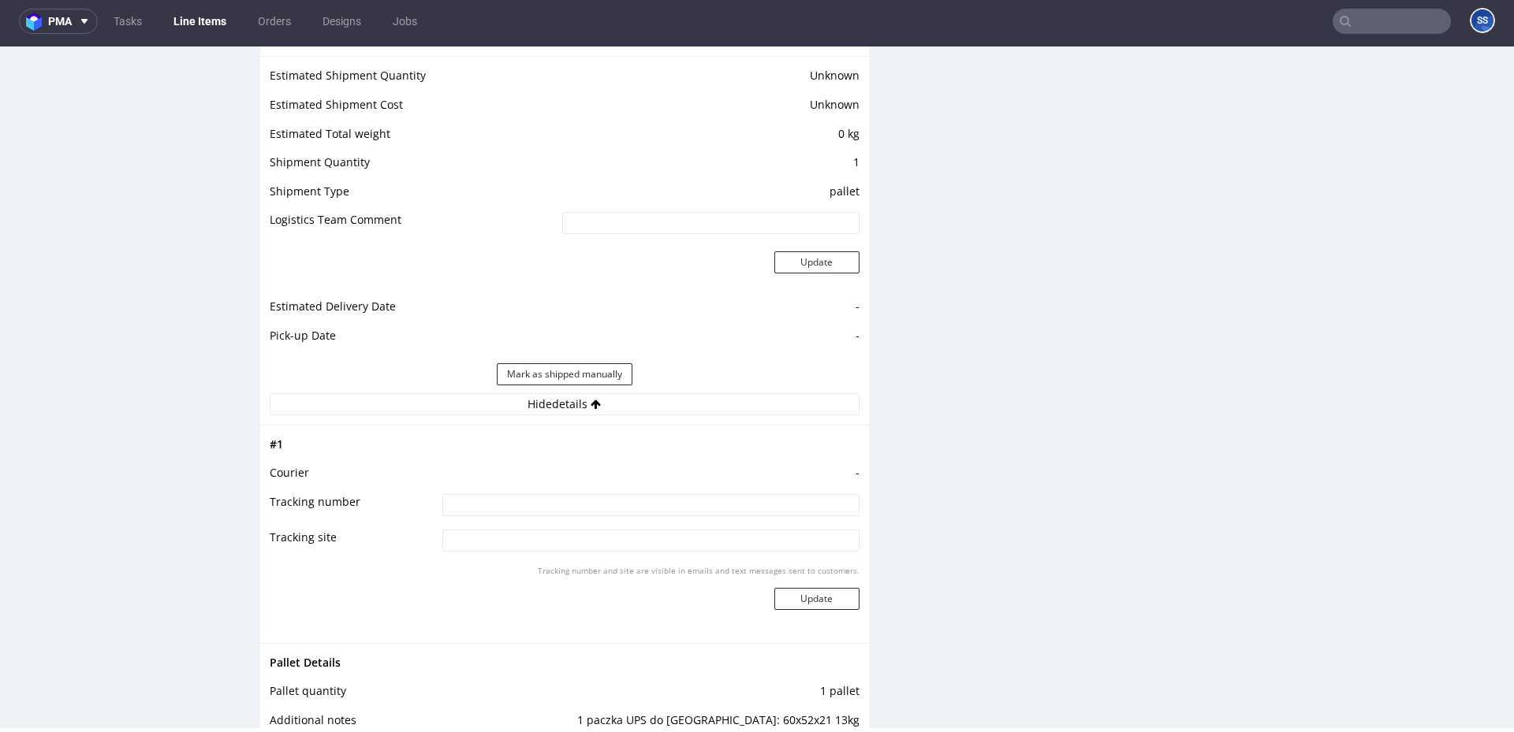
scroll to position [1573, 0]
drag, startPoint x: 443, startPoint y: 500, endPoint x: 452, endPoint y: 499, distance: 8.7
click at [445, 500] on input at bounding box center [650, 502] width 417 height 22
click at [470, 499] on input at bounding box center [650, 502] width 417 height 22
paste input "1Z5A15806893998224"
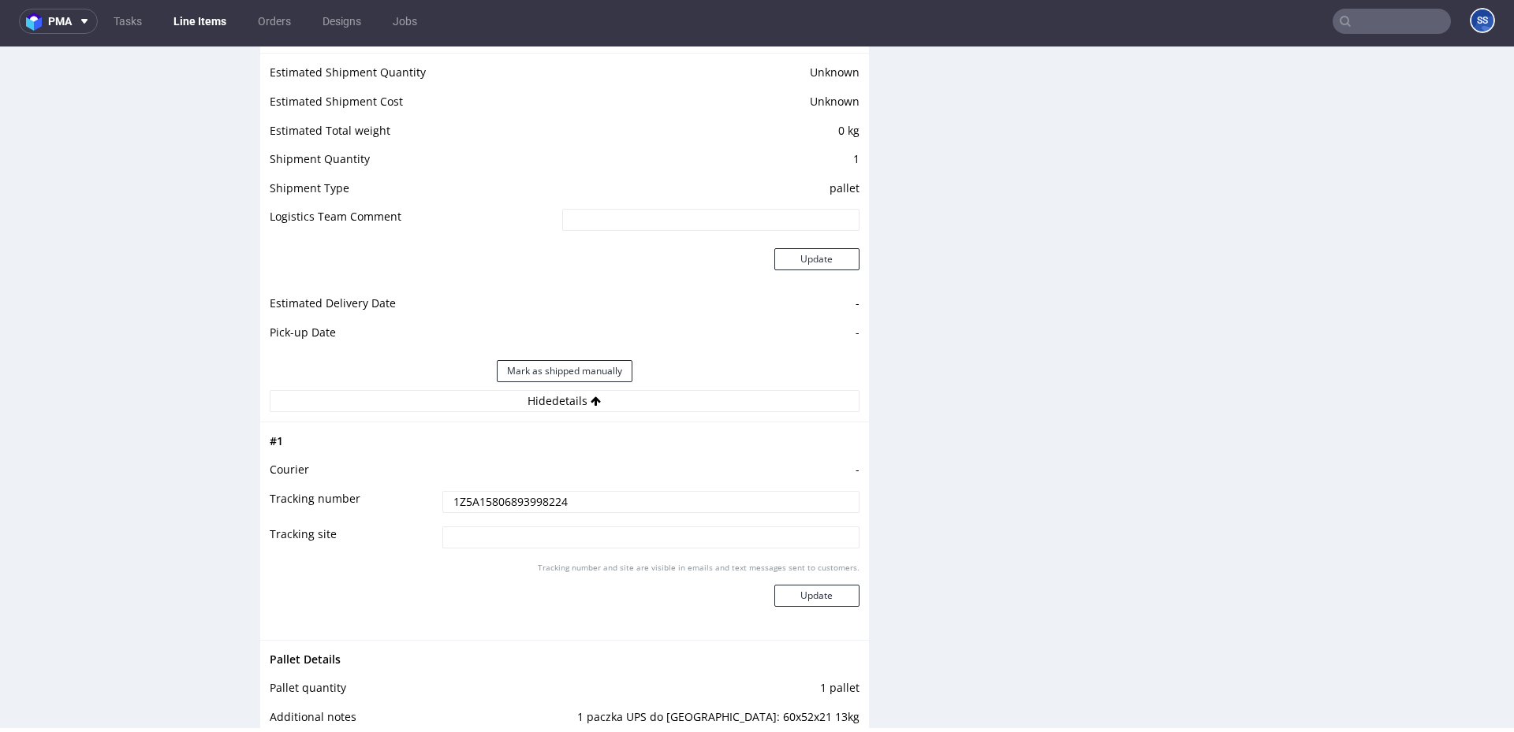
type input "1Z5A15806893998224"
click at [817, 581] on div "Tracking number and site are visible in emails and text messages sent to custom…" at bounding box center [650, 590] width 417 height 57
click at [813, 586] on button "Update" at bounding box center [816, 596] width 85 height 22
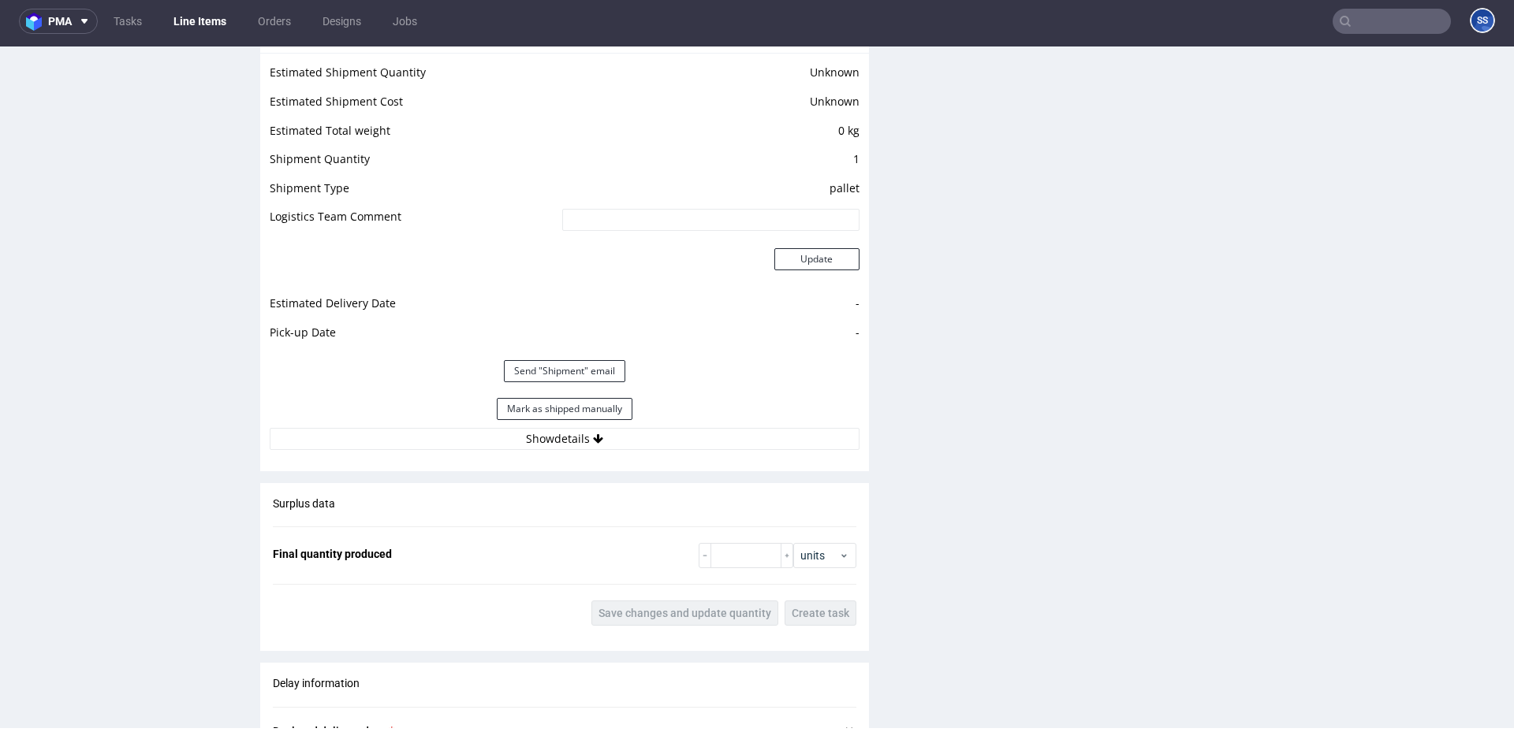
click at [195, 27] on link "Line Items" at bounding box center [200, 21] width 72 height 25
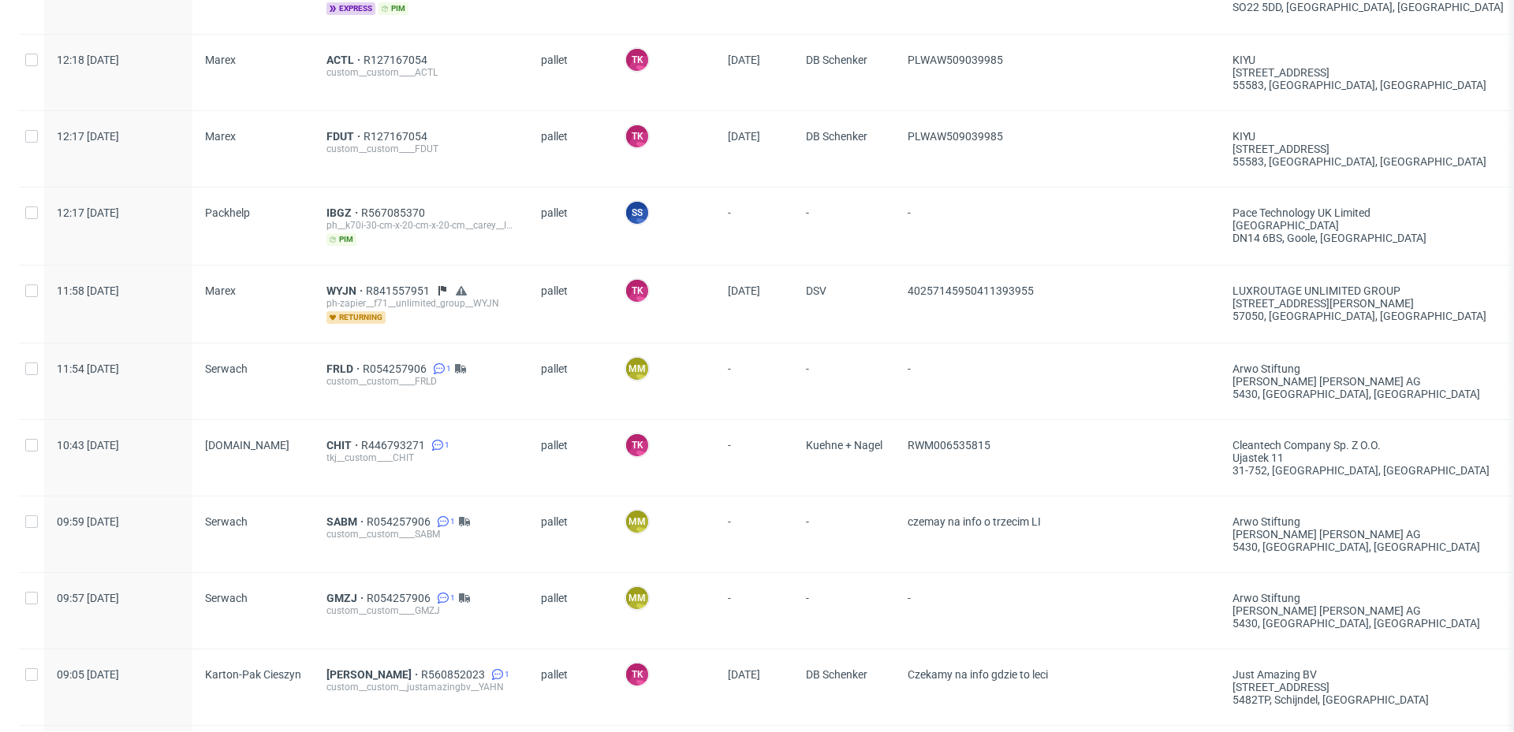
scroll to position [925, 0]
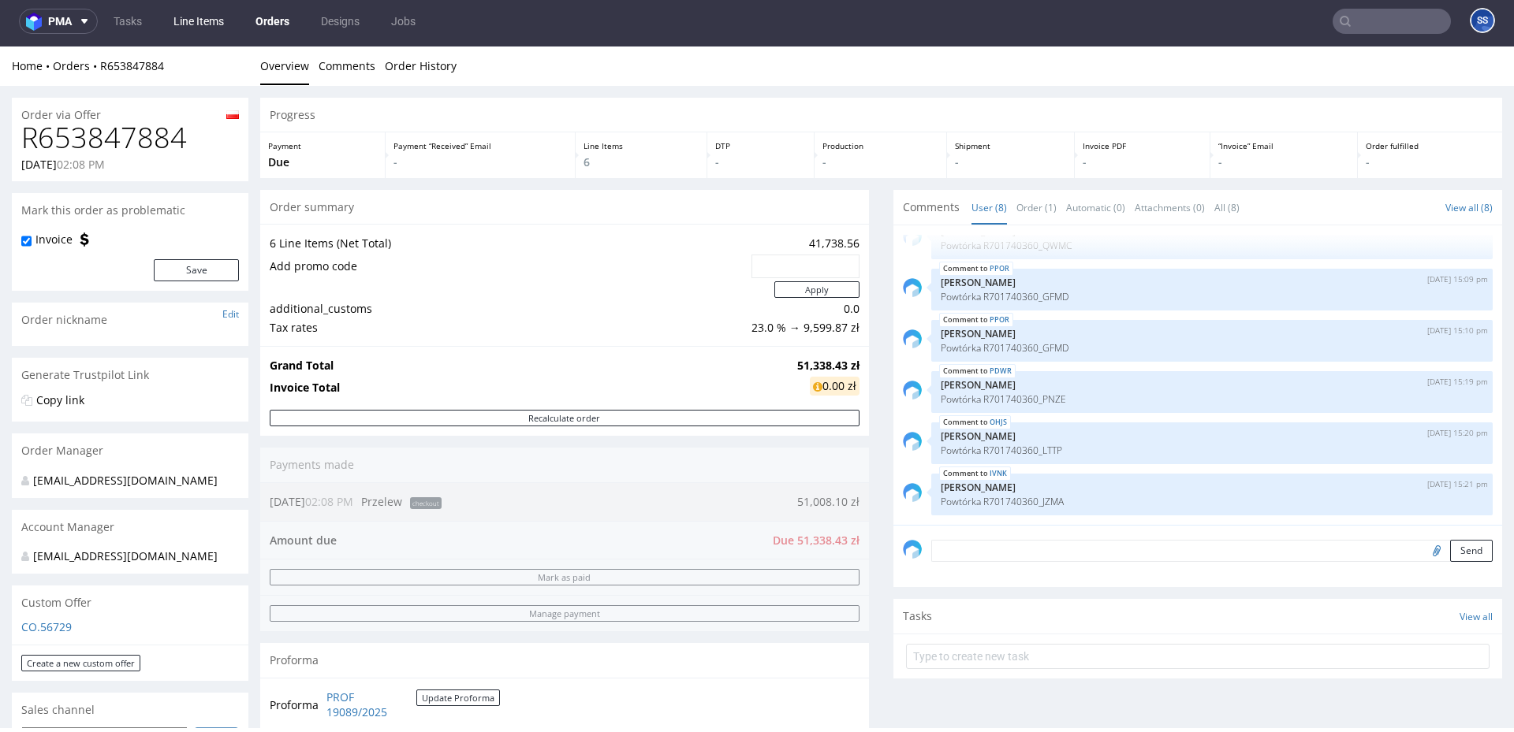
click at [200, 24] on link "Line Items" at bounding box center [198, 21] width 69 height 25
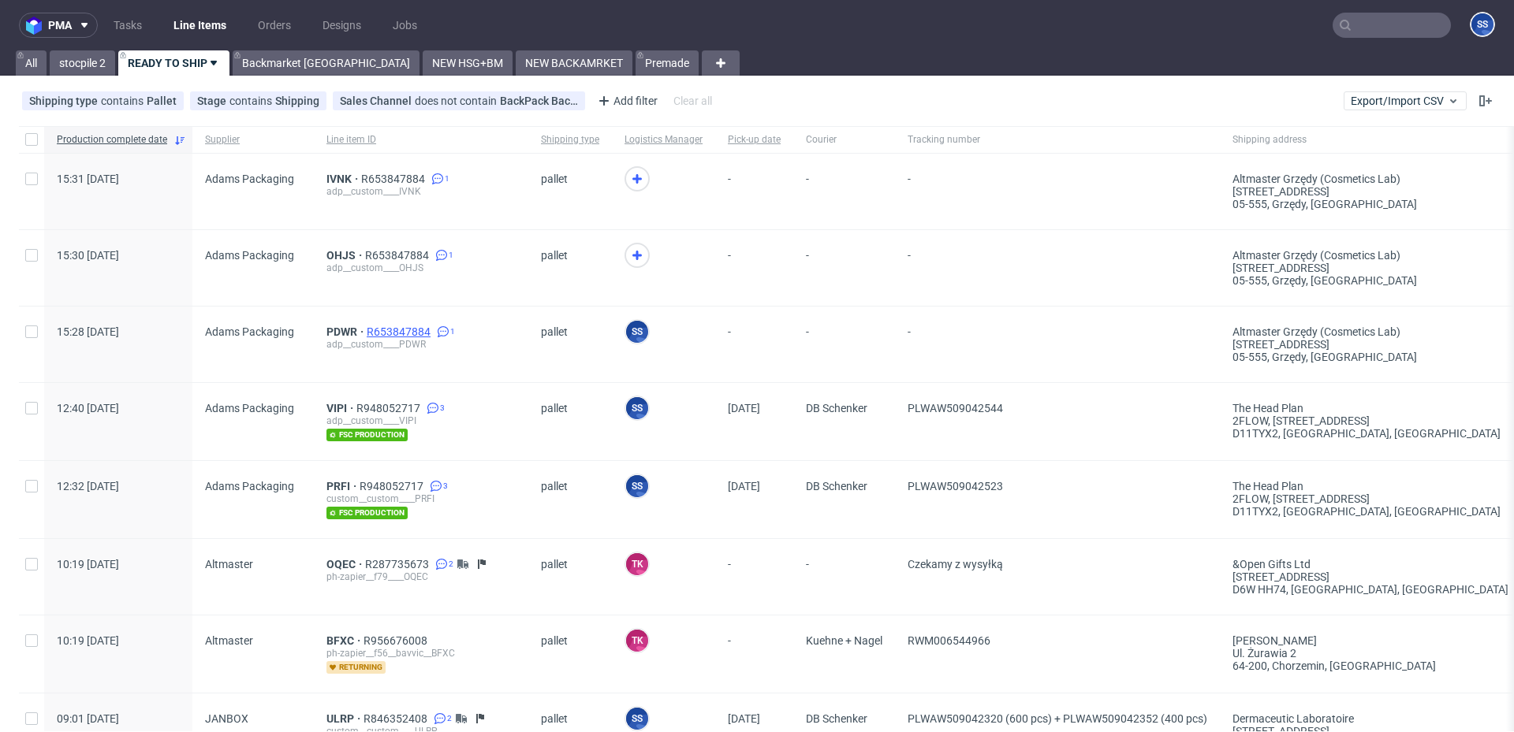
click at [383, 336] on span "R653847884" at bounding box center [400, 332] width 67 height 13
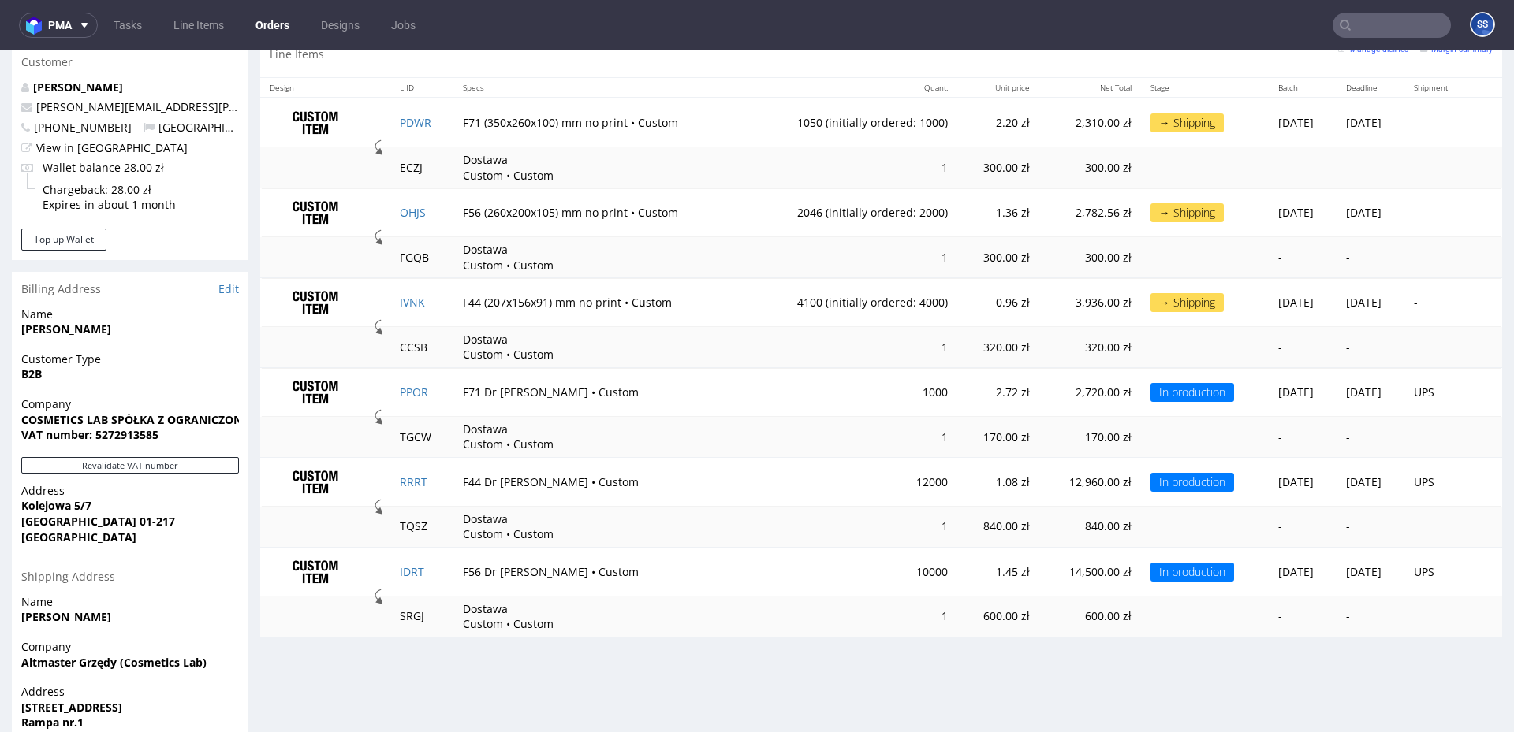
scroll to position [805, 0]
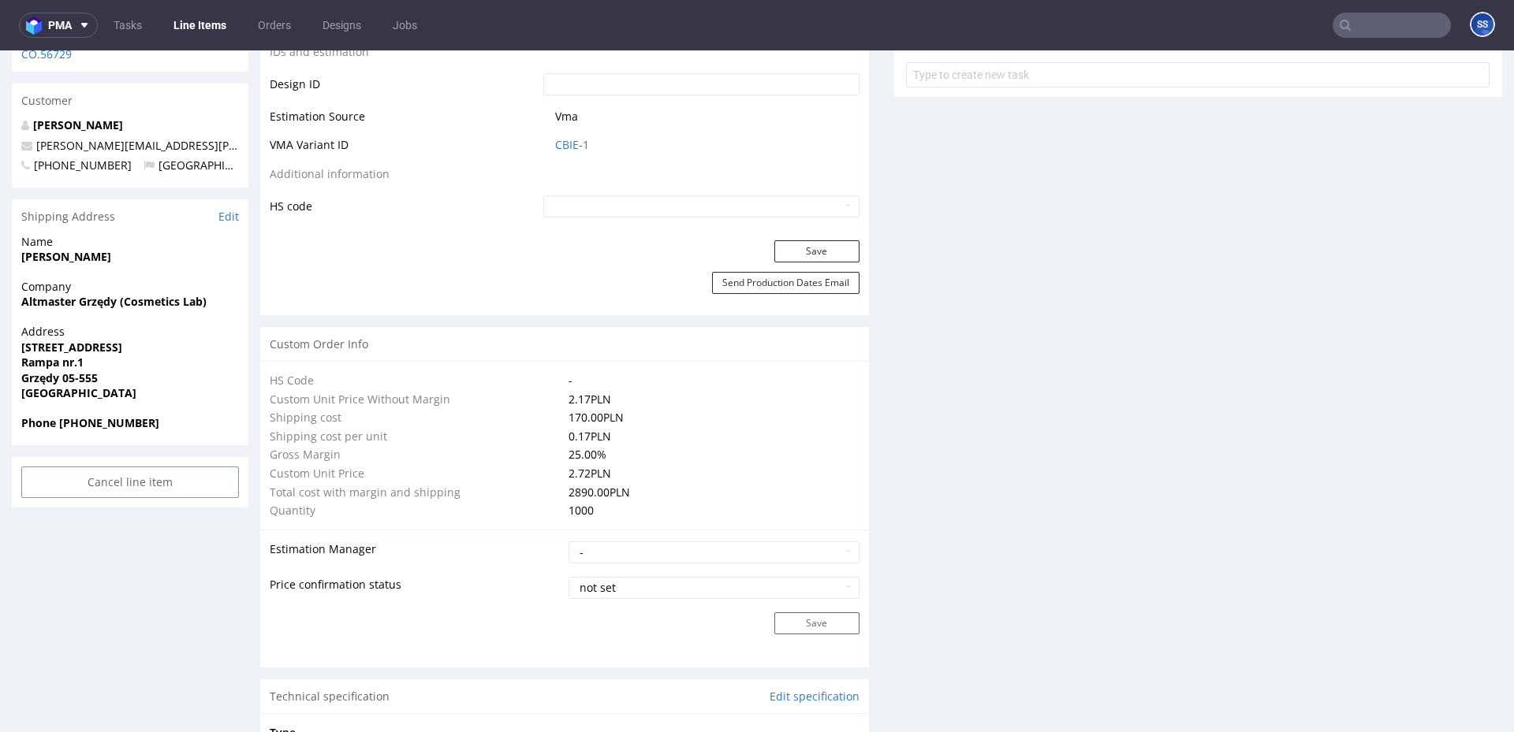
scroll to position [912, 0]
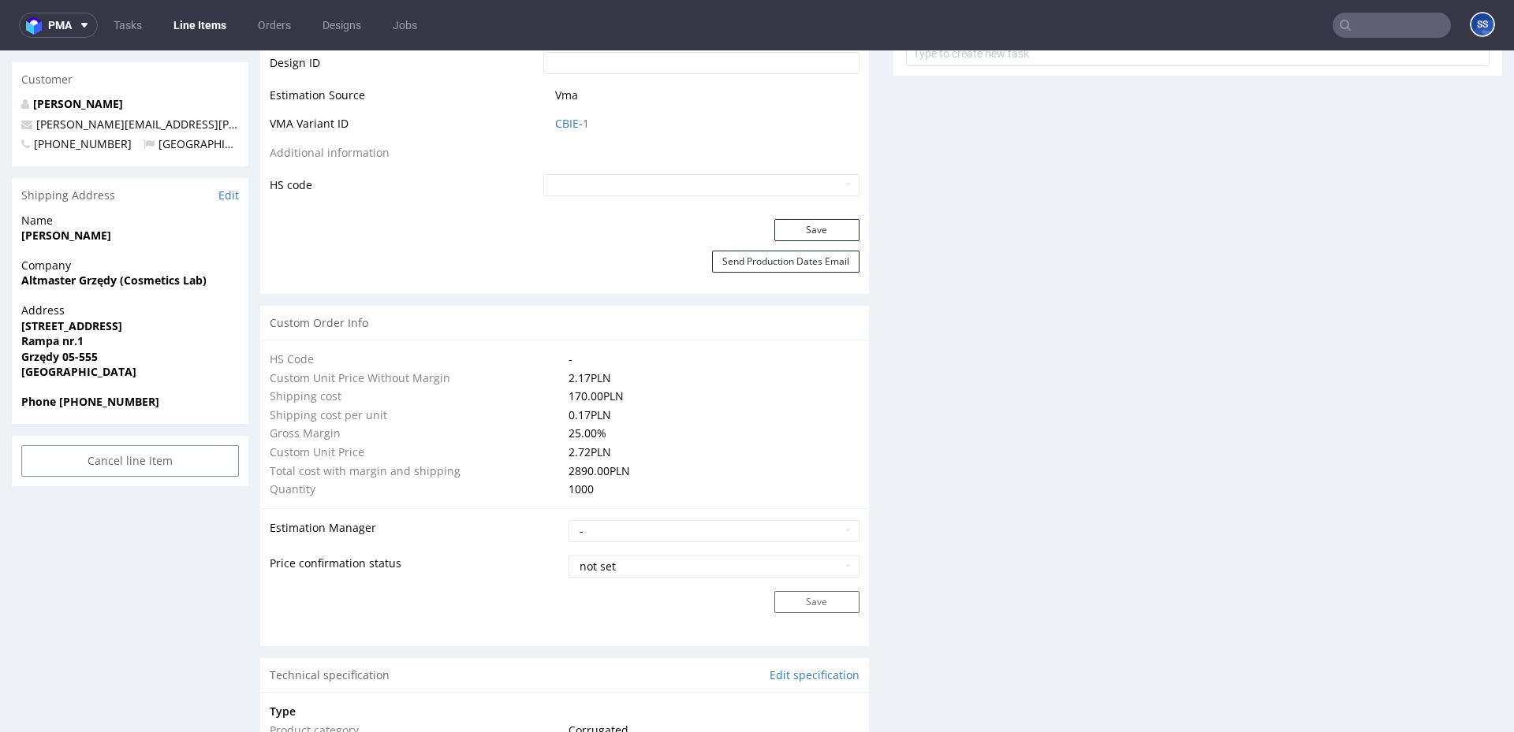
click at [225, 27] on link "Line Items" at bounding box center [200, 25] width 72 height 25
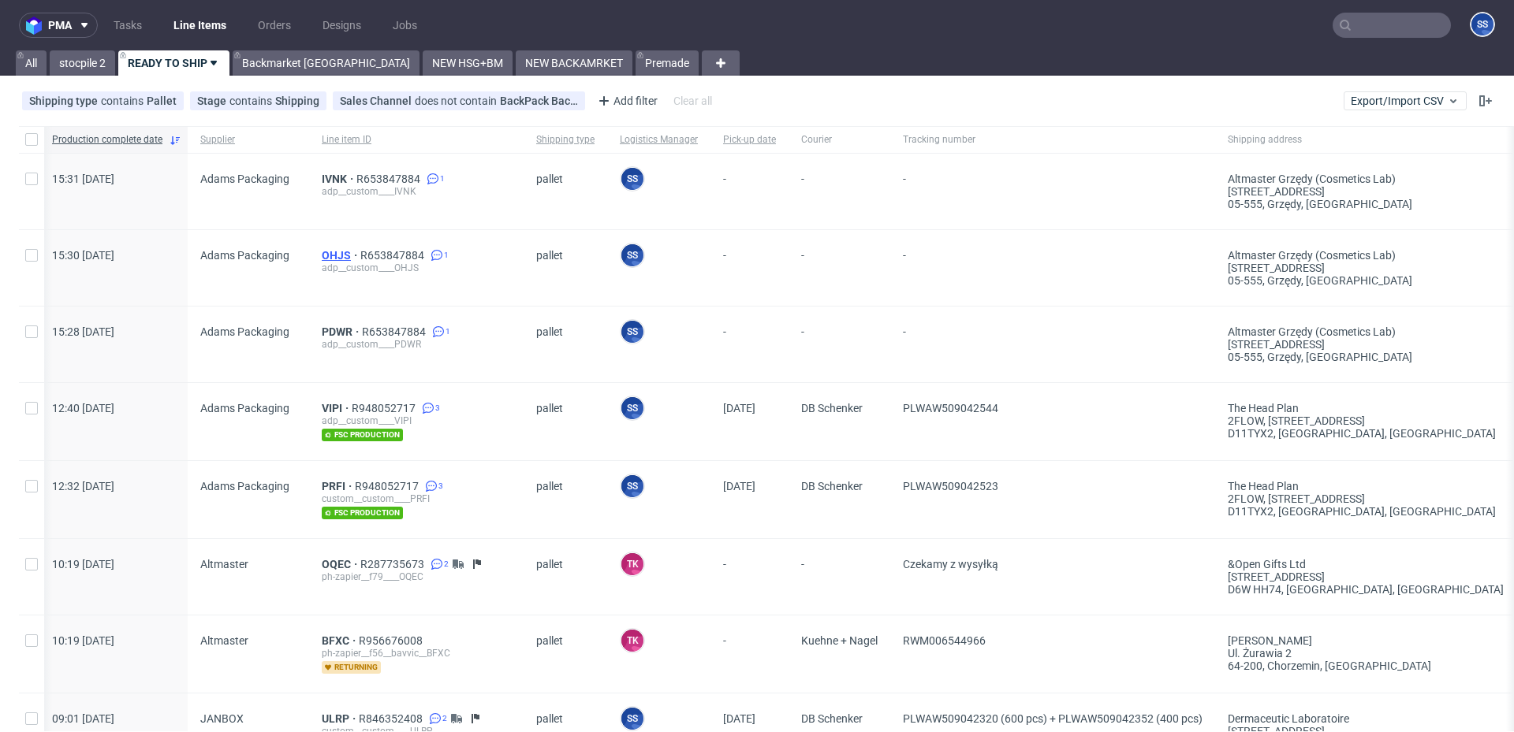
scroll to position [0, 6]
click at [341, 258] on span "OHJS" at bounding box center [340, 255] width 39 height 13
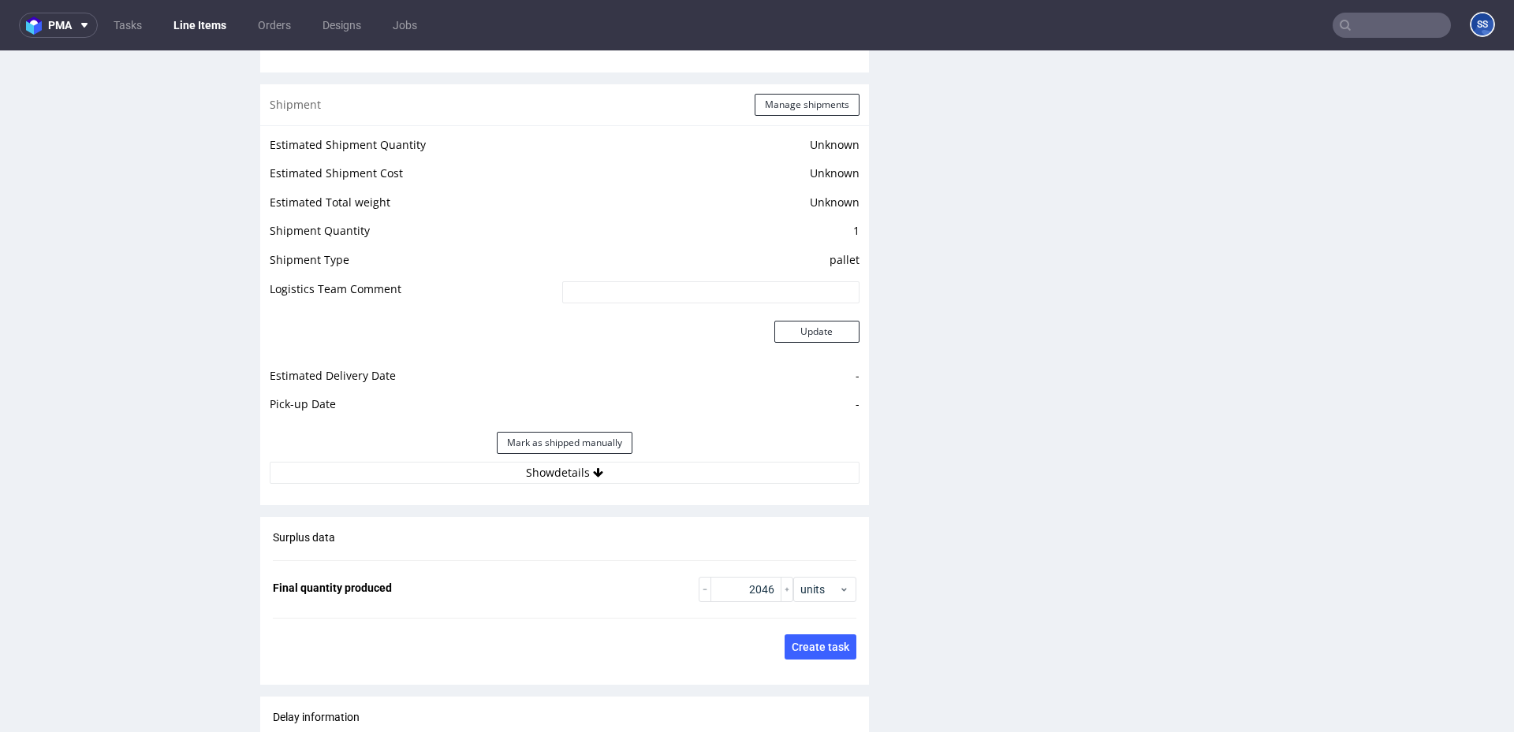
scroll to position [1916, 0]
click at [598, 478] on button "Show details" at bounding box center [565, 472] width 590 height 22
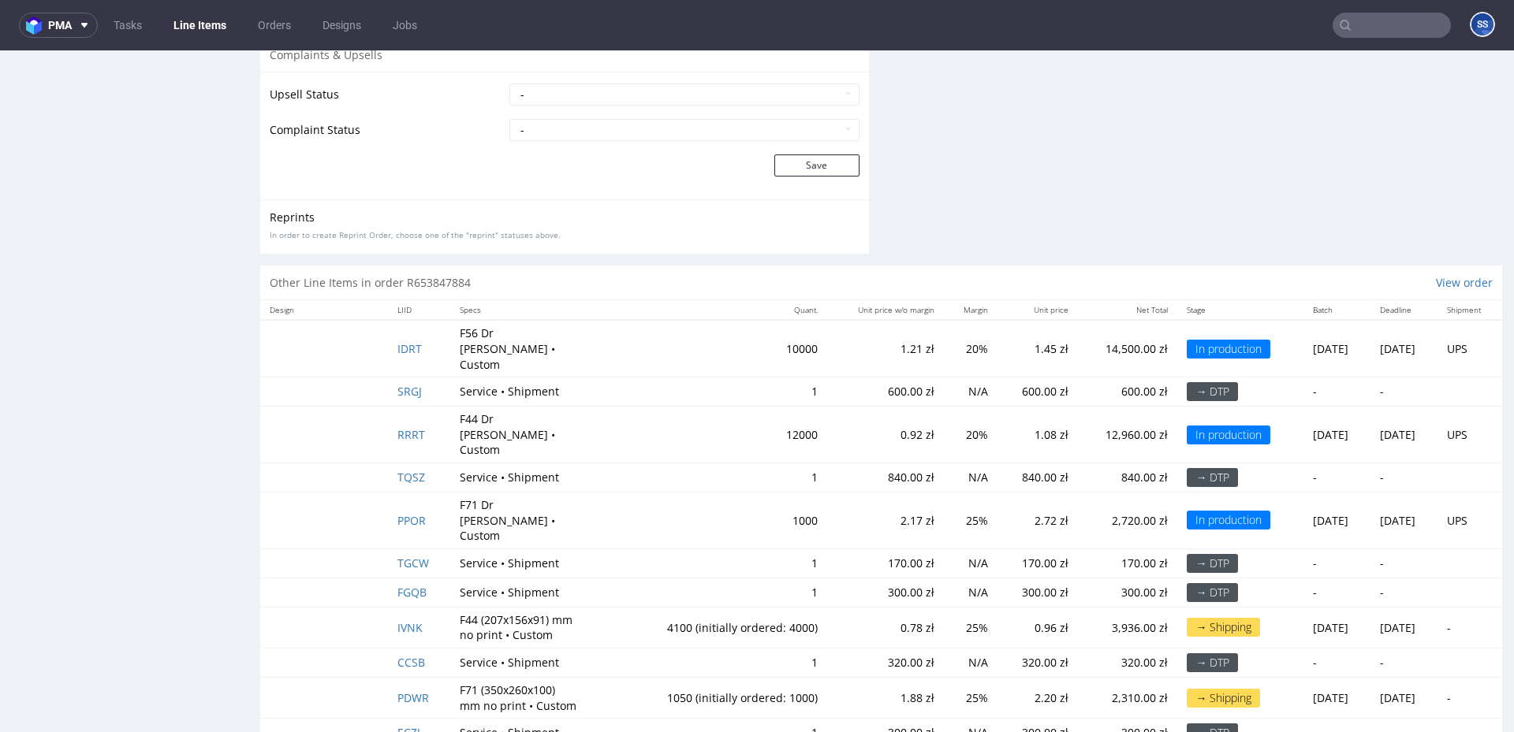
scroll to position [4, 0]
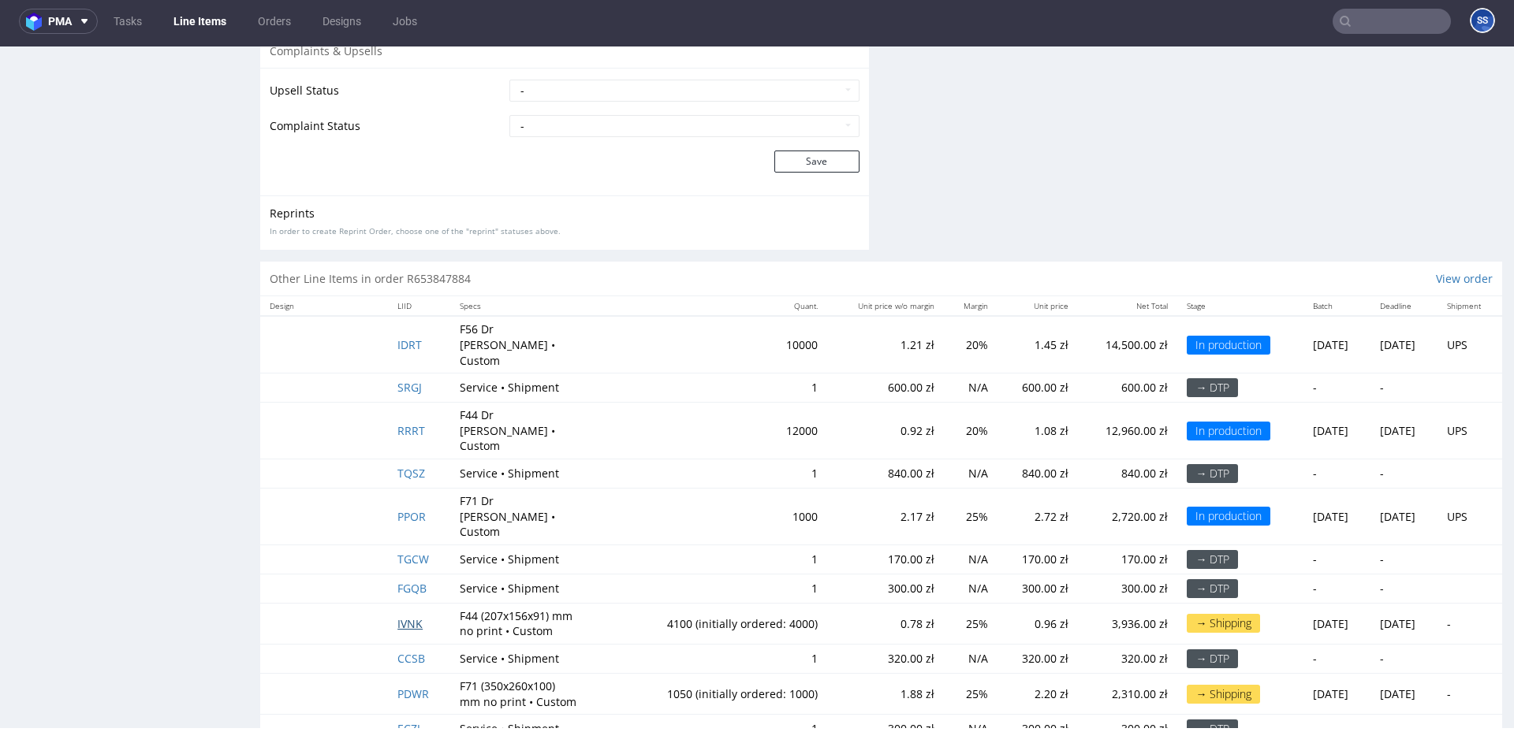
click at [405, 616] on span "IVNK" at bounding box center [409, 623] width 25 height 15
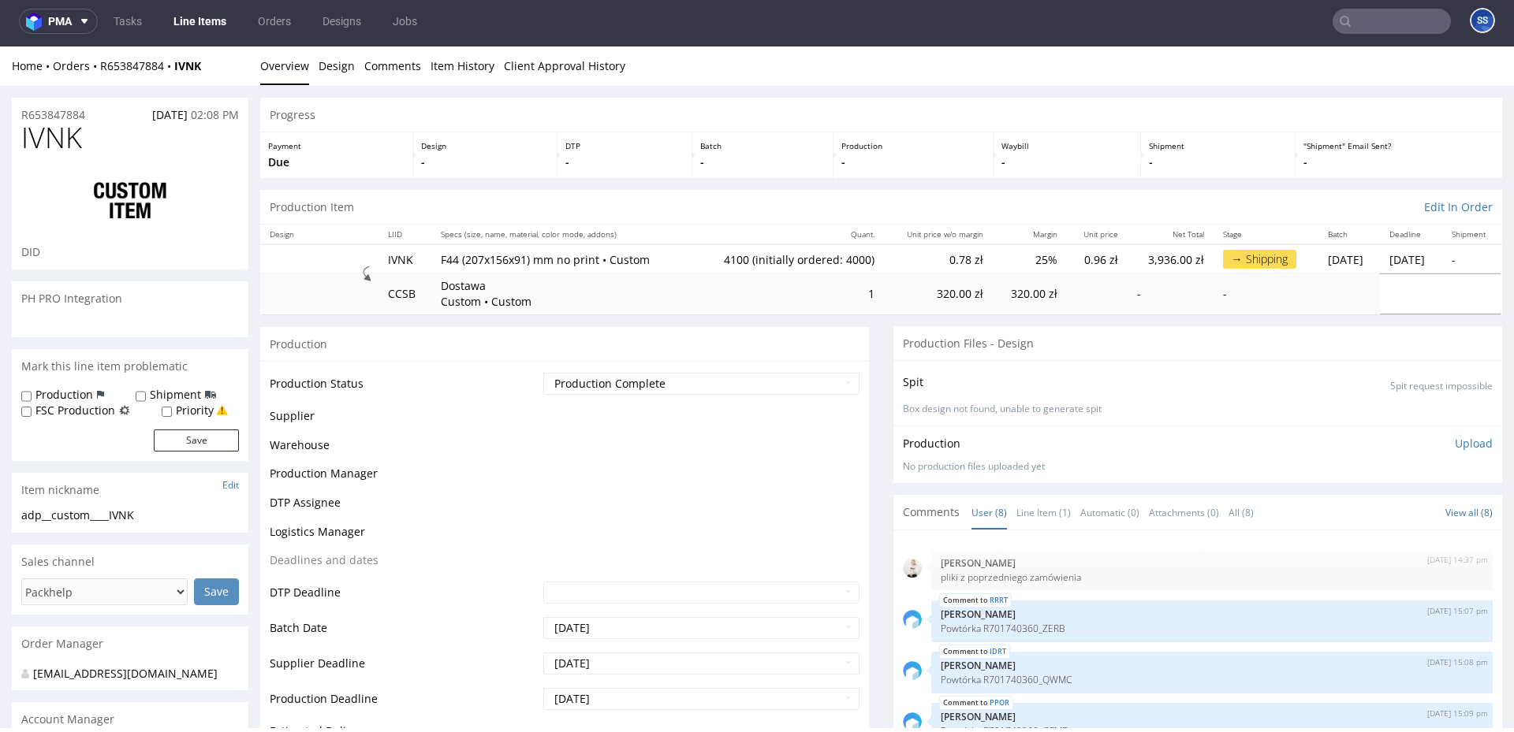
scroll to position [129, 0]
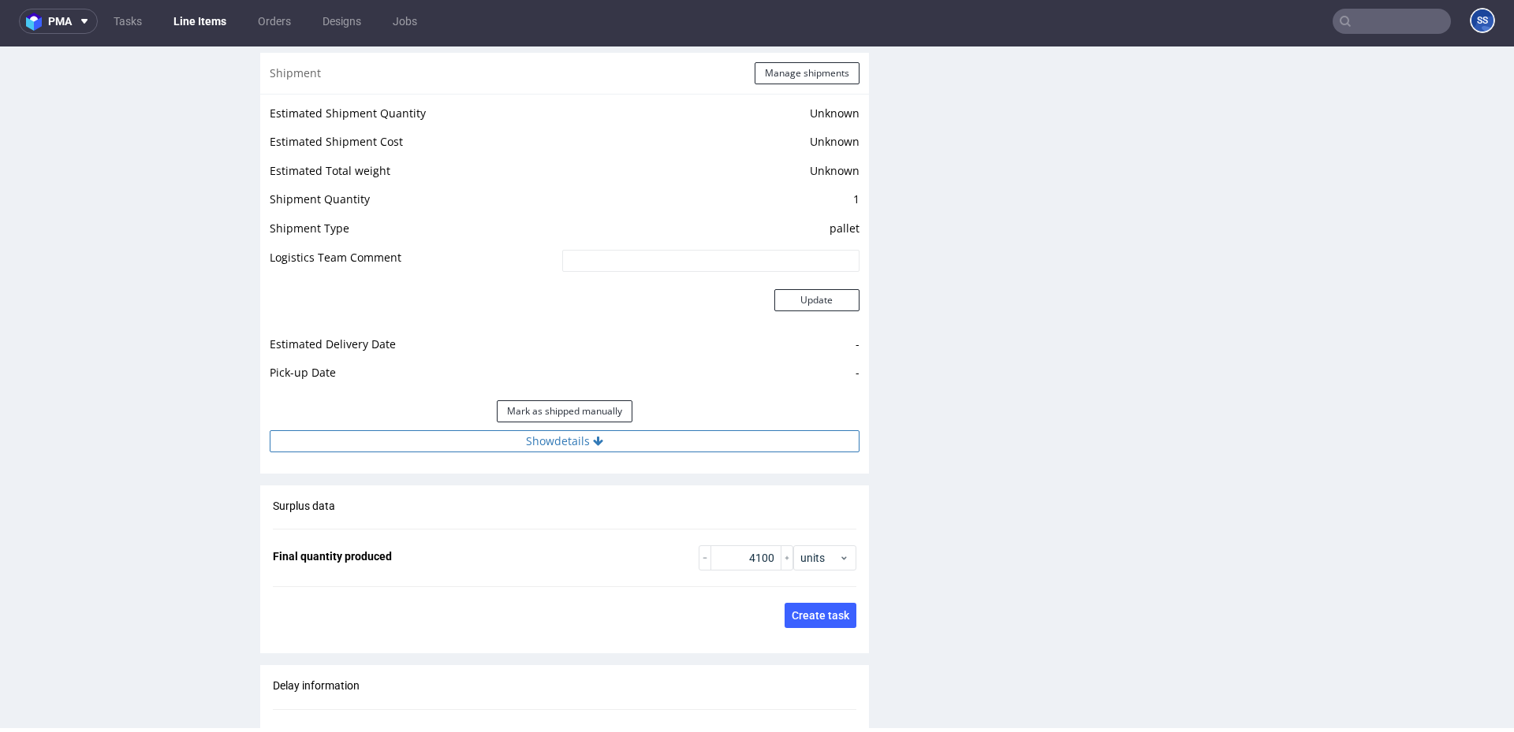
click at [542, 434] on button "Show details" at bounding box center [565, 441] width 590 height 22
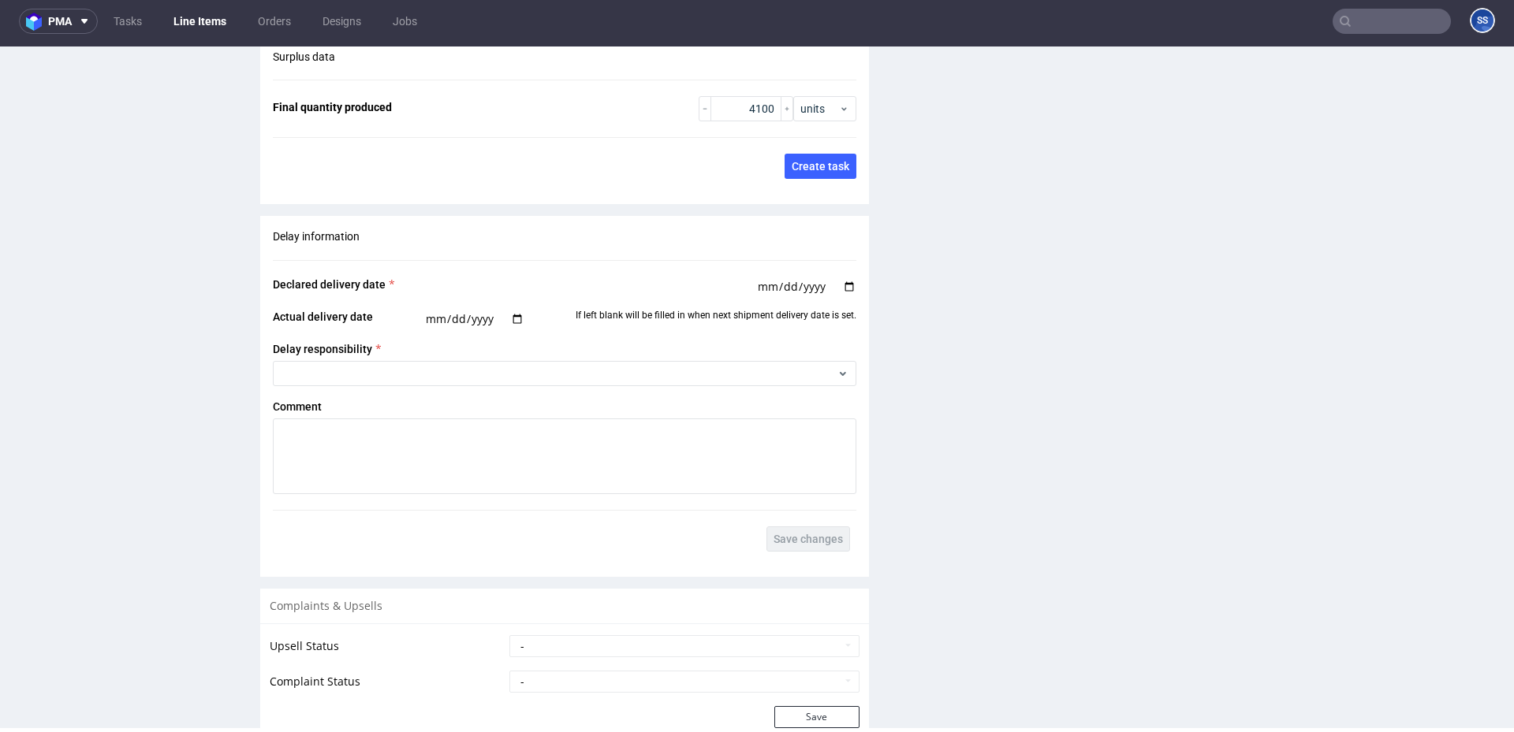
scroll to position [3330, 0]
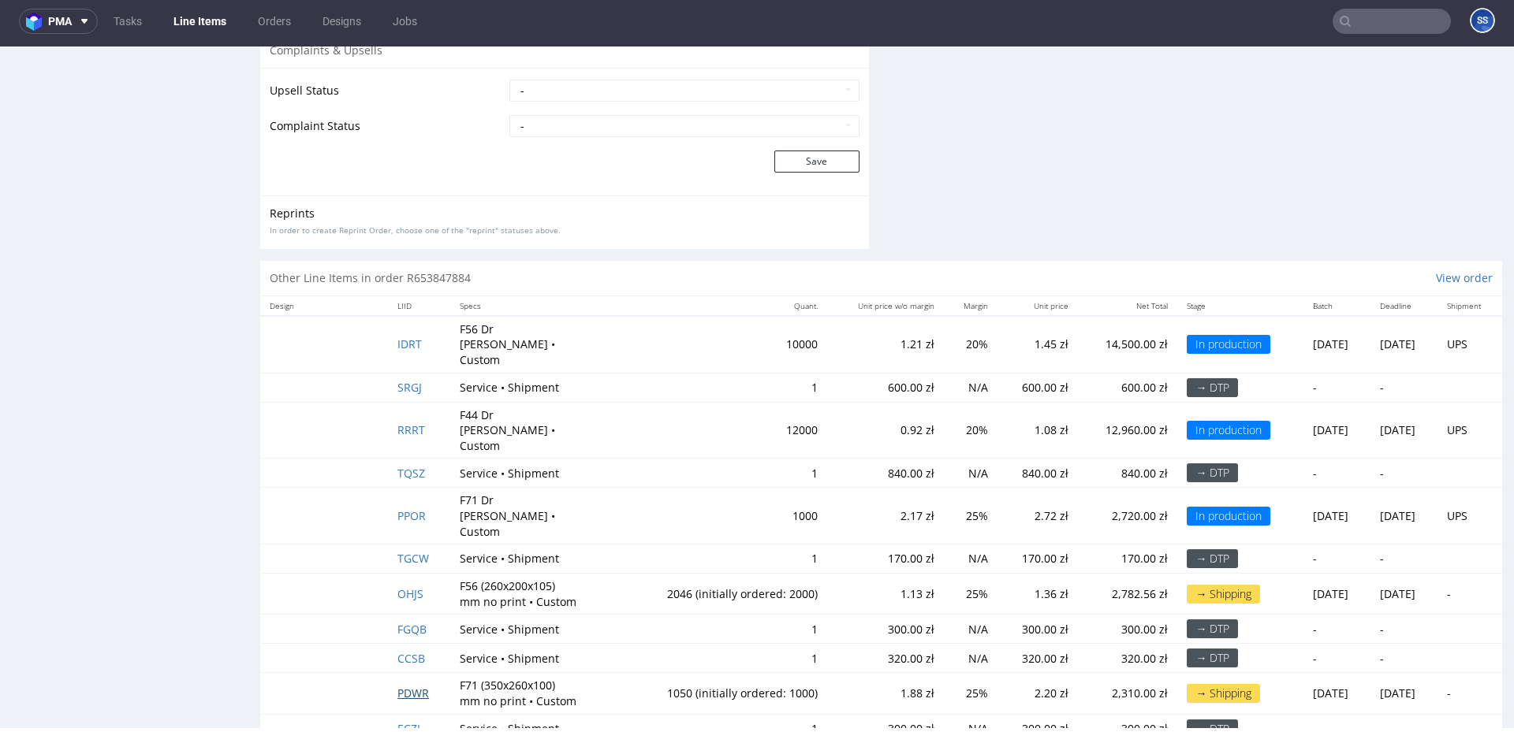
click at [404, 686] on span "PDWR" at bounding box center [413, 693] width 32 height 15
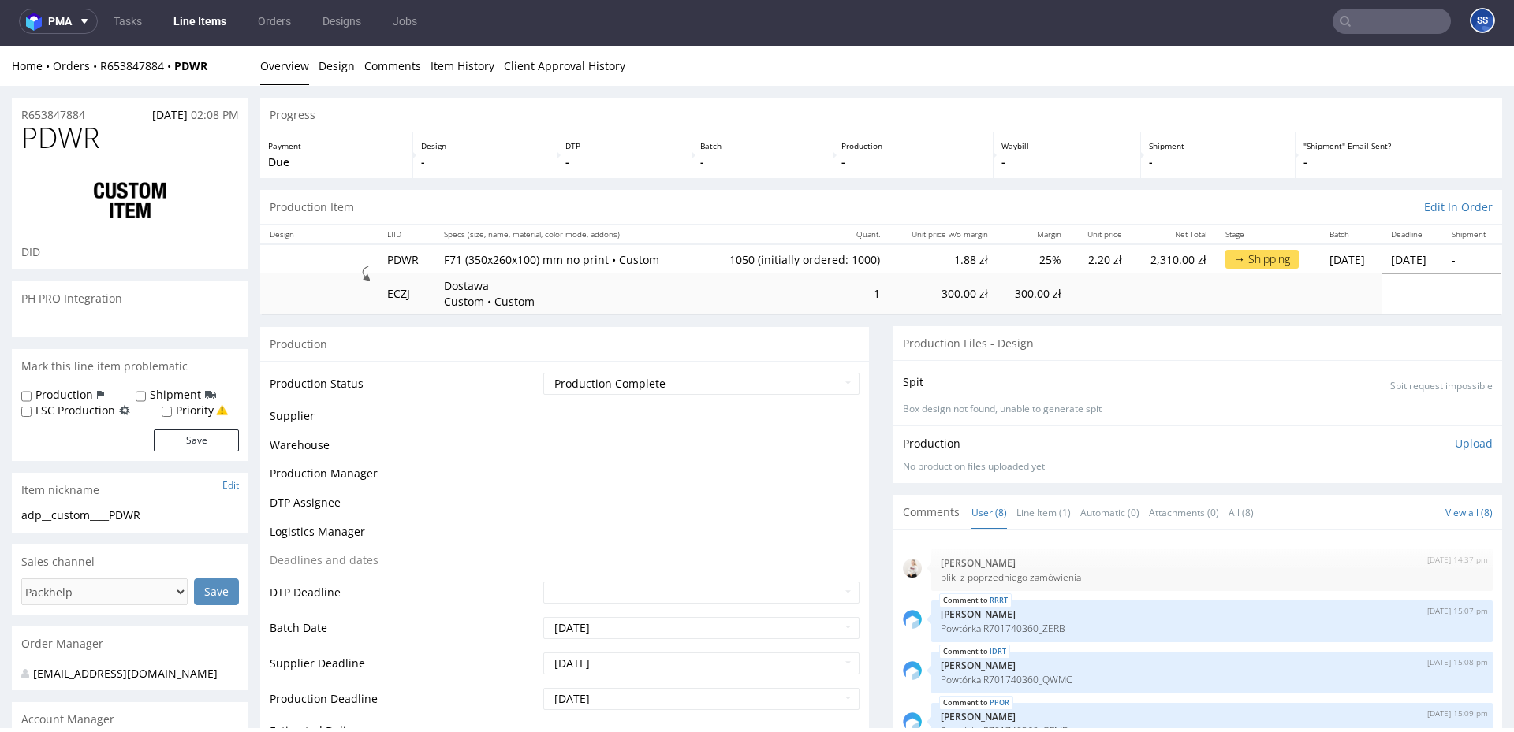
scroll to position [129, 0]
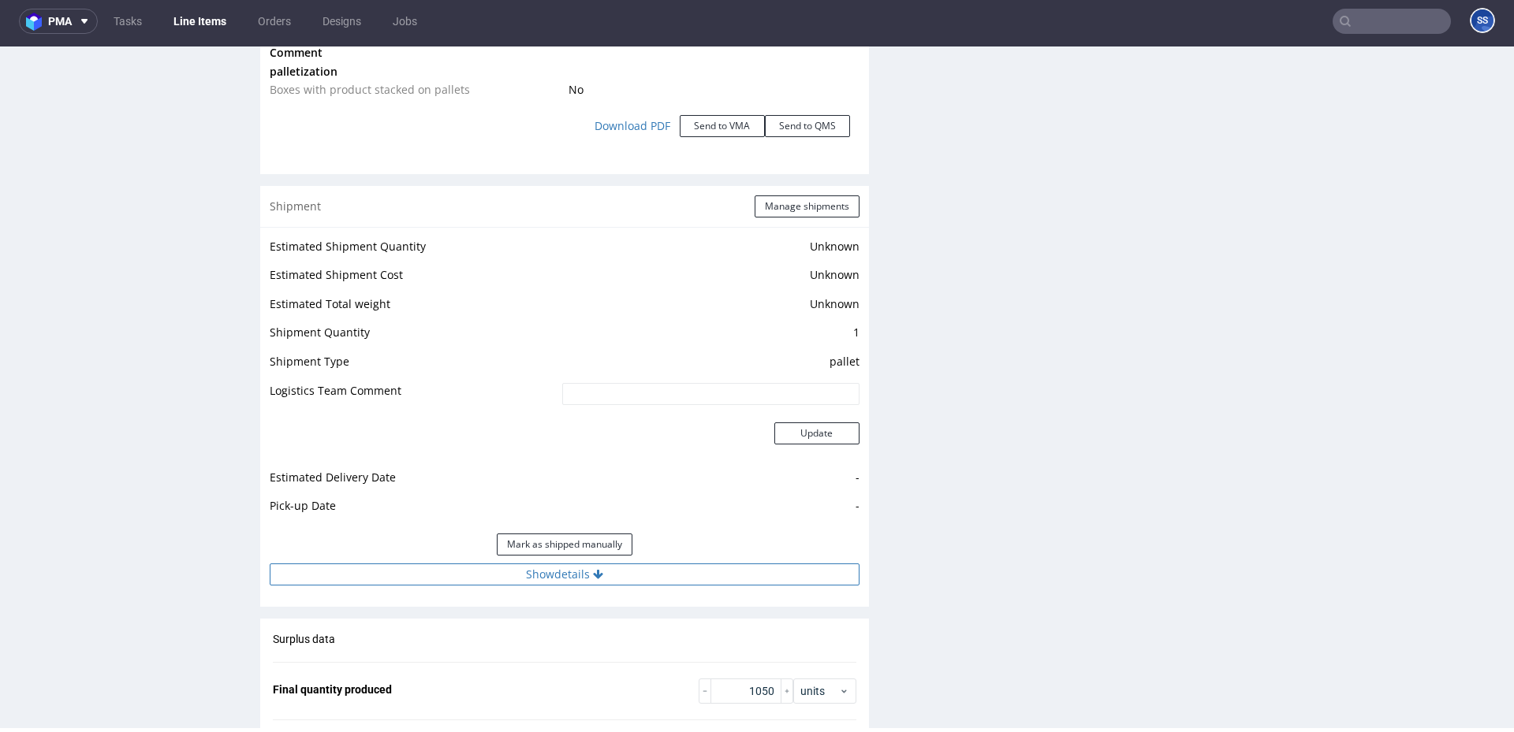
click at [560, 569] on button "Show details" at bounding box center [565, 575] width 590 height 22
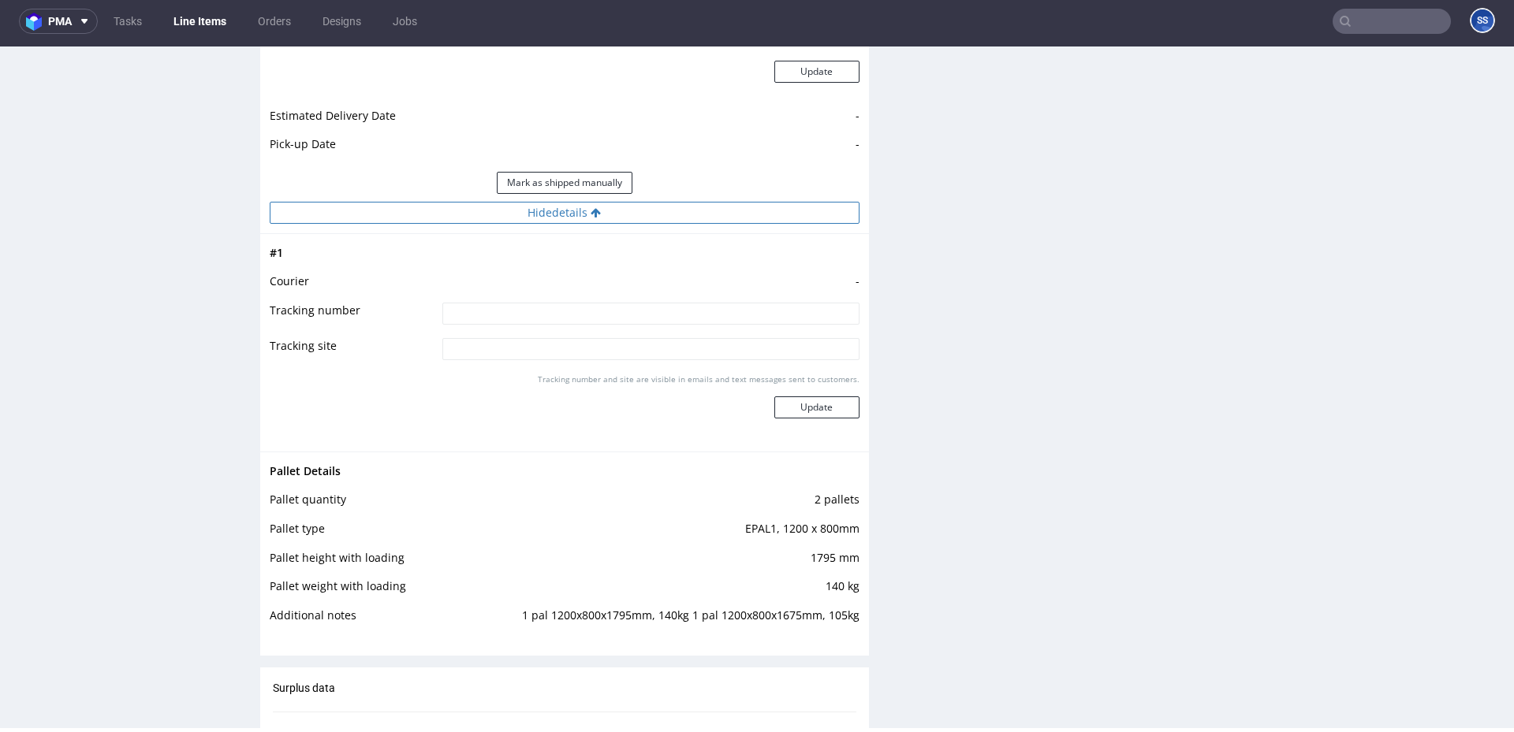
scroll to position [2172, 0]
click at [210, 27] on link "Line Items" at bounding box center [200, 21] width 72 height 25
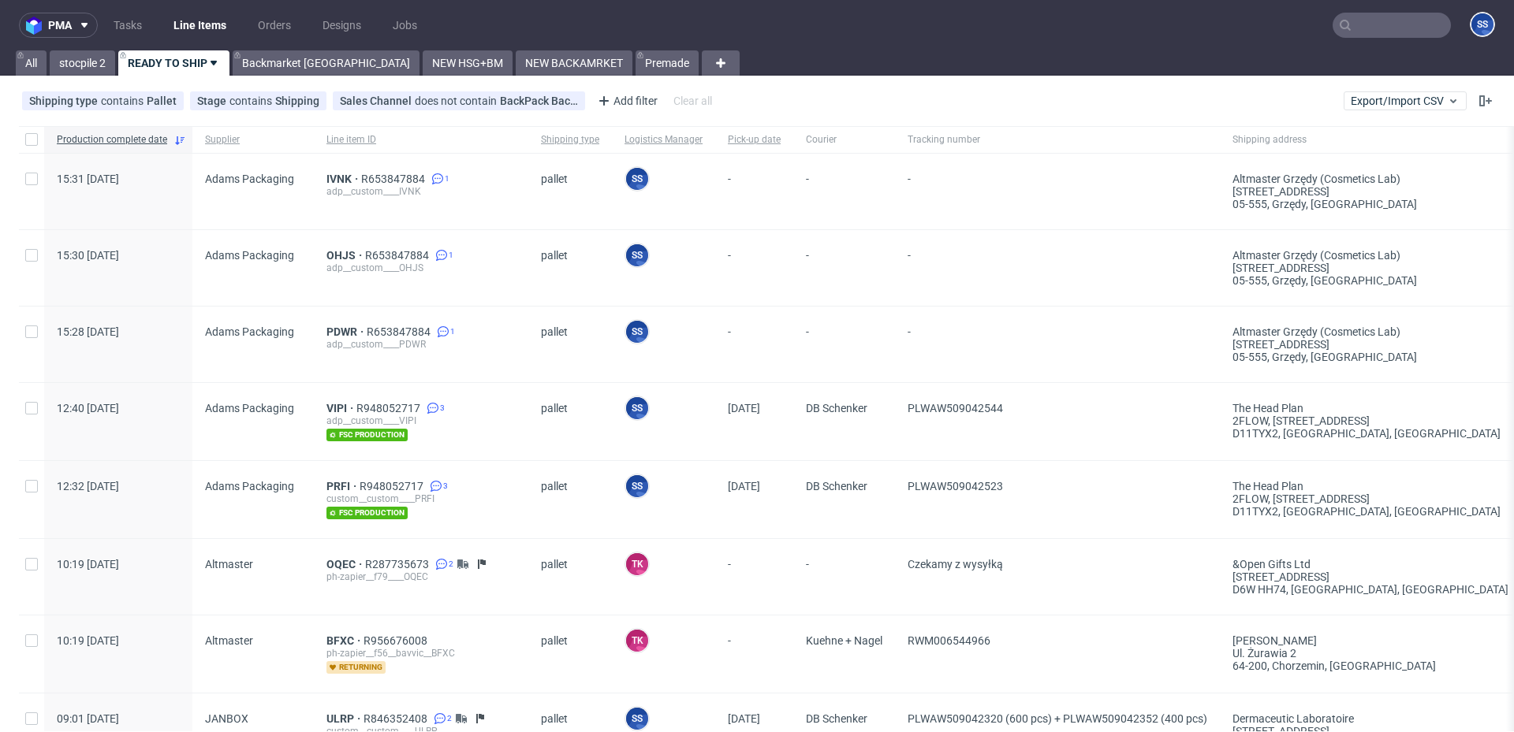
click at [316, 337] on div "PDWR R653847884 1 adp__custom____PDWR" at bounding box center [421, 345] width 214 height 76
click at [277, 61] on link "Backmarket [GEOGRAPHIC_DATA]" at bounding box center [326, 62] width 187 height 25
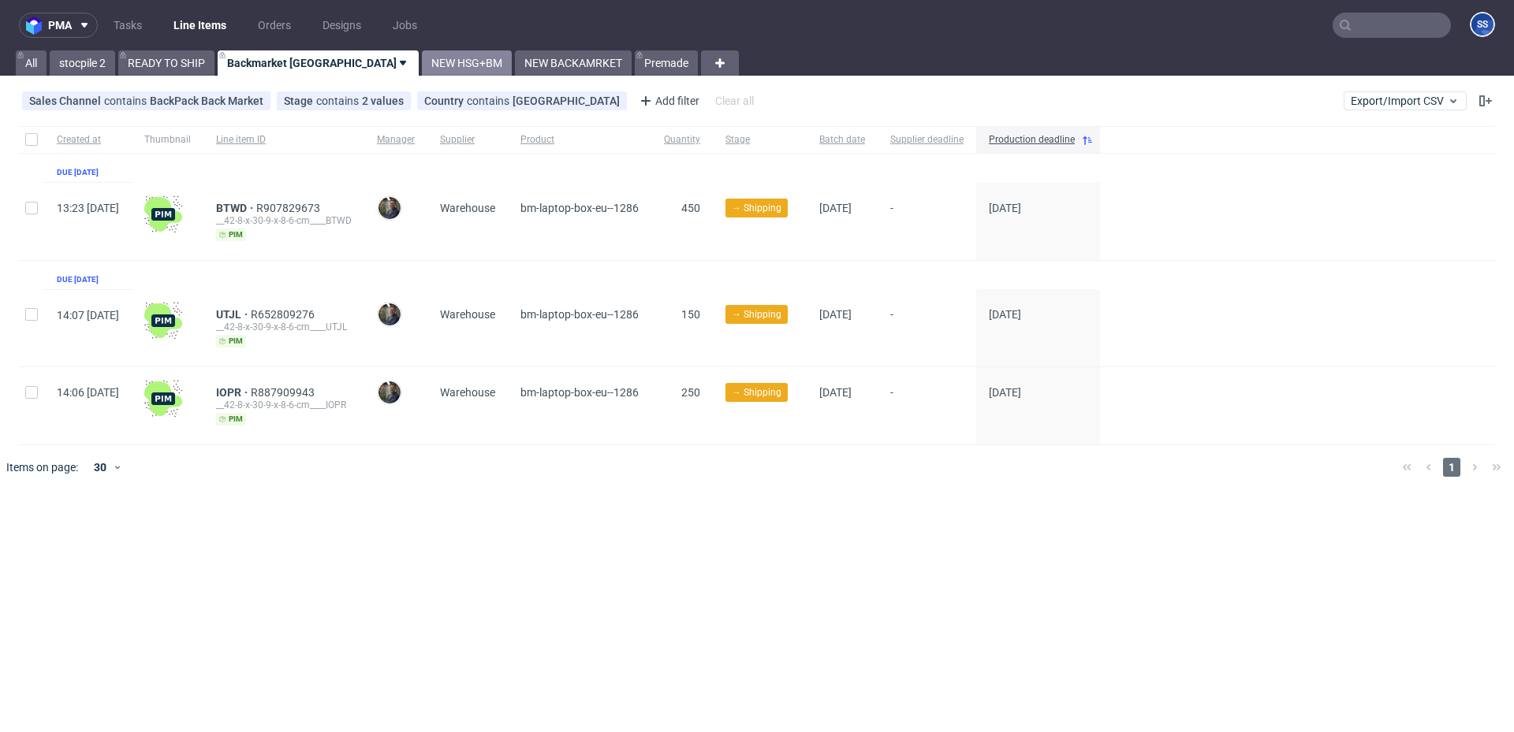
click at [422, 70] on link "NEW HSG+BM" at bounding box center [467, 62] width 90 height 25
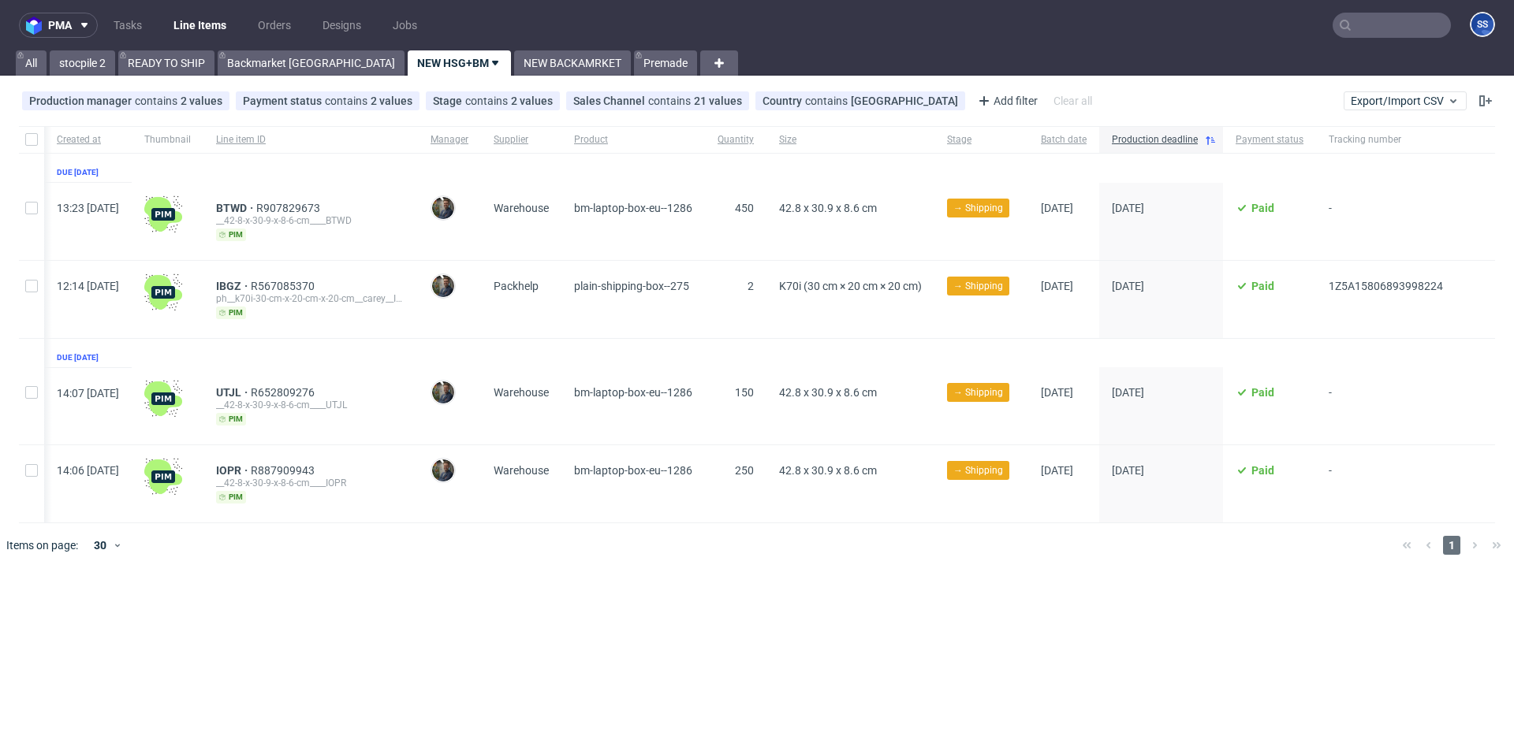
scroll to position [0, 39]
click at [236, 208] on span "BTWD" at bounding box center [236, 208] width 40 height 13
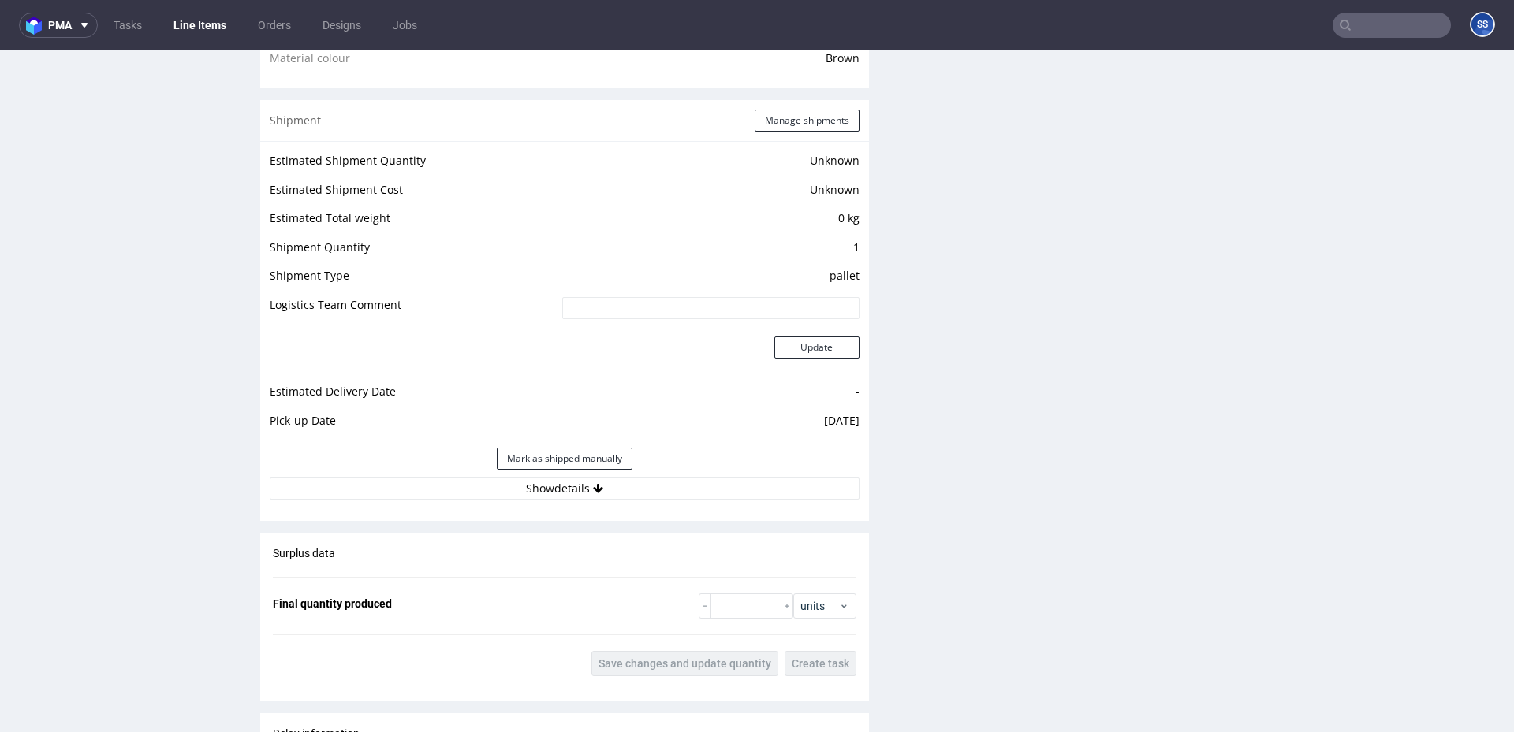
scroll to position [1228, 0]
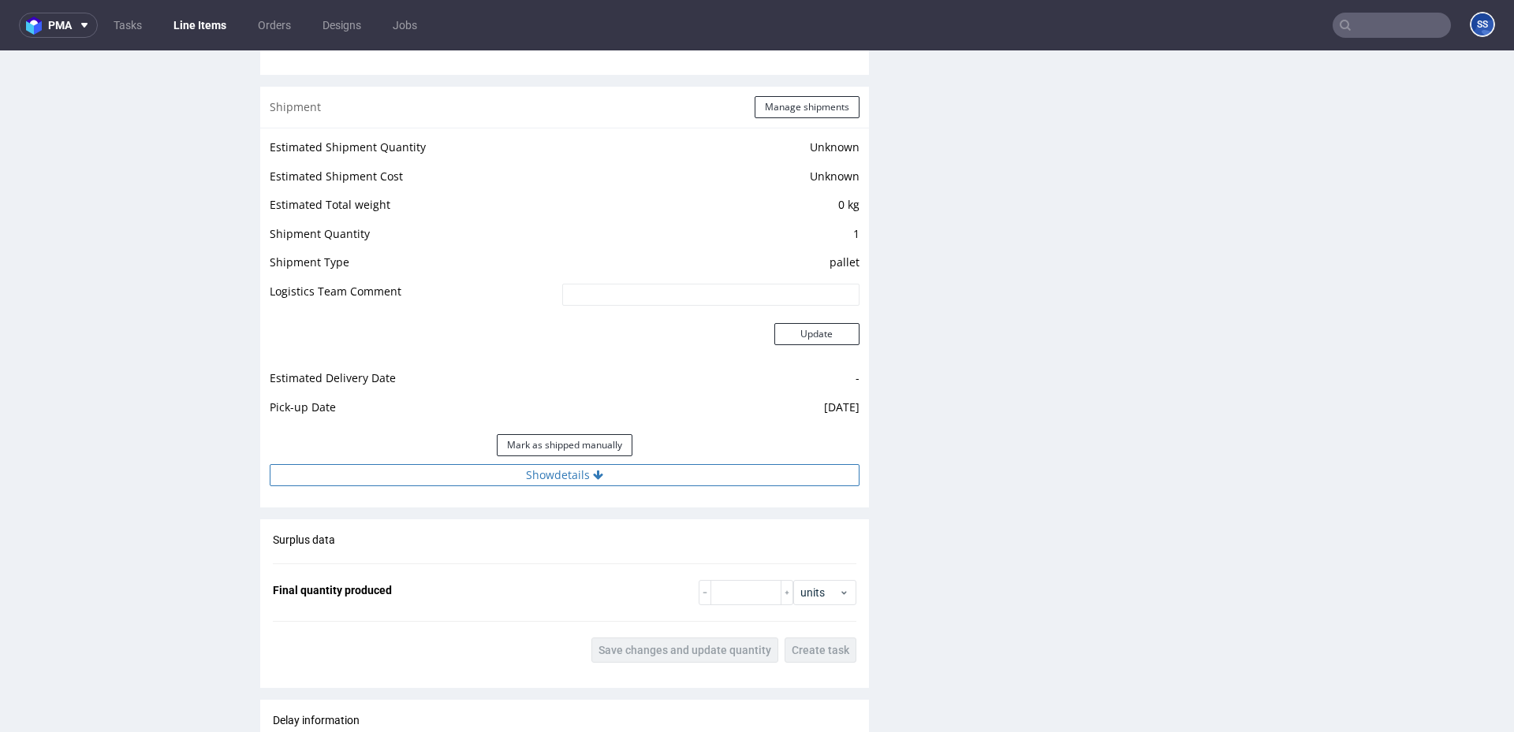
click at [588, 478] on button "Show details" at bounding box center [565, 475] width 590 height 22
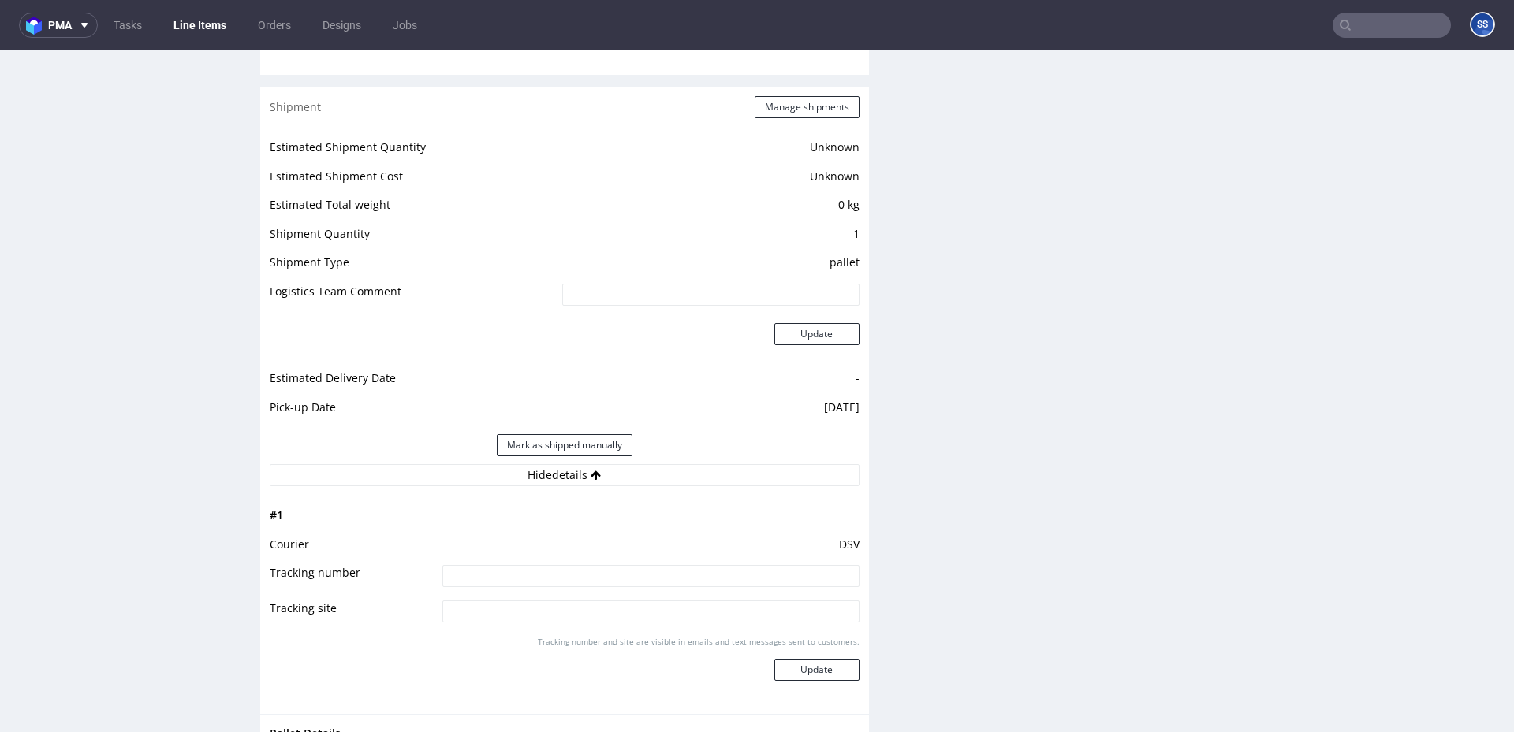
click at [550, 573] on input at bounding box center [650, 576] width 417 height 22
paste input "40257145950411683902"
type input "40257145950411683902"
click at [839, 661] on button "Update" at bounding box center [816, 670] width 85 height 22
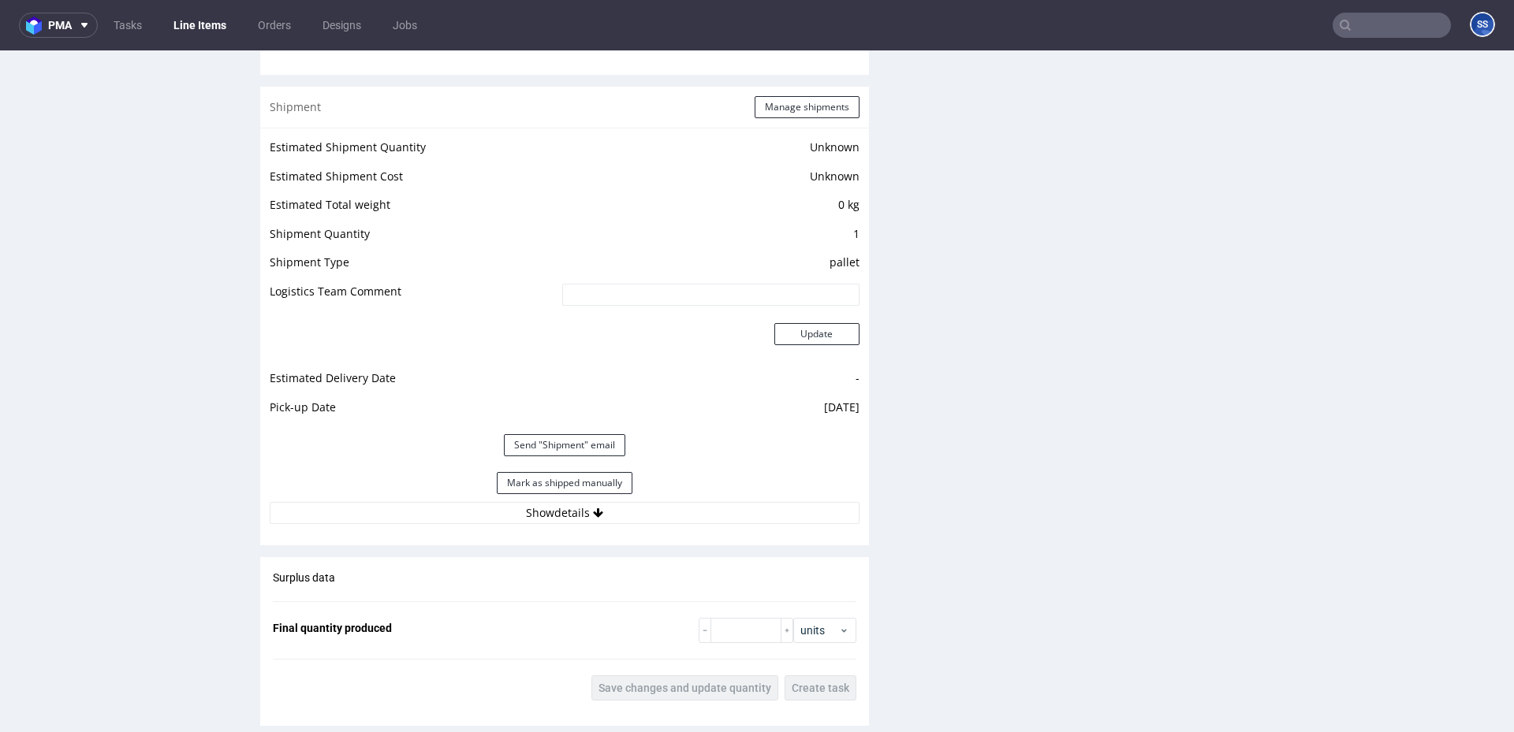
click at [222, 27] on link "Line Items" at bounding box center [200, 25] width 72 height 25
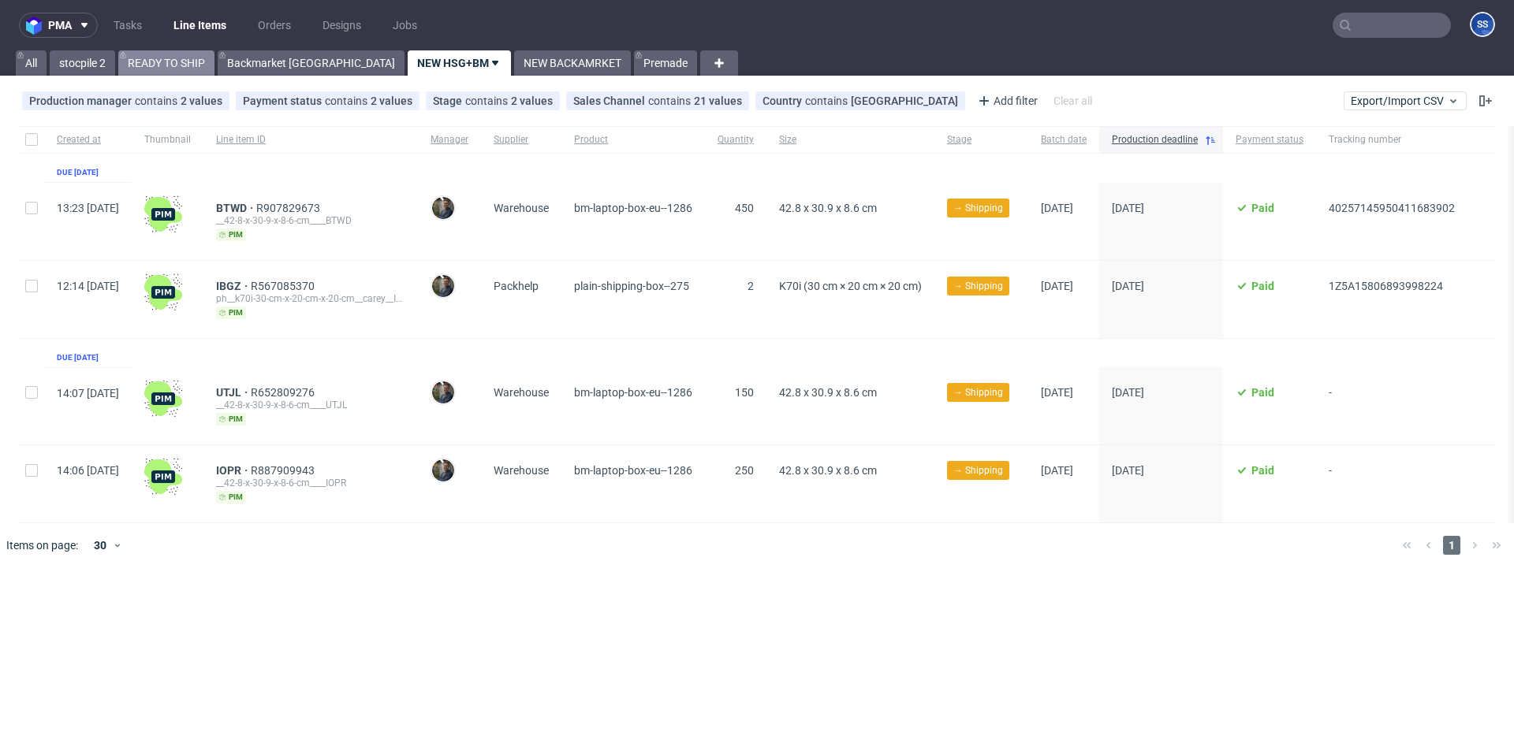
click at [157, 67] on link "READY TO SHIP" at bounding box center [166, 62] width 96 height 25
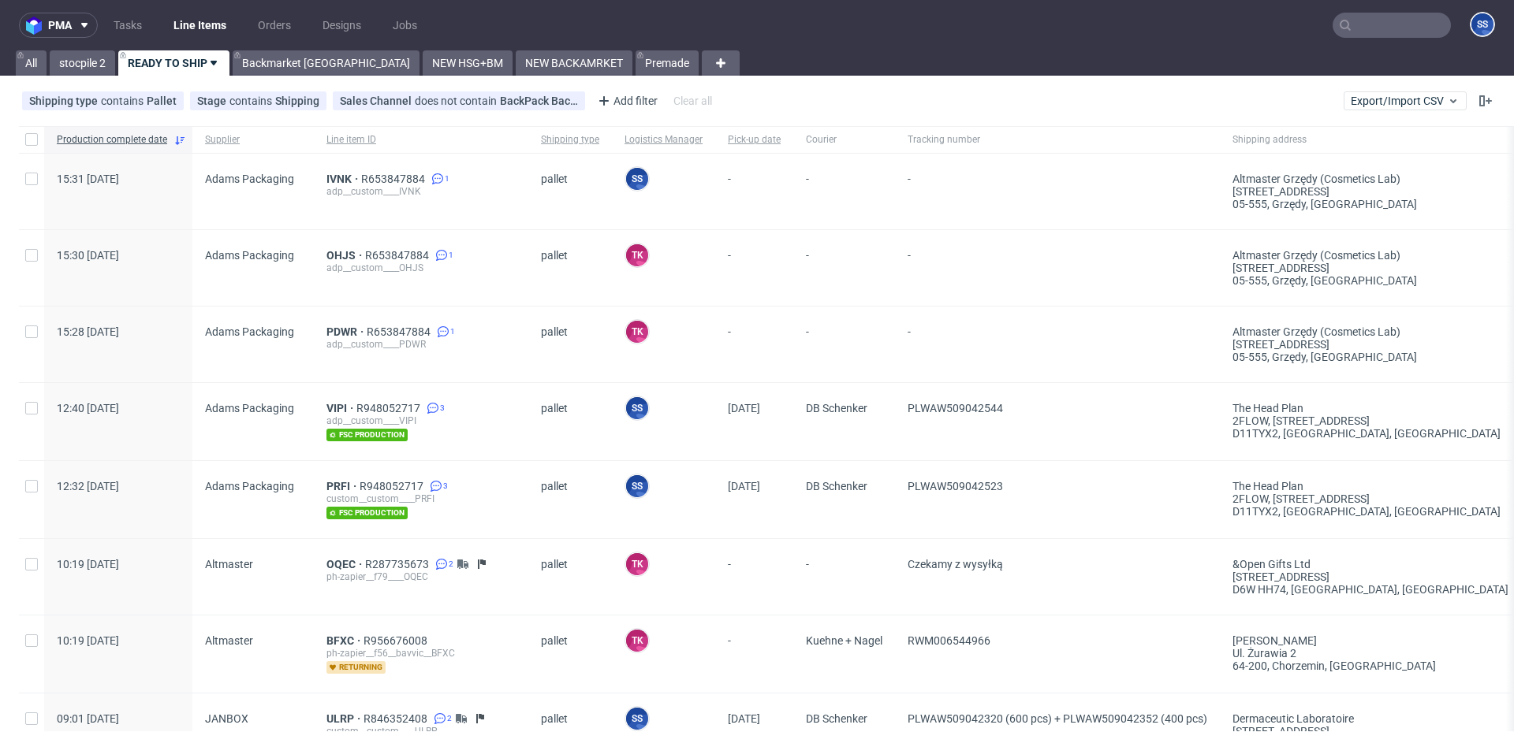
scroll to position [7, 0]
click at [1359, 24] on input "text" at bounding box center [1391, 25] width 118 height 25
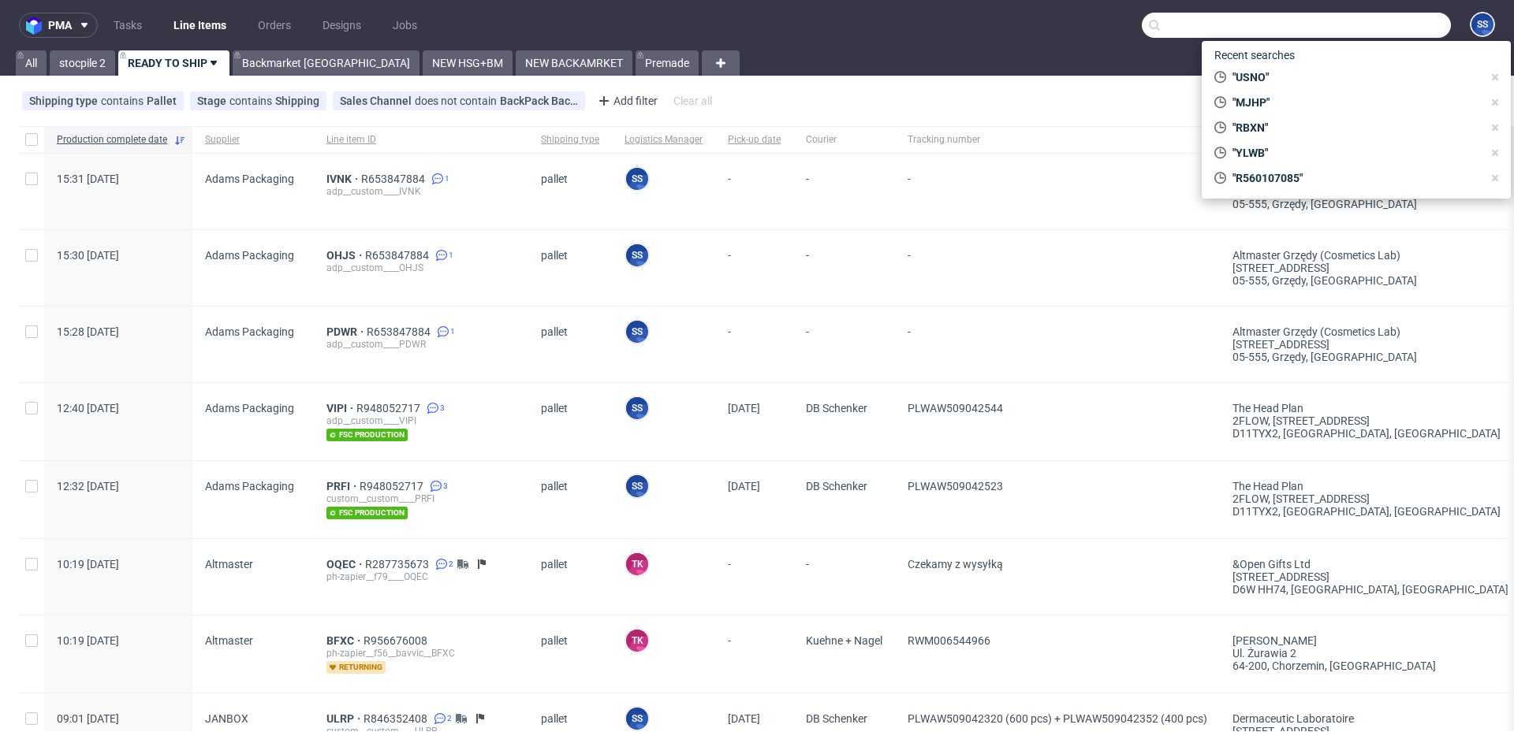
paste input "R560107085"
type input "R560107085"
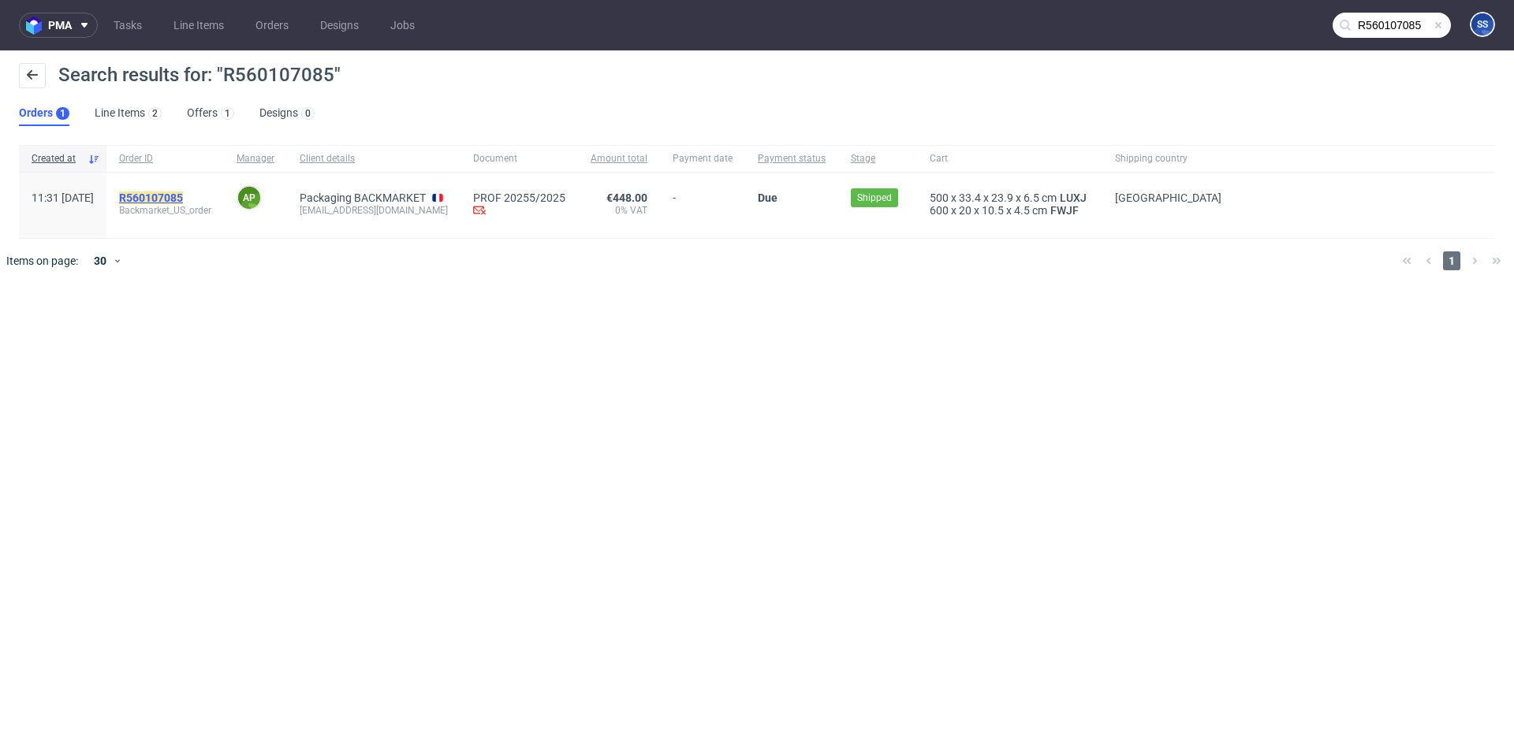
click at [183, 196] on mark "R560107085" at bounding box center [151, 198] width 64 height 13
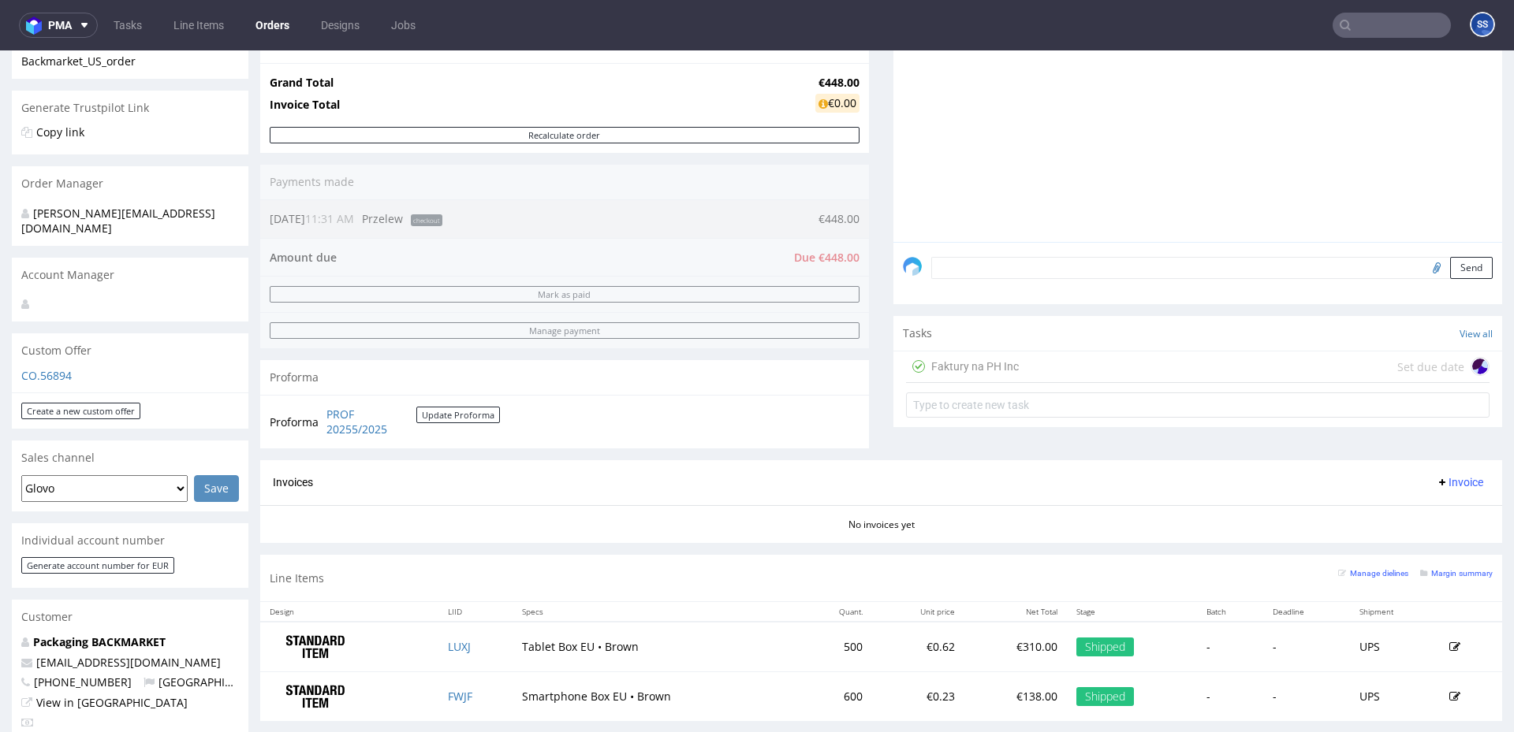
scroll to position [288, 0]
drag, startPoint x: 1005, startPoint y: 367, endPoint x: 1004, endPoint y: 418, distance: 50.5
click at [1005, 367] on div "Faktury na PH Inc" at bounding box center [975, 365] width 88 height 19
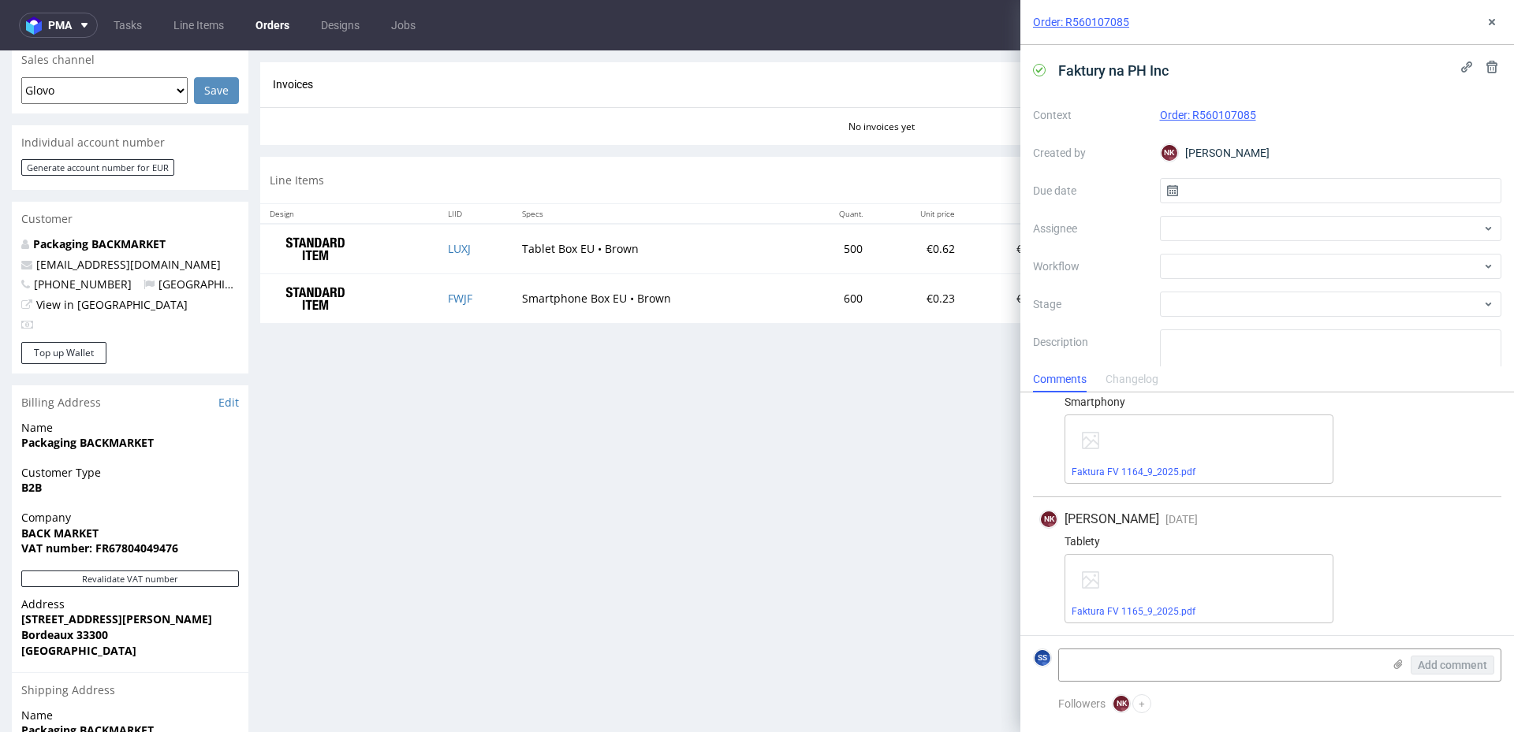
scroll to position [693, 0]
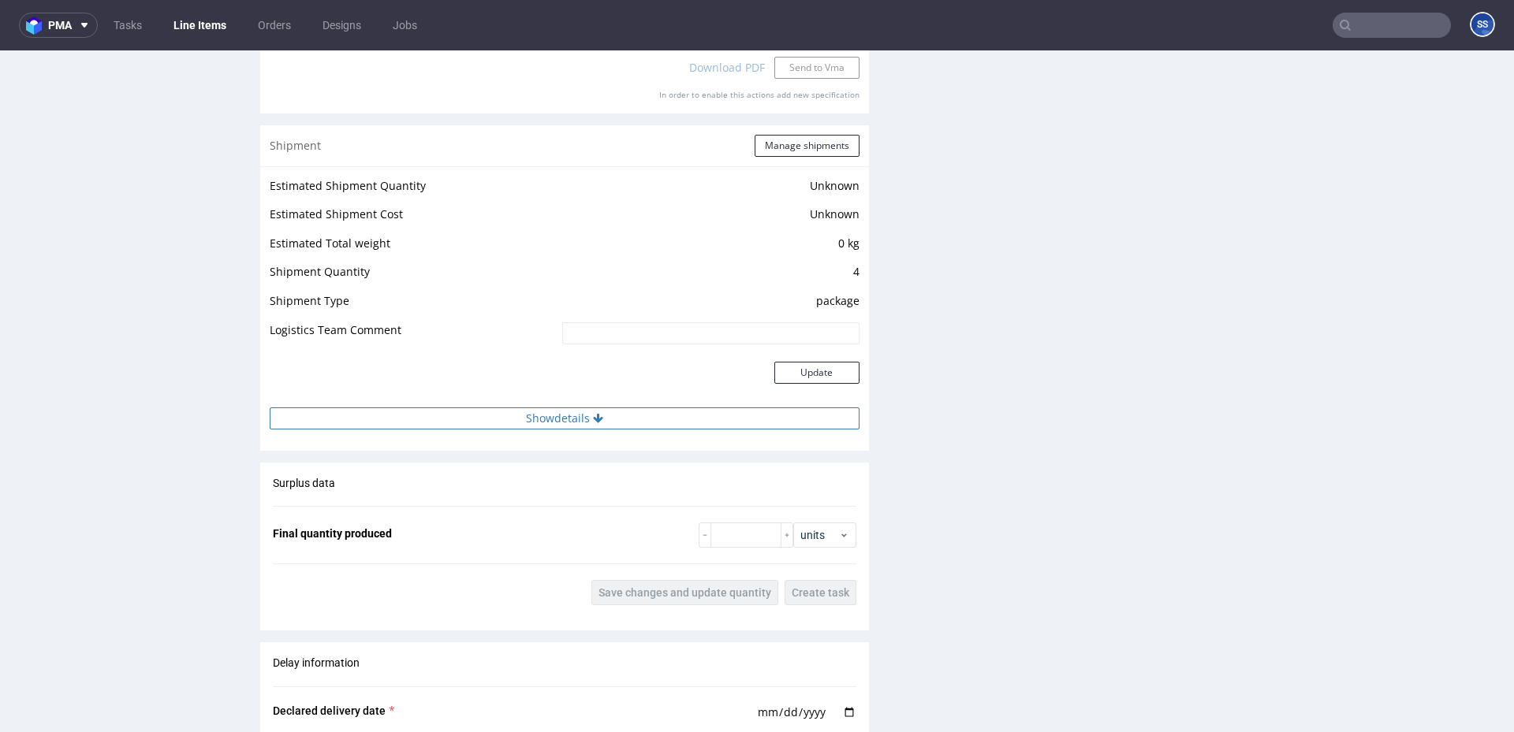
click at [561, 413] on button "Show details" at bounding box center [565, 419] width 590 height 22
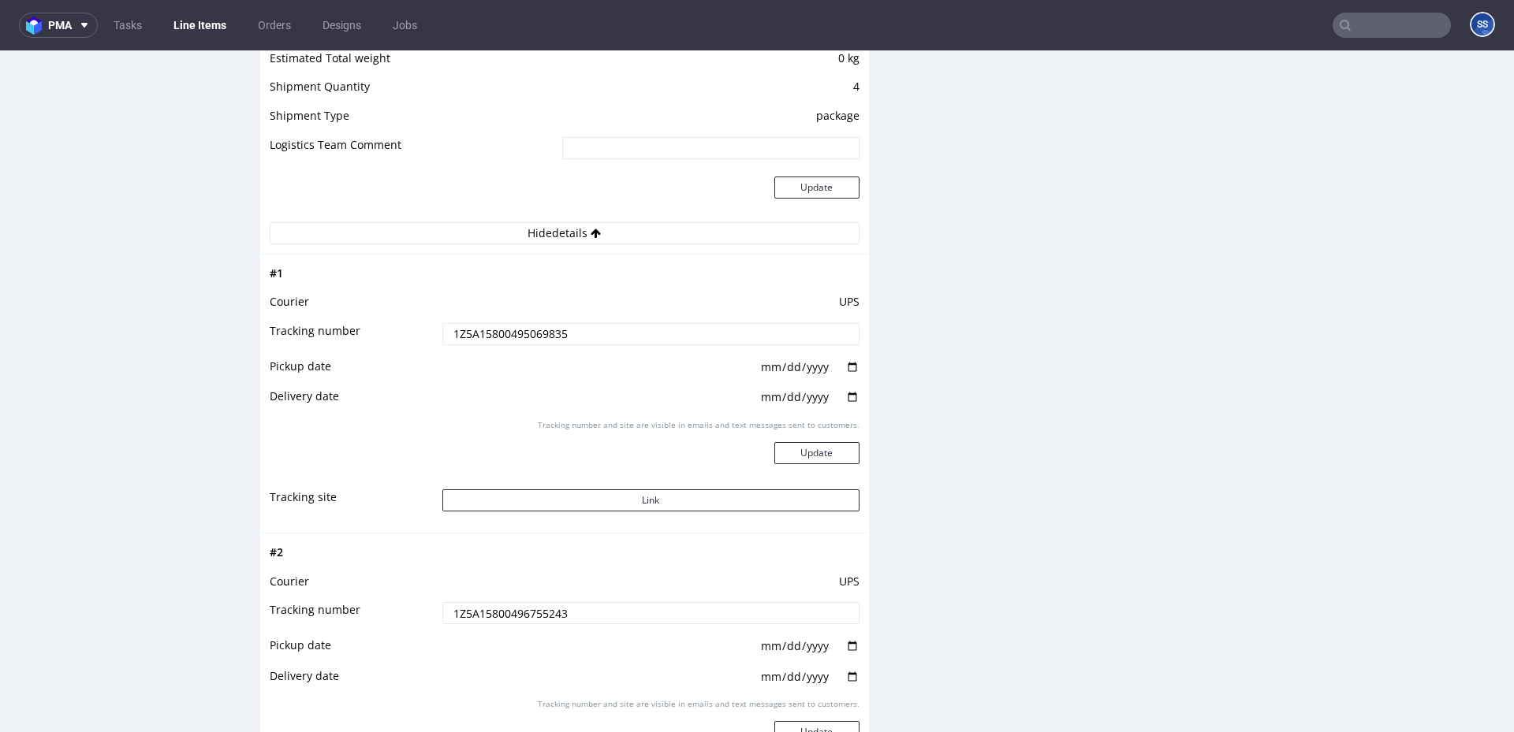
scroll to position [1812, 0]
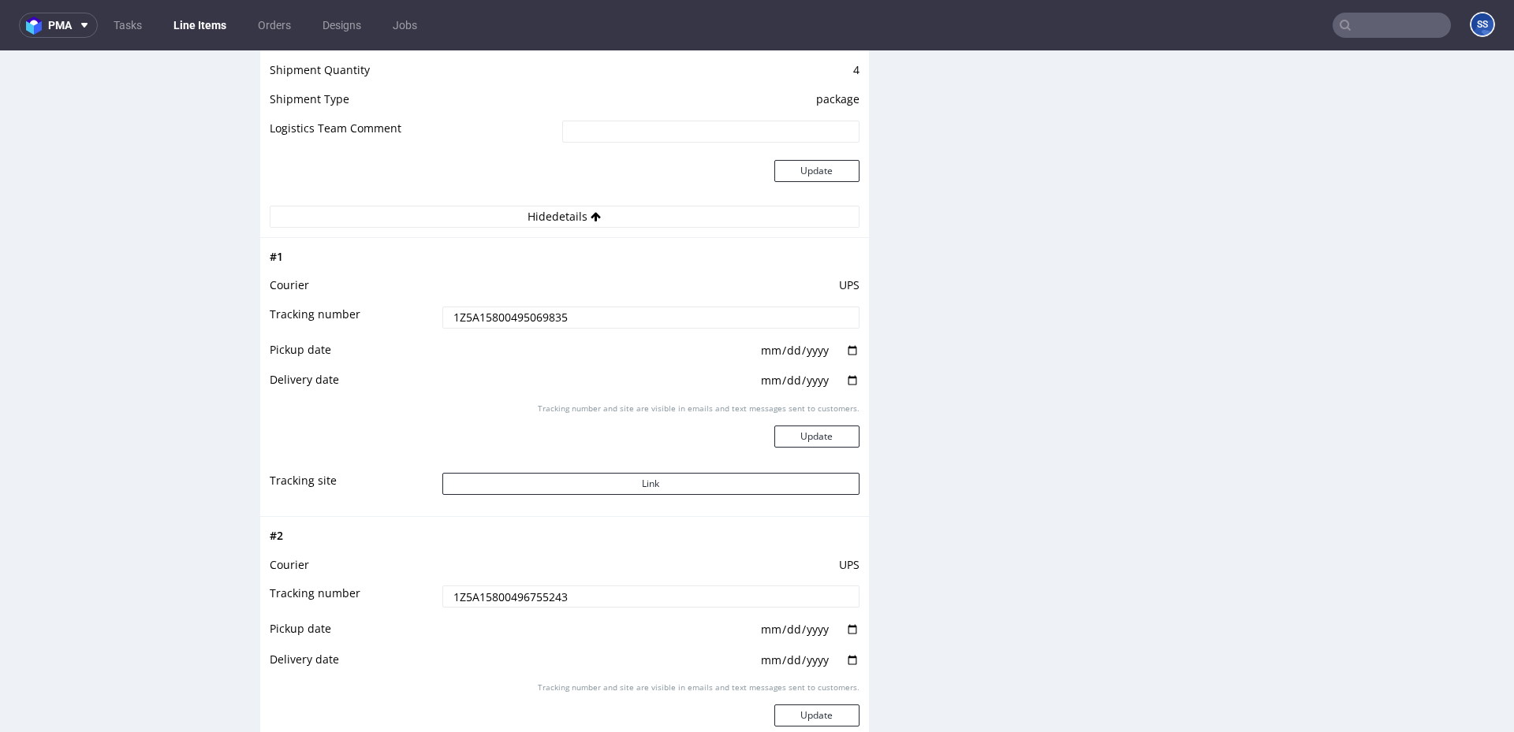
click at [533, 320] on input "1Z5A15800495069835" at bounding box center [650, 318] width 417 height 22
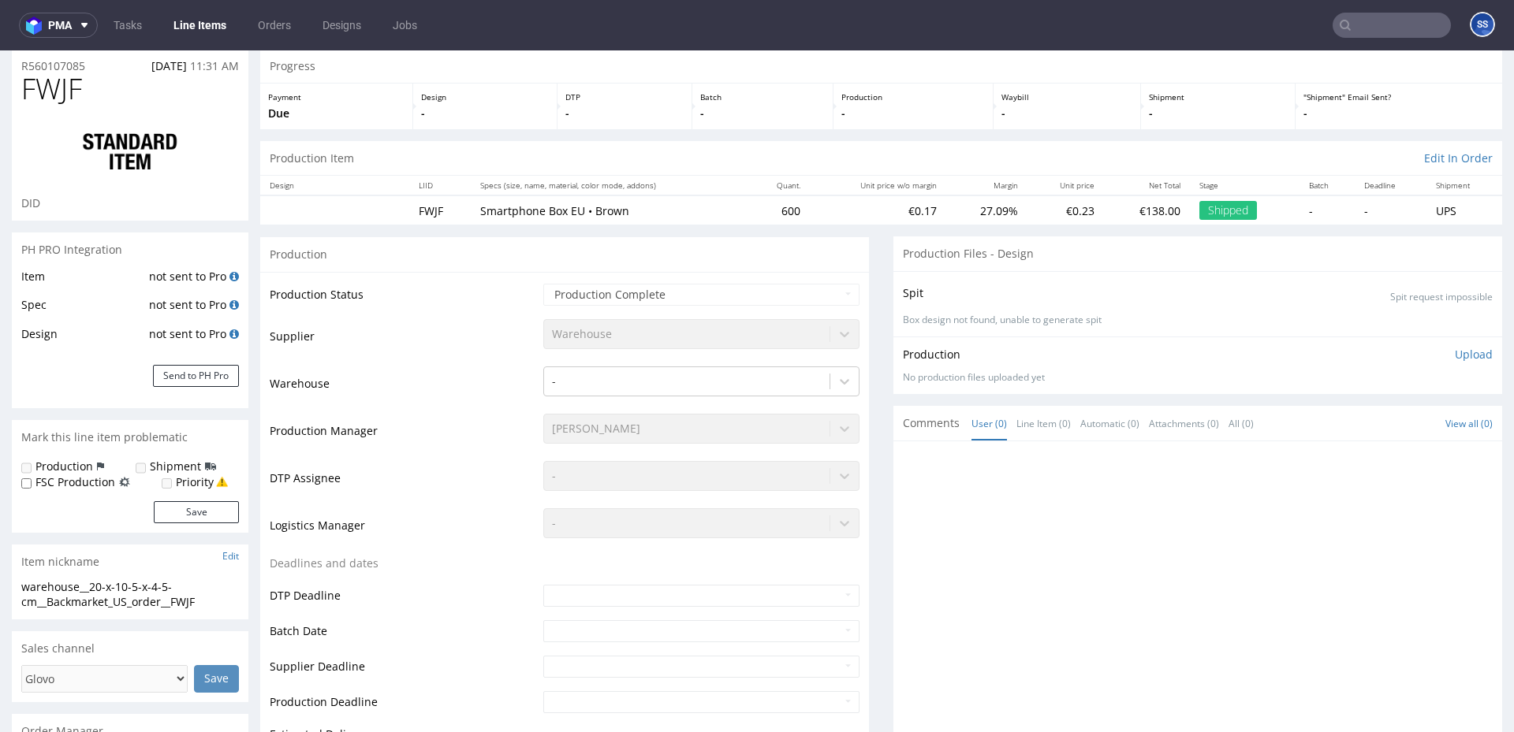
scroll to position [45, 0]
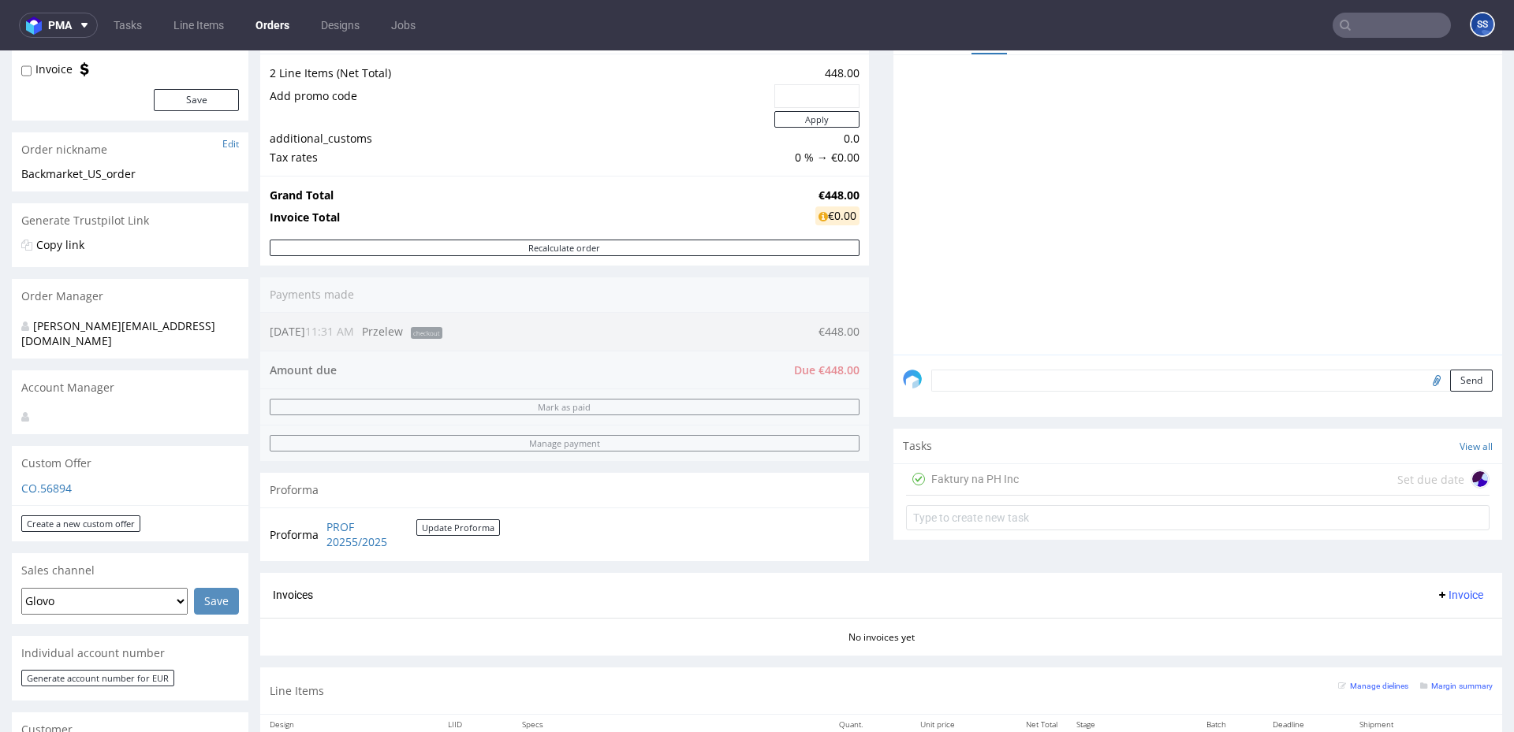
scroll to position [179, 0]
click at [1079, 478] on div "Faktury na PH Inc Set due date" at bounding box center [1197, 476] width 583 height 32
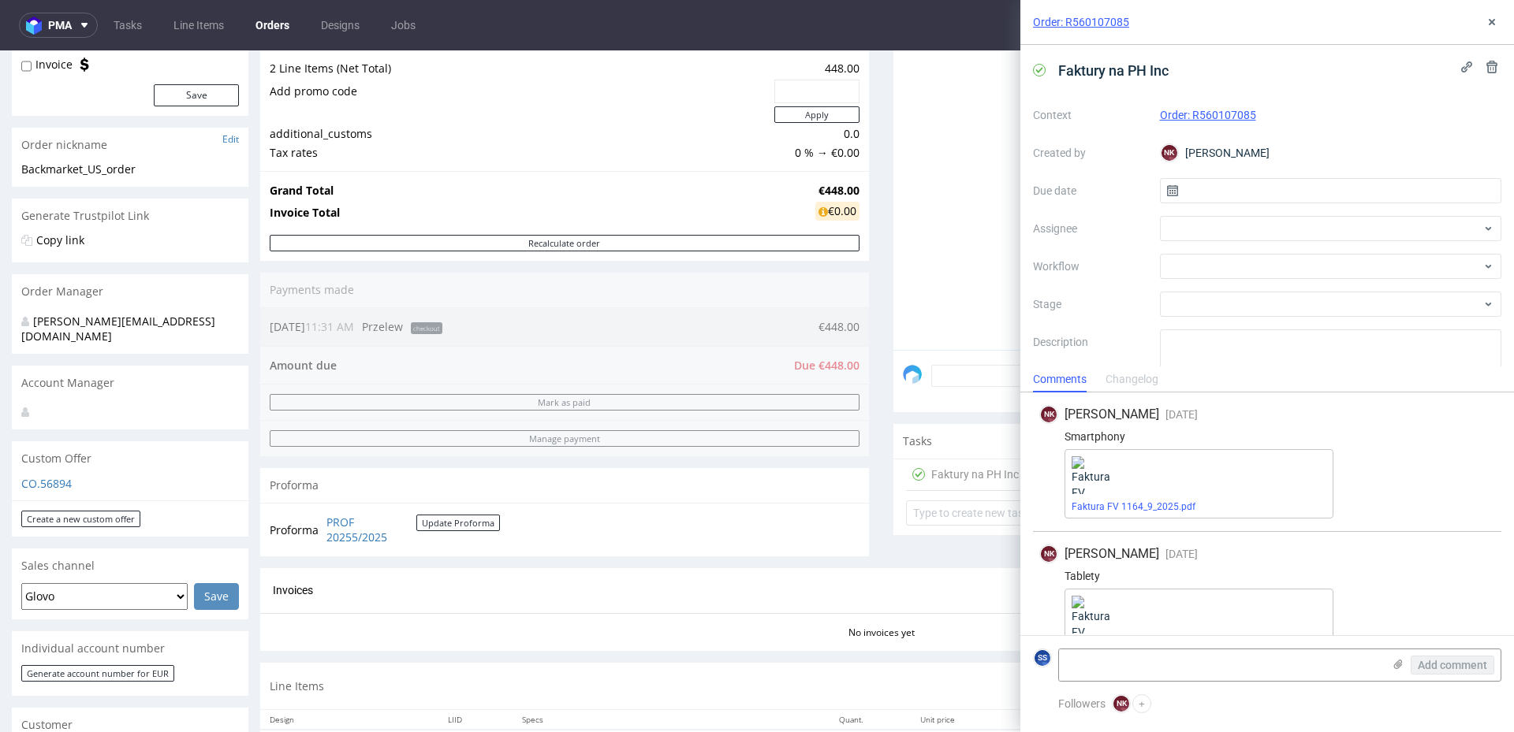
scroll to position [35, 0]
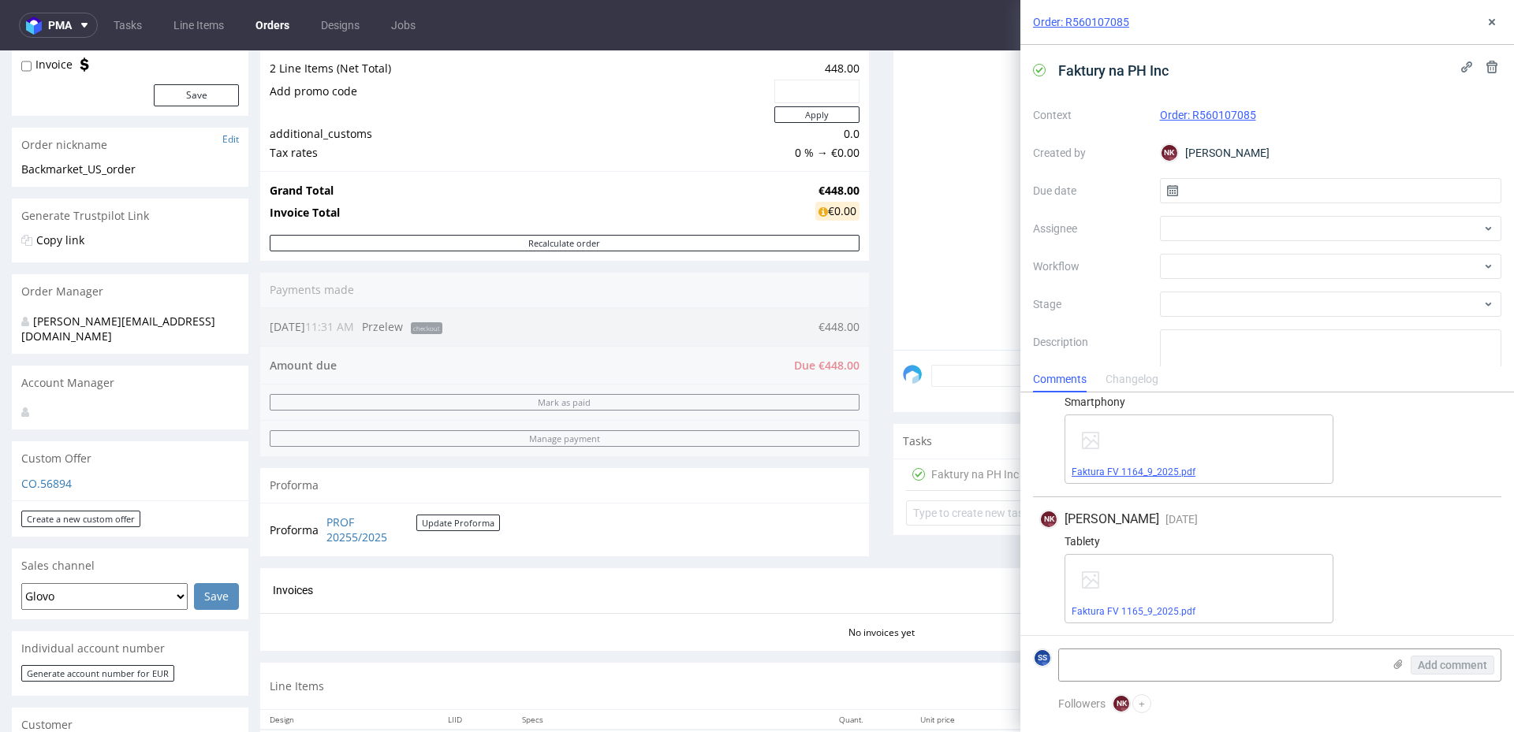
click at [1160, 475] on link "Faktura FV 1164_9_2025.pdf" at bounding box center [1133, 472] width 124 height 11
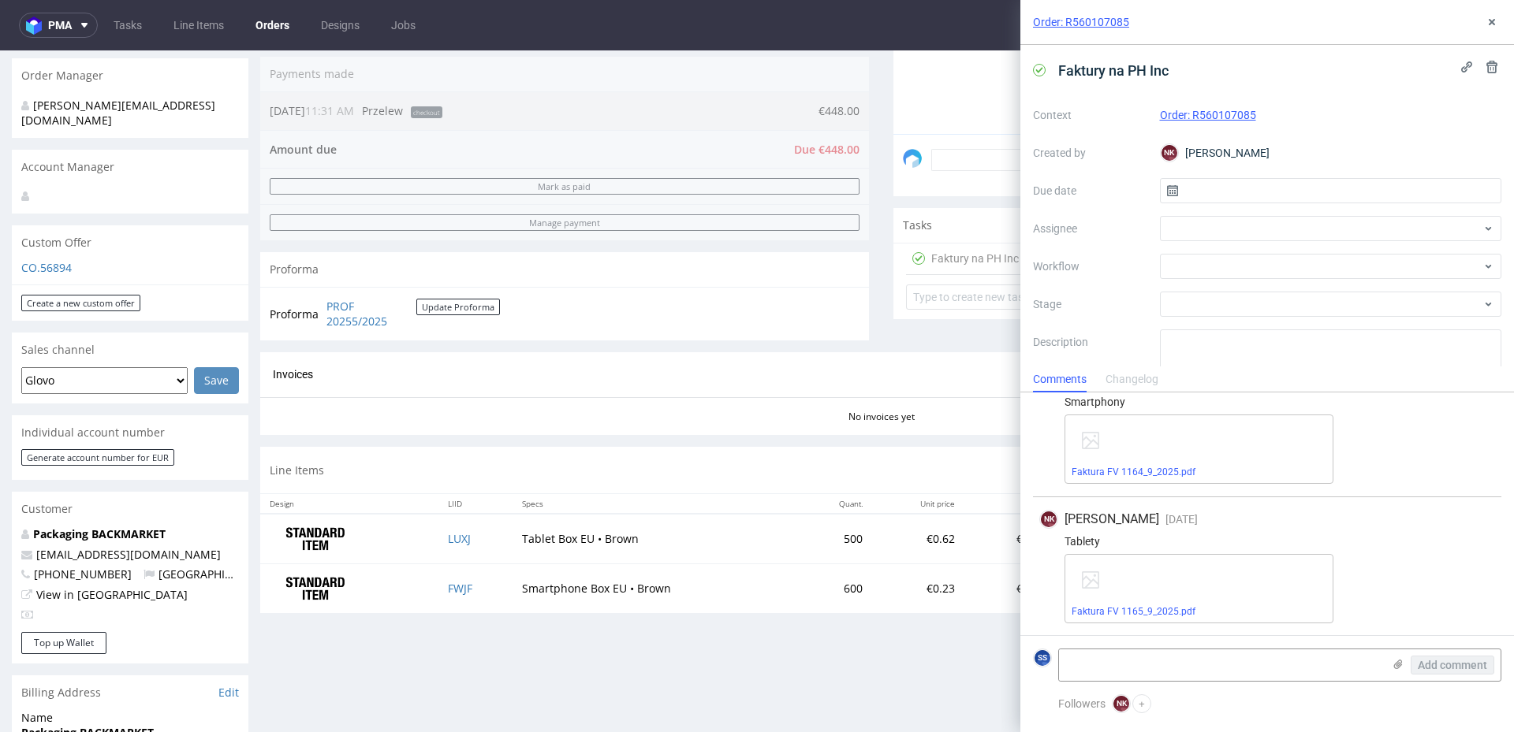
scroll to position [608, 0]
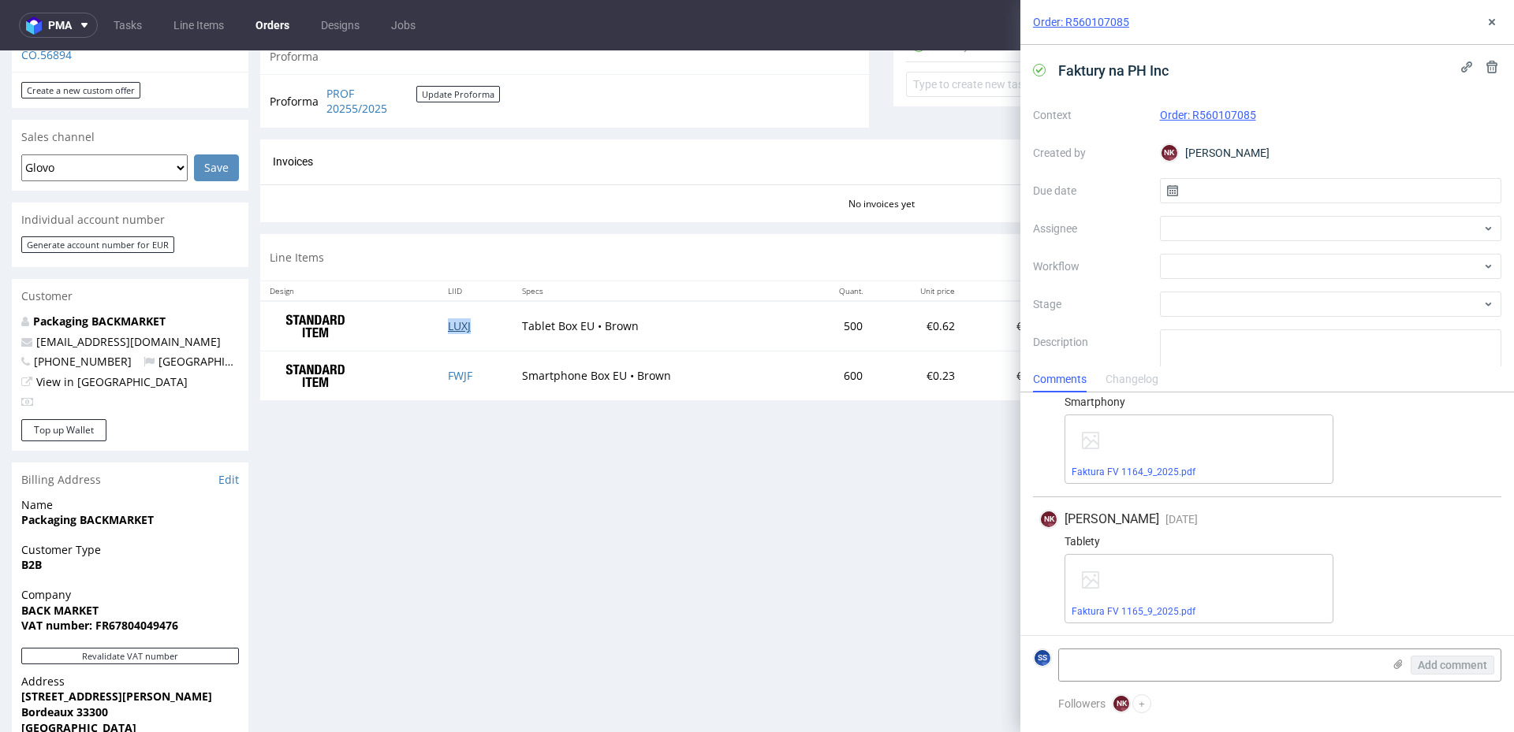
click at [456, 330] on link "LUXJ" at bounding box center [459, 325] width 23 height 15
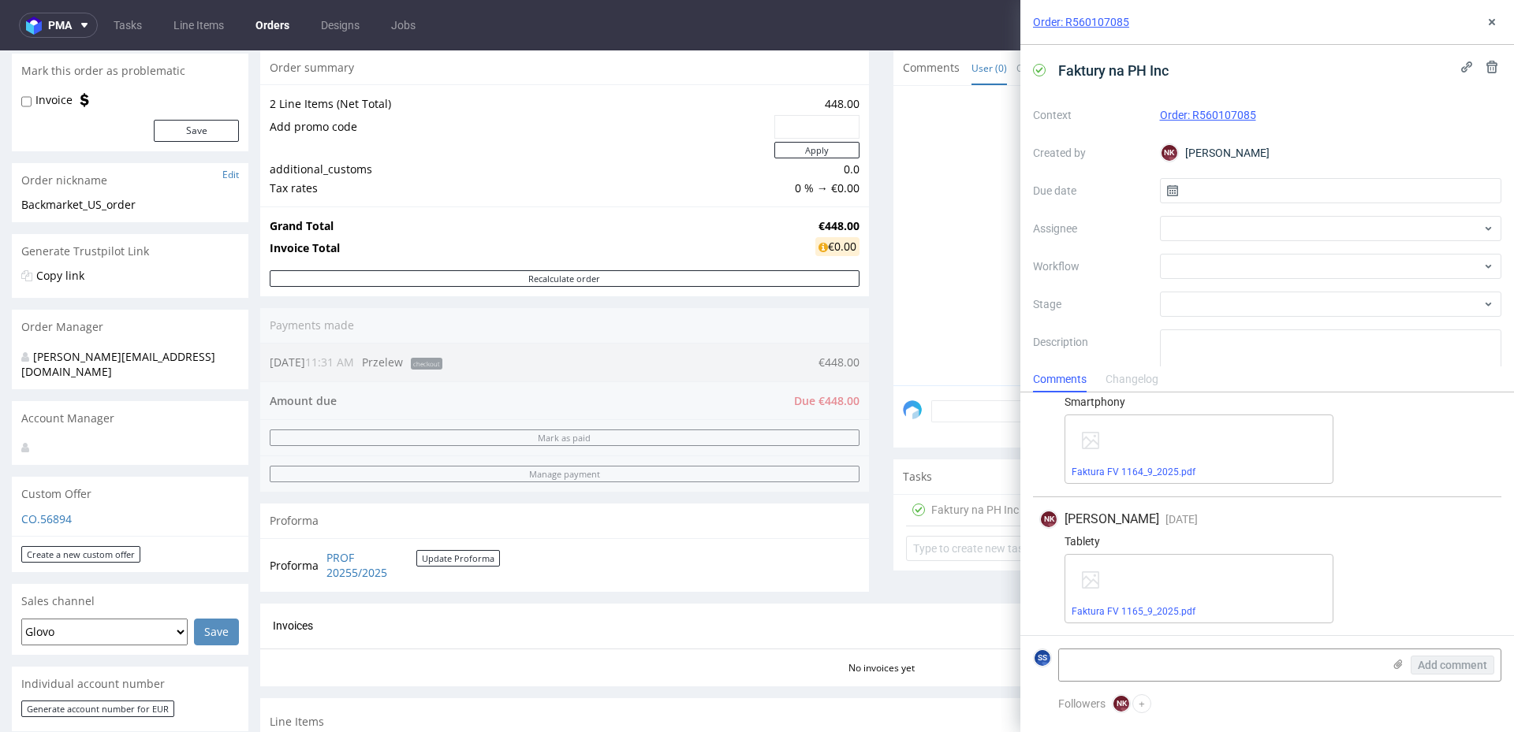
scroll to position [0, 0]
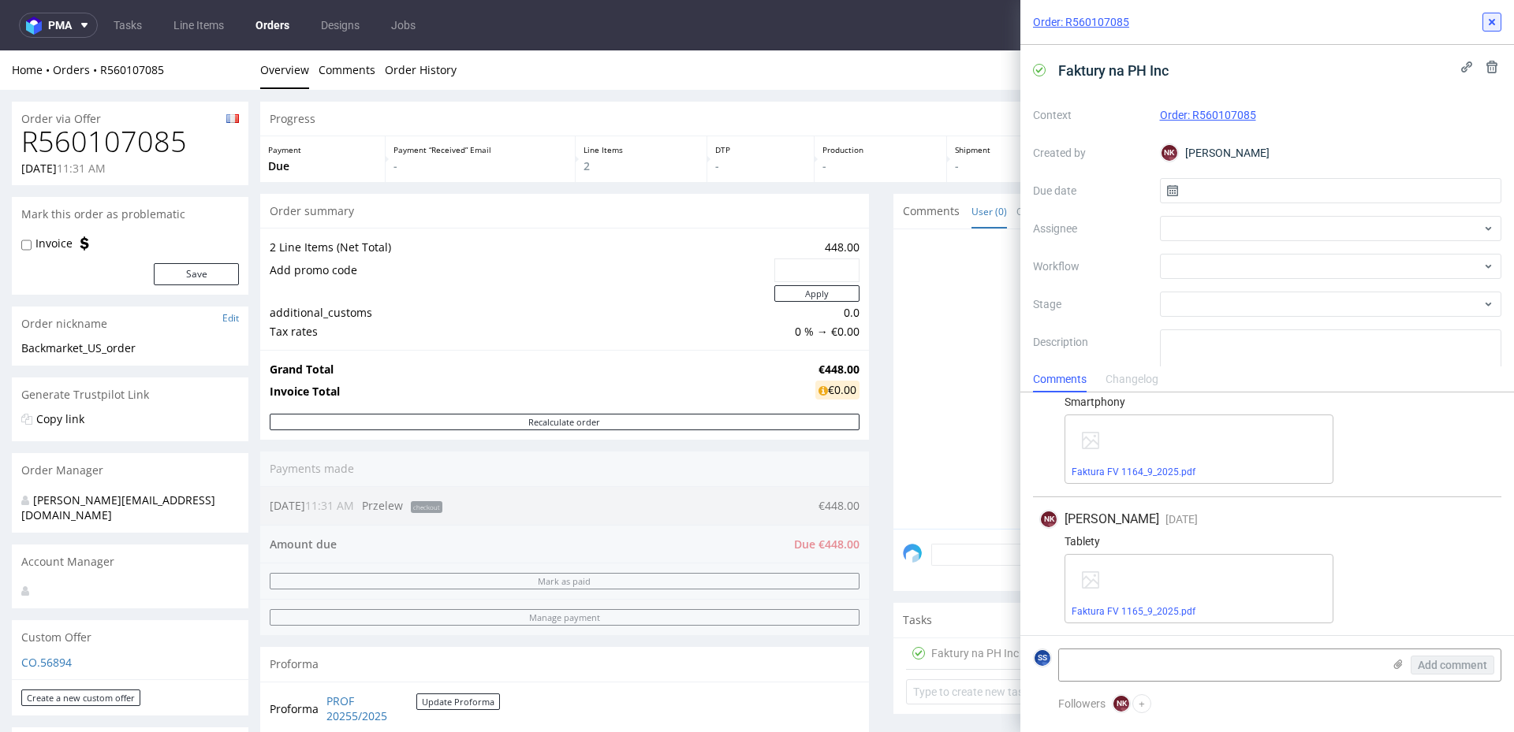
click at [1486, 20] on icon at bounding box center [1491, 22] width 13 height 13
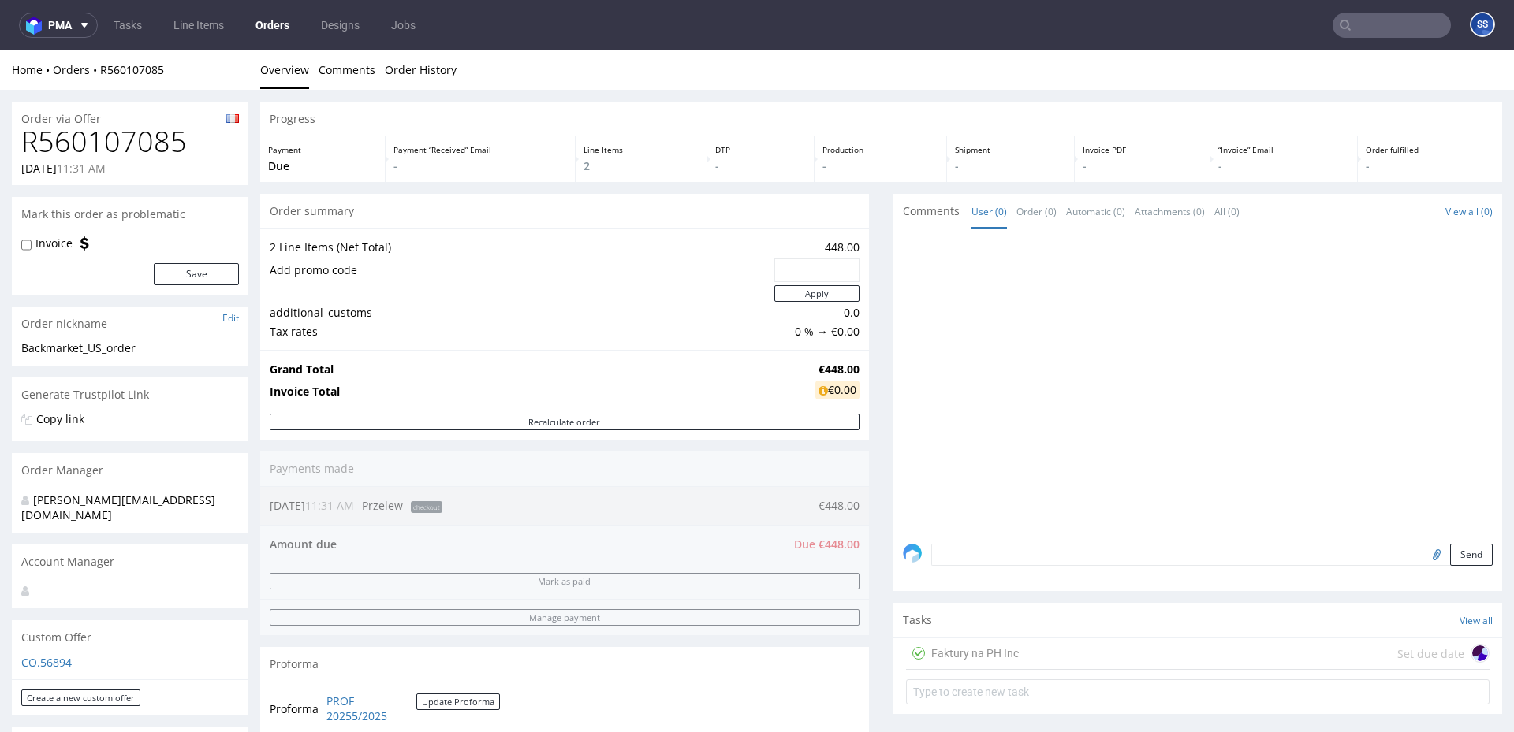
click at [1356, 15] on input "text" at bounding box center [1391, 25] width 118 height 25
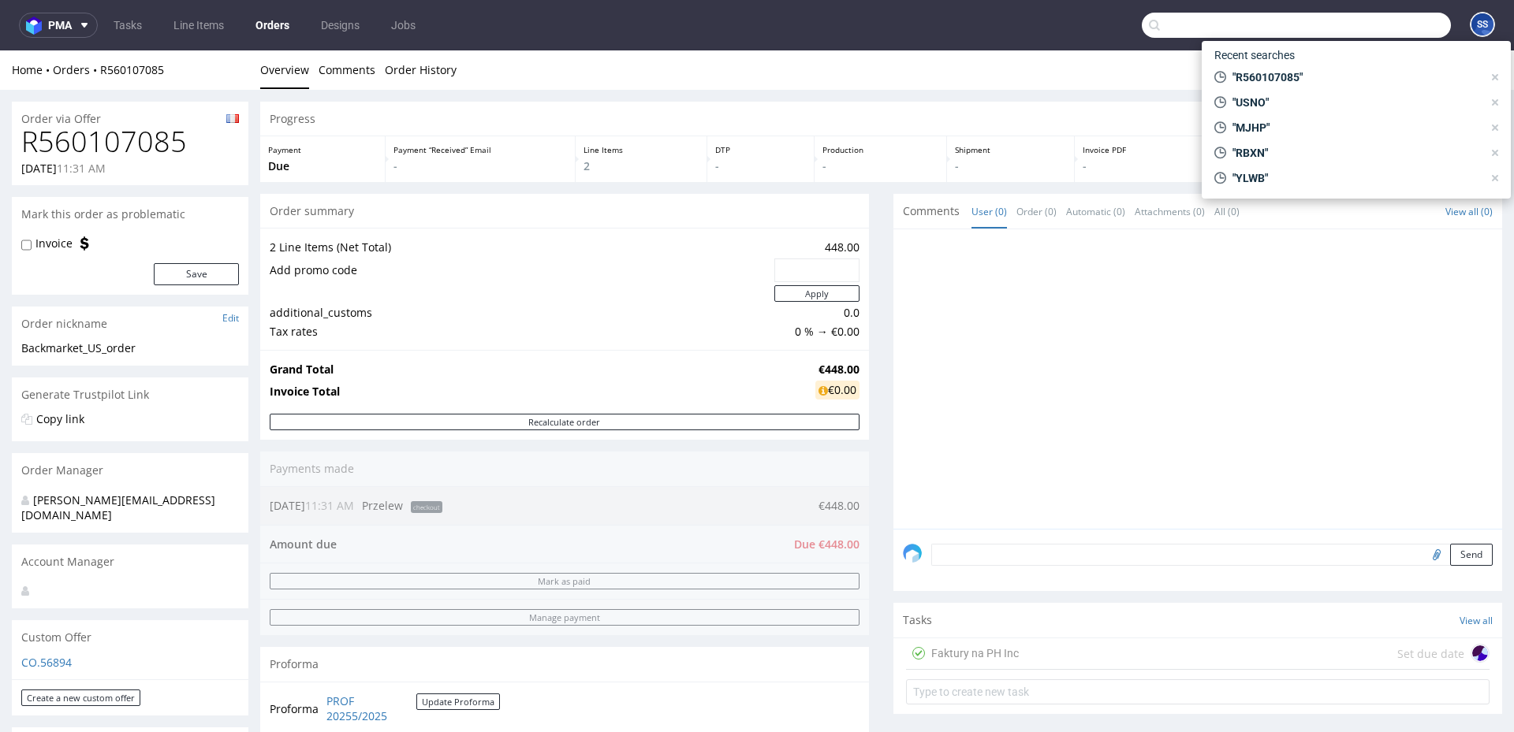
paste input "BBSA"
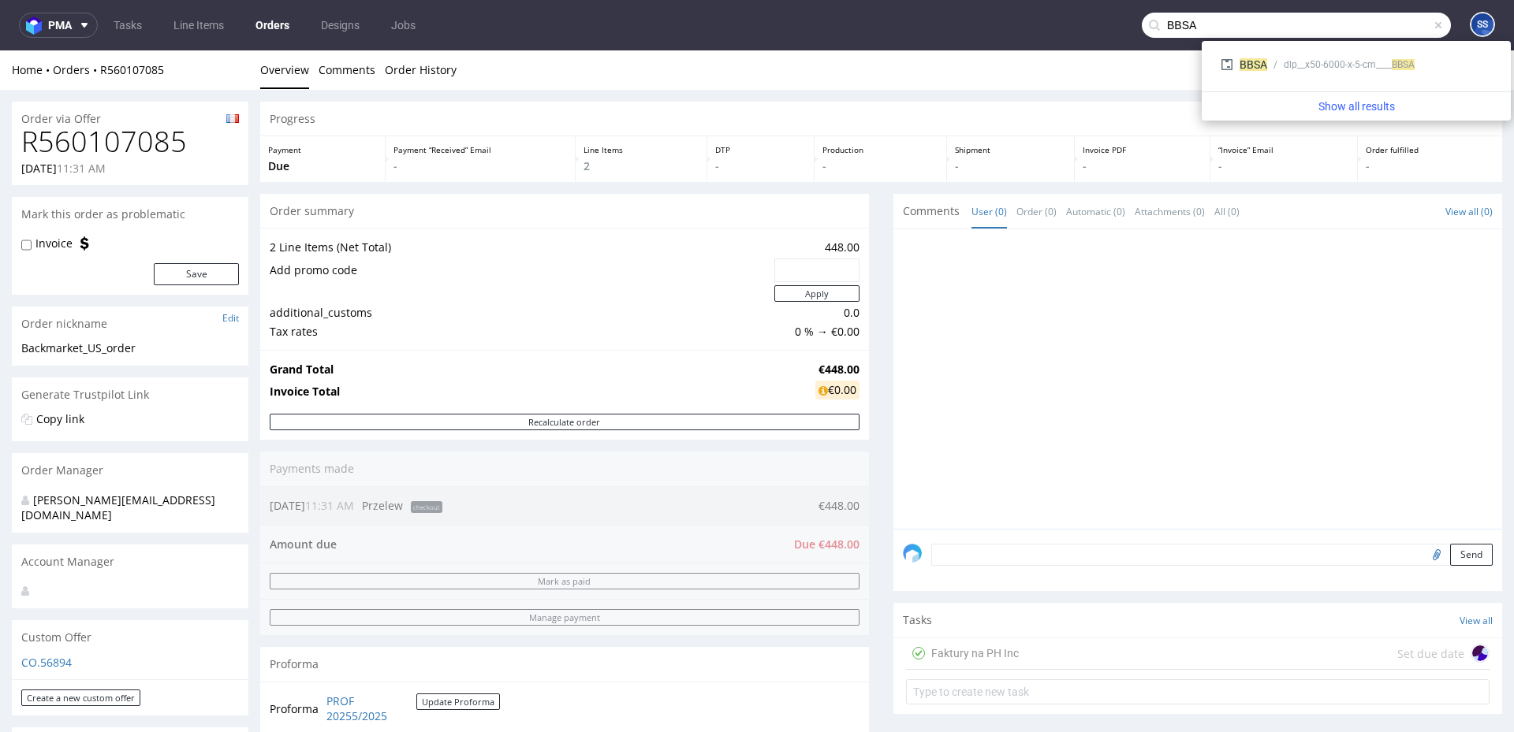
type input "BBSA"
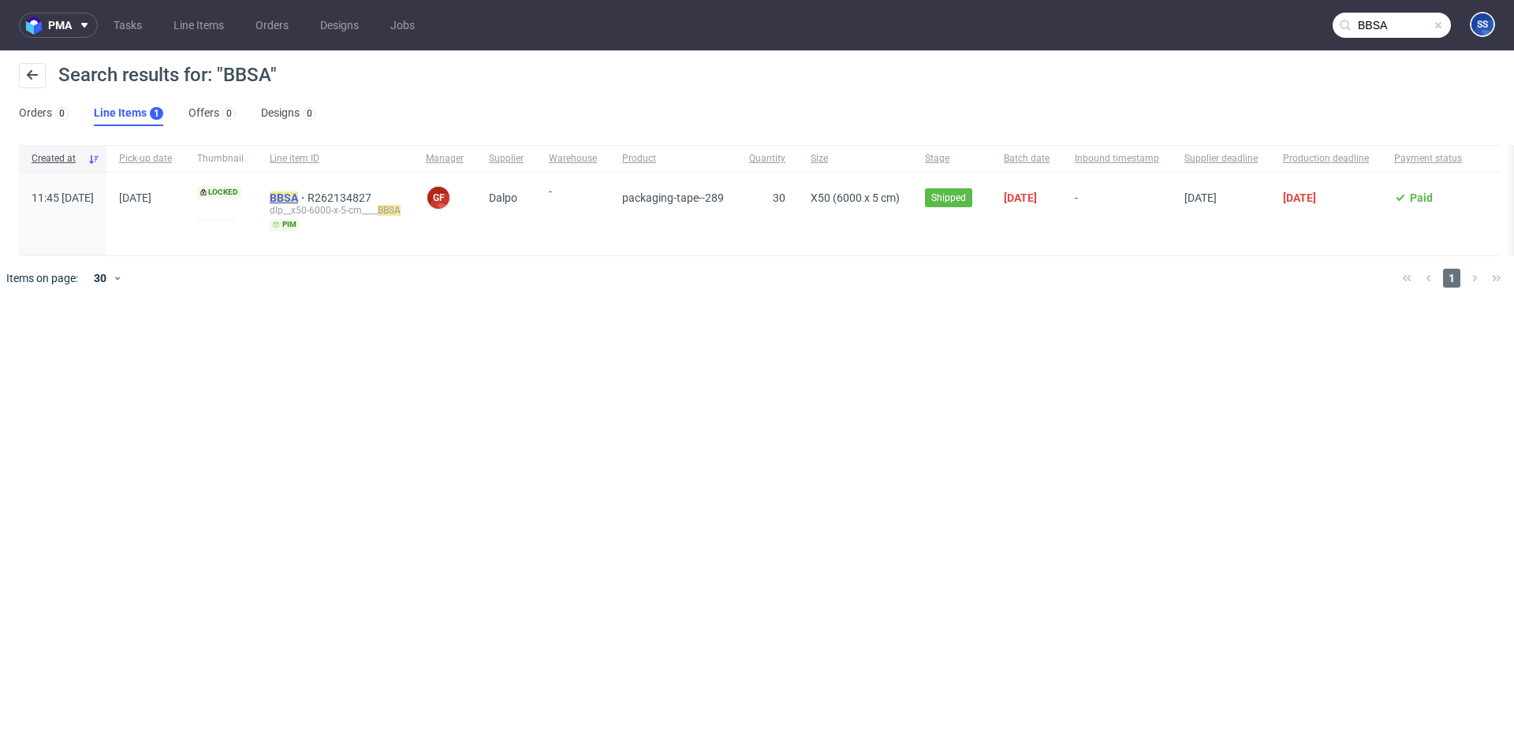
click at [298, 198] on mark "BBSA" at bounding box center [284, 198] width 28 height 13
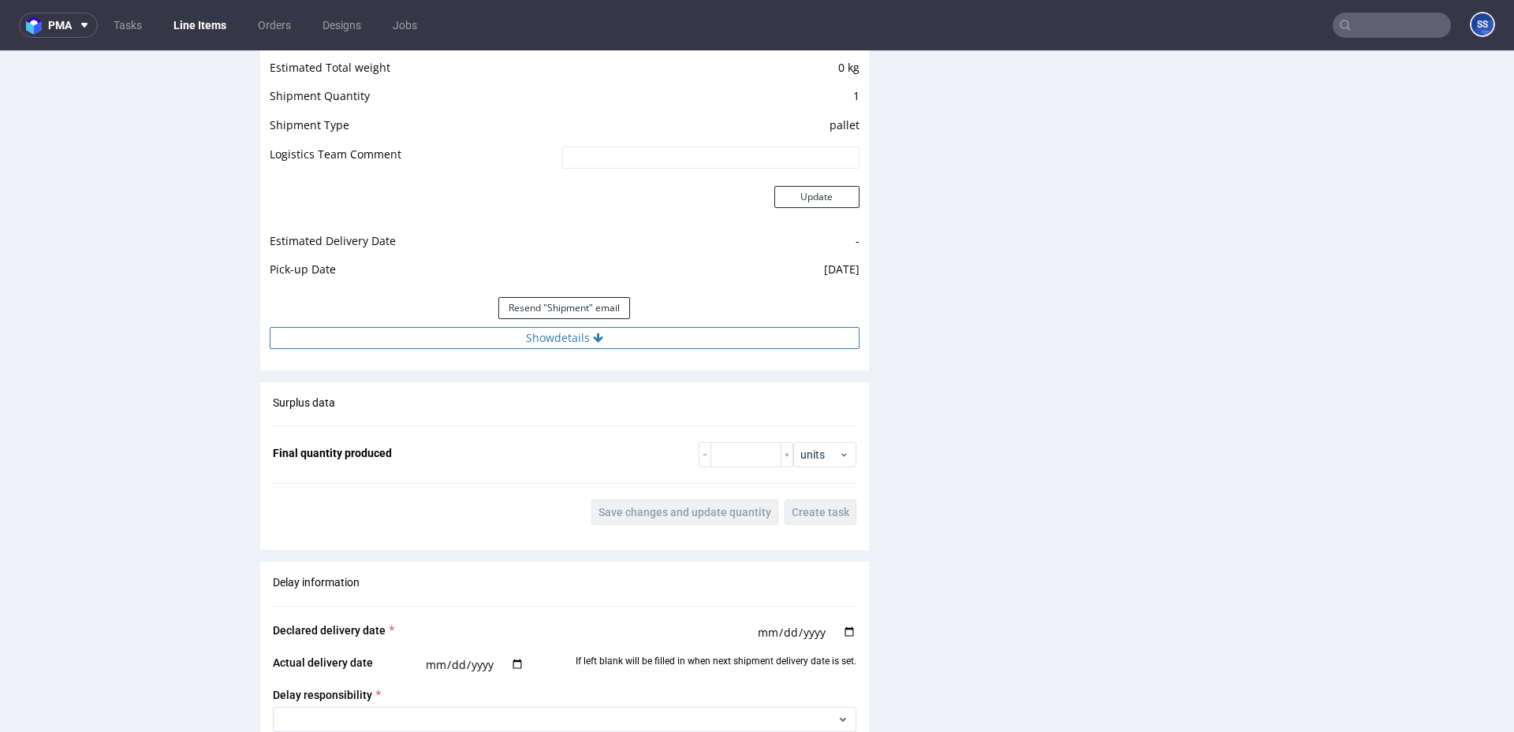
scroll to position [1813, 0]
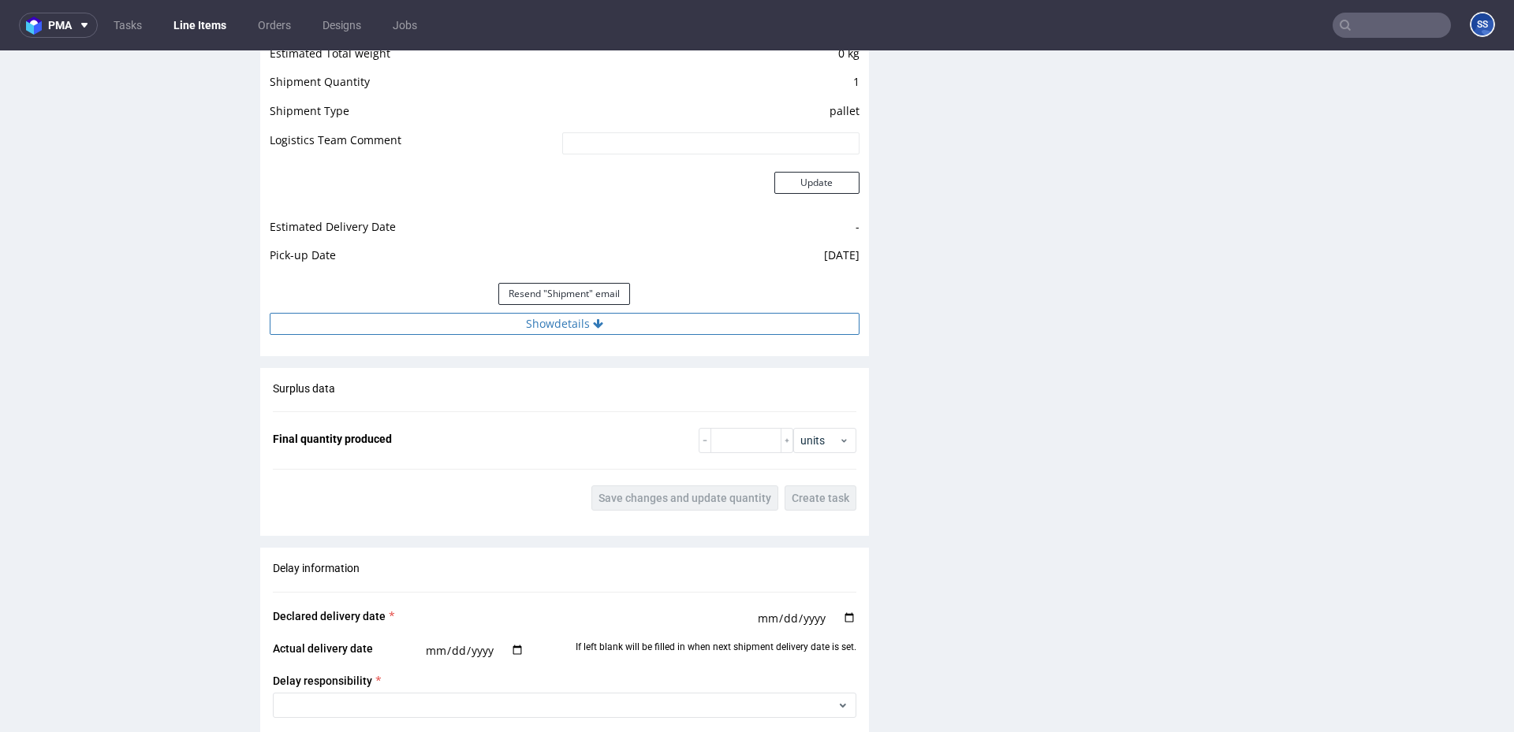
click at [596, 332] on button "Show details" at bounding box center [565, 324] width 590 height 22
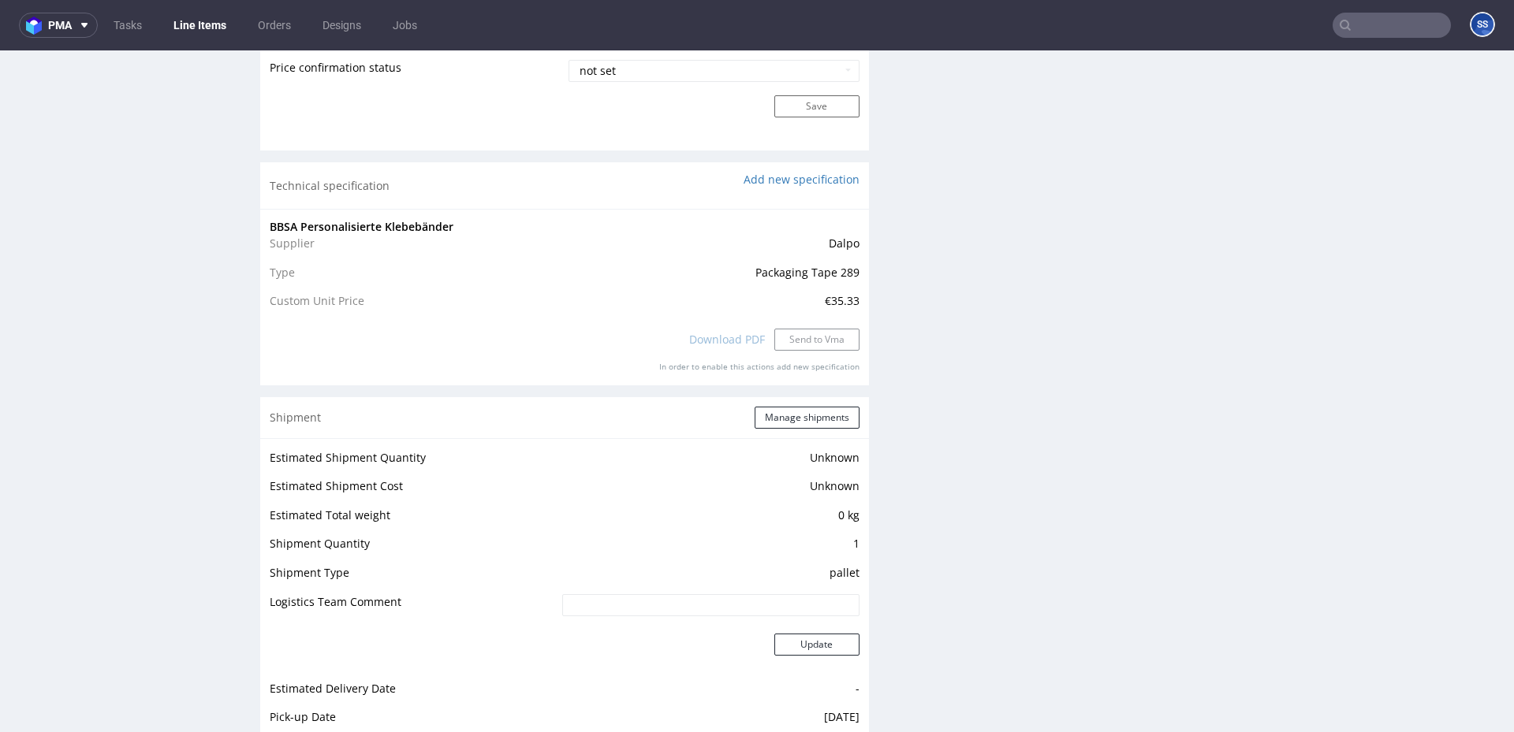
scroll to position [0, 0]
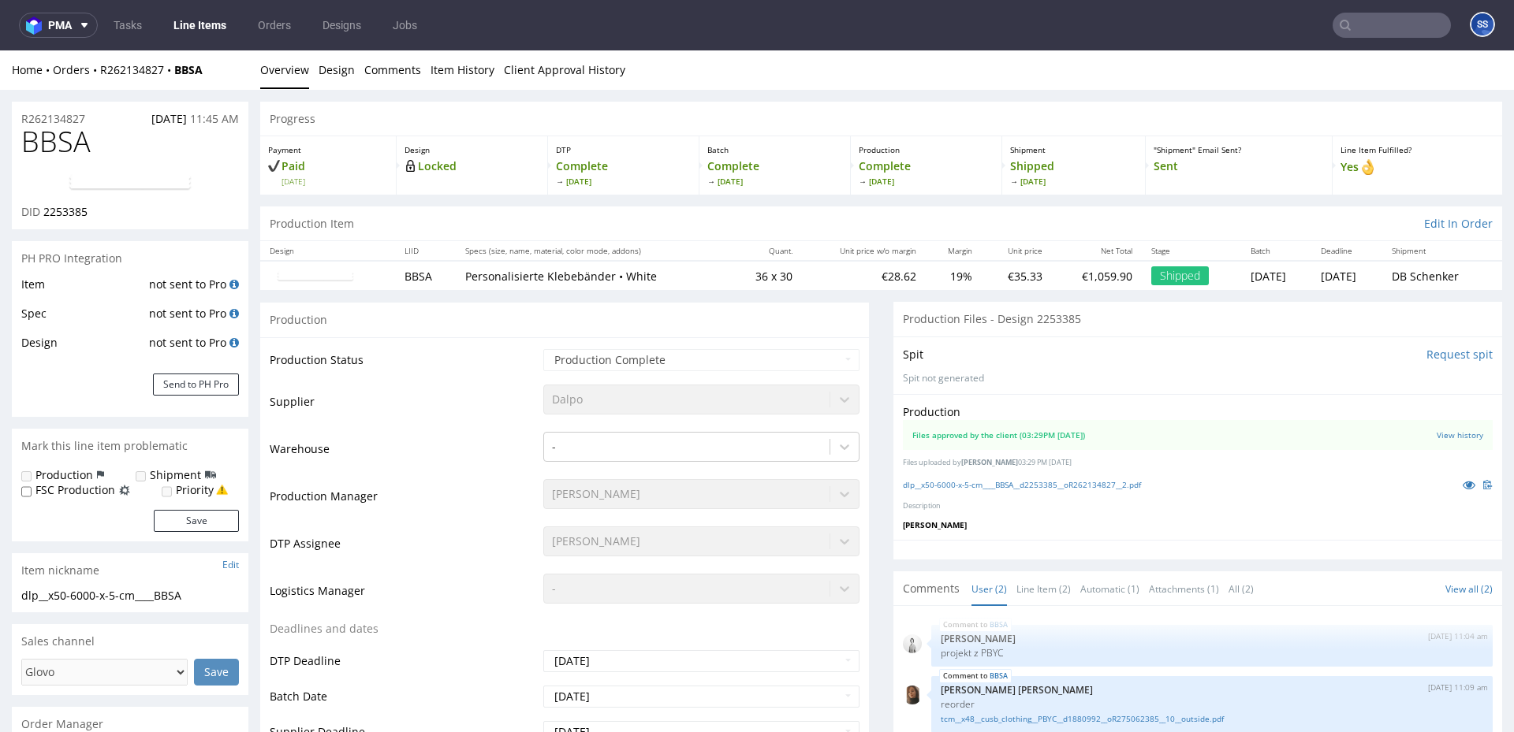
click at [184, 31] on link "Line Items" at bounding box center [200, 25] width 72 height 25
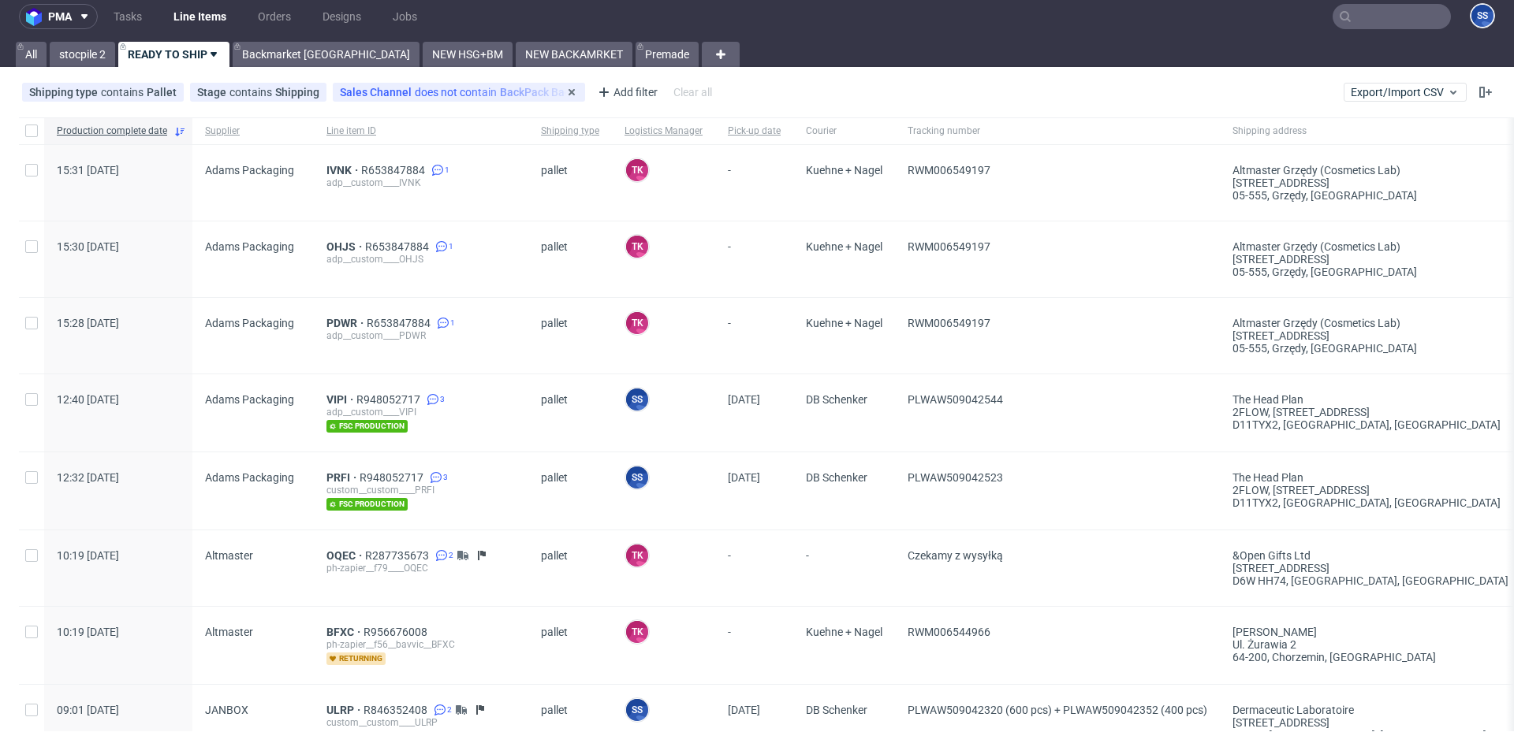
scroll to position [6, 0]
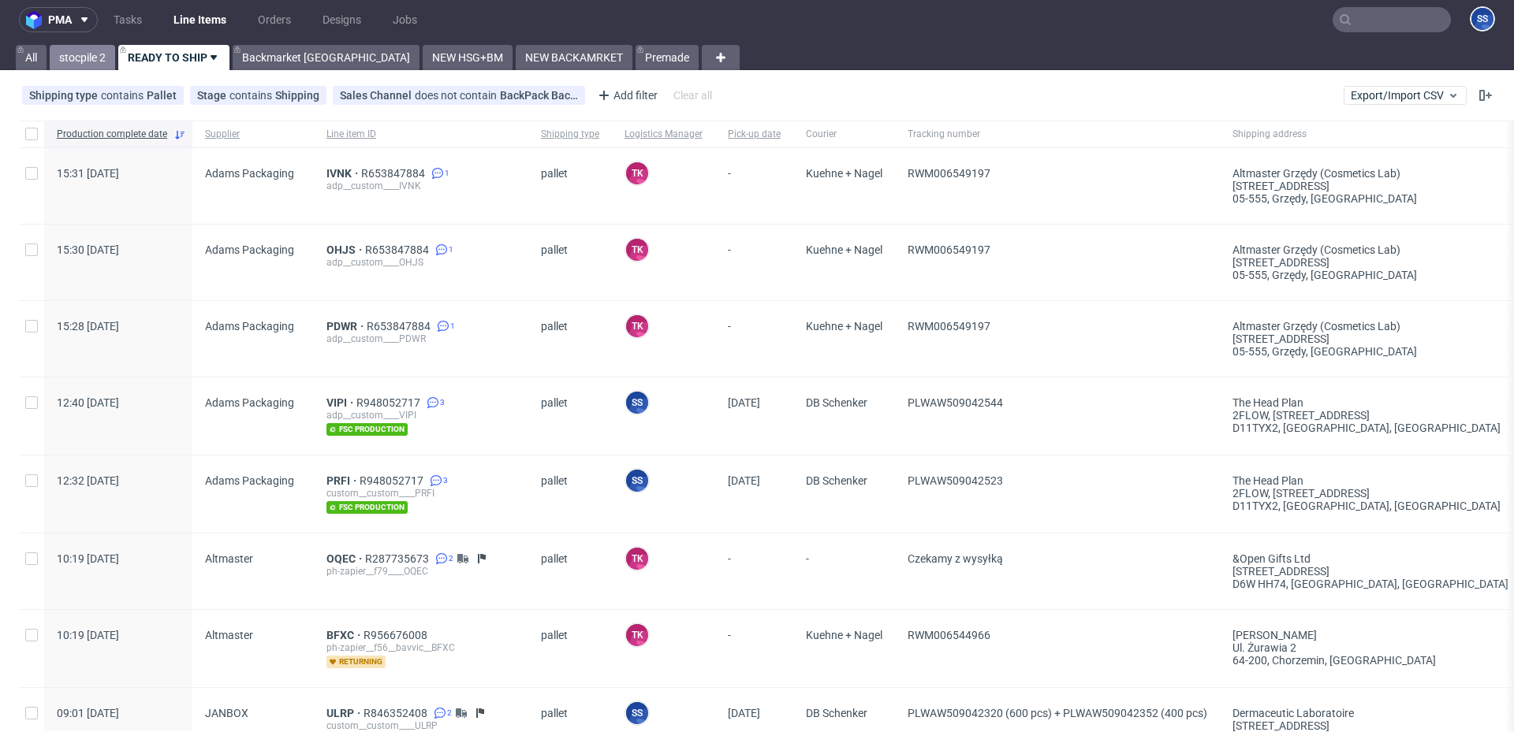
click at [93, 60] on link "stocpile 2" at bounding box center [82, 57] width 65 height 25
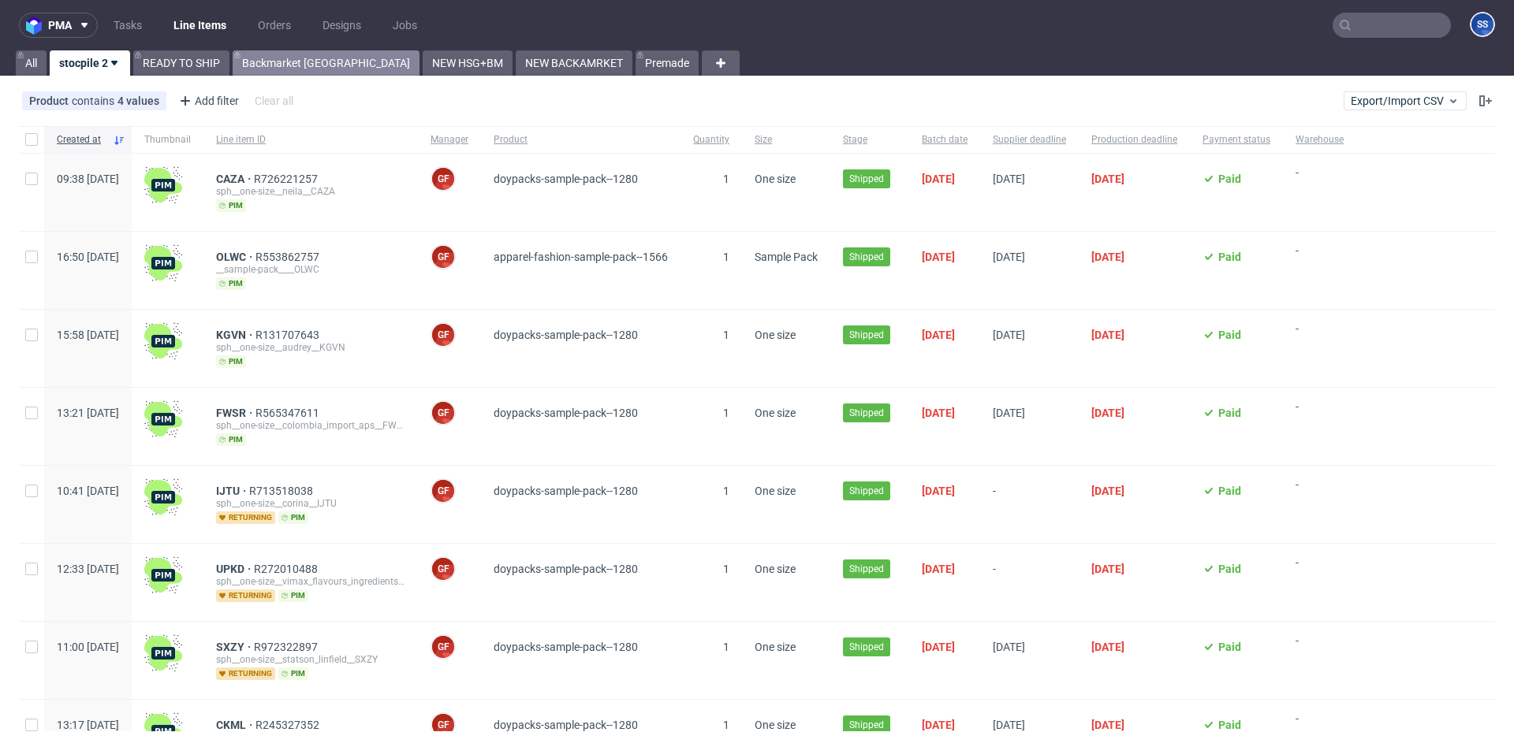
click at [318, 72] on link "Backmarket [GEOGRAPHIC_DATA]" at bounding box center [326, 62] width 187 height 25
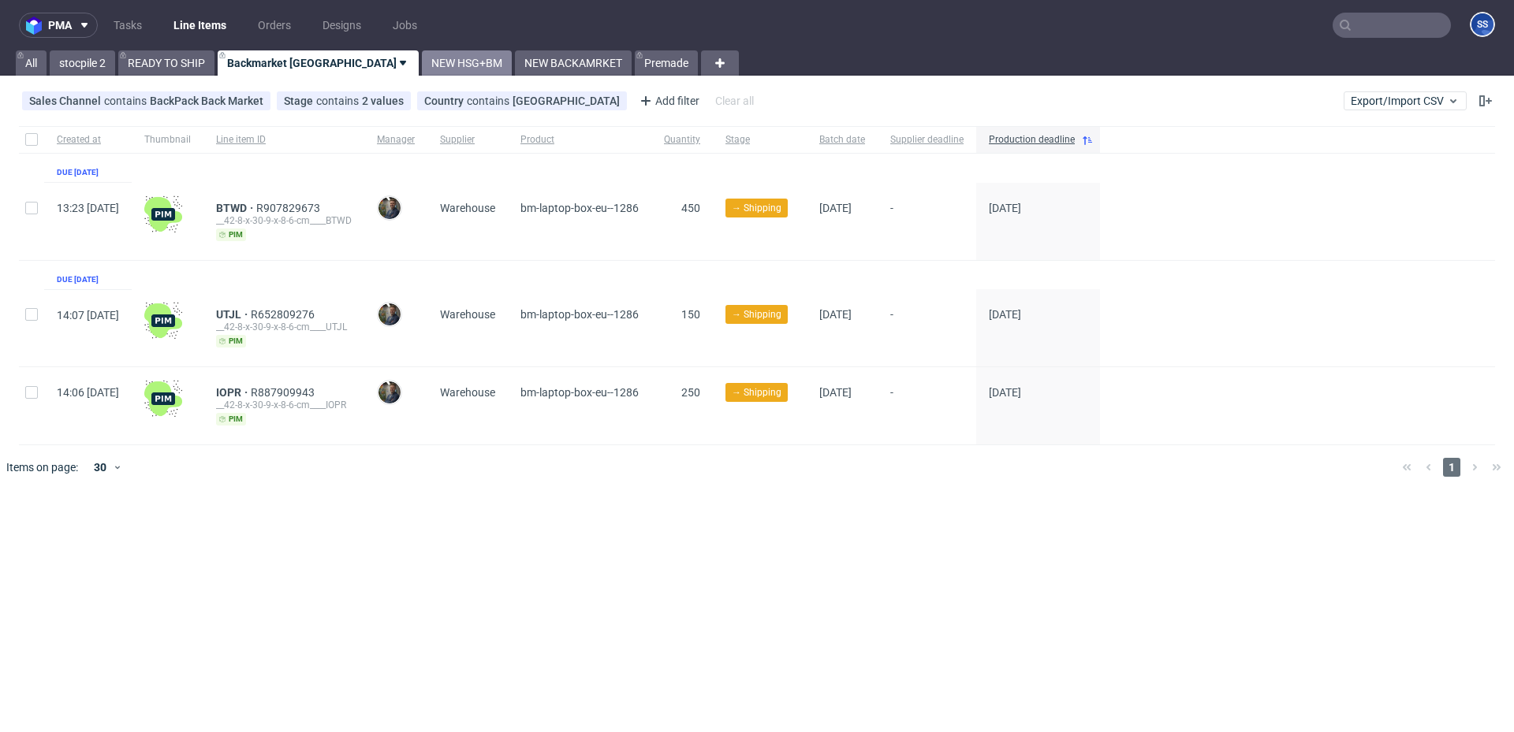
click at [422, 70] on link "NEW HSG+BM" at bounding box center [467, 62] width 90 height 25
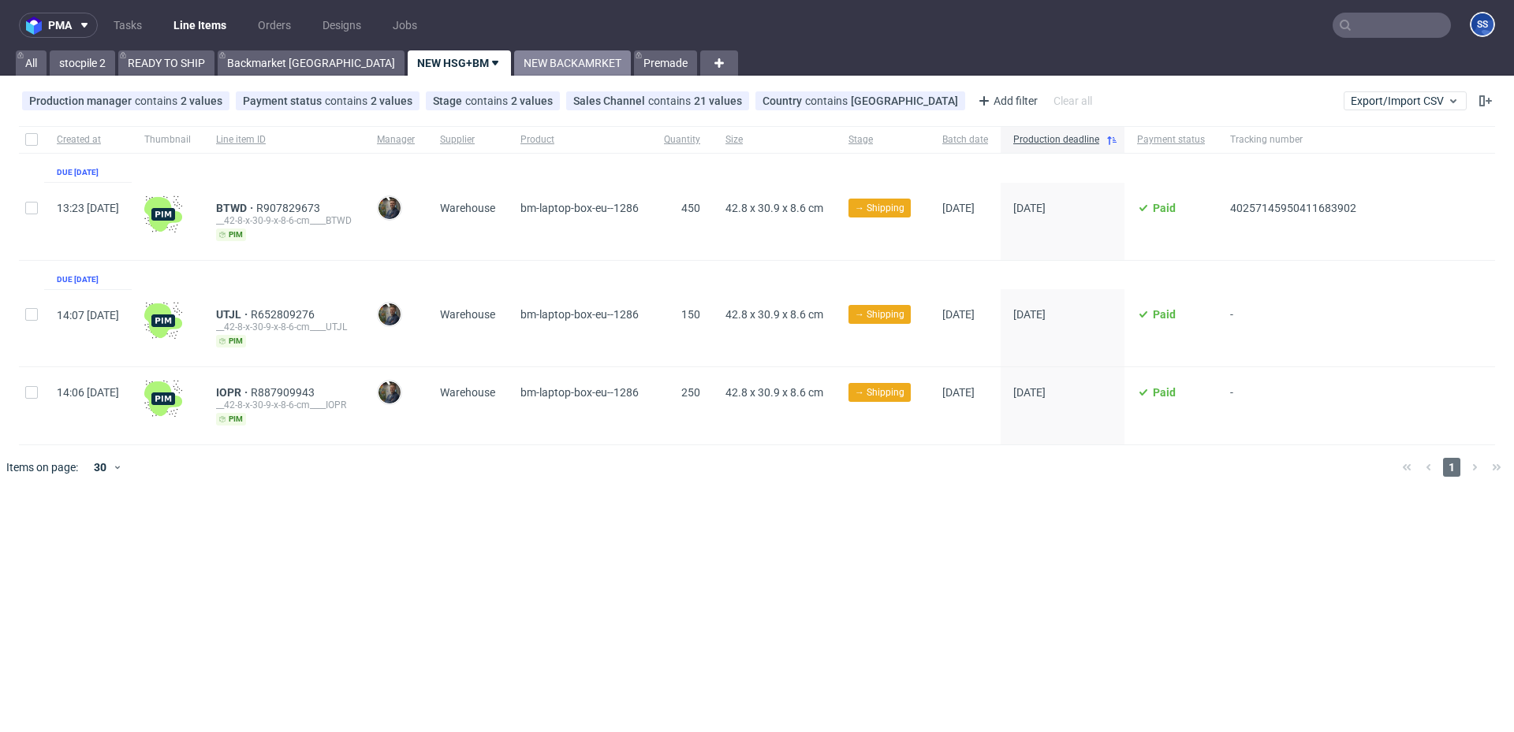
click at [514, 68] on link "NEW BACKAMRKET" at bounding box center [572, 62] width 117 height 25
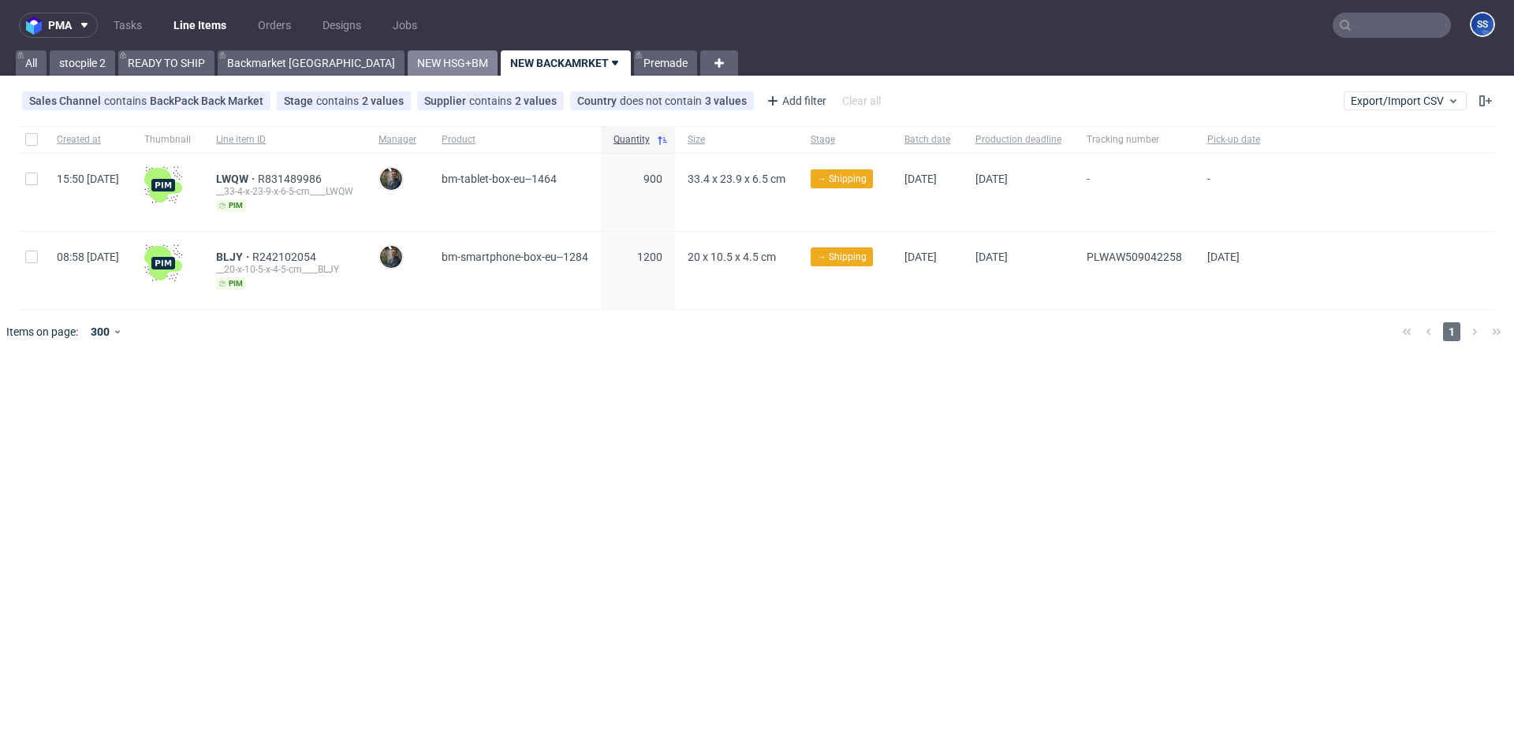
click at [408, 69] on link "NEW HSG+BM" at bounding box center [453, 62] width 90 height 25
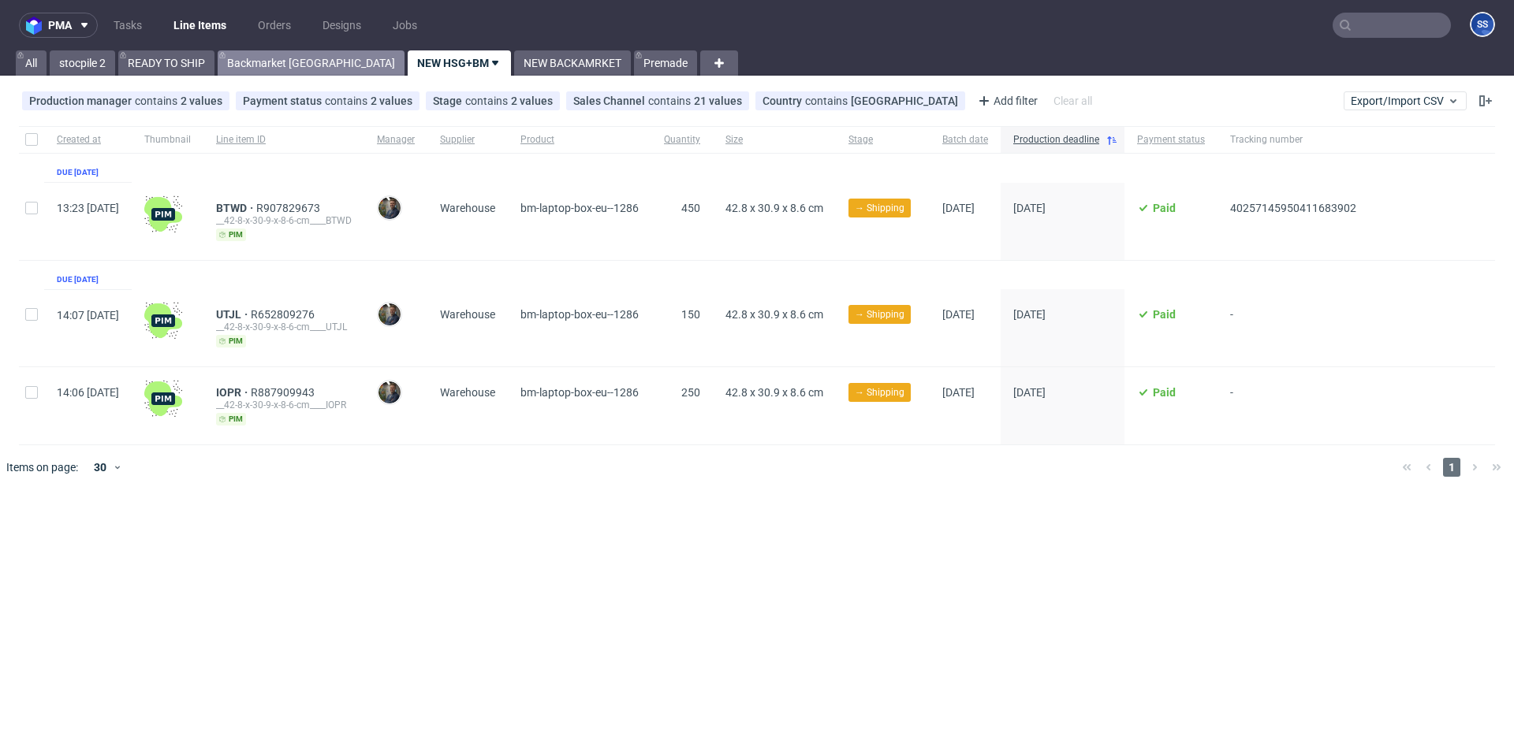
click at [285, 72] on link "Backmarket [GEOGRAPHIC_DATA]" at bounding box center [311, 62] width 187 height 25
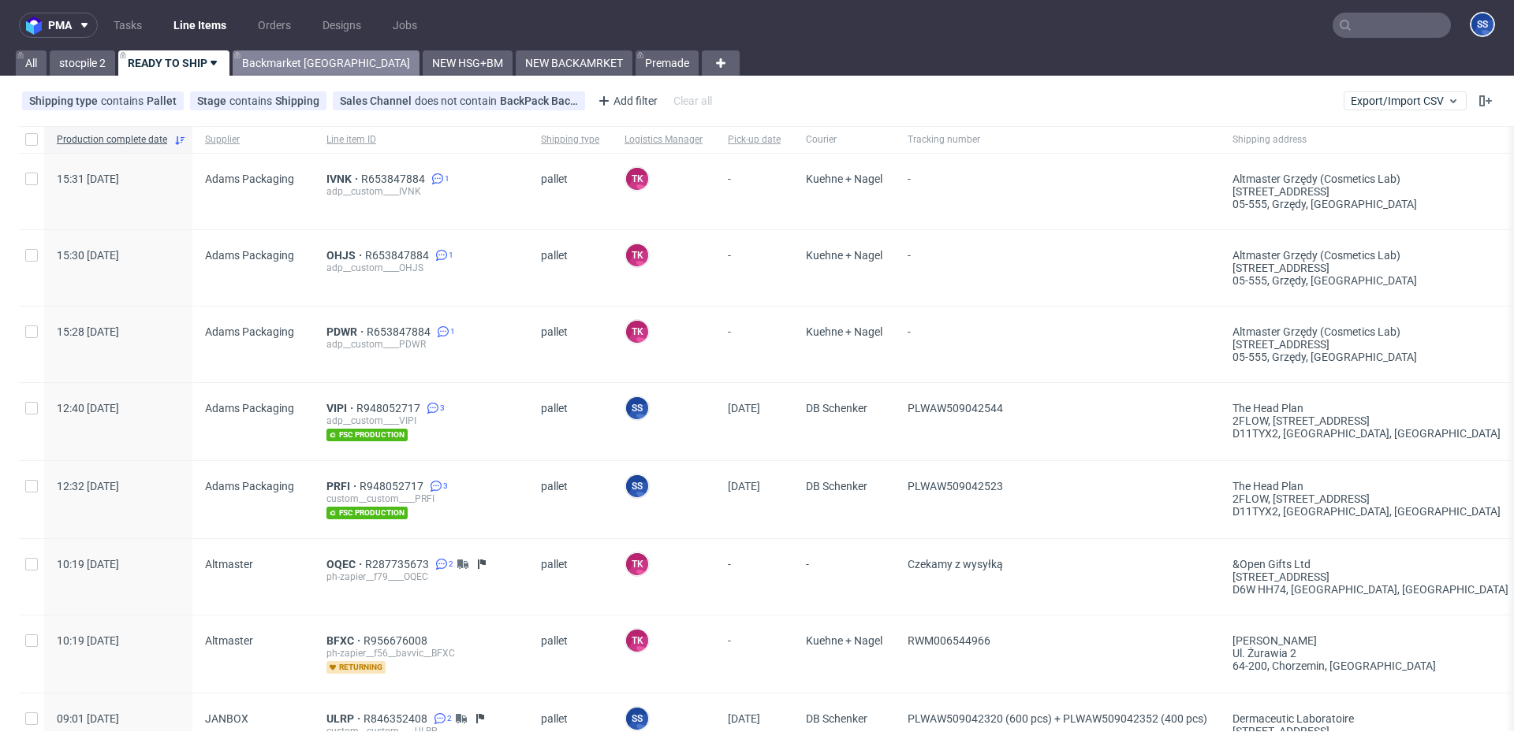
click at [274, 66] on link "Backmarket [GEOGRAPHIC_DATA]" at bounding box center [326, 62] width 187 height 25
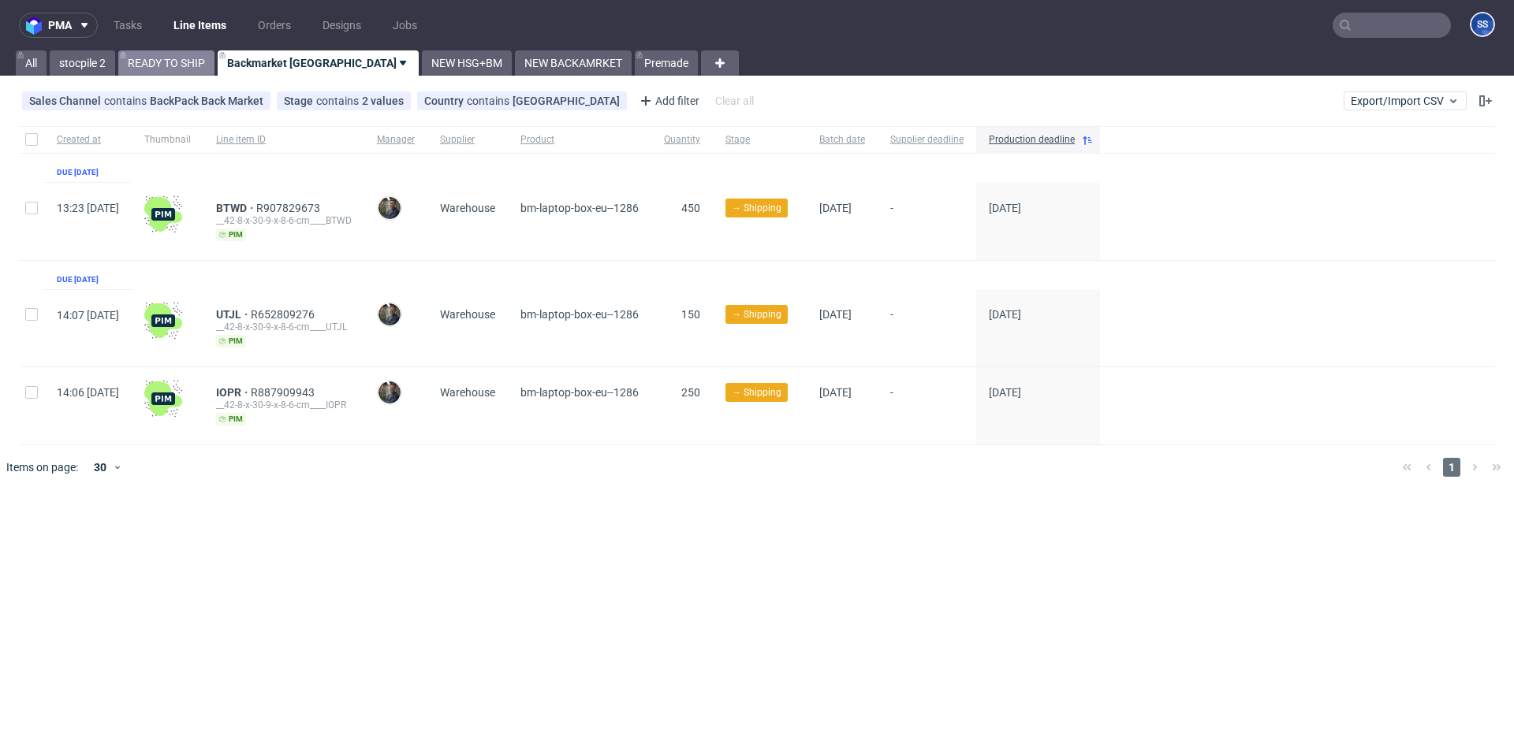
click at [184, 67] on link "READY TO SHIP" at bounding box center [166, 62] width 96 height 25
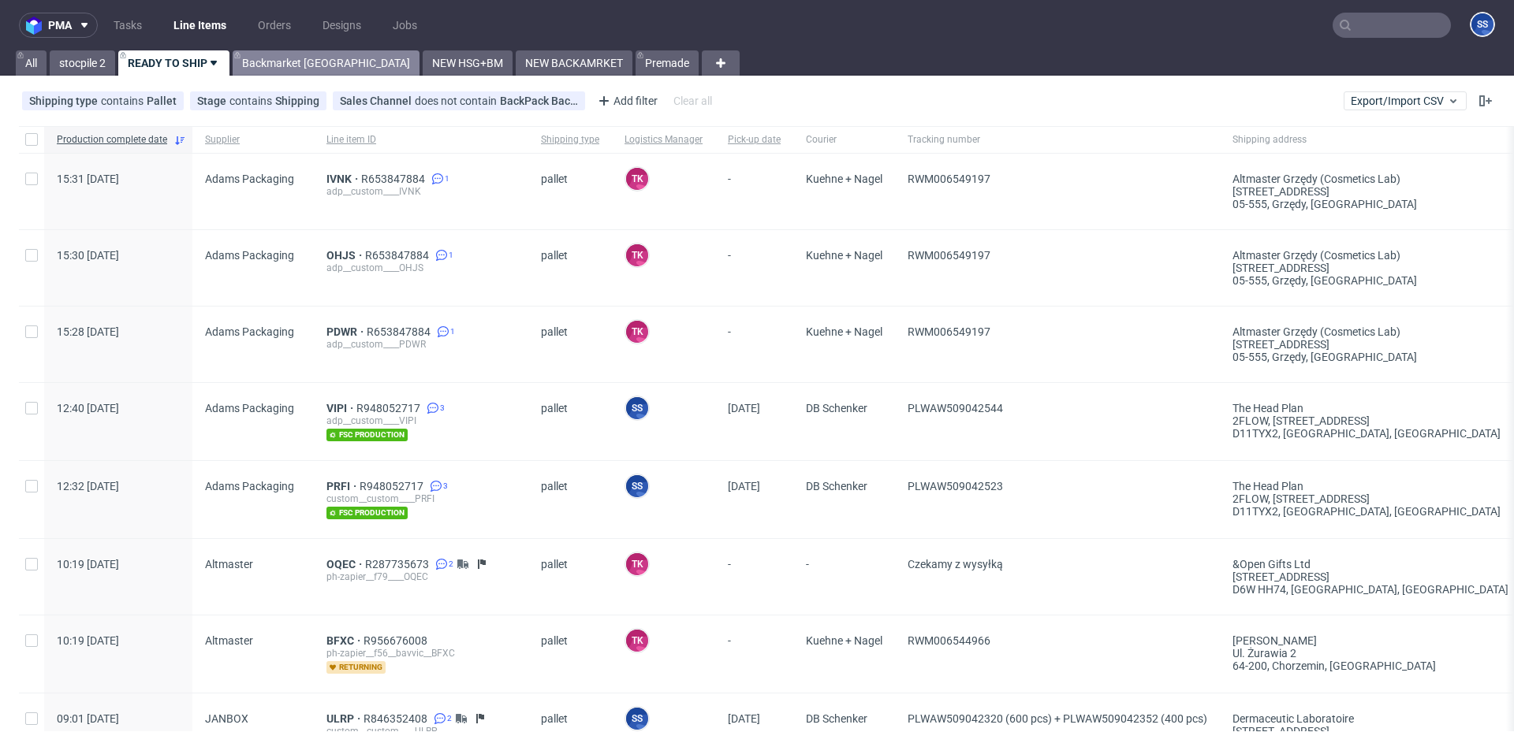
click at [298, 62] on link "Backmarket [GEOGRAPHIC_DATA]" at bounding box center [326, 62] width 187 height 25
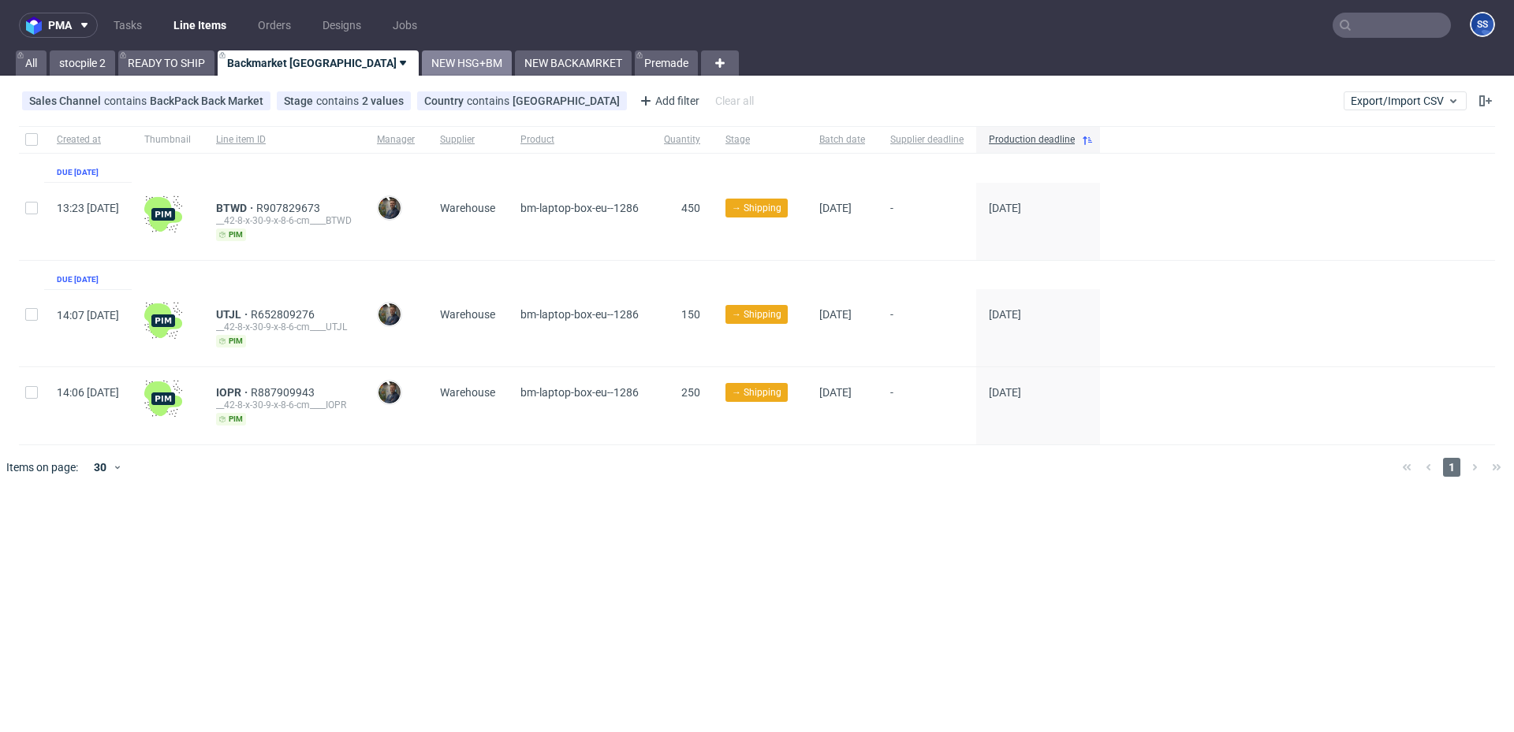
click at [422, 60] on link "NEW HSG+BM" at bounding box center [467, 62] width 90 height 25
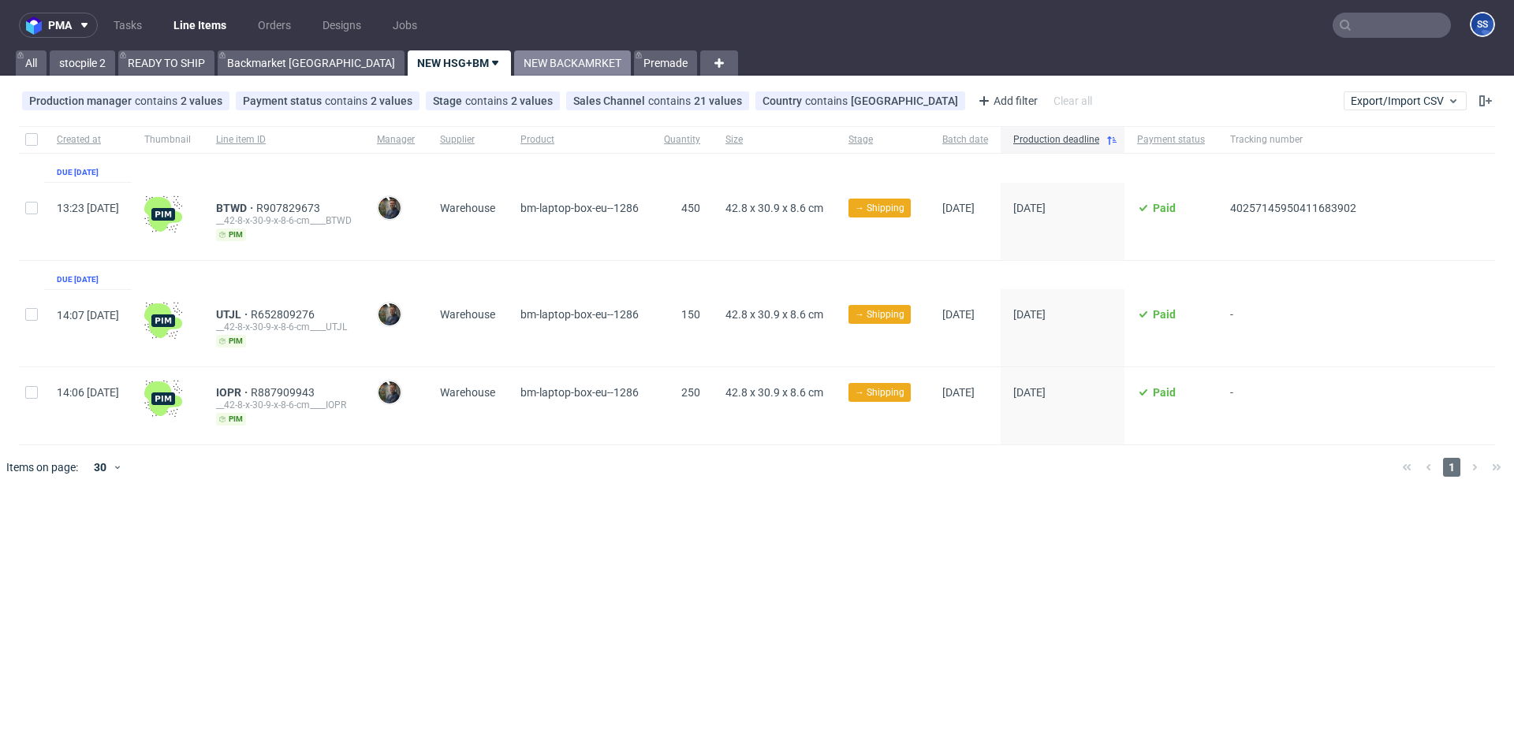
click at [514, 61] on link "NEW BACKAMRKET" at bounding box center [572, 62] width 117 height 25
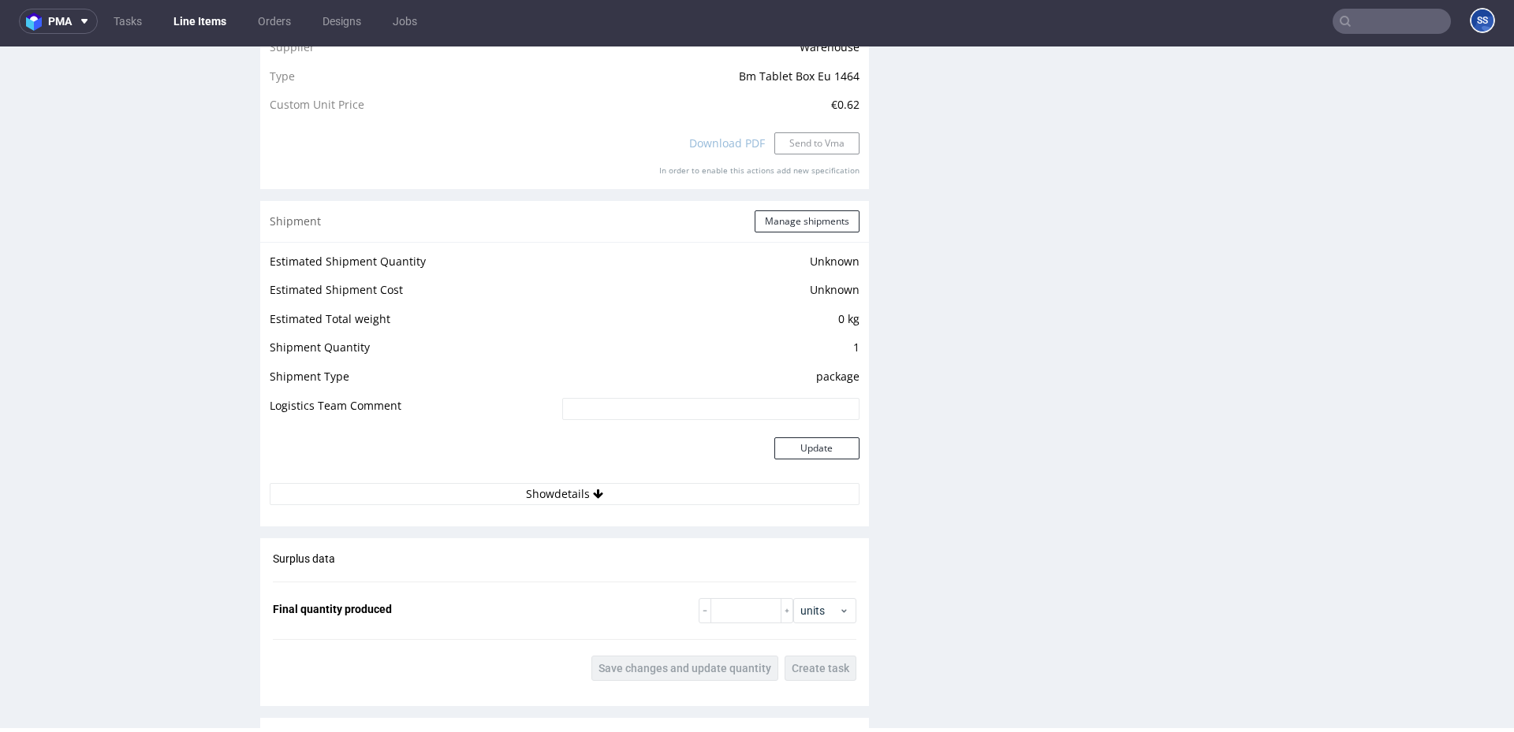
scroll to position [1526, 0]
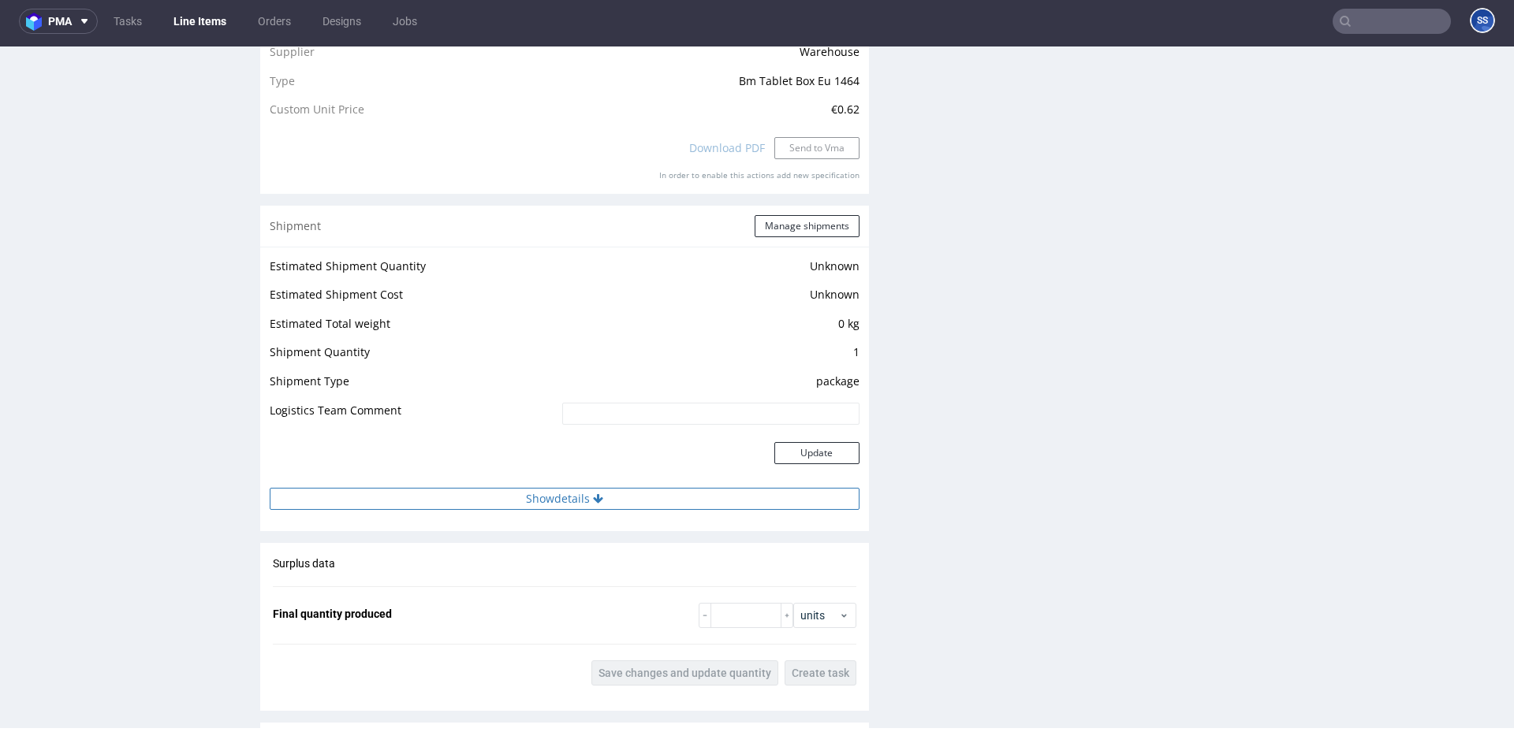
click at [506, 499] on button "Show details" at bounding box center [565, 499] width 590 height 22
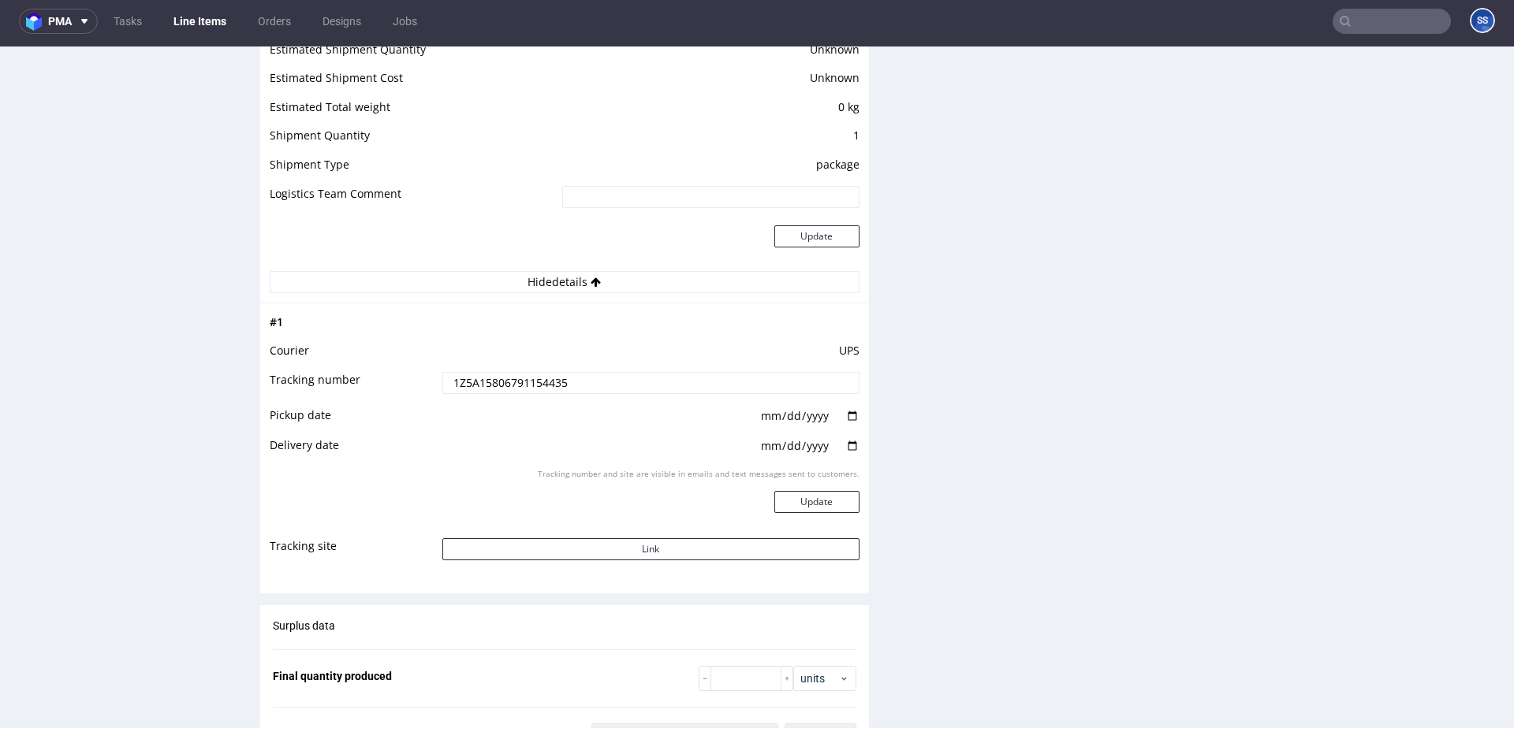
scroll to position [1745, 0]
click at [526, 540] on button "Link" at bounding box center [650, 547] width 417 height 22
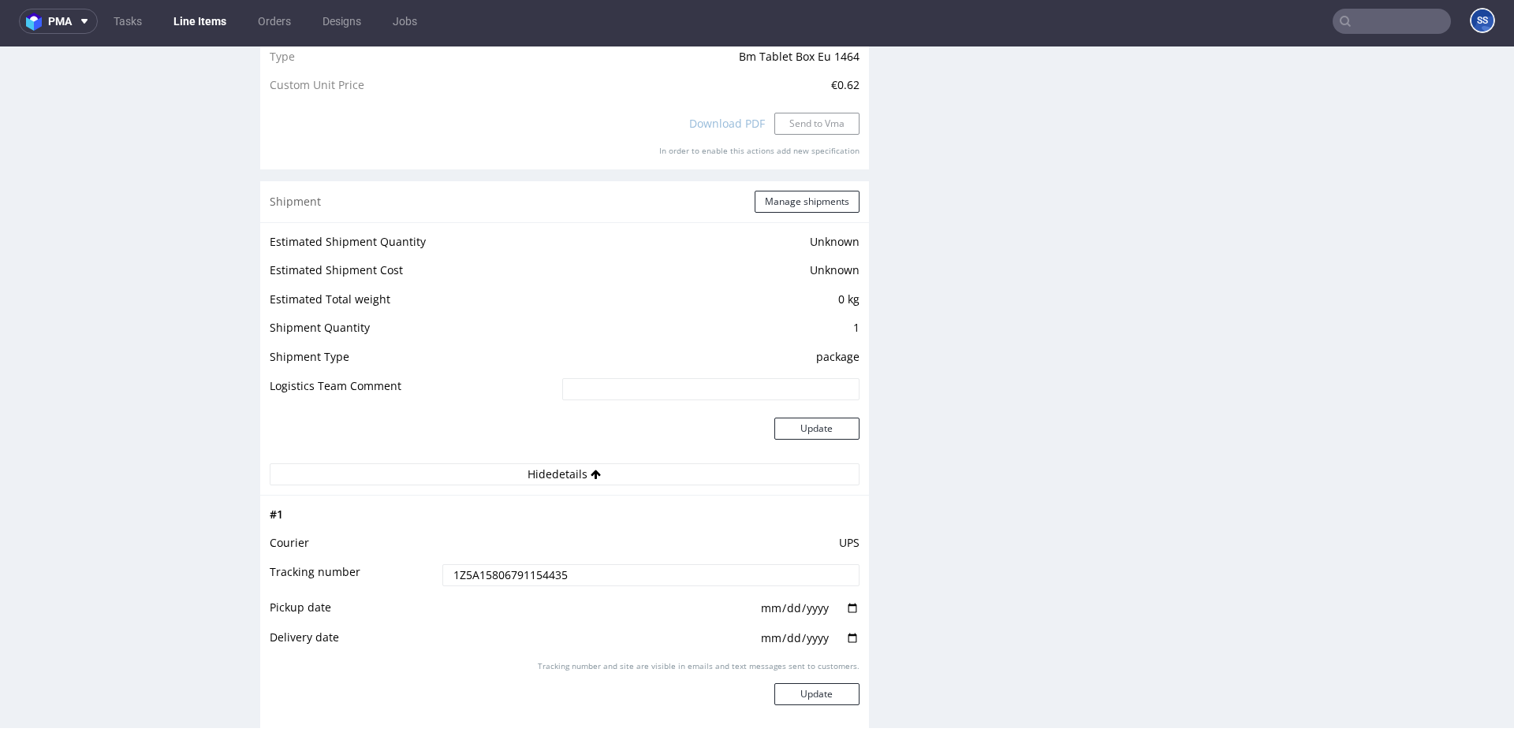
scroll to position [1611, 0]
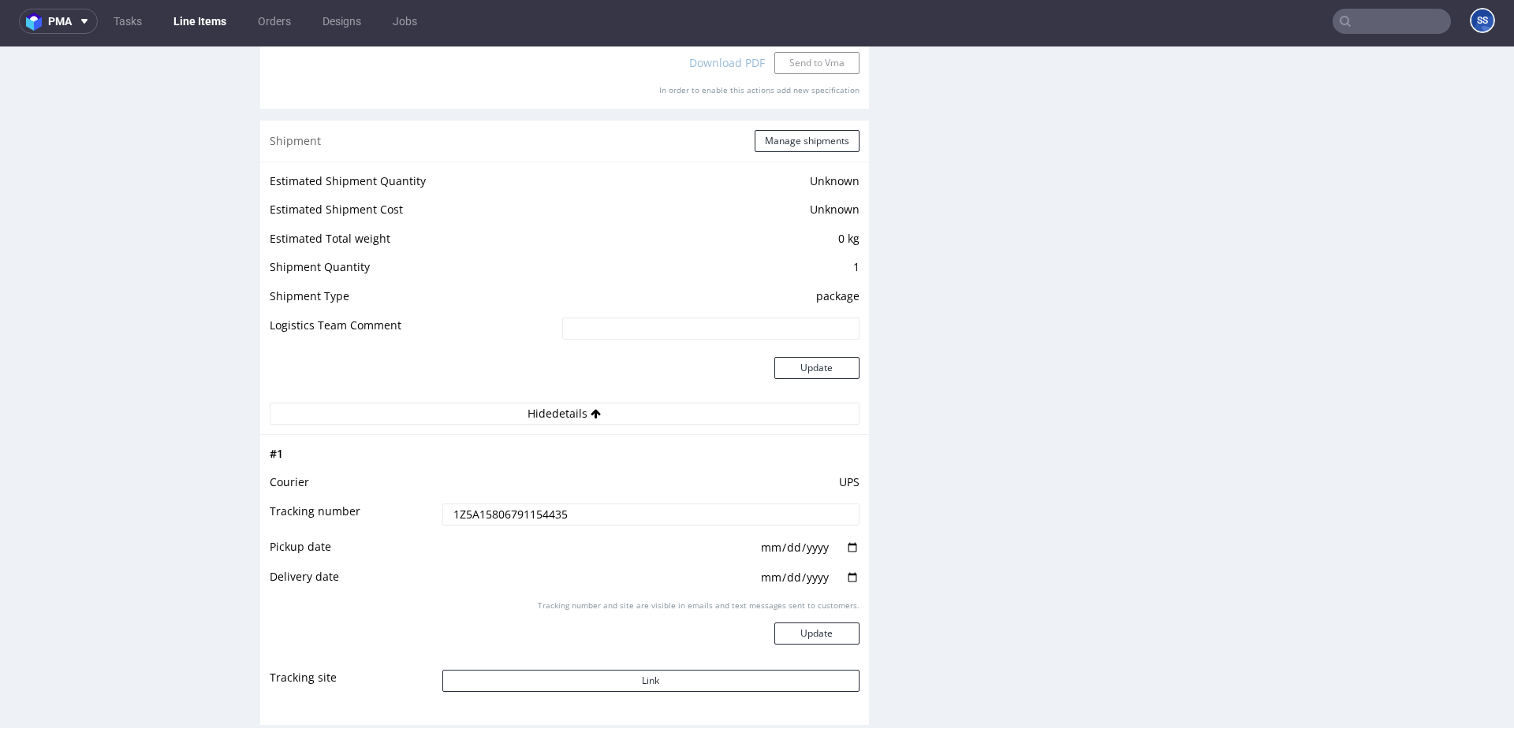
click at [514, 511] on input "1Z5A15806791154435" at bounding box center [650, 515] width 417 height 22
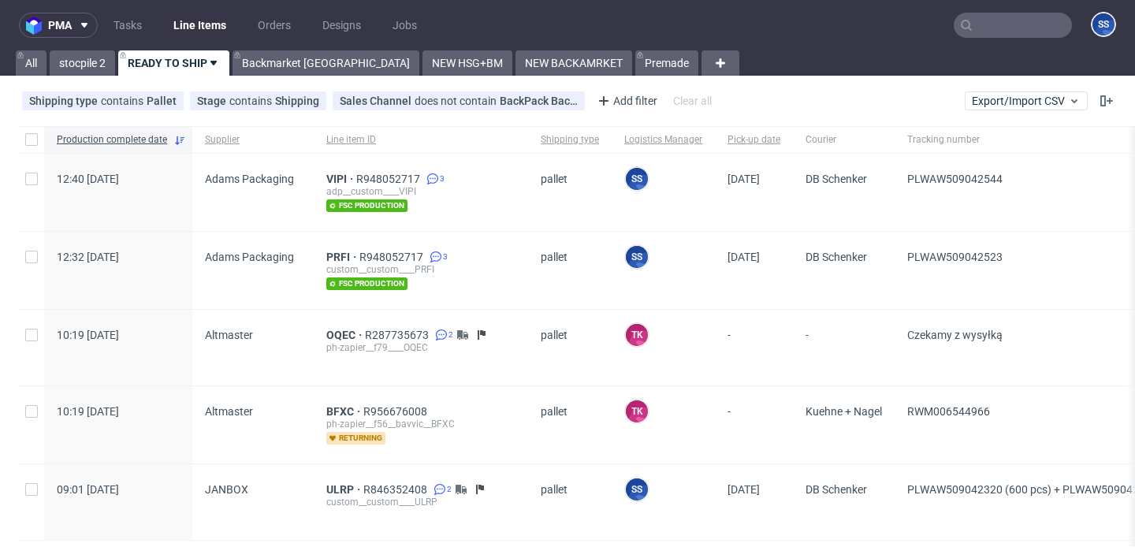
scroll to position [58, 0]
click at [289, 63] on link "Backmarket [GEOGRAPHIC_DATA]" at bounding box center [326, 62] width 187 height 25
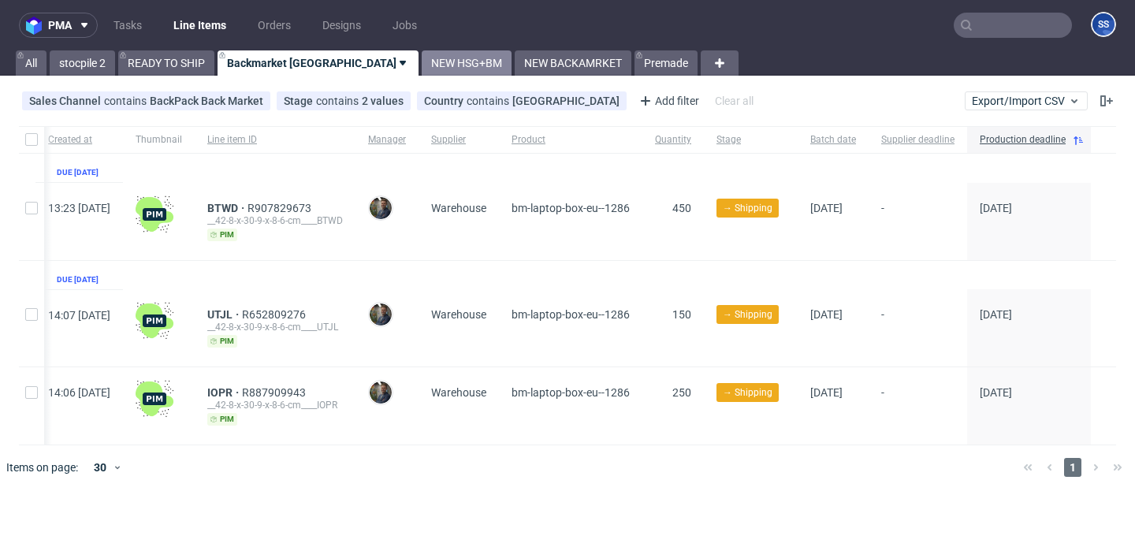
scroll to position [0, 62]
click at [422, 52] on link "NEW HSG+BM" at bounding box center [467, 62] width 90 height 25
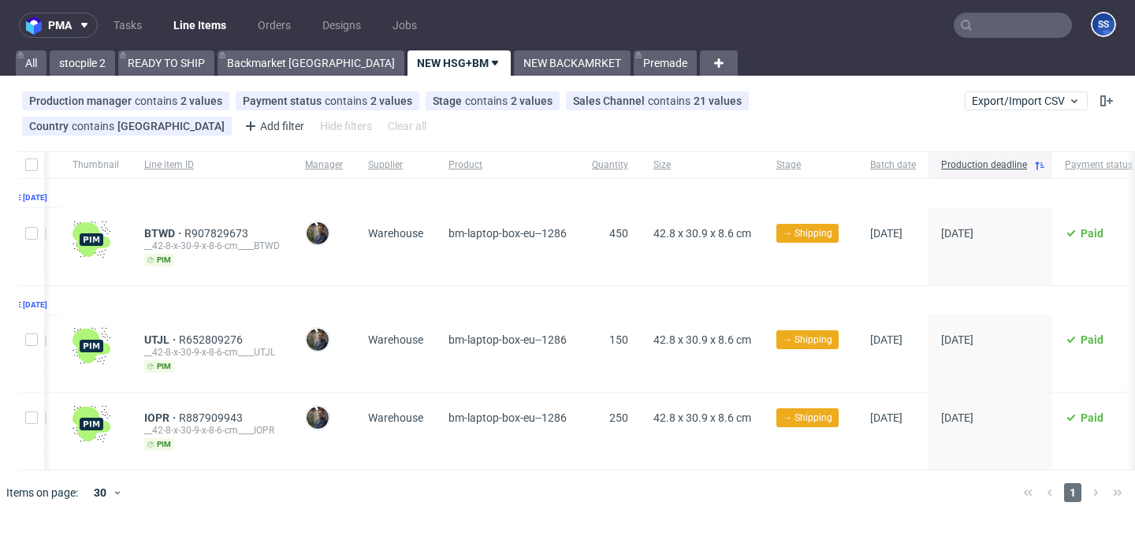
scroll to position [0, 88]
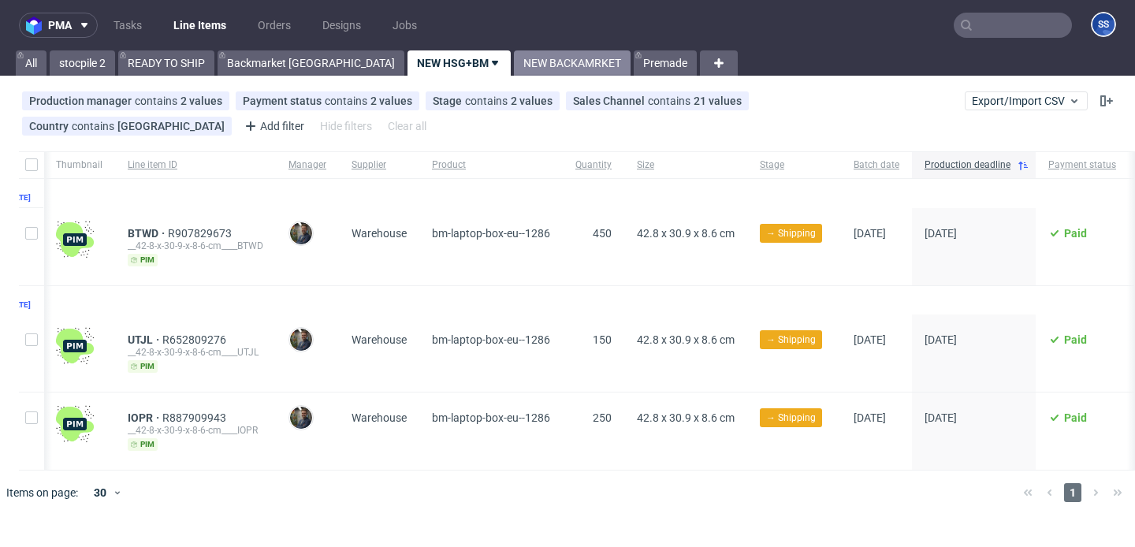
click at [514, 69] on link "NEW BACKAMRKET" at bounding box center [572, 62] width 117 height 25
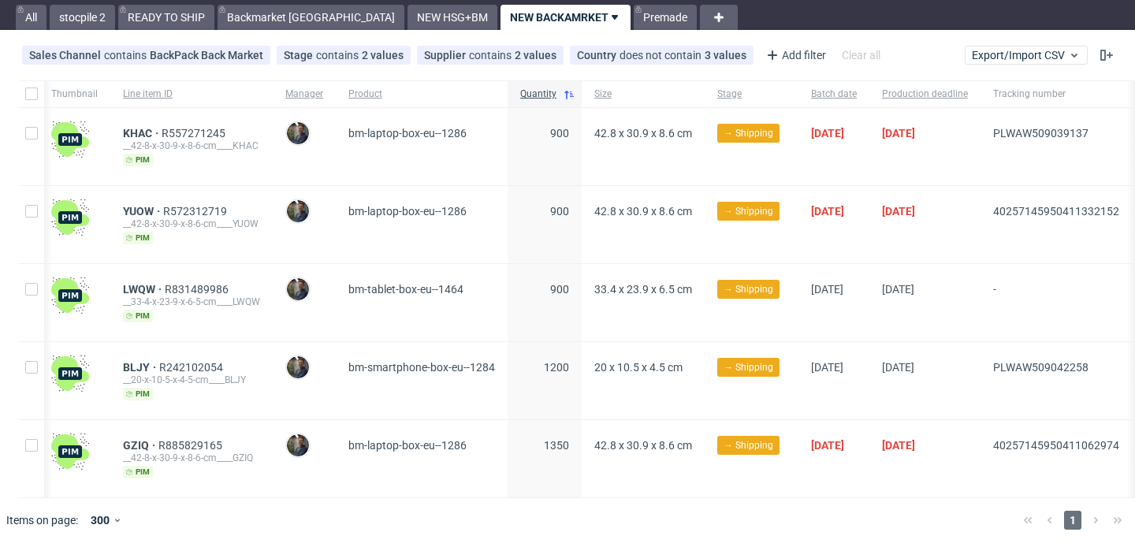
scroll to position [0, 285]
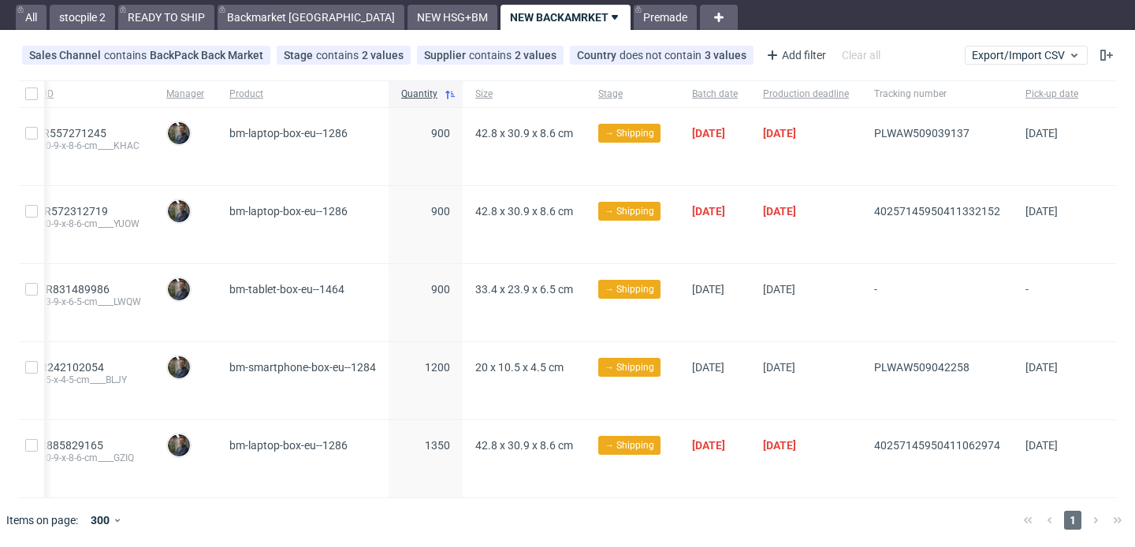
drag, startPoint x: 844, startPoint y: 441, endPoint x: 985, endPoint y: 445, distance: 140.4
click at [985, 445] on div "12:51 [DATE] GZIQ R885829165 __42-8-x-30-9-x-8-6-cm____GZIQ [PERSON_NAME] [PERS…" at bounding box center [461, 459] width 1309 height 78
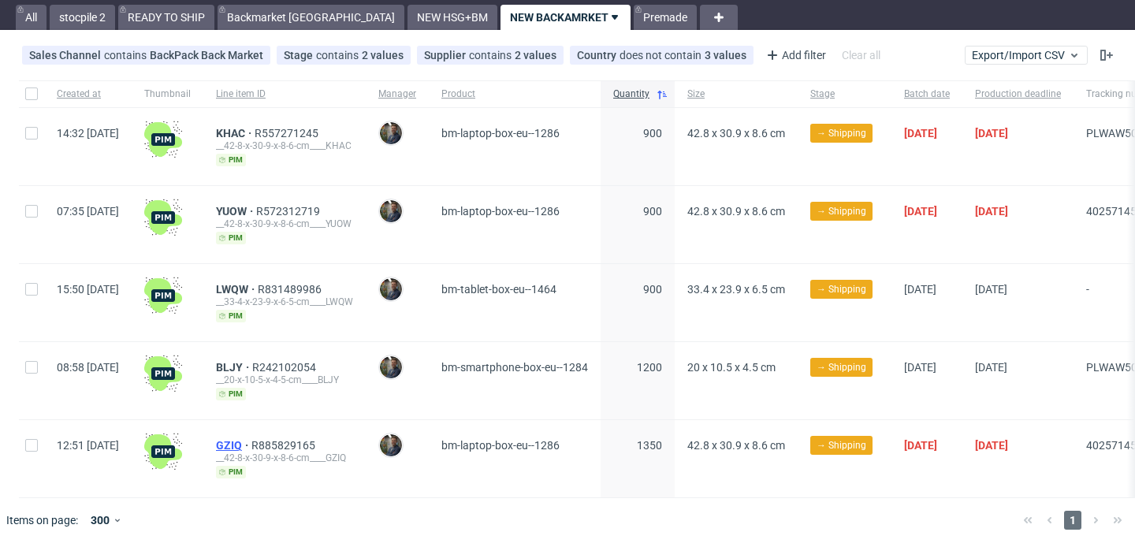
click at [251, 441] on span "GZIQ" at bounding box center [233, 445] width 35 height 13
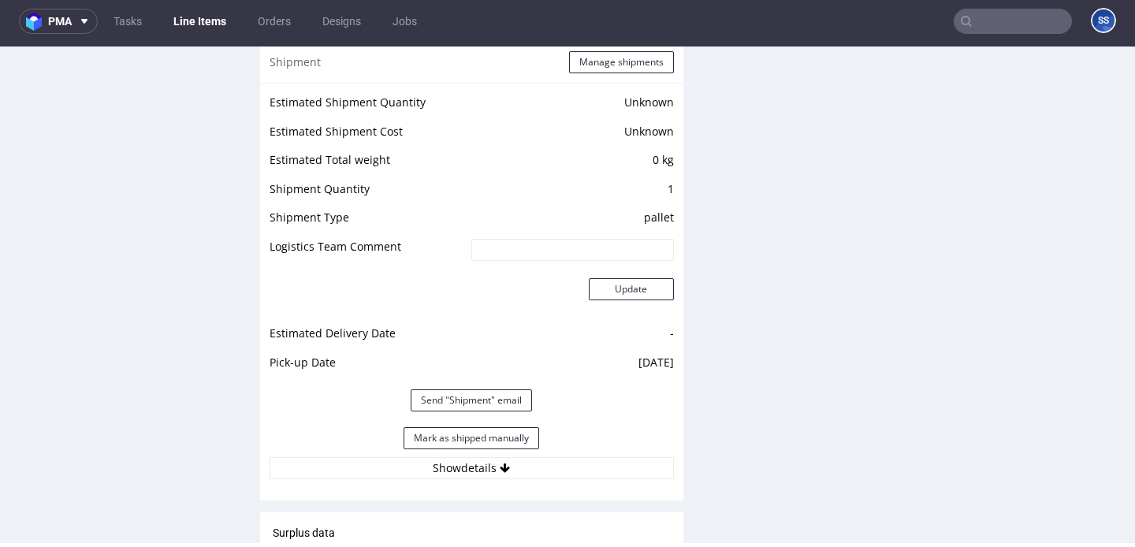
scroll to position [1328, 0]
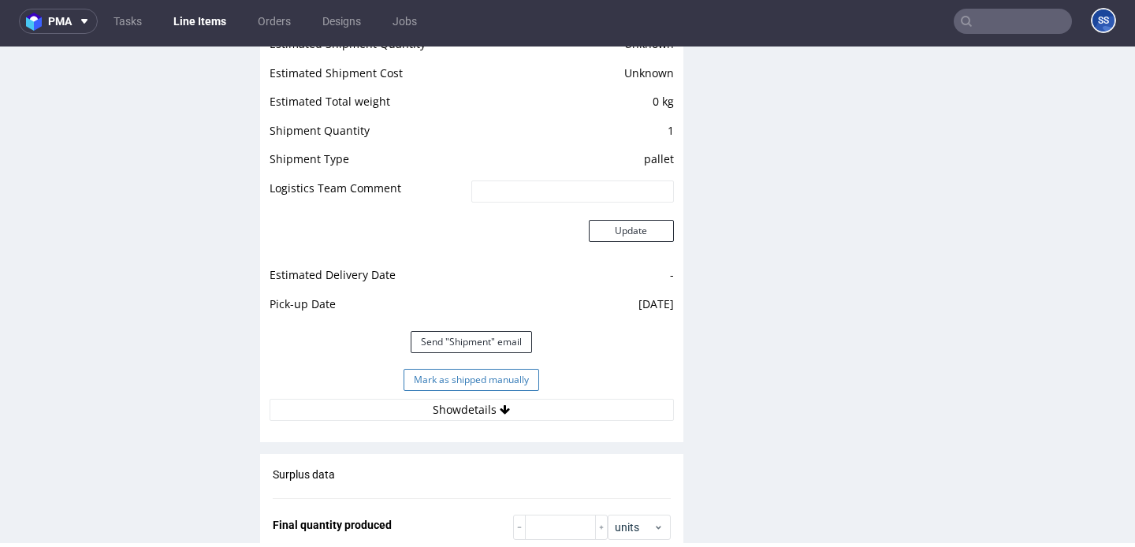
click at [415, 372] on button "Mark as shipped manually" at bounding box center [472, 380] width 136 height 22
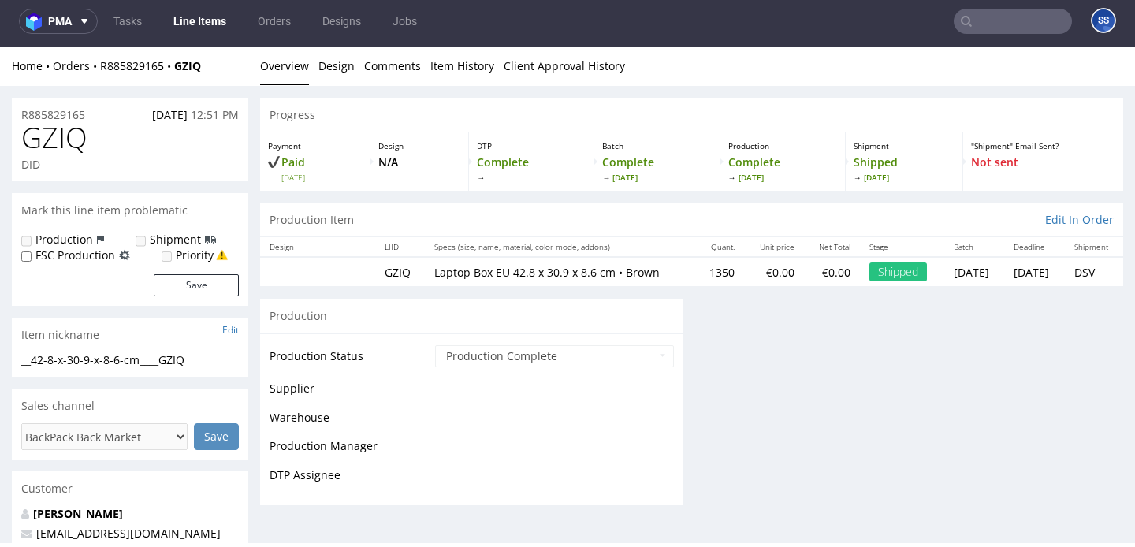
scroll to position [4, 0]
click at [212, 26] on link "Line Items" at bounding box center [200, 21] width 72 height 25
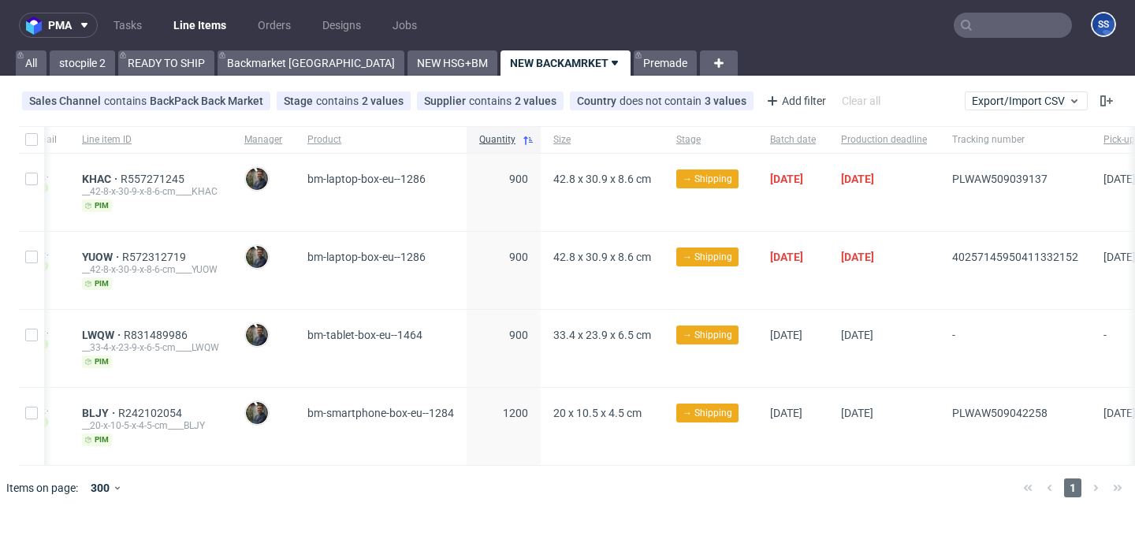
scroll to position [0, 272]
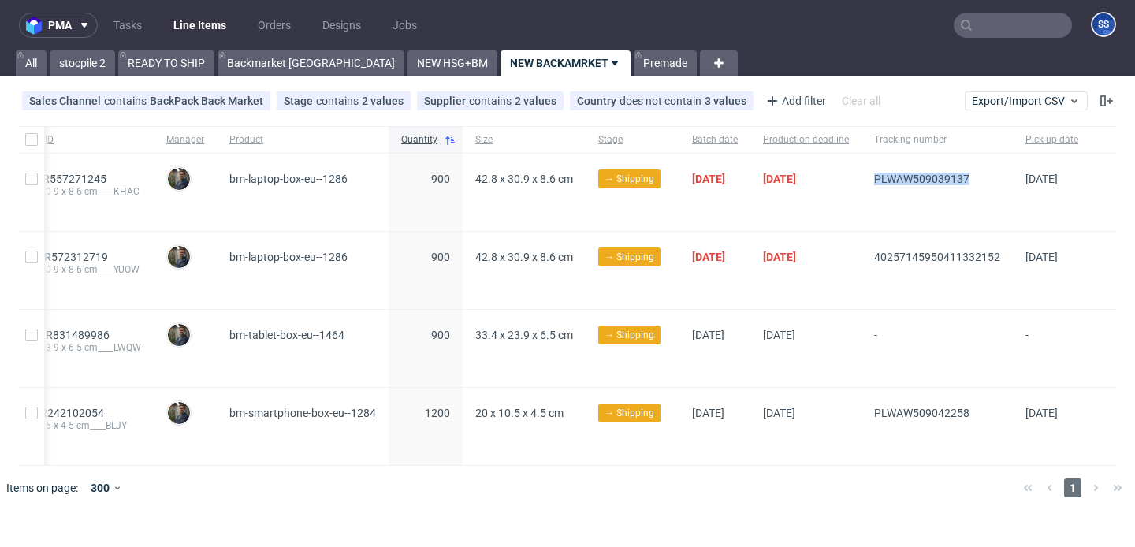
drag, startPoint x: 863, startPoint y: 178, endPoint x: 984, endPoint y: 177, distance: 120.6
click at [984, 177] on div "PLWAW509039137" at bounding box center [937, 192] width 151 height 77
copy span "PLWAW509039137"
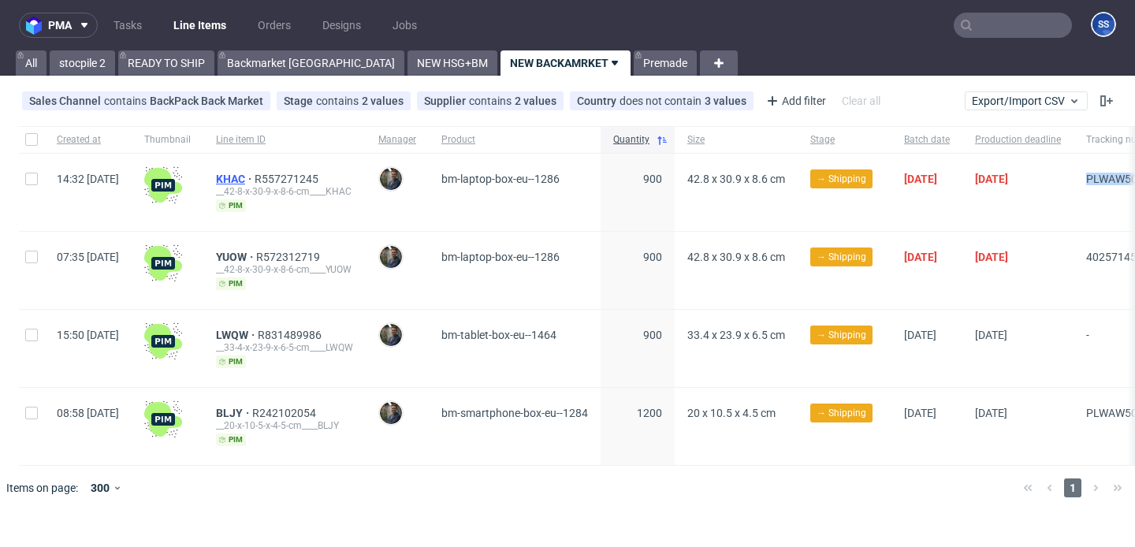
click at [255, 176] on span "KHAC" at bounding box center [235, 179] width 39 height 13
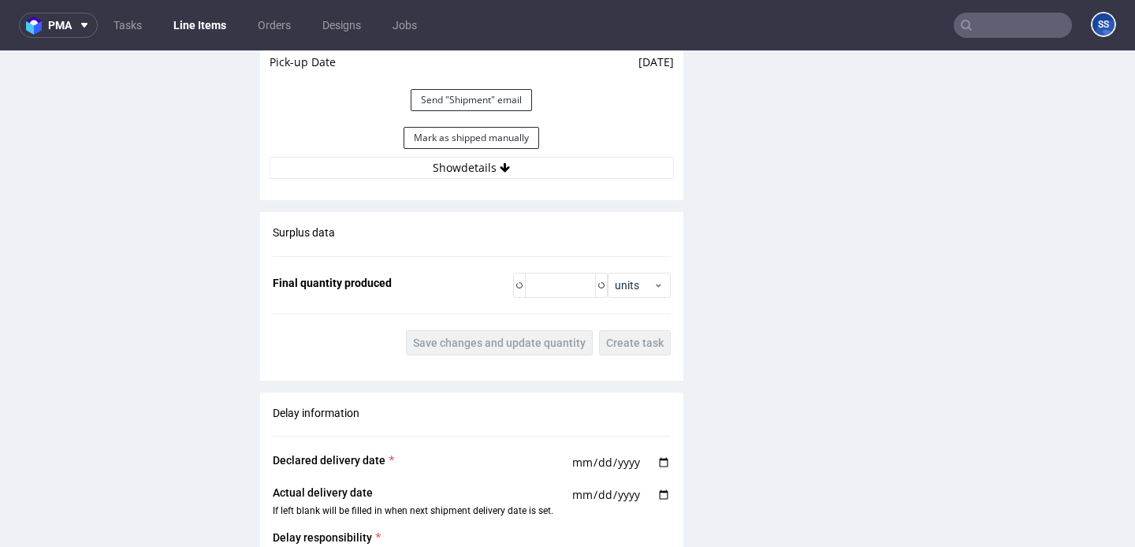
scroll to position [1583, 0]
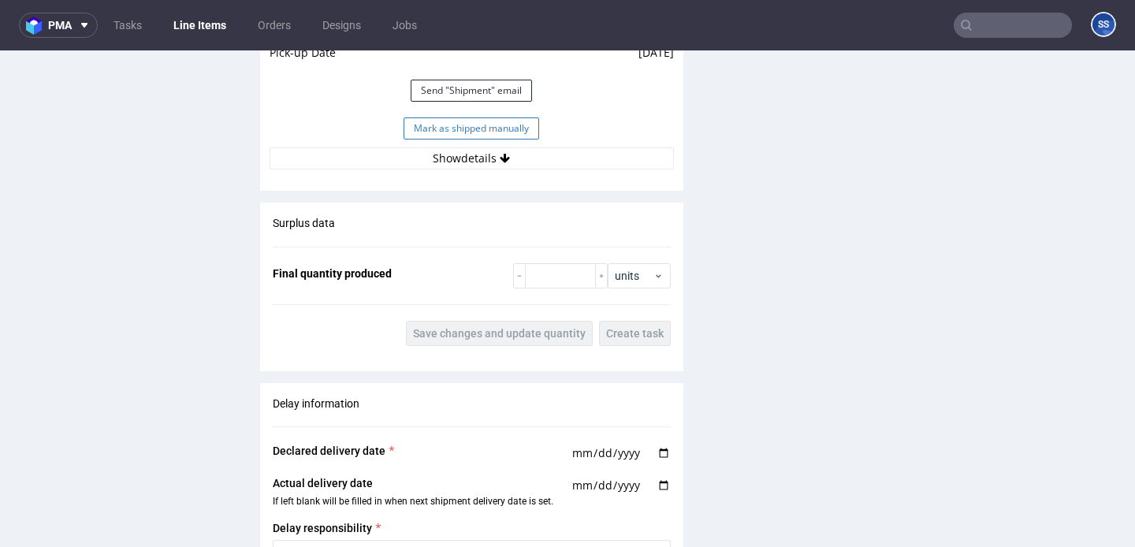
click at [473, 137] on button "Mark as shipped manually" at bounding box center [472, 128] width 136 height 22
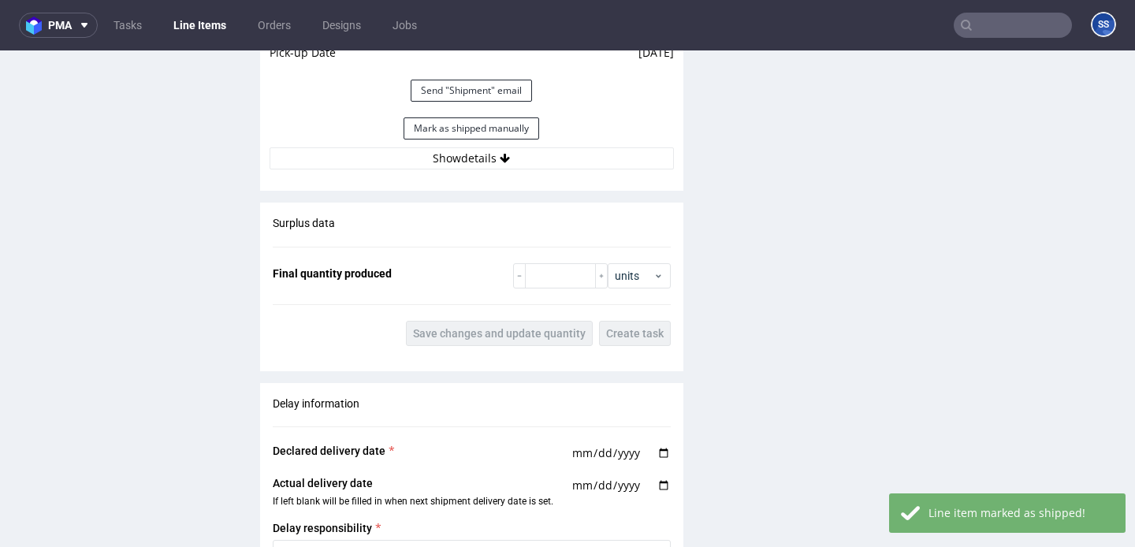
click at [203, 24] on link "Line Items" at bounding box center [200, 25] width 72 height 25
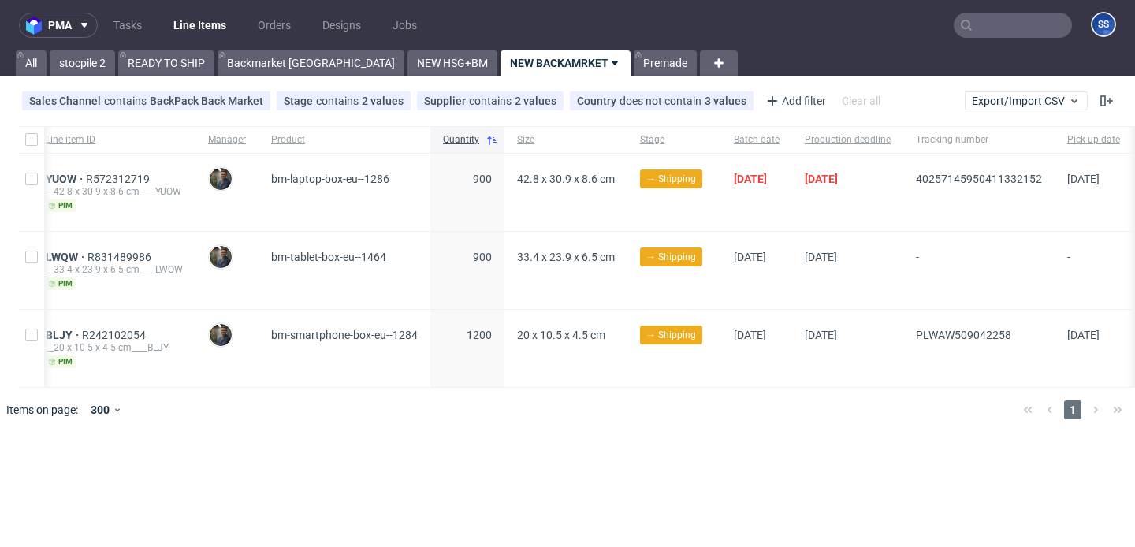
scroll to position [0, 271]
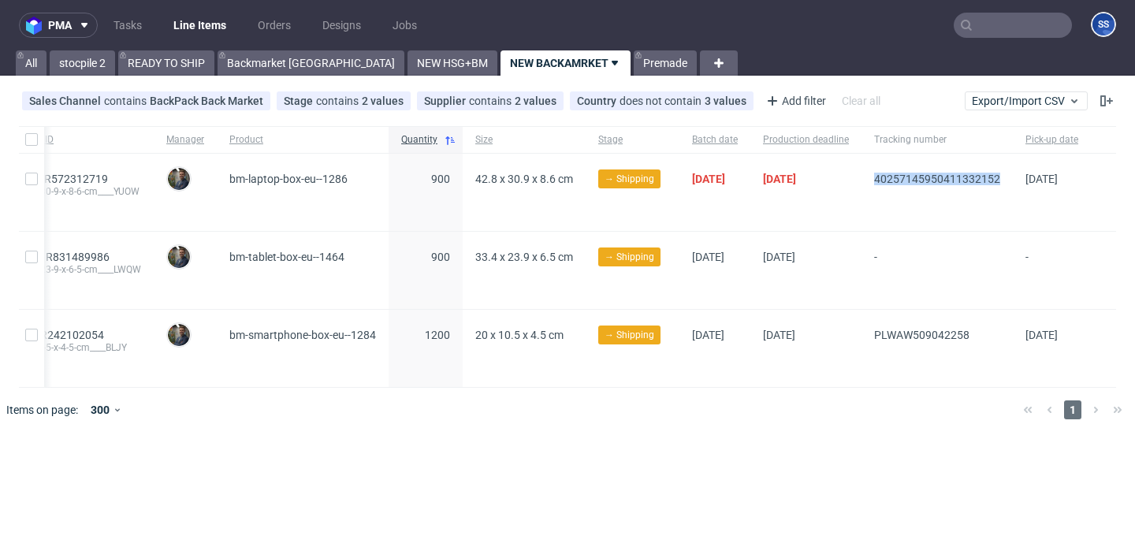
drag, startPoint x: 861, startPoint y: 177, endPoint x: 998, endPoint y: 177, distance: 137.2
click at [998, 177] on div "40257145950411332152" at bounding box center [937, 192] width 151 height 77
copy span "40257145950411332152"
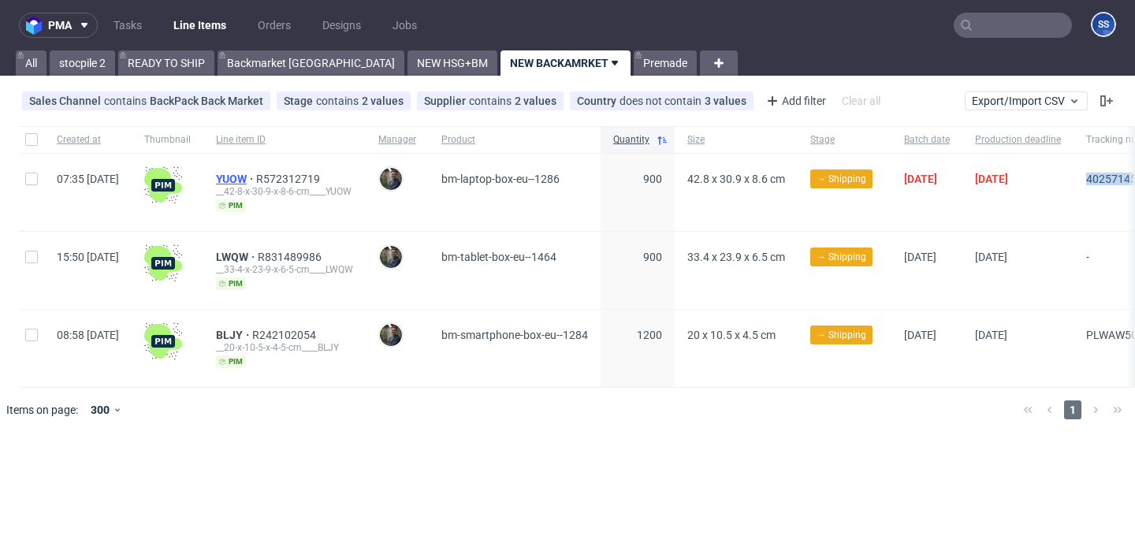
click at [256, 174] on span "YUOW" at bounding box center [236, 179] width 40 height 13
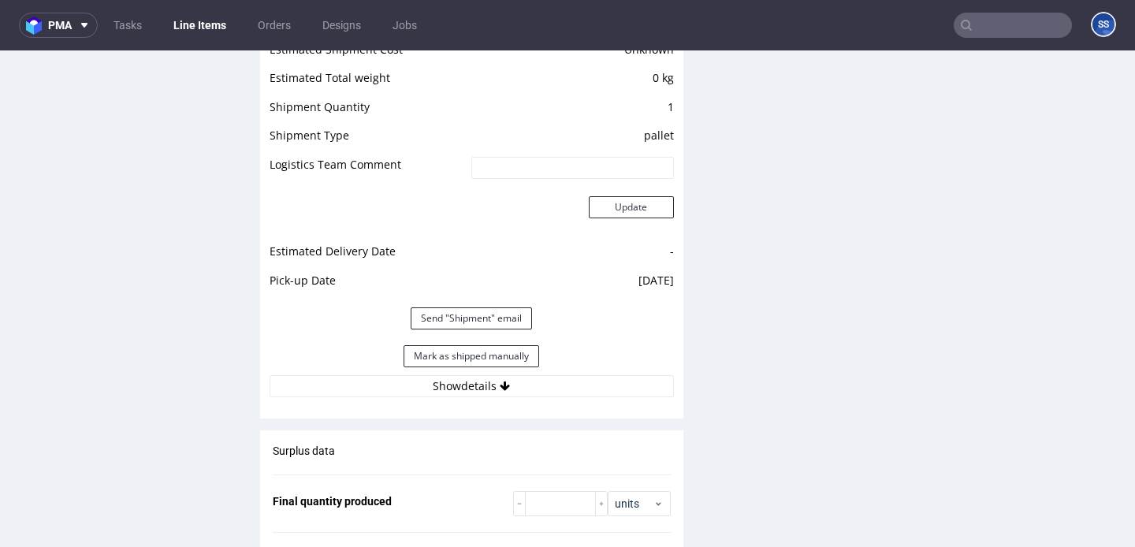
scroll to position [1356, 0]
click at [482, 360] on button "Mark as shipped manually" at bounding box center [472, 355] width 136 height 22
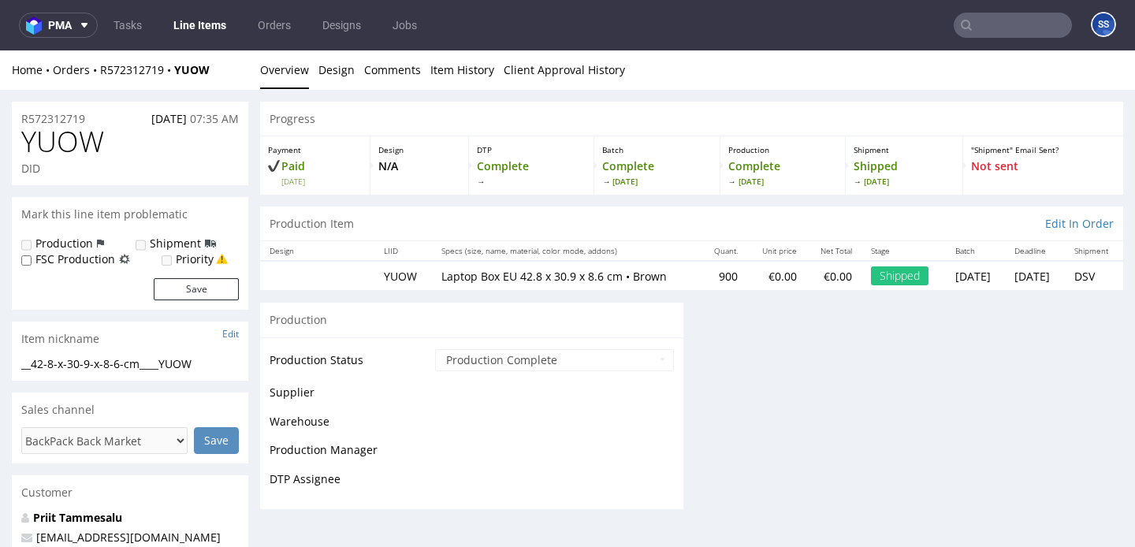
scroll to position [1193, 0]
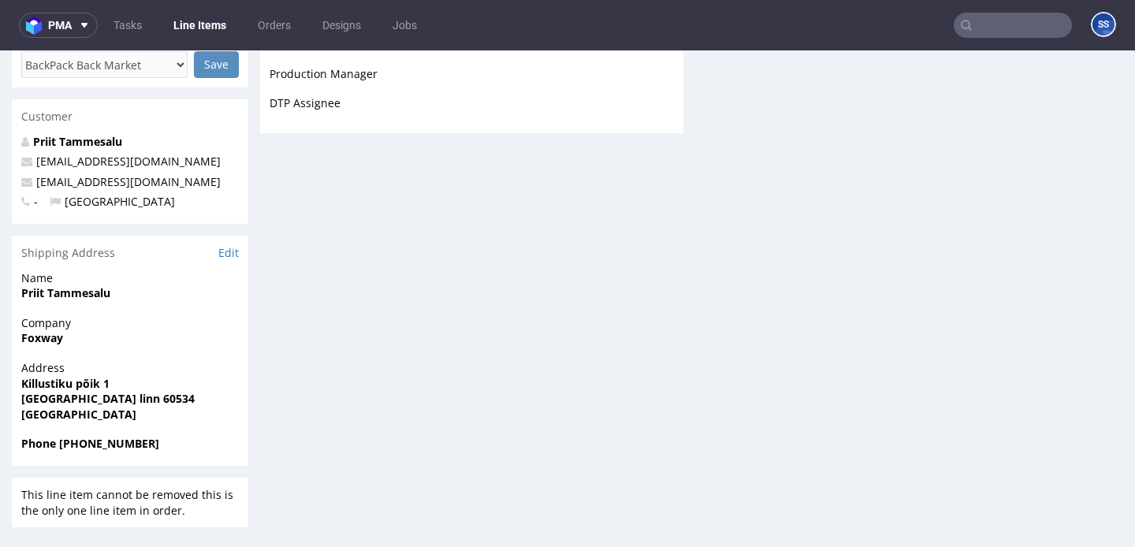
click at [206, 25] on link "Line Items" at bounding box center [200, 25] width 72 height 25
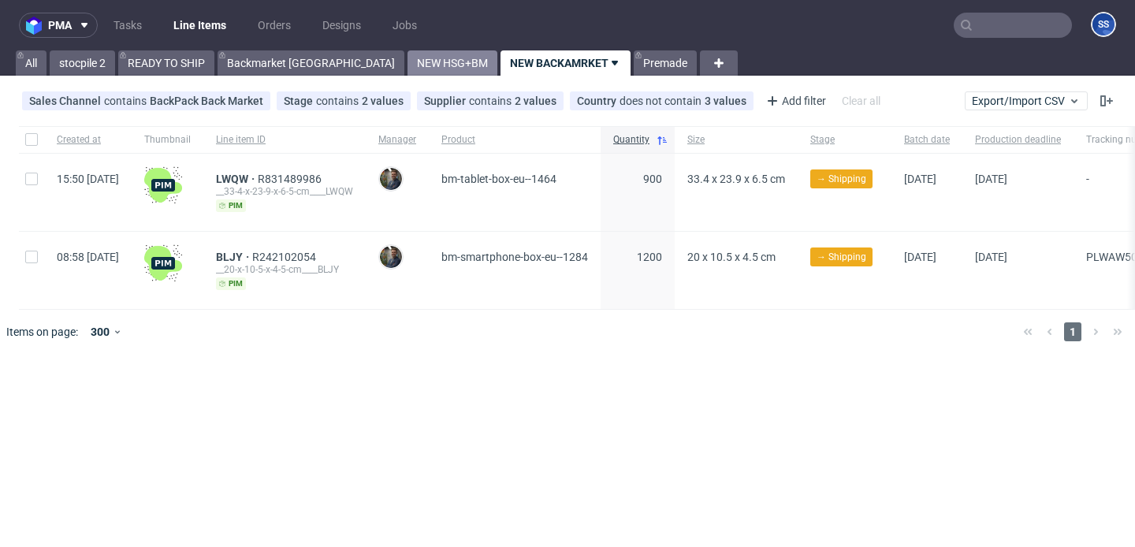
click at [408, 59] on link "NEW HSG+BM" at bounding box center [453, 62] width 90 height 25
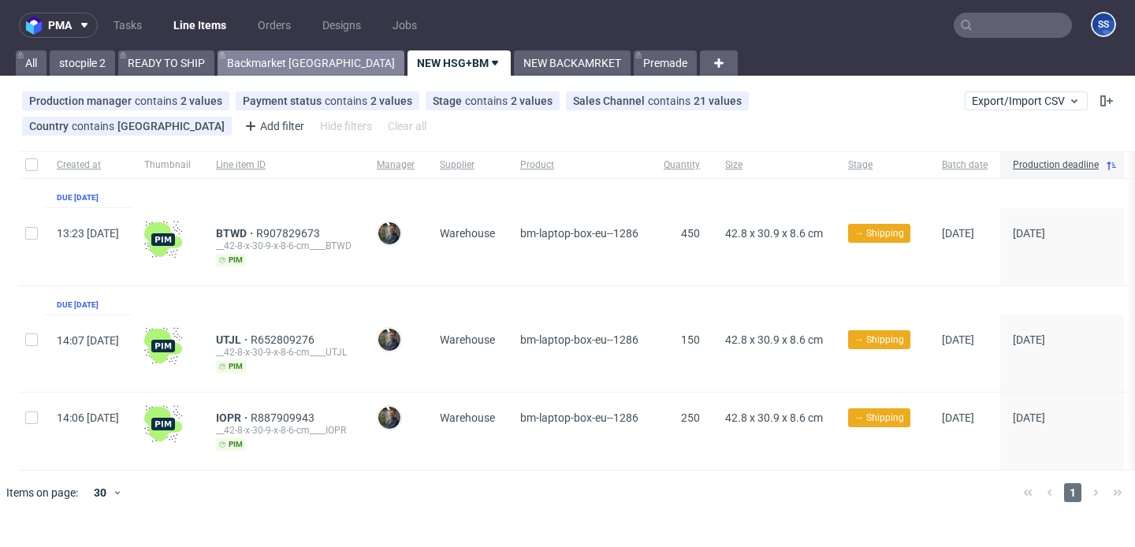
click at [277, 63] on link "Backmarket [GEOGRAPHIC_DATA]" at bounding box center [311, 62] width 187 height 25
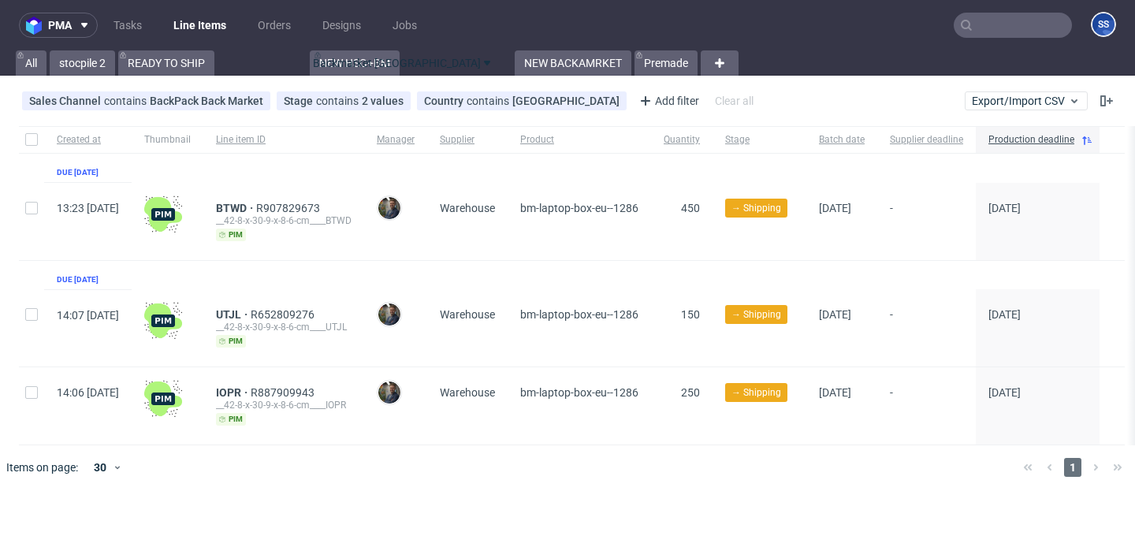
drag, startPoint x: 277, startPoint y: 63, endPoint x: 385, endPoint y: 67, distance: 107.3
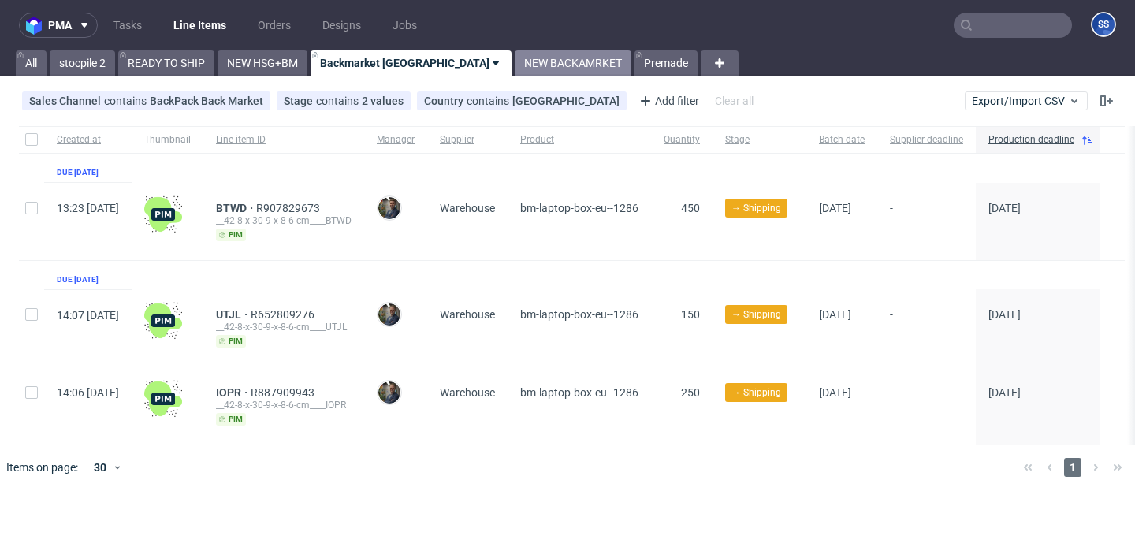
drag, startPoint x: 482, startPoint y: 64, endPoint x: 413, endPoint y: 65, distance: 68.6
click at [515, 64] on link "NEW BACKAMRKET" at bounding box center [573, 62] width 117 height 25
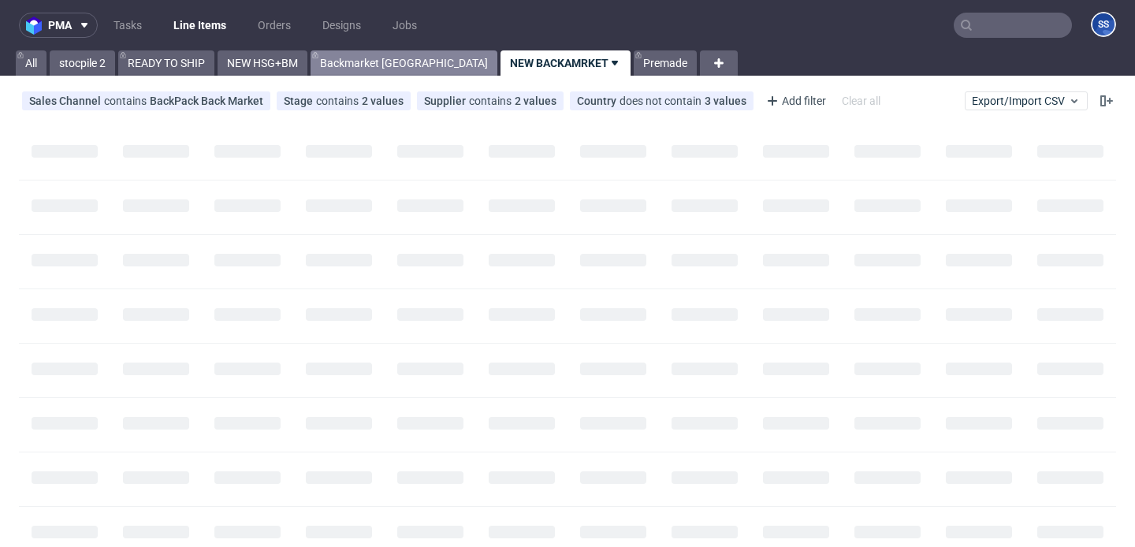
click at [354, 58] on link "Backmarket [GEOGRAPHIC_DATA]" at bounding box center [404, 62] width 187 height 25
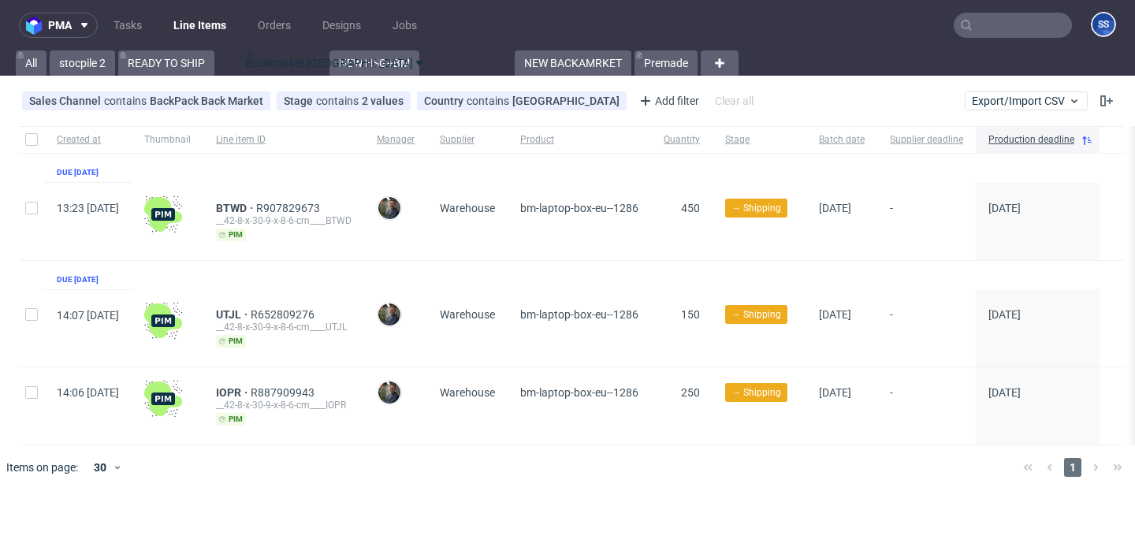
drag, startPoint x: 338, startPoint y: 65, endPoint x: 263, endPoint y: 65, distance: 74.9
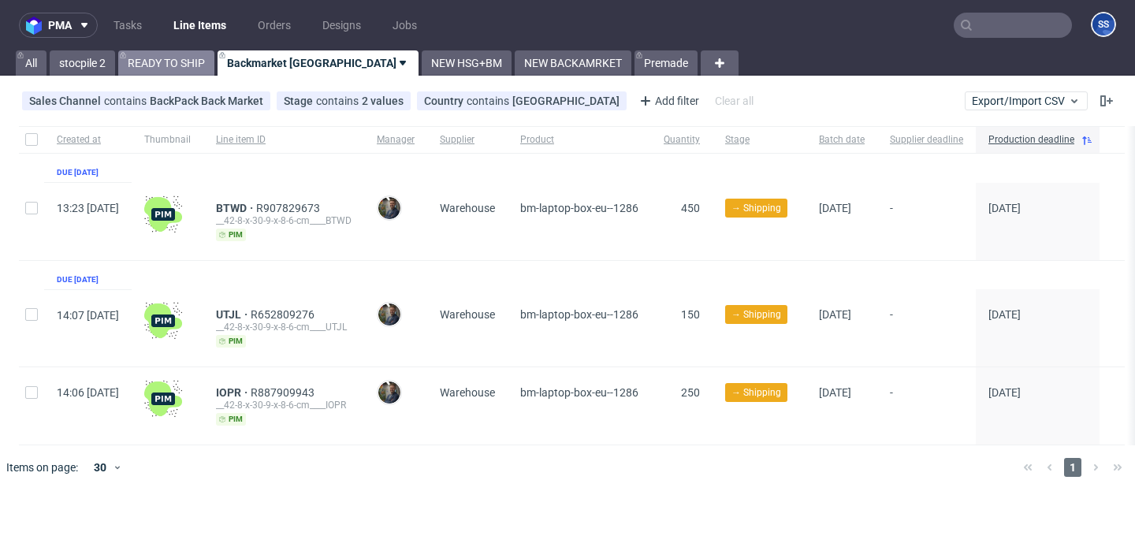
click at [181, 70] on link "READY TO SHIP" at bounding box center [166, 62] width 96 height 25
